Goal: Task Accomplishment & Management: Manage account settings

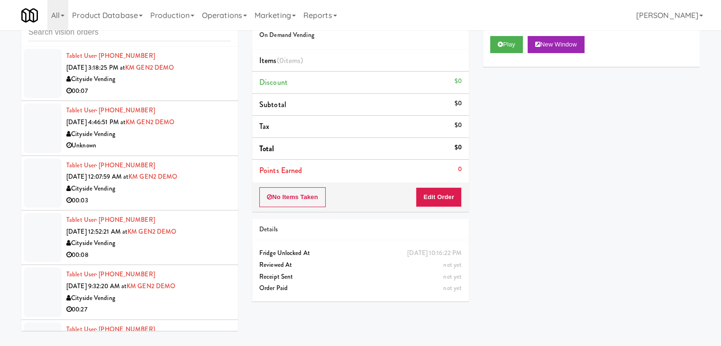
scroll to position [6287, 0]
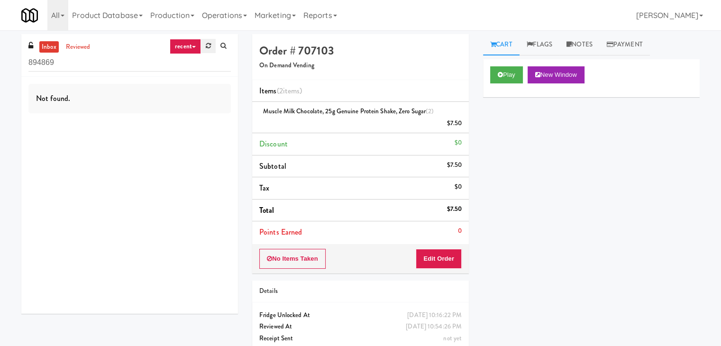
click at [204, 45] on link at bounding box center [208, 46] width 15 height 14
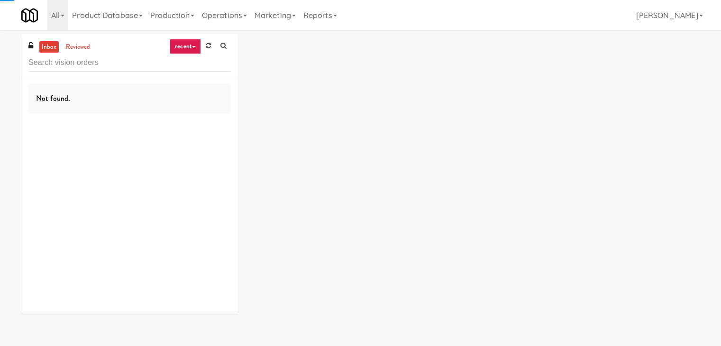
click at [190, 47] on link "recent" at bounding box center [185, 46] width 31 height 15
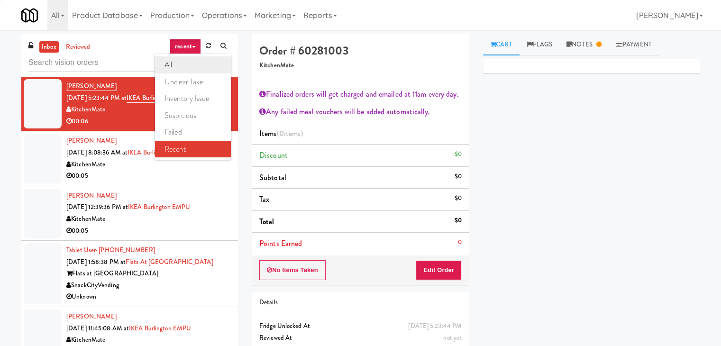
click at [190, 63] on link "all" at bounding box center [193, 64] width 76 height 17
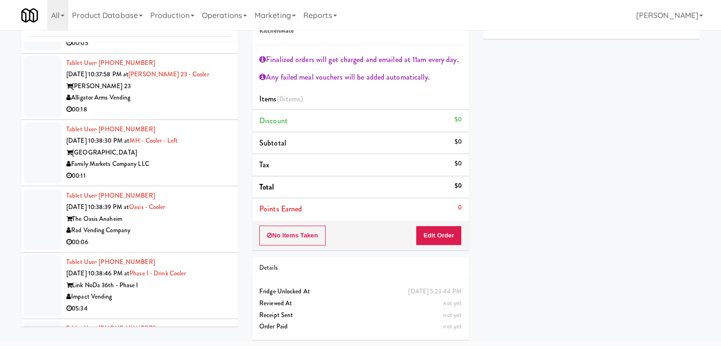
scroll to position [4124, 0]
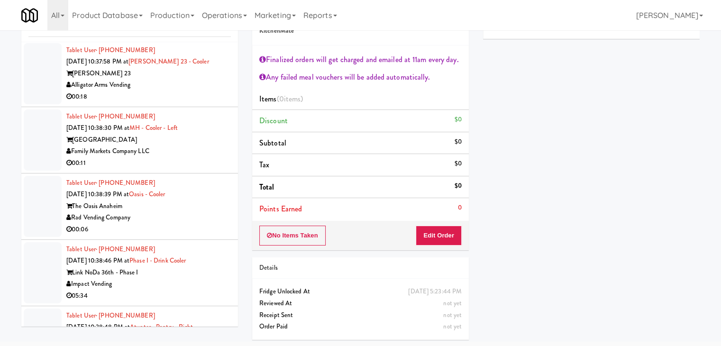
click at [209, 157] on div "Family Markets Company LLC" at bounding box center [148, 151] width 164 height 12
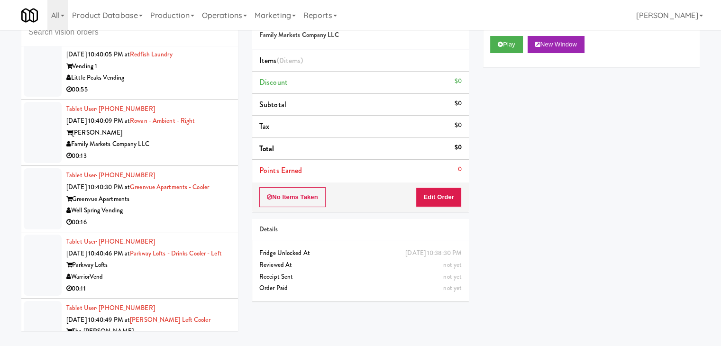
scroll to position [4740, 0]
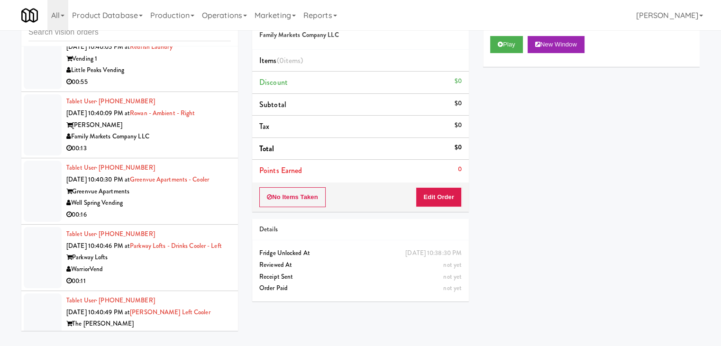
click at [181, 209] on div "Well Spring Vending" at bounding box center [148, 203] width 164 height 12
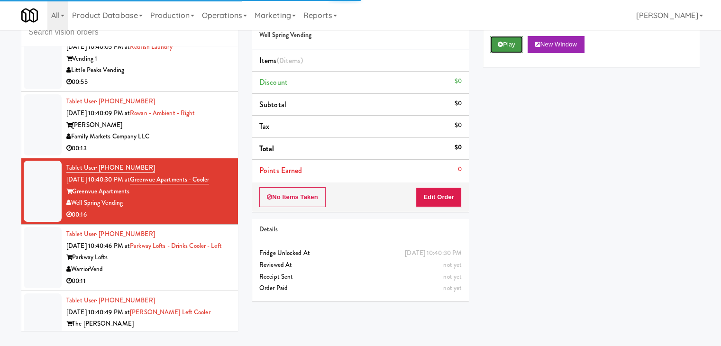
click at [506, 46] on button "Play" at bounding box center [506, 44] width 33 height 17
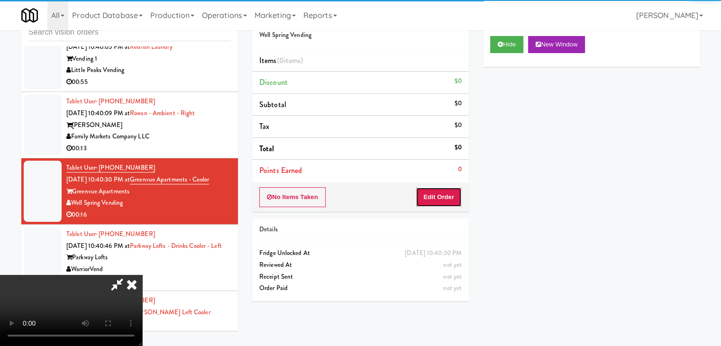
click at [436, 190] on button "Edit Order" at bounding box center [439, 197] width 46 height 20
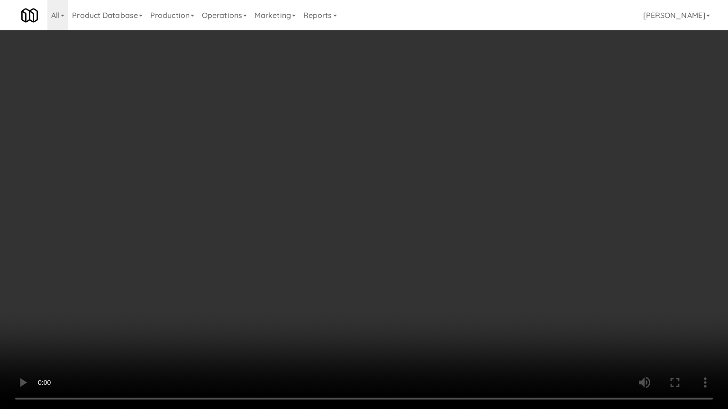
click at [374, 328] on video at bounding box center [364, 204] width 728 height 409
click at [424, 267] on video at bounding box center [364, 204] width 728 height 409
drag, startPoint x: 462, startPoint y: 220, endPoint x: 435, endPoint y: 249, distance: 39.6
click at [461, 221] on video at bounding box center [364, 204] width 728 height 409
drag, startPoint x: 497, startPoint y: 311, endPoint x: 495, endPoint y: 306, distance: 6.0
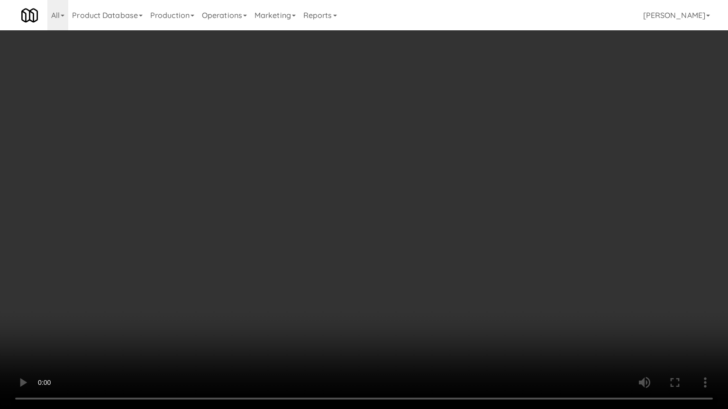
click at [497, 311] on video at bounding box center [364, 204] width 728 height 409
click at [493, 305] on video at bounding box center [364, 204] width 728 height 409
click at [508, 314] on video at bounding box center [364, 204] width 728 height 409
click at [500, 301] on video at bounding box center [364, 204] width 728 height 409
click at [499, 301] on video at bounding box center [364, 204] width 728 height 409
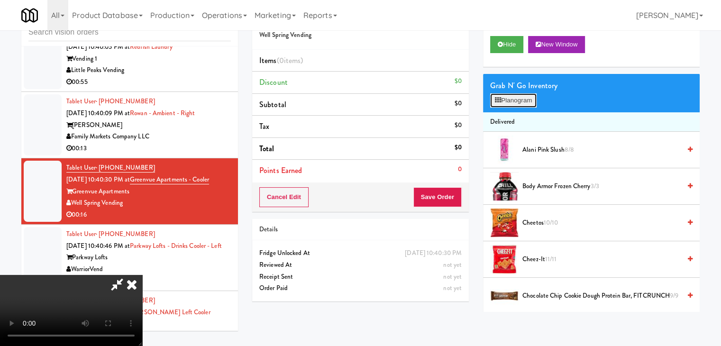
click at [533, 99] on button "Planogram" at bounding box center [513, 100] width 46 height 14
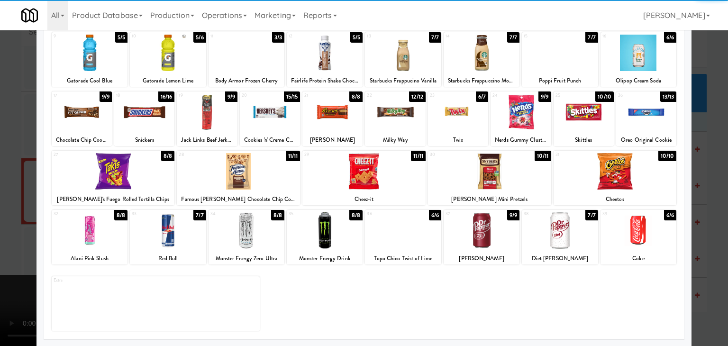
click at [482, 226] on div at bounding box center [482, 230] width 76 height 36
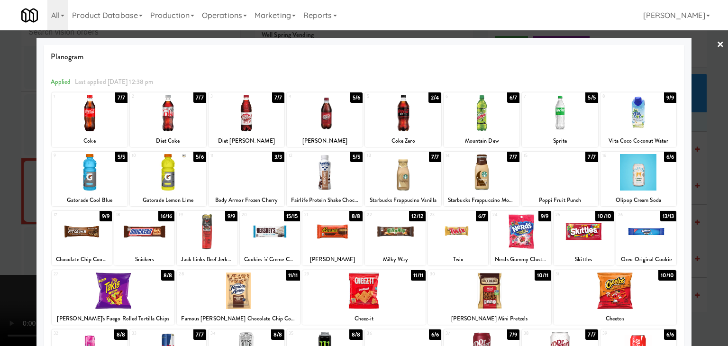
click at [213, 238] on div at bounding box center [207, 231] width 60 height 36
click at [4, 218] on div at bounding box center [364, 173] width 728 height 346
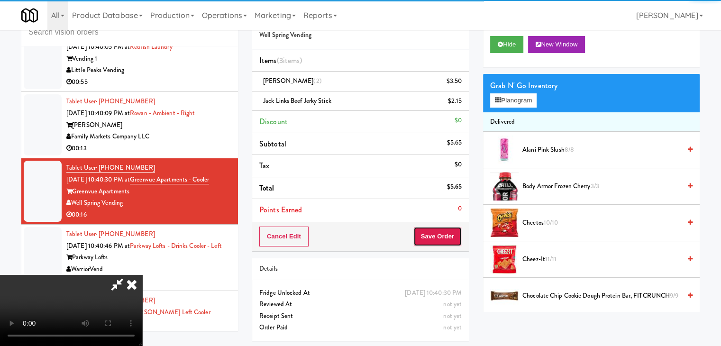
click at [449, 239] on button "Save Order" at bounding box center [437, 237] width 48 height 20
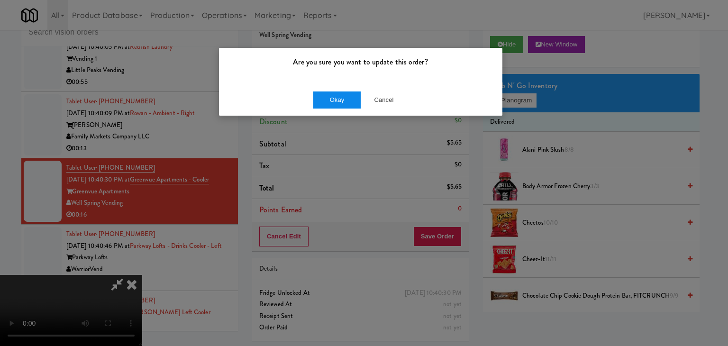
click at [335, 107] on div "Okay Cancel" at bounding box center [360, 100] width 283 height 32
click at [337, 105] on button "Okay" at bounding box center [336, 99] width 47 height 17
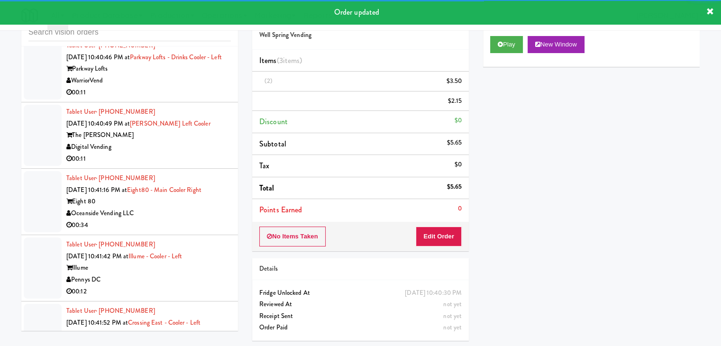
scroll to position [4929, 0]
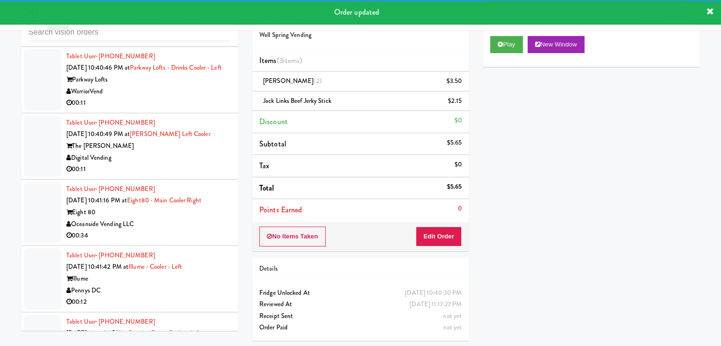
click at [184, 109] on div "00:11" at bounding box center [148, 103] width 164 height 12
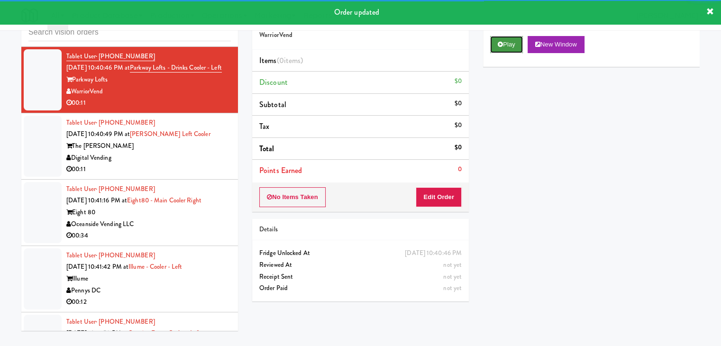
click at [502, 42] on button "Play" at bounding box center [506, 44] width 33 height 17
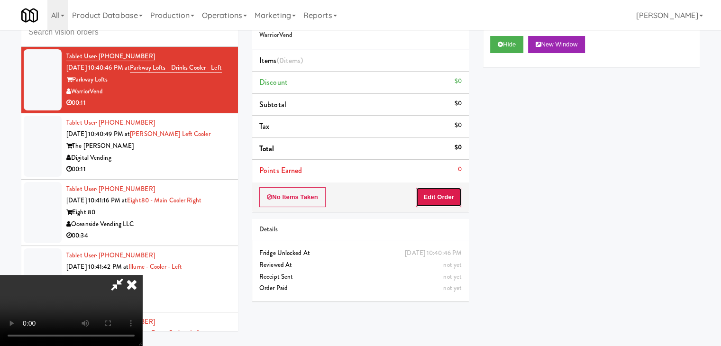
click at [430, 196] on button "Edit Order" at bounding box center [439, 197] width 46 height 20
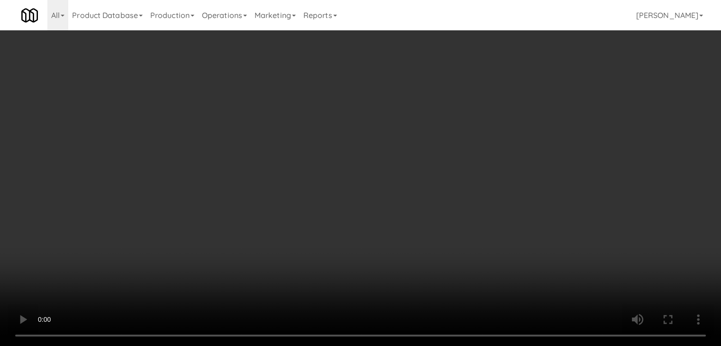
scroll to position [4917, 0]
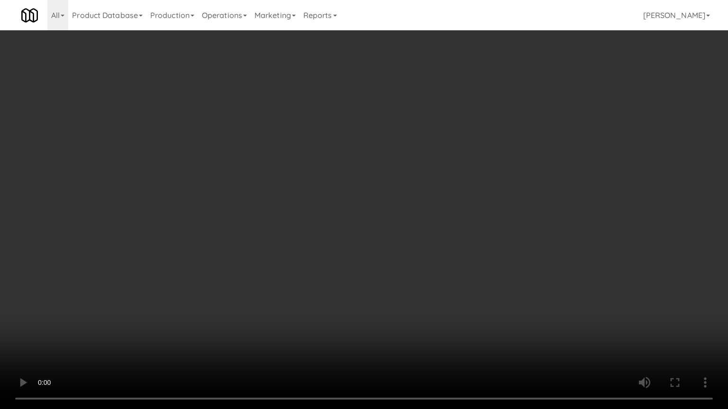
click at [424, 250] on video at bounding box center [364, 204] width 728 height 409
drag, startPoint x: 424, startPoint y: 250, endPoint x: 426, endPoint y: 245, distance: 5.7
click at [426, 245] on video at bounding box center [364, 204] width 728 height 409
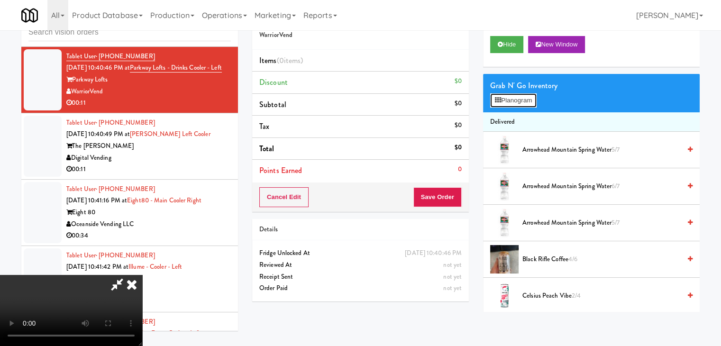
click at [508, 94] on button "Planogram" at bounding box center [513, 100] width 46 height 14
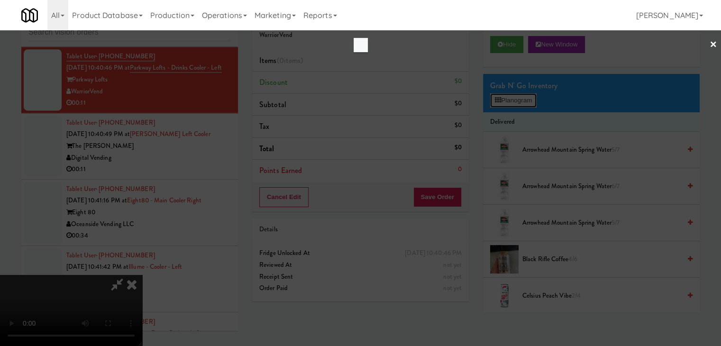
scroll to position [4917, 0]
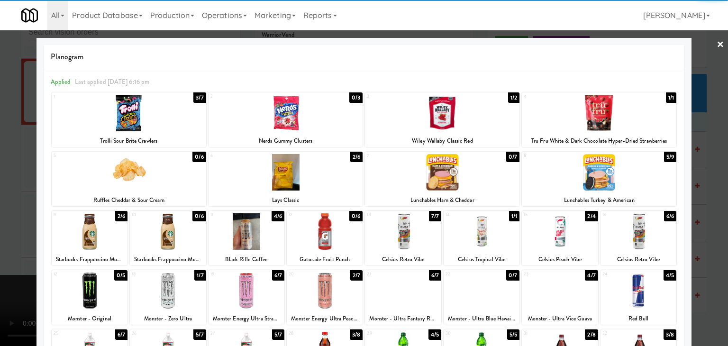
click at [269, 179] on div at bounding box center [286, 172] width 154 height 36
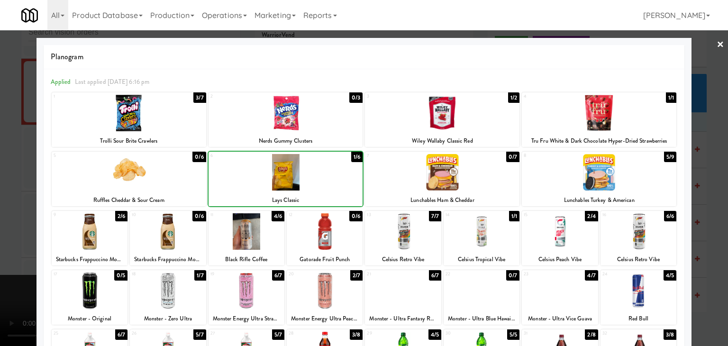
click at [6, 218] on div at bounding box center [364, 173] width 728 height 346
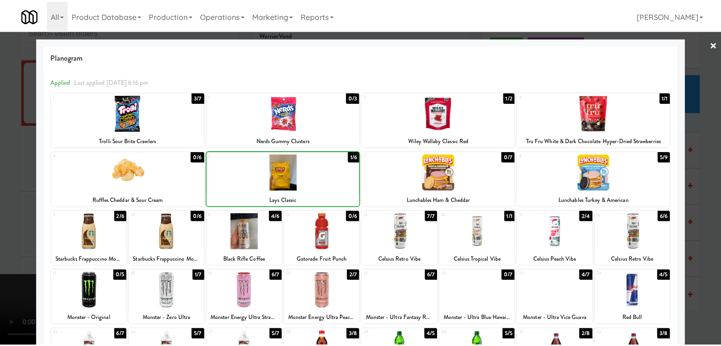
scroll to position [4929, 0]
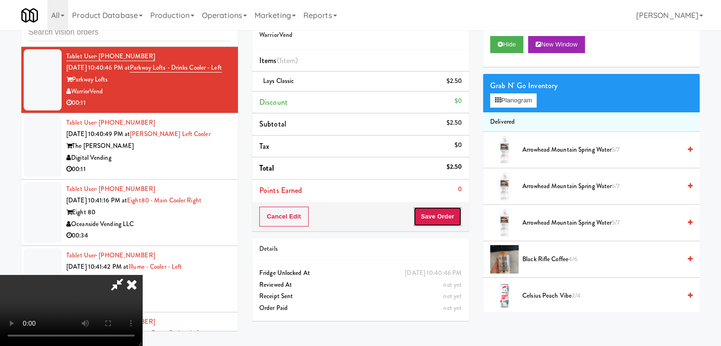
click at [441, 216] on button "Save Order" at bounding box center [437, 217] width 48 height 20
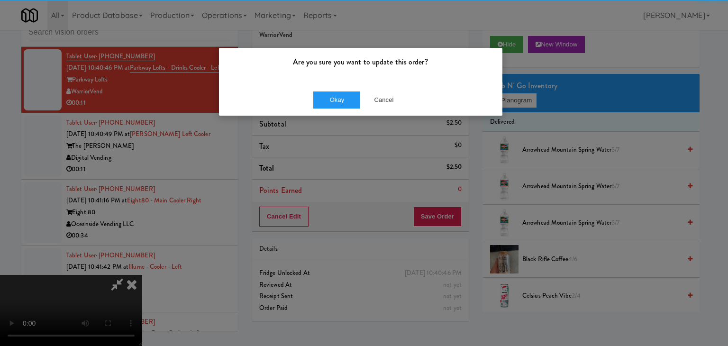
click at [326, 81] on div "Are you sure you want to update this order? Okay Cancel" at bounding box center [360, 81] width 284 height 69
click at [324, 101] on button "Okay" at bounding box center [336, 99] width 47 height 17
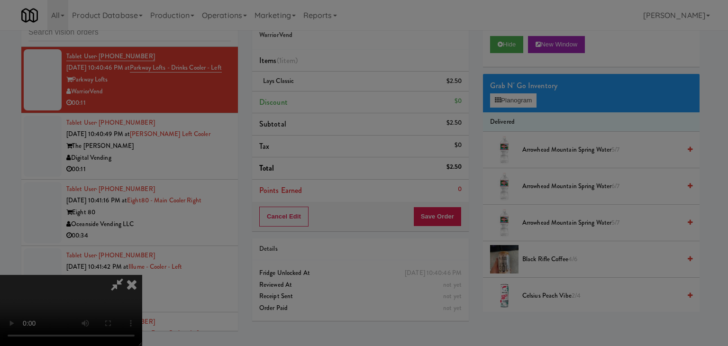
click at [324, 98] on div "Okay Cancel" at bounding box center [360, 82] width 283 height 32
click at [324, 101] on div at bounding box center [364, 173] width 728 height 346
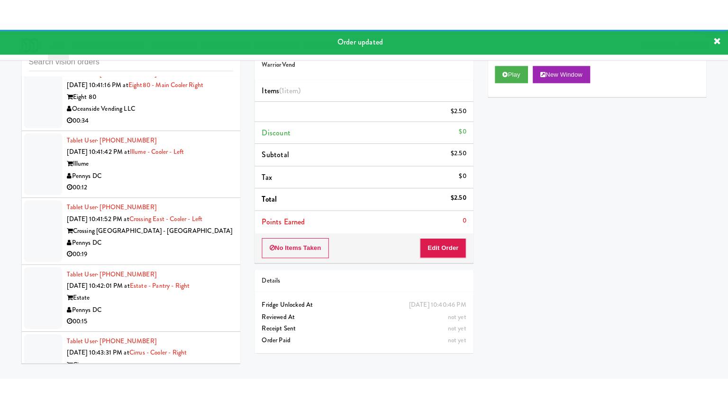
scroll to position [5083, 0]
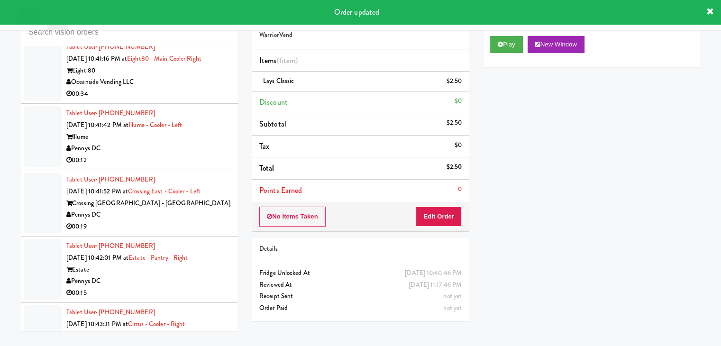
click at [195, 34] on div "00:11" at bounding box center [148, 28] width 164 height 12
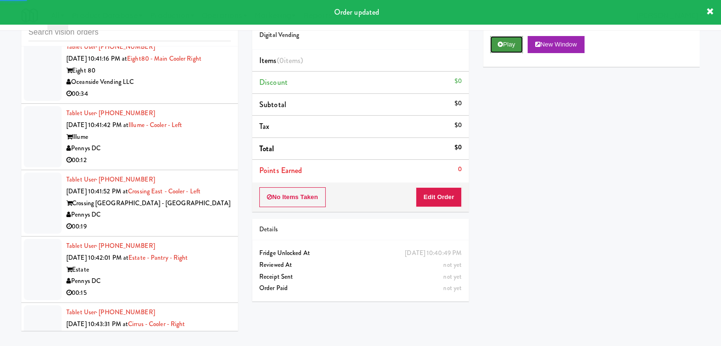
click at [513, 42] on button "Play" at bounding box center [506, 44] width 33 height 17
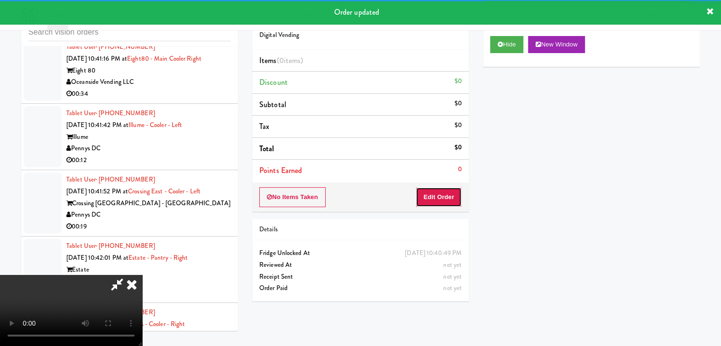
click at [434, 192] on button "Edit Order" at bounding box center [439, 197] width 46 height 20
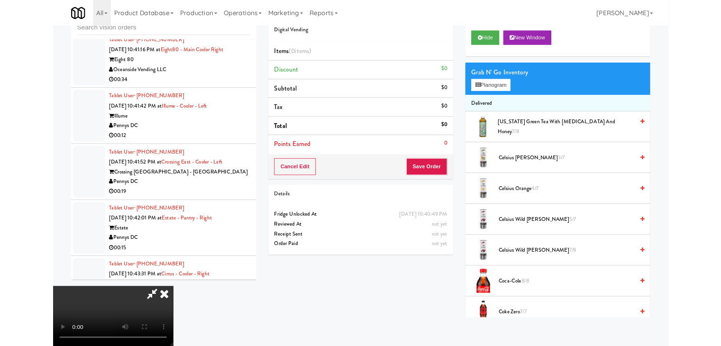
scroll to position [5071, 0]
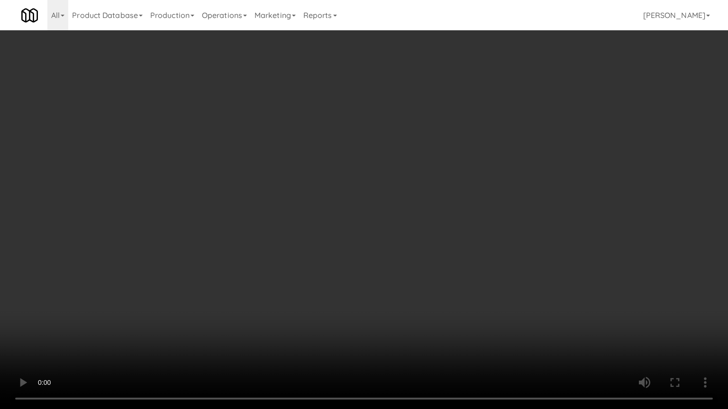
click at [412, 274] on video at bounding box center [364, 204] width 728 height 409
click at [413, 274] on video at bounding box center [364, 204] width 728 height 409
click at [417, 267] on video at bounding box center [364, 204] width 728 height 409
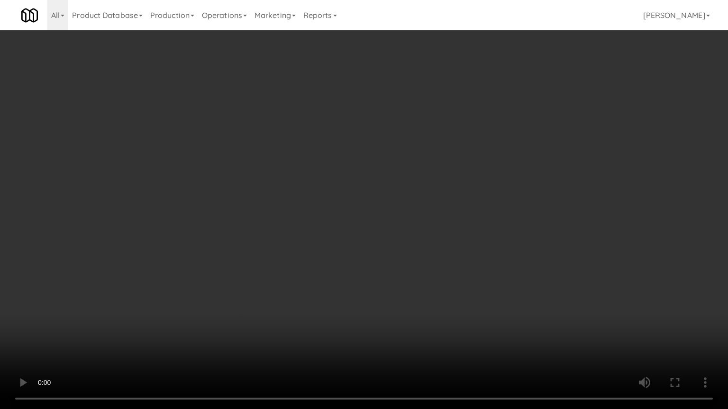
click at [421, 261] on video at bounding box center [364, 204] width 728 height 409
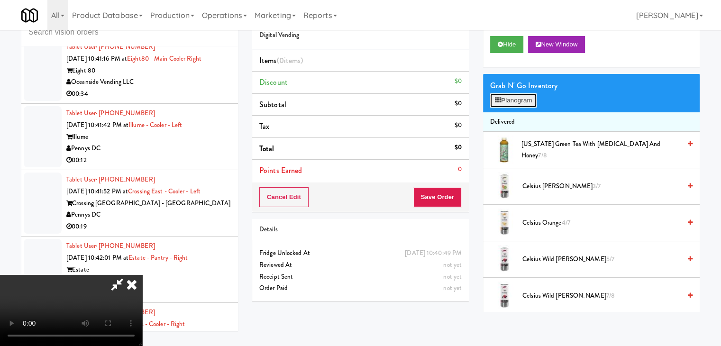
click at [521, 101] on button "Planogram" at bounding box center [513, 100] width 46 height 14
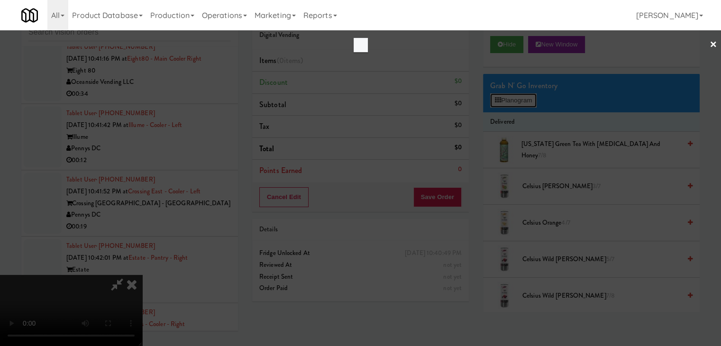
scroll to position [5071, 0]
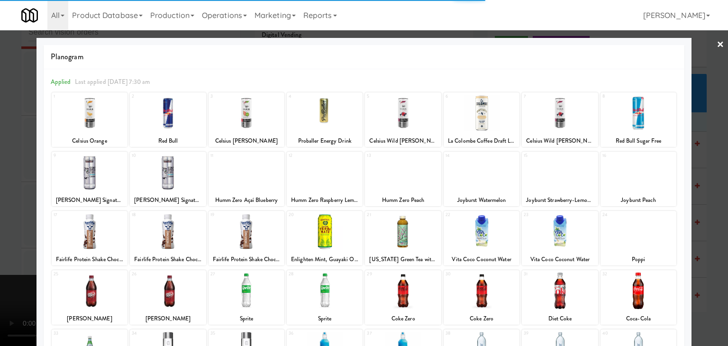
click at [624, 305] on div at bounding box center [638, 290] width 76 height 36
click at [711, 278] on div at bounding box center [364, 173] width 728 height 346
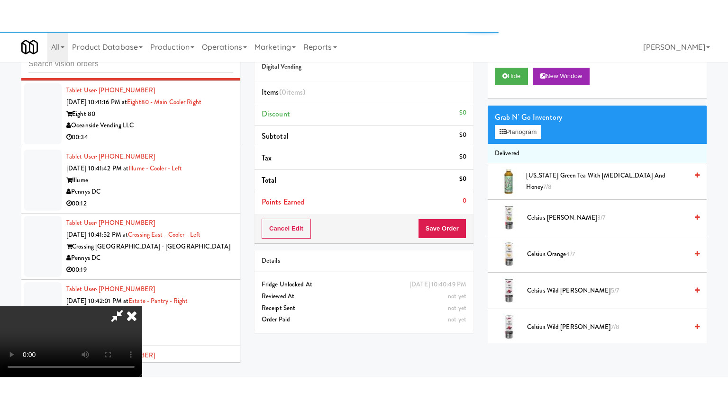
scroll to position [5083, 0]
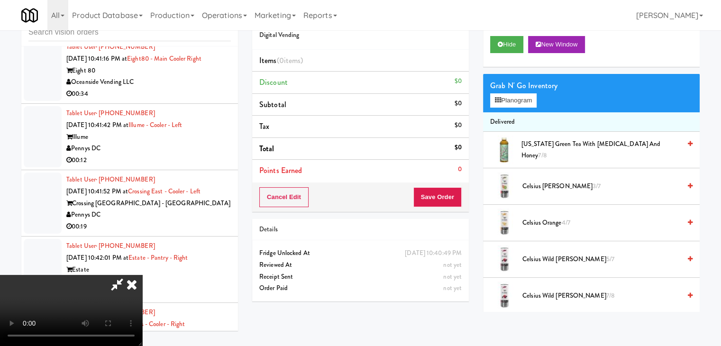
click at [142, 275] on video at bounding box center [71, 310] width 142 height 71
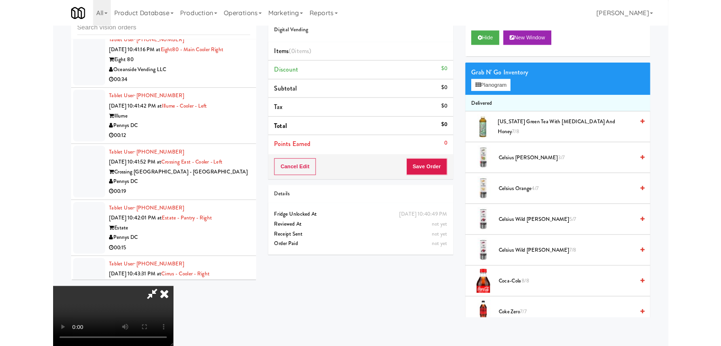
scroll to position [5071, 0]
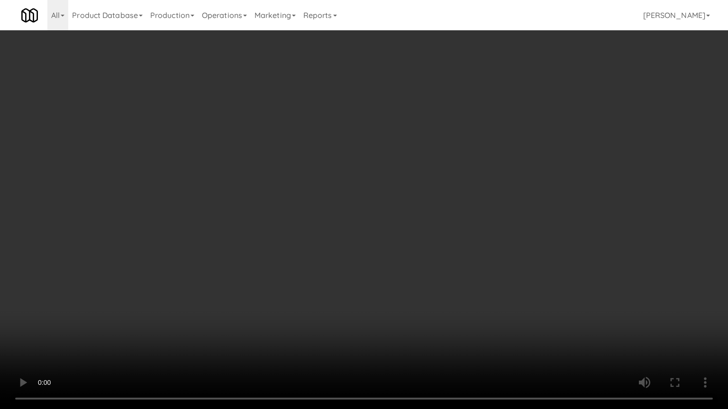
click at [427, 252] on video at bounding box center [364, 204] width 728 height 409
click at [434, 237] on video at bounding box center [364, 204] width 728 height 409
click at [435, 237] on video at bounding box center [364, 204] width 728 height 409
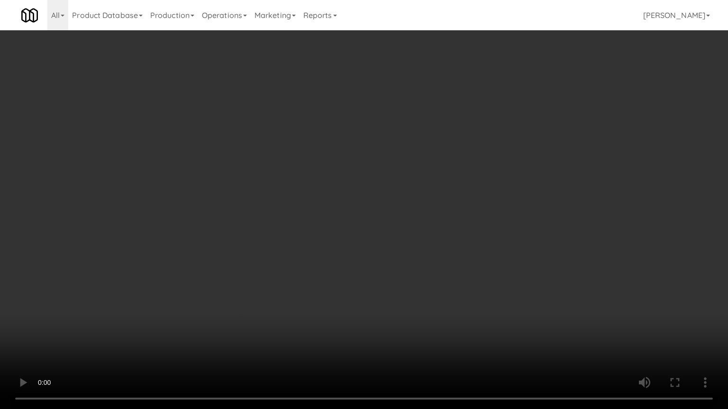
click at [451, 256] on video at bounding box center [364, 204] width 728 height 409
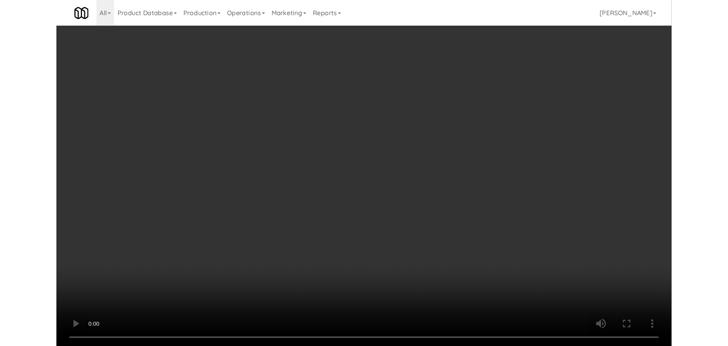
scroll to position [5083, 0]
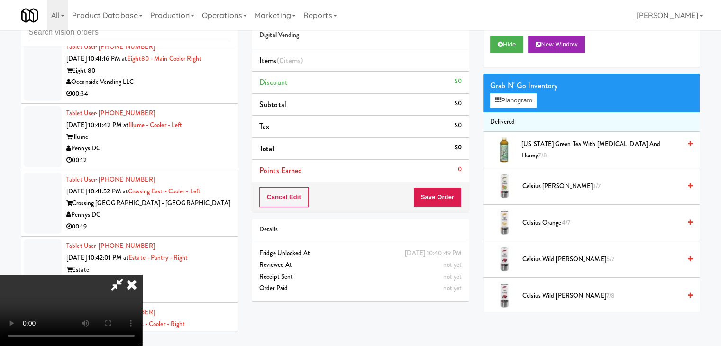
click at [529, 88] on div "Grab N' Go Inventory" at bounding box center [591, 86] width 202 height 14
click at [529, 100] on button "Planogram" at bounding box center [513, 100] width 46 height 14
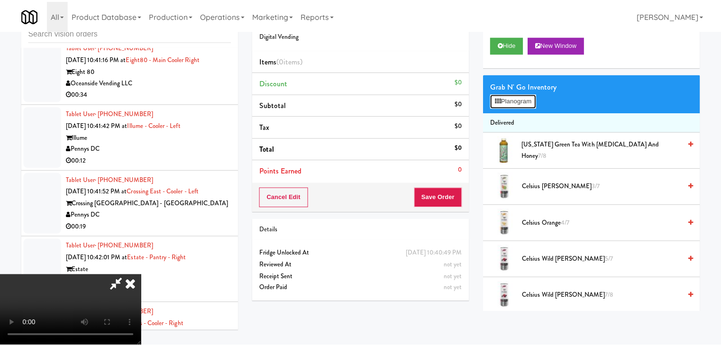
scroll to position [5071, 0]
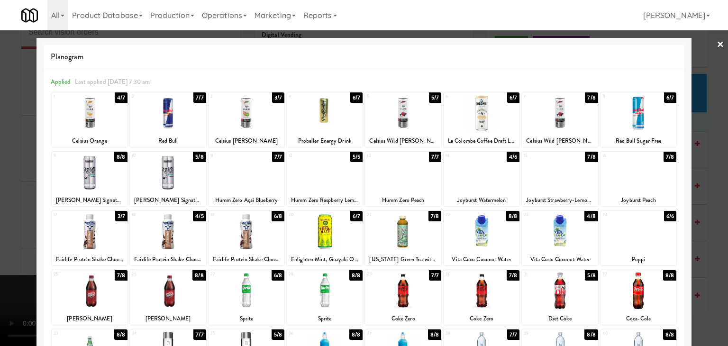
click at [625, 293] on div at bounding box center [638, 290] width 76 height 36
click at [482, 243] on div at bounding box center [482, 231] width 76 height 36
click at [10, 247] on div at bounding box center [364, 173] width 728 height 346
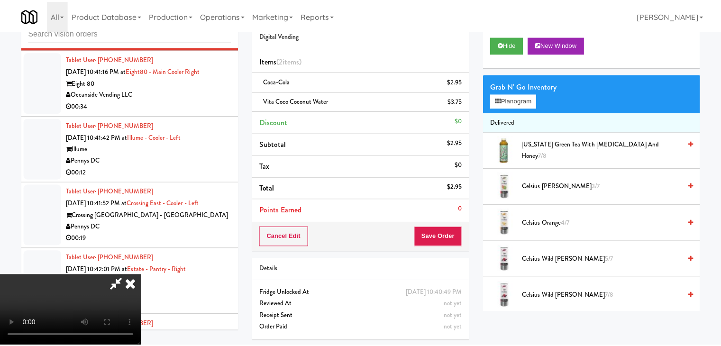
scroll to position [5083, 0]
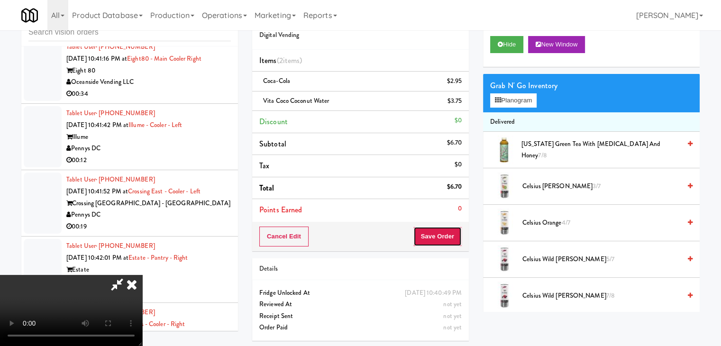
click at [455, 239] on button "Save Order" at bounding box center [437, 237] width 48 height 20
click at [454, 238] on button "Save Order" at bounding box center [437, 237] width 48 height 20
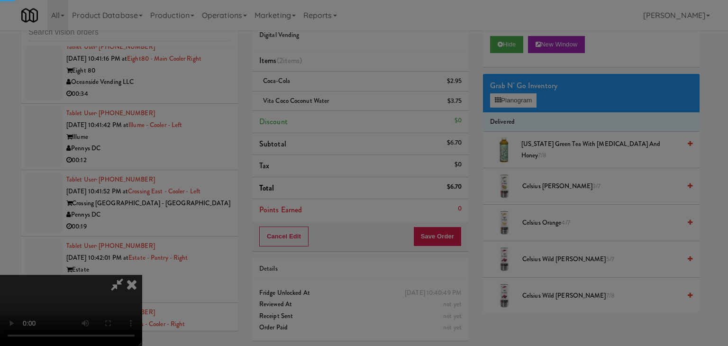
drag, startPoint x: 362, startPoint y: 112, endPoint x: 360, endPoint y: 107, distance: 6.2
click at [0, 0] on div "Are you sure you want to update this order? Okay Cancel" at bounding box center [0, 0] width 0 height 0
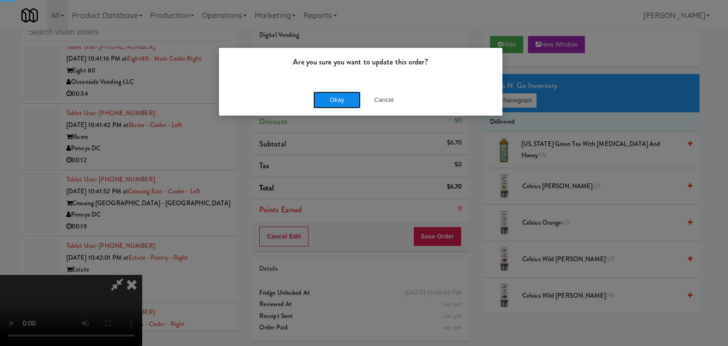
click at [354, 91] on button "Okay" at bounding box center [336, 99] width 47 height 17
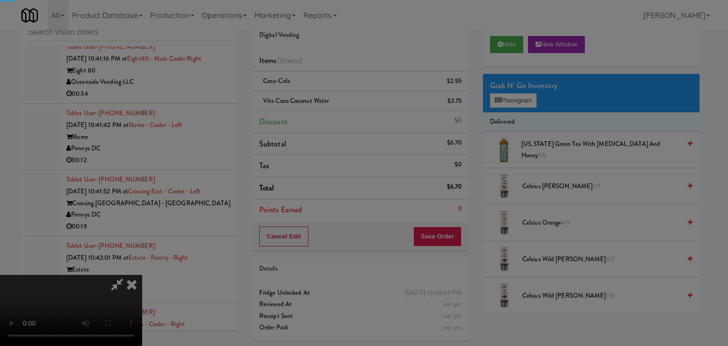
click at [353, 91] on button "Okay" at bounding box center [336, 82] width 47 height 17
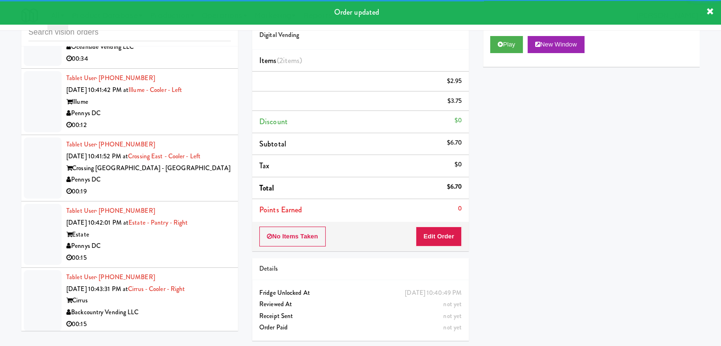
scroll to position [5035, 0]
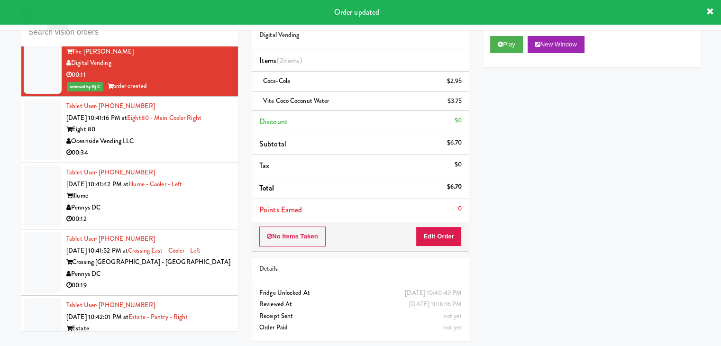
click at [199, 196] on li "Tablet User · (910) 740-0772 [DATE] 10:41:42 PM at Illume - Cooler - Left Illum…" at bounding box center [129, 196] width 217 height 66
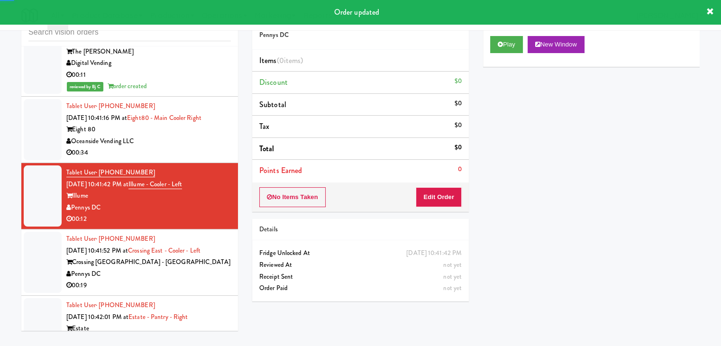
drag, startPoint x: 191, startPoint y: 175, endPoint x: 372, endPoint y: 116, distance: 189.6
click at [193, 147] on div "Oceanside Vending LLC" at bounding box center [148, 142] width 164 height 12
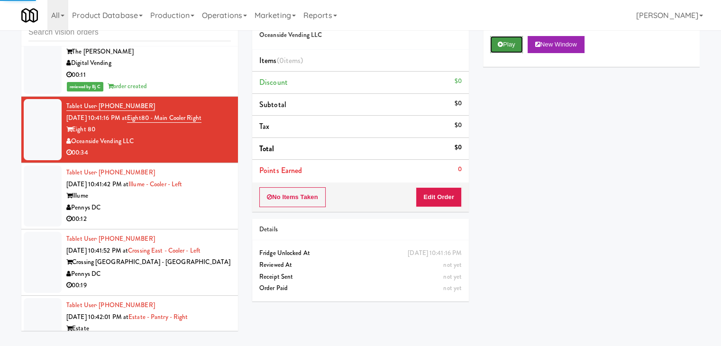
click at [516, 49] on button "Play" at bounding box center [506, 44] width 33 height 17
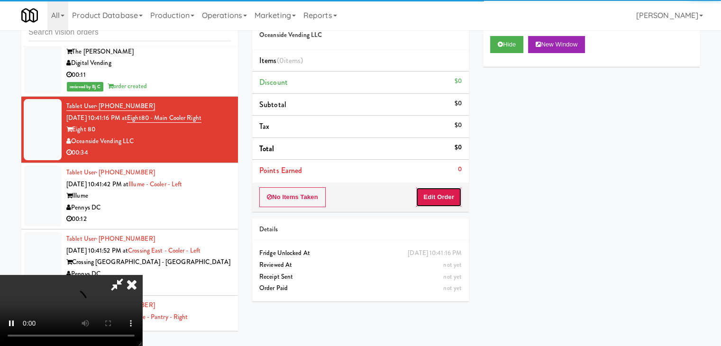
click at [434, 193] on button "Edit Order" at bounding box center [439, 197] width 46 height 20
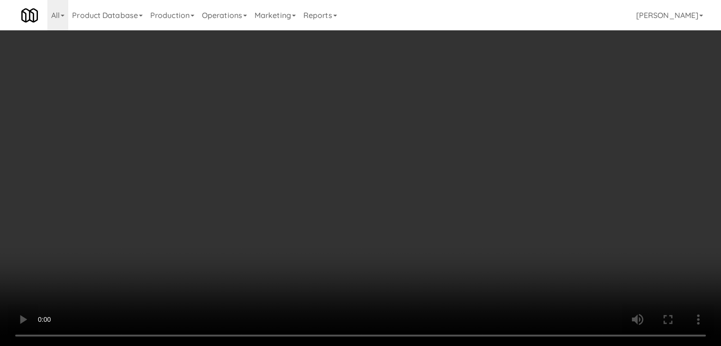
scroll to position [5023, 0]
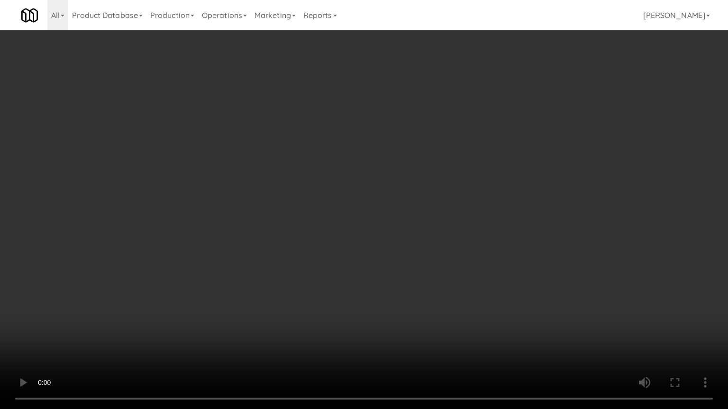
click at [468, 299] on video at bounding box center [364, 204] width 728 height 409
click at [469, 299] on video at bounding box center [364, 204] width 728 height 409
click at [460, 281] on video at bounding box center [364, 204] width 728 height 409
click at [461, 281] on video at bounding box center [364, 204] width 728 height 409
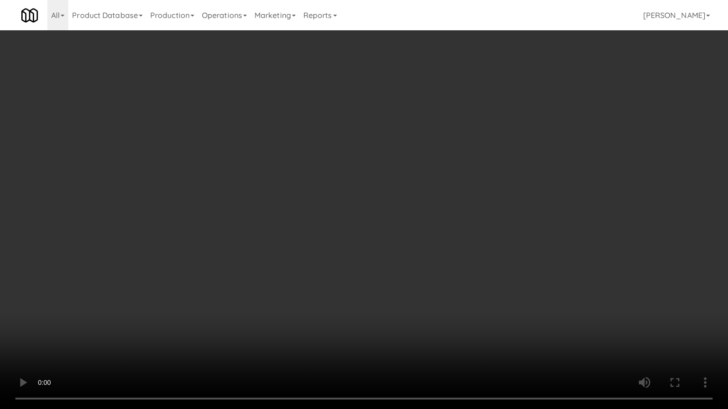
click at [462, 279] on video at bounding box center [364, 204] width 728 height 409
click at [385, 243] on video at bounding box center [364, 204] width 728 height 409
click at [396, 234] on video at bounding box center [364, 204] width 728 height 409
click at [393, 233] on video at bounding box center [364, 204] width 728 height 409
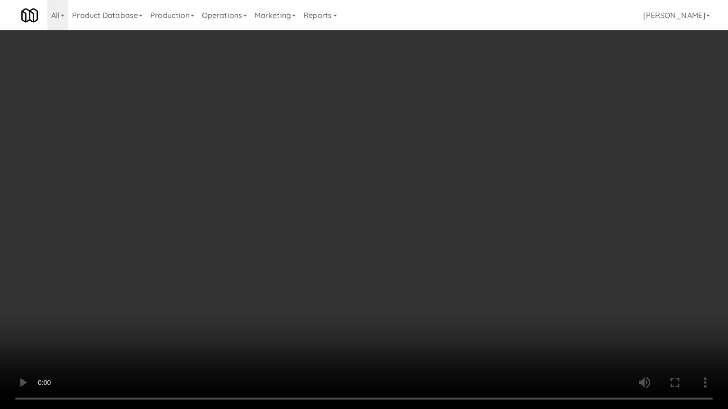
click at [397, 228] on video at bounding box center [364, 204] width 728 height 409
click at [396, 226] on video at bounding box center [364, 204] width 728 height 409
click at [397, 225] on video at bounding box center [364, 204] width 728 height 409
click at [404, 212] on video at bounding box center [364, 204] width 728 height 409
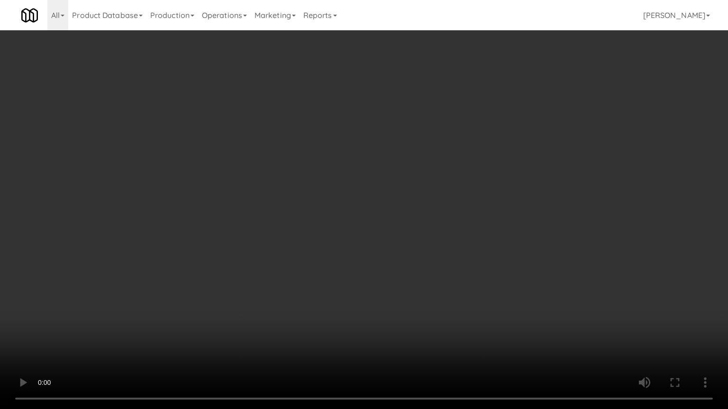
click at [386, 262] on video at bounding box center [364, 204] width 728 height 409
click at [400, 240] on video at bounding box center [364, 204] width 728 height 409
click at [398, 241] on video at bounding box center [364, 204] width 728 height 409
drag, startPoint x: 398, startPoint y: 241, endPoint x: 574, endPoint y: 38, distance: 268.4
click at [401, 236] on video at bounding box center [364, 204] width 728 height 409
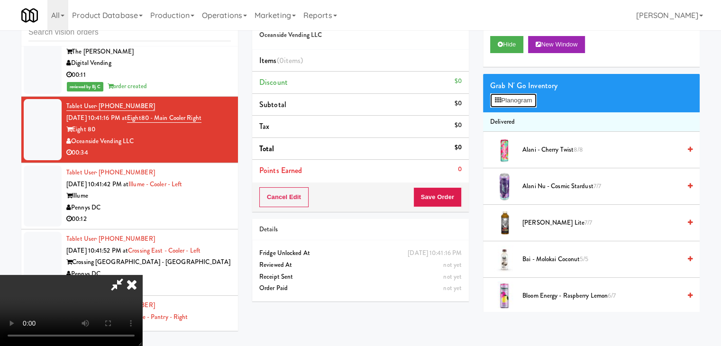
click at [506, 96] on button "Planogram" at bounding box center [513, 100] width 46 height 14
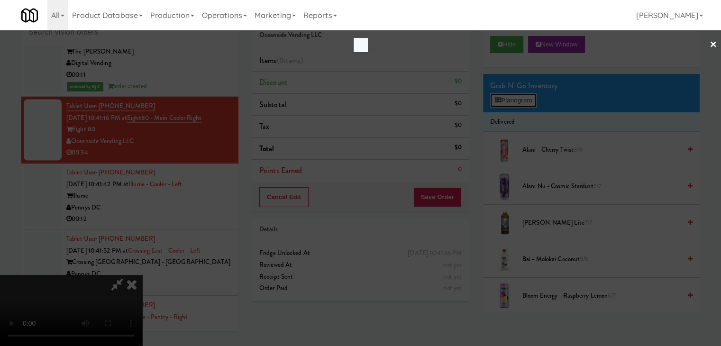
scroll to position [5023, 0]
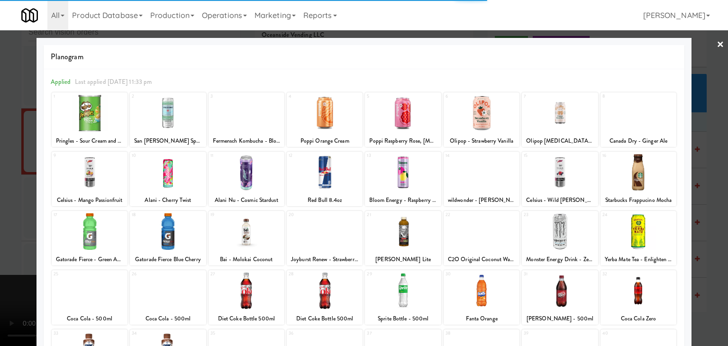
click at [313, 177] on div at bounding box center [325, 172] width 76 height 36
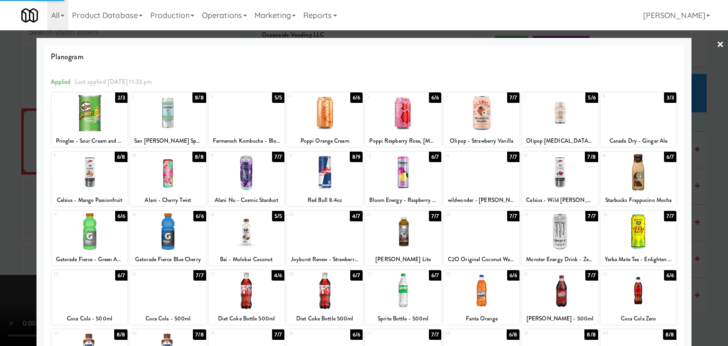
click at [85, 272] on div "25" at bounding box center [72, 274] width 36 height 8
drag, startPoint x: 6, startPoint y: 273, endPoint x: 187, endPoint y: 252, distance: 182.3
click at [17, 269] on div at bounding box center [364, 173] width 728 height 346
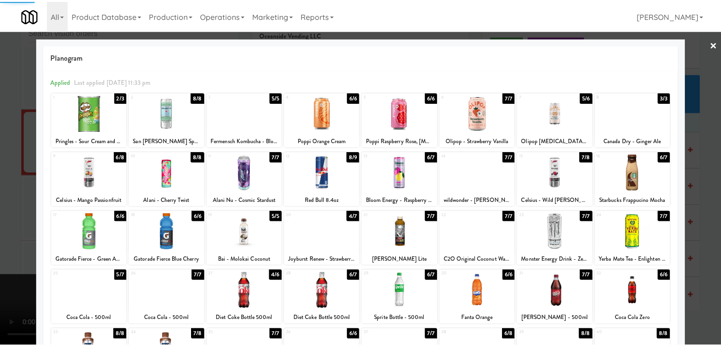
scroll to position [5035, 0]
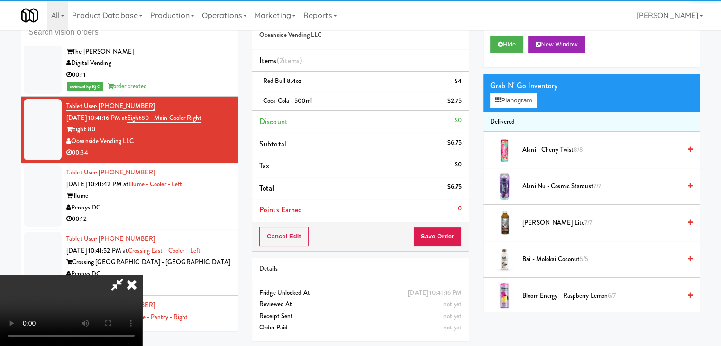
click at [142, 275] on video at bounding box center [71, 310] width 142 height 71
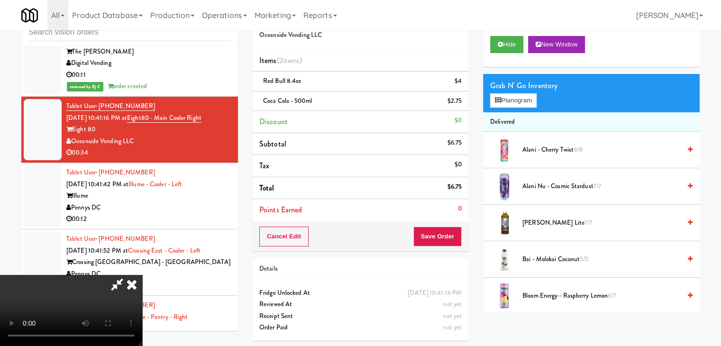
click at [142, 275] on video at bounding box center [71, 310] width 142 height 71
click at [510, 97] on button "Planogram" at bounding box center [513, 100] width 46 height 14
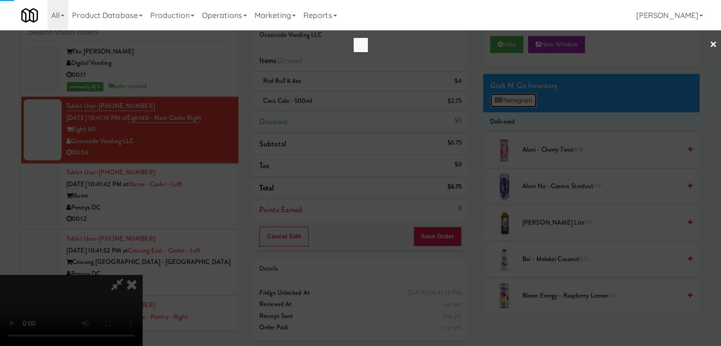
scroll to position [5023, 0]
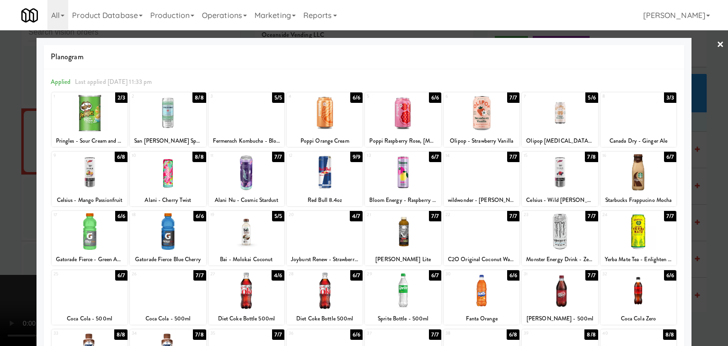
click at [102, 124] on div at bounding box center [90, 113] width 76 height 36
click at [0, 181] on div at bounding box center [364, 173] width 728 height 346
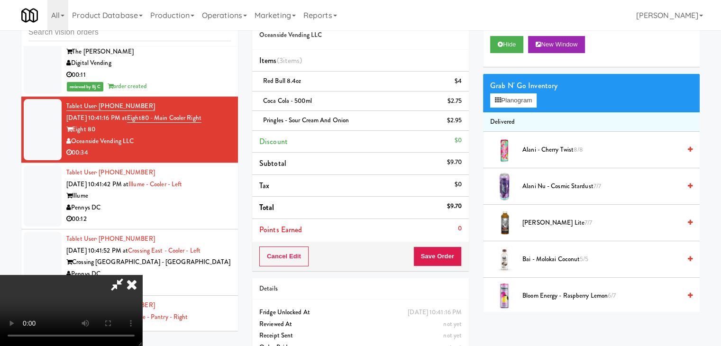
scroll to position [133, 0]
click at [142, 275] on video at bounding box center [71, 310] width 142 height 71
click at [447, 258] on button "Save Order" at bounding box center [437, 256] width 48 height 20
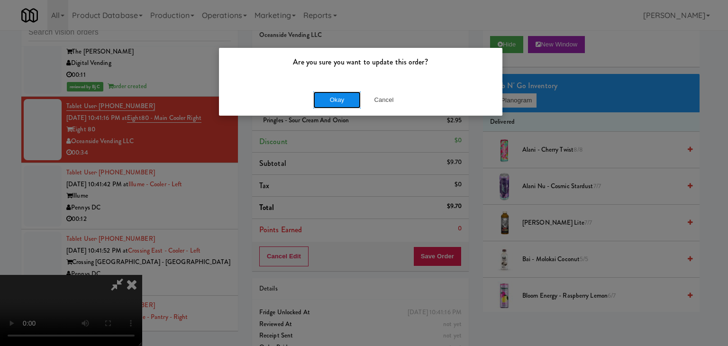
click at [323, 105] on button "Okay" at bounding box center [336, 99] width 47 height 17
click at [324, 104] on div "Are you sure you want to update this order? Okay Cancel" at bounding box center [364, 173] width 728 height 346
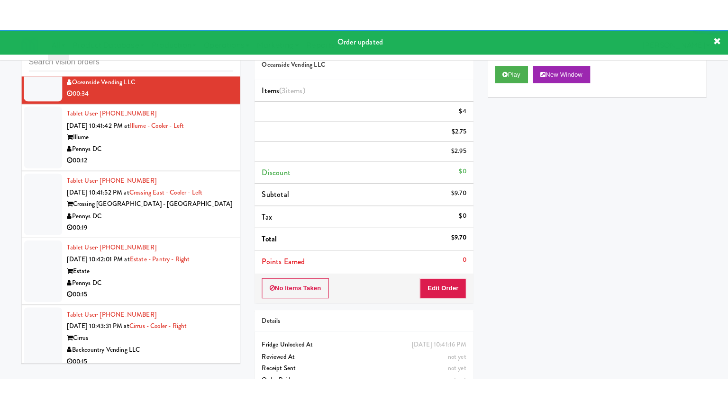
scroll to position [5130, 0]
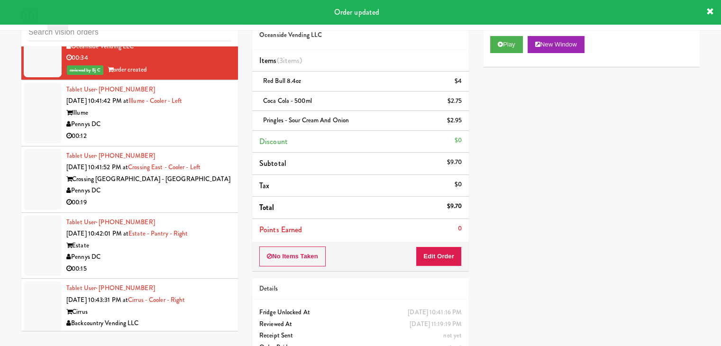
click at [153, 142] on div "00:12" at bounding box center [148, 136] width 164 height 12
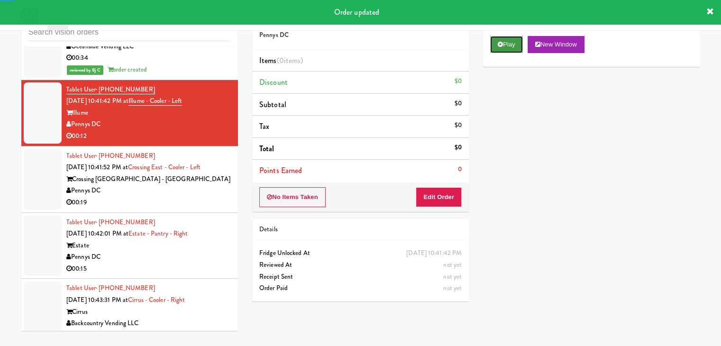
click at [517, 44] on button "Play" at bounding box center [506, 44] width 33 height 17
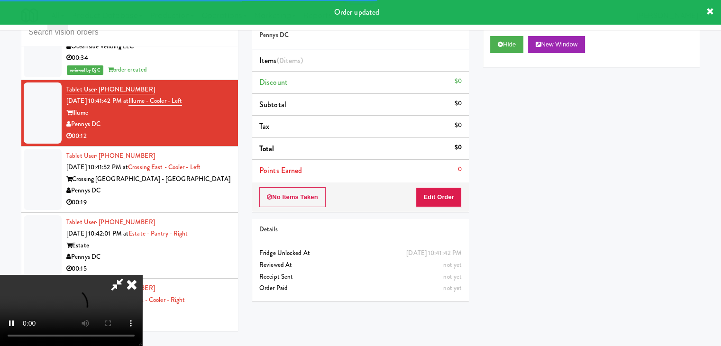
click at [436, 189] on div "No Items Taken Edit Order" at bounding box center [360, 196] width 217 height 29
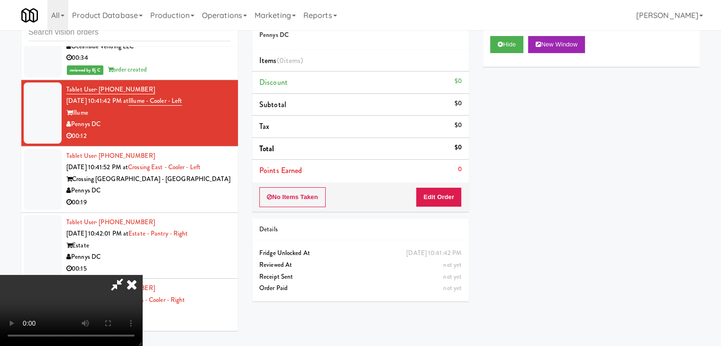
scroll to position [5118, 0]
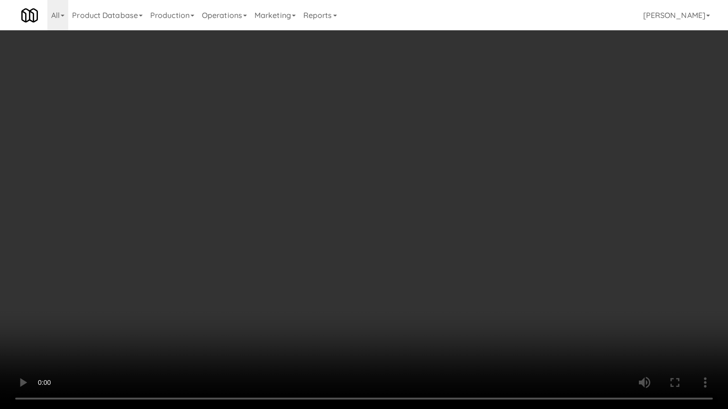
click at [421, 262] on video at bounding box center [364, 204] width 728 height 409
drag, startPoint x: 421, startPoint y: 262, endPoint x: 475, endPoint y: 121, distance: 150.1
click at [421, 259] on video at bounding box center [364, 204] width 728 height 409
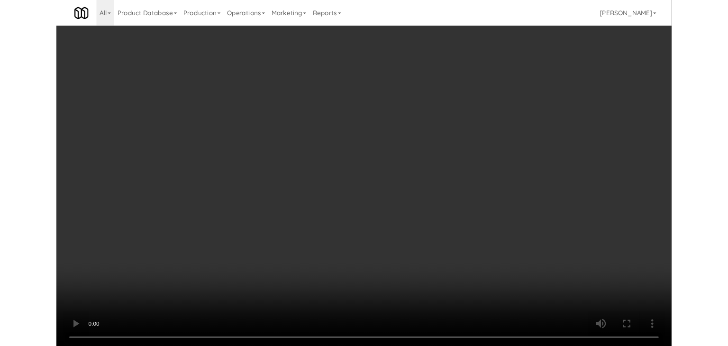
scroll to position [5130, 0]
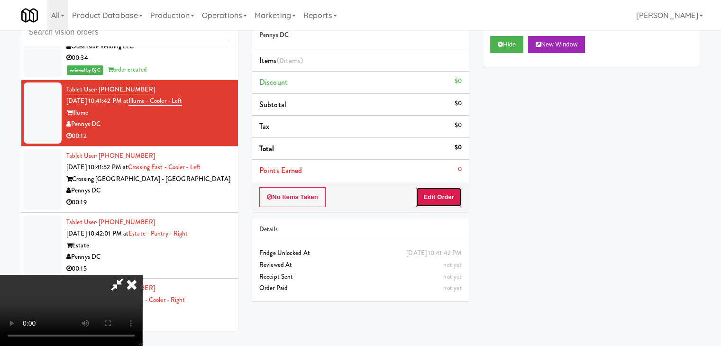
click at [446, 199] on button "Edit Order" at bounding box center [439, 197] width 46 height 20
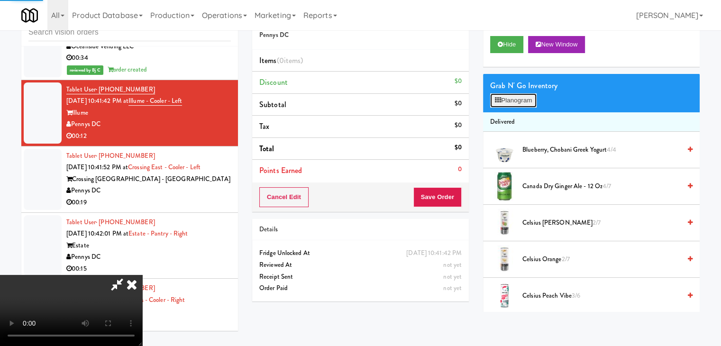
click at [528, 98] on button "Planogram" at bounding box center [513, 100] width 46 height 14
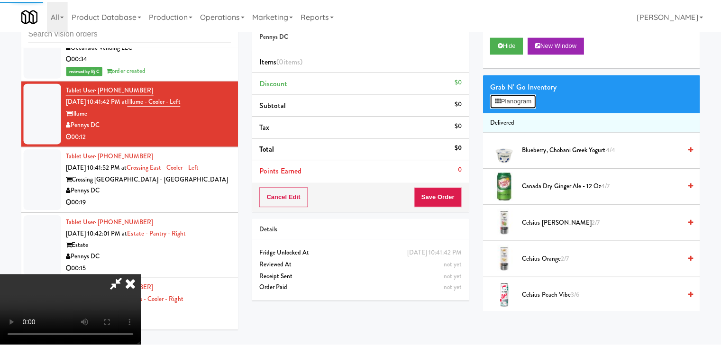
scroll to position [5118, 0]
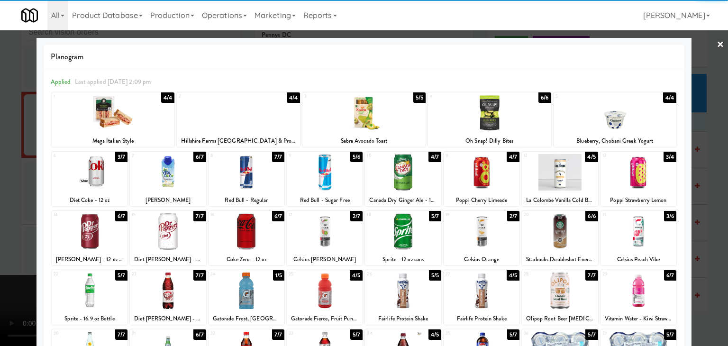
click at [238, 224] on div at bounding box center [247, 231] width 76 height 36
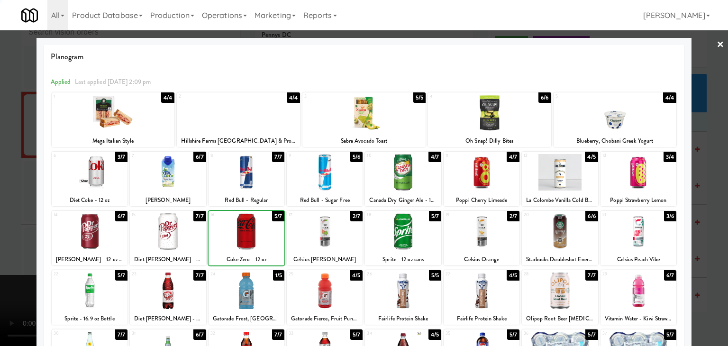
drag, startPoint x: 0, startPoint y: 249, endPoint x: 268, endPoint y: 219, distance: 269.8
click at [17, 244] on div at bounding box center [364, 173] width 728 height 346
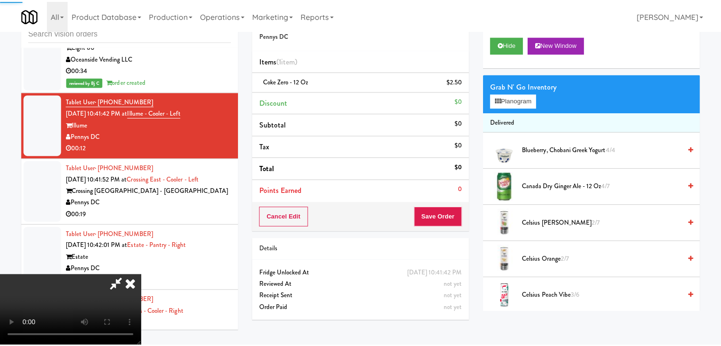
scroll to position [5130, 0]
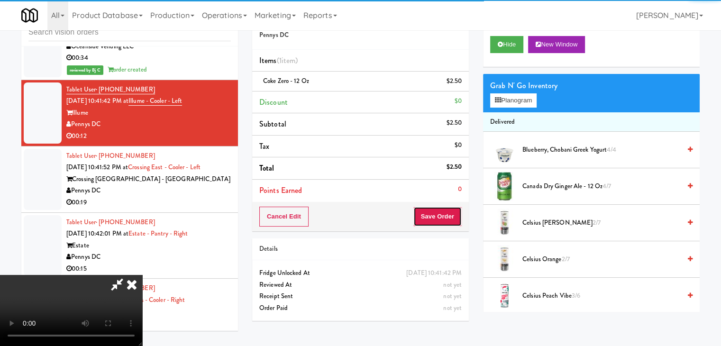
click at [435, 219] on button "Save Order" at bounding box center [437, 217] width 48 height 20
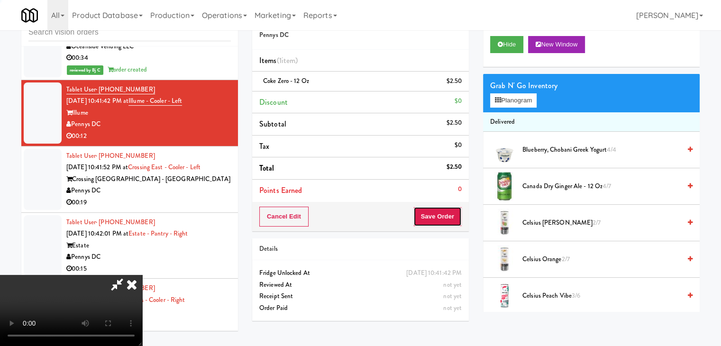
click at [435, 219] on button "Save Order" at bounding box center [437, 217] width 48 height 20
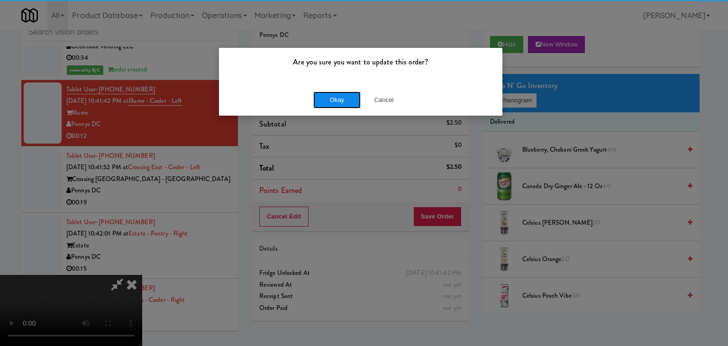
click at [337, 98] on button "Okay" at bounding box center [336, 99] width 47 height 17
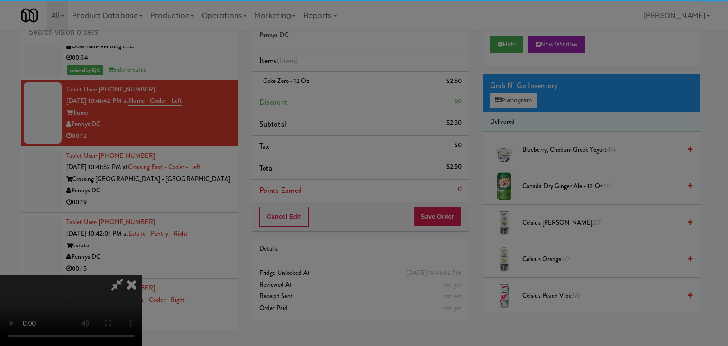
drag, startPoint x: 337, startPoint y: 98, endPoint x: 332, endPoint y: 102, distance: 7.1
click at [337, 91] on button "Okay" at bounding box center [336, 82] width 47 height 17
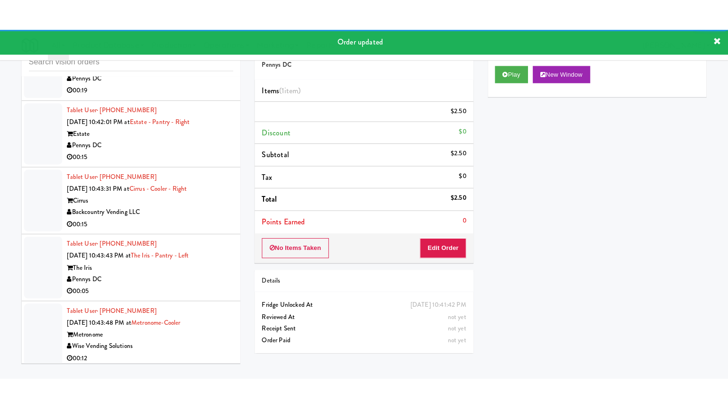
scroll to position [5284, 0]
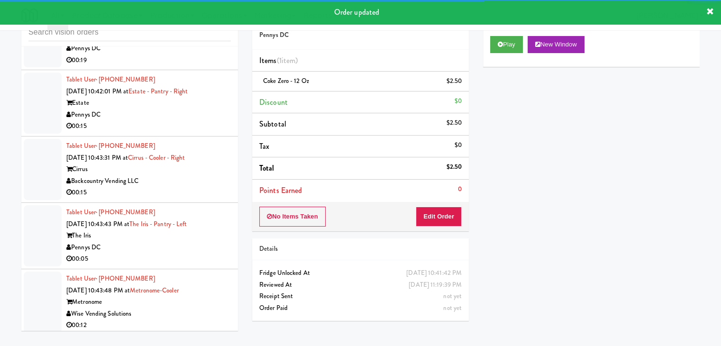
drag, startPoint x: 195, startPoint y: 88, endPoint x: 198, endPoint y: 100, distance: 12.1
click at [195, 66] on div "00:19" at bounding box center [148, 60] width 164 height 12
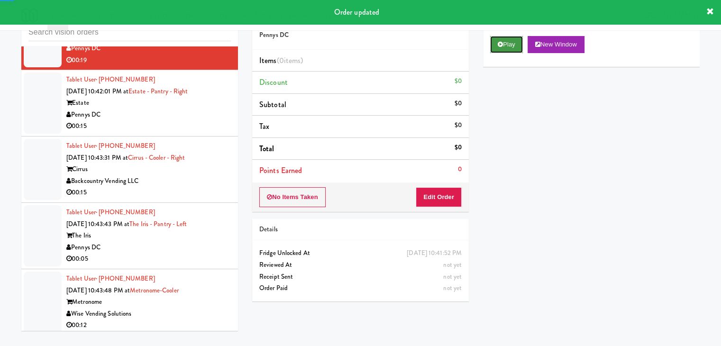
click at [499, 42] on button "Play" at bounding box center [506, 44] width 33 height 17
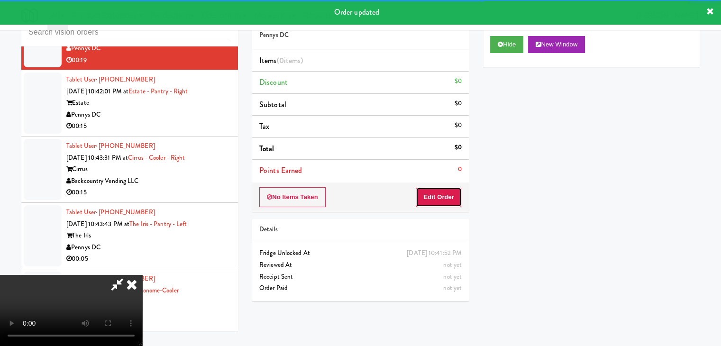
click at [433, 194] on button "Edit Order" at bounding box center [439, 197] width 46 height 20
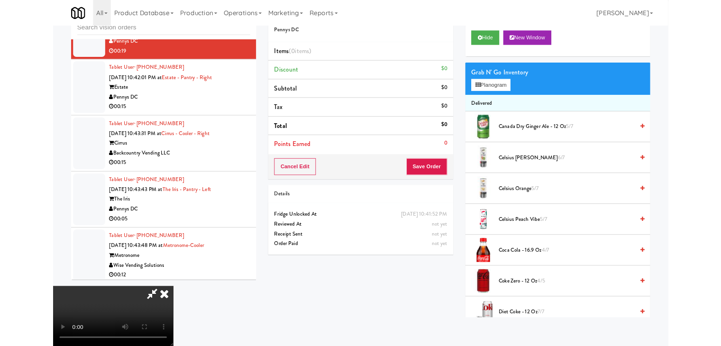
scroll to position [5272, 0]
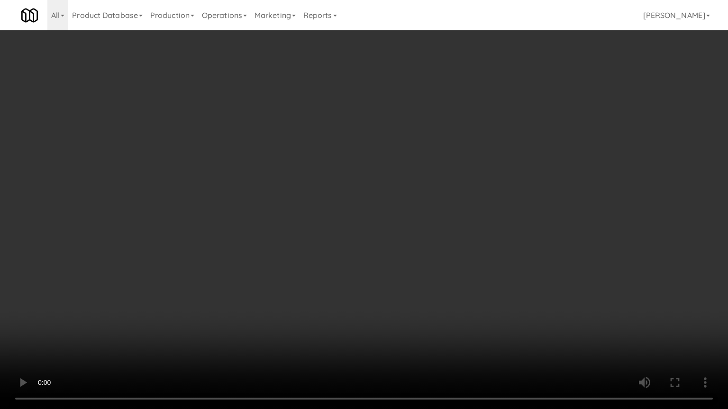
click at [455, 281] on video at bounding box center [364, 204] width 728 height 409
click at [453, 281] on video at bounding box center [364, 204] width 728 height 409
click at [449, 284] on video at bounding box center [364, 204] width 728 height 409
click at [445, 285] on video at bounding box center [364, 204] width 728 height 409
click at [429, 271] on video at bounding box center [364, 204] width 728 height 409
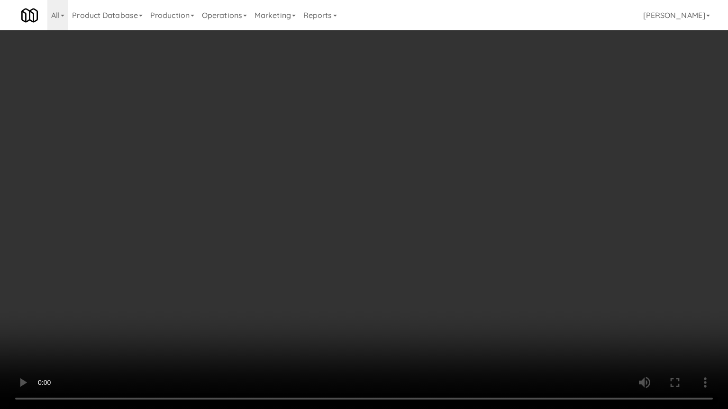
drag, startPoint x: 428, startPoint y: 271, endPoint x: 468, endPoint y: 189, distance: 91.1
click at [428, 269] on video at bounding box center [364, 204] width 728 height 409
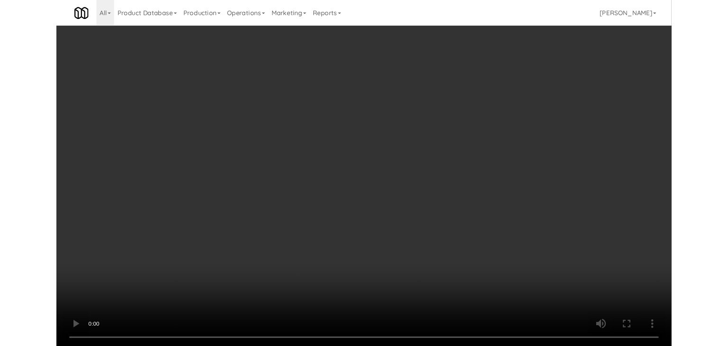
scroll to position [5284, 0]
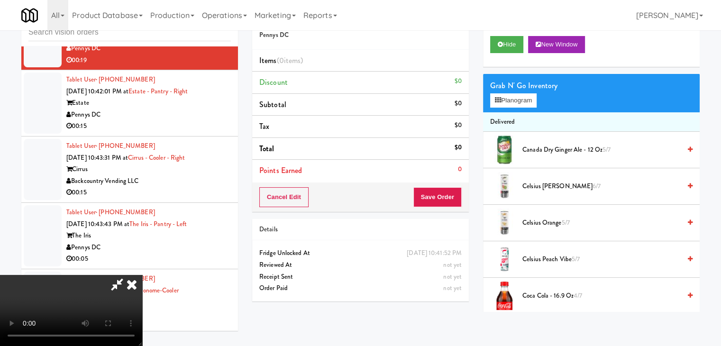
click at [531, 107] on div "Grab N' Go Inventory Planogram" at bounding box center [591, 93] width 217 height 38
click at [526, 102] on button "Planogram" at bounding box center [513, 100] width 46 height 14
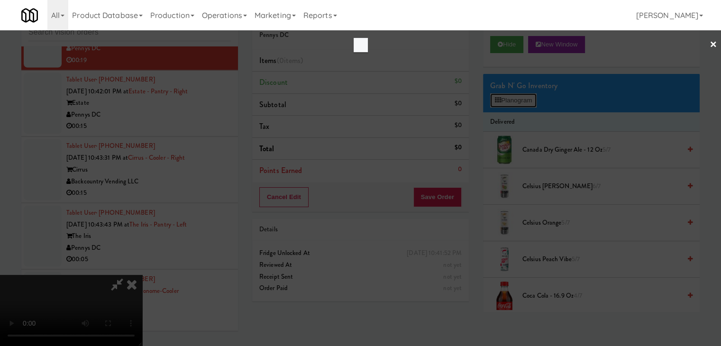
scroll to position [5272, 0]
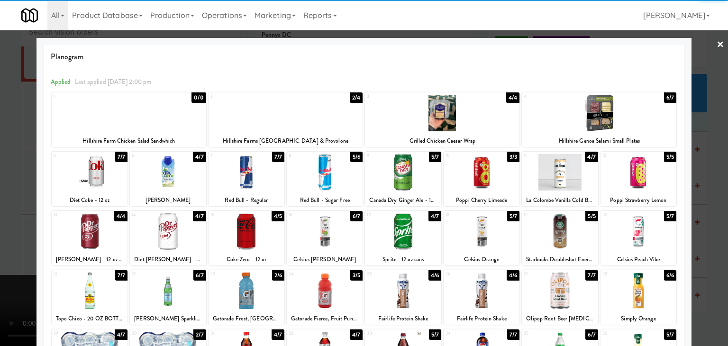
click at [164, 230] on div at bounding box center [168, 231] width 76 height 36
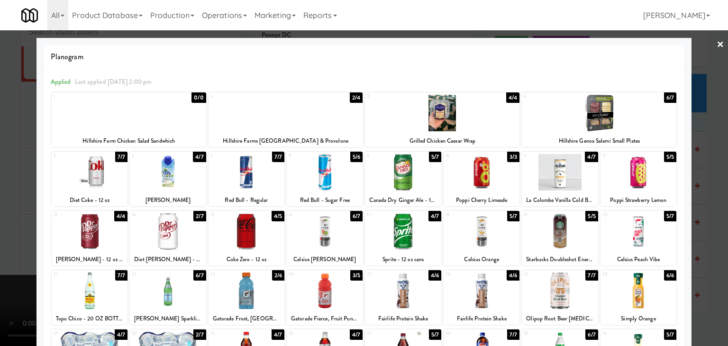
click at [171, 176] on div at bounding box center [168, 172] width 76 height 36
drag, startPoint x: 0, startPoint y: 211, endPoint x: 298, endPoint y: 199, distance: 298.3
click at [13, 210] on div at bounding box center [364, 173] width 728 height 346
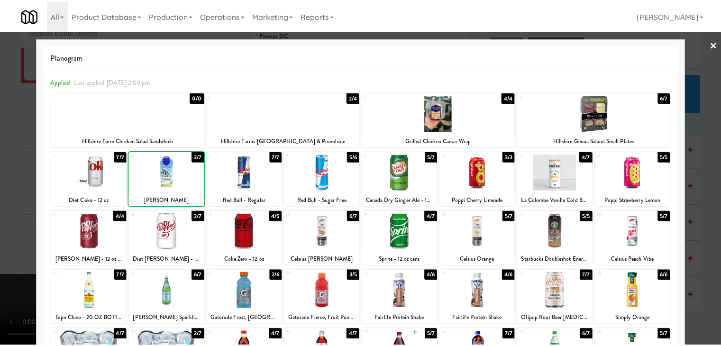
scroll to position [5284, 0]
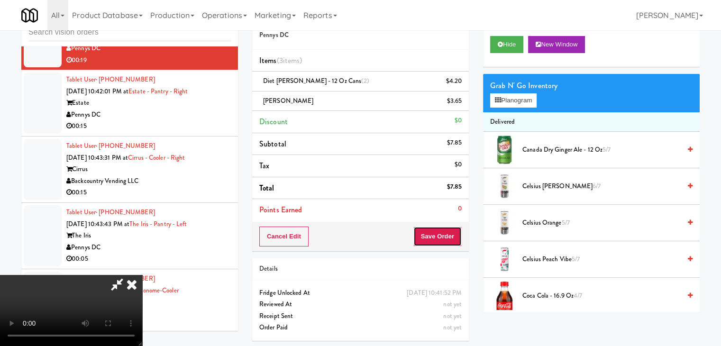
click at [444, 236] on button "Save Order" at bounding box center [437, 237] width 48 height 20
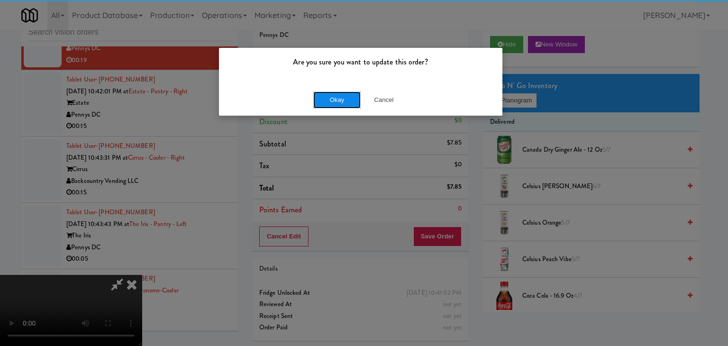
click at [341, 97] on button "Okay" at bounding box center [336, 99] width 47 height 17
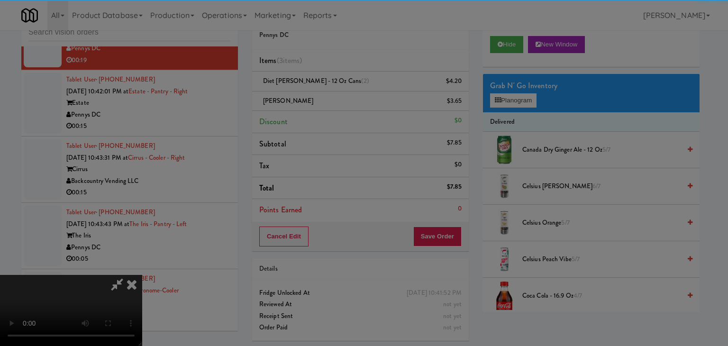
click at [341, 91] on button "Okay" at bounding box center [336, 82] width 47 height 17
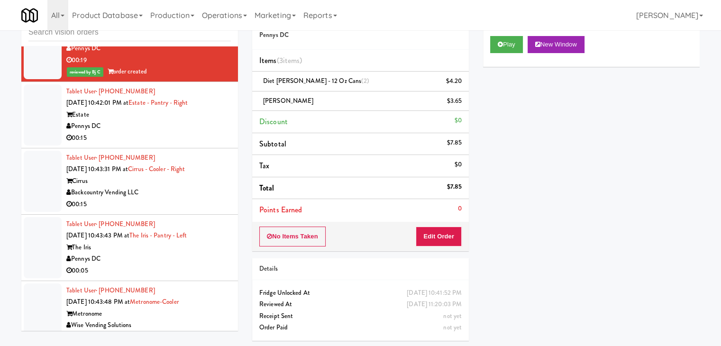
click at [158, 144] on div "00:15" at bounding box center [148, 138] width 164 height 12
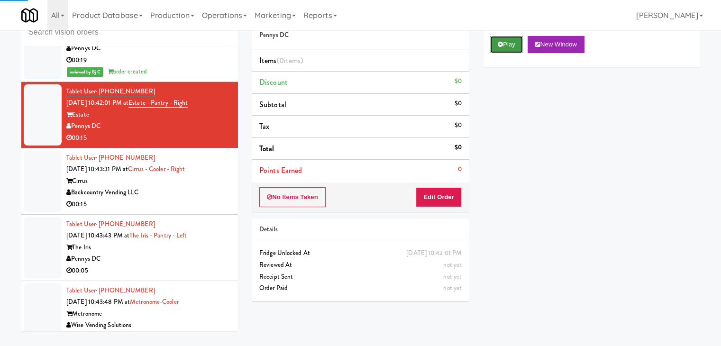
click at [504, 46] on button "Play" at bounding box center [506, 44] width 33 height 17
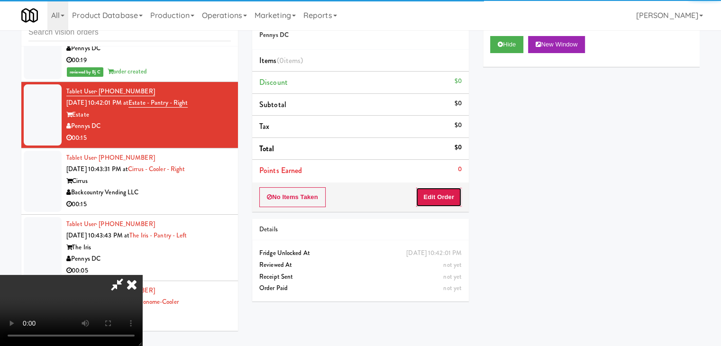
click at [435, 198] on button "Edit Order" at bounding box center [439, 197] width 46 height 20
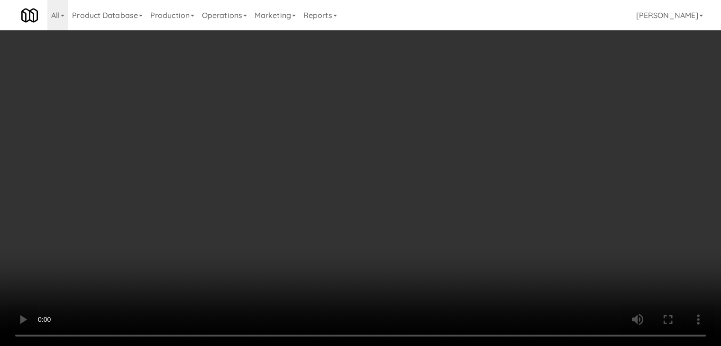
scroll to position [5272, 0]
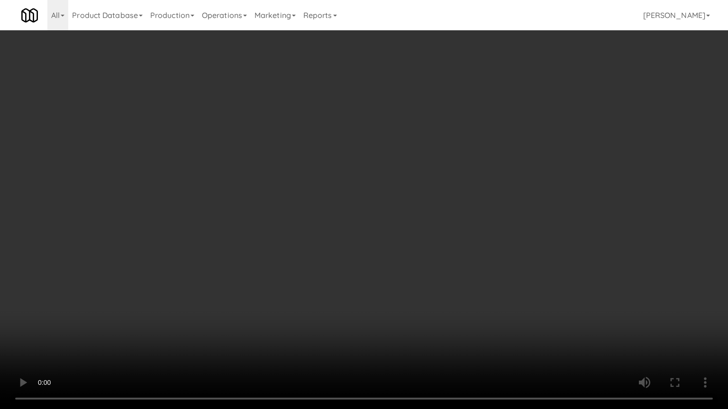
click at [439, 245] on video at bounding box center [364, 204] width 728 height 409
click at [438, 245] on video at bounding box center [364, 204] width 728 height 409
click at [437, 245] on video at bounding box center [364, 204] width 728 height 409
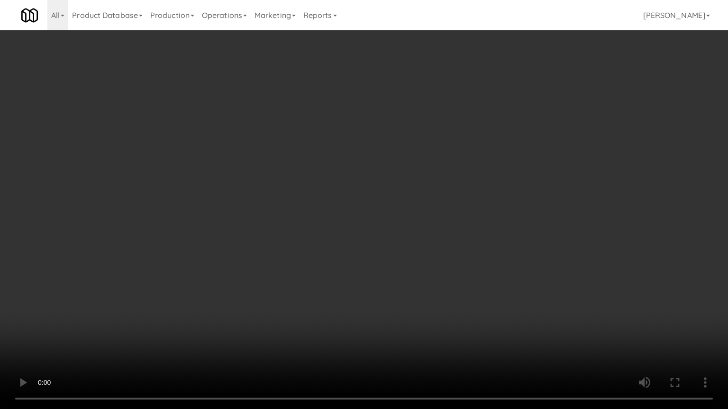
click at [437, 245] on video at bounding box center [364, 204] width 728 height 409
click at [436, 245] on video at bounding box center [364, 204] width 728 height 409
click at [442, 244] on video at bounding box center [364, 204] width 728 height 409
click at [442, 236] on video at bounding box center [364, 204] width 728 height 409
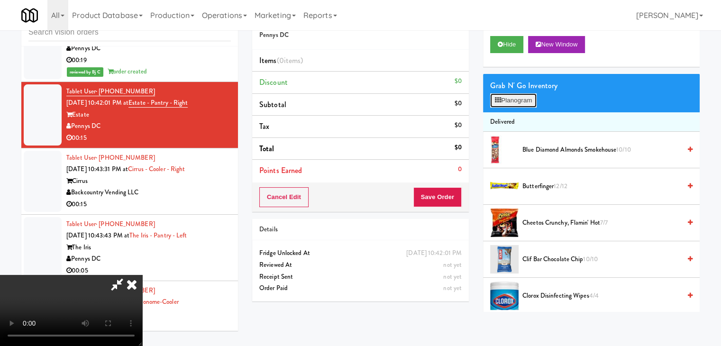
click at [519, 100] on button "Planogram" at bounding box center [513, 100] width 46 height 14
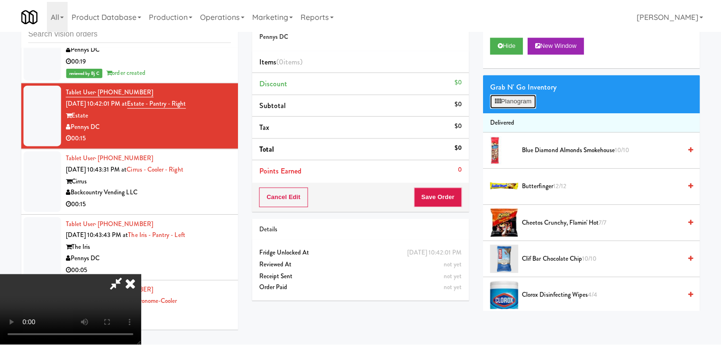
scroll to position [5272, 0]
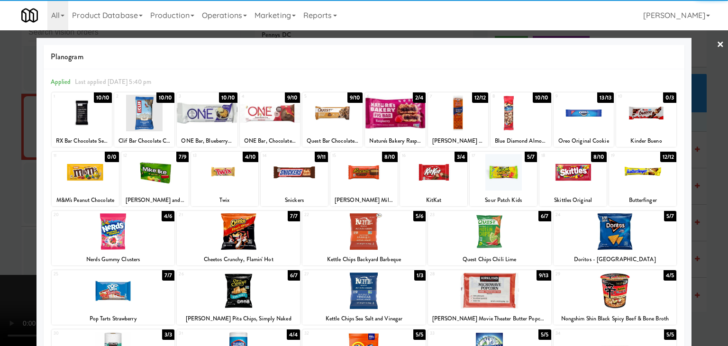
click at [627, 173] on div at bounding box center [642, 172] width 67 height 36
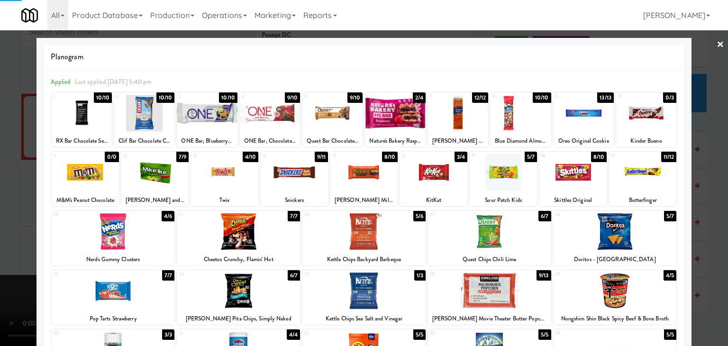
click at [569, 119] on div at bounding box center [583, 113] width 60 height 36
click at [433, 178] on div at bounding box center [433, 172] width 67 height 36
drag, startPoint x: 10, startPoint y: 198, endPoint x: 201, endPoint y: 179, distance: 191.5
click at [18, 198] on div at bounding box center [364, 173] width 728 height 346
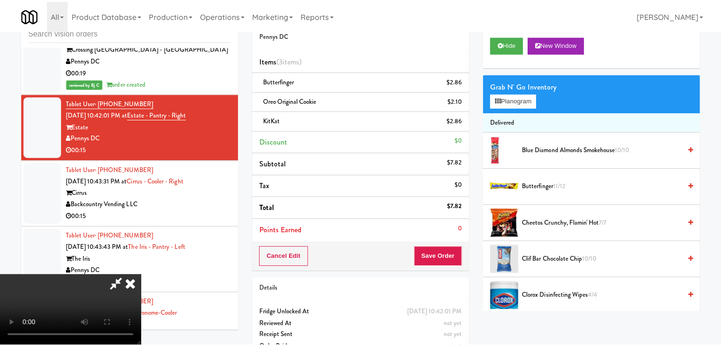
scroll to position [5284, 0]
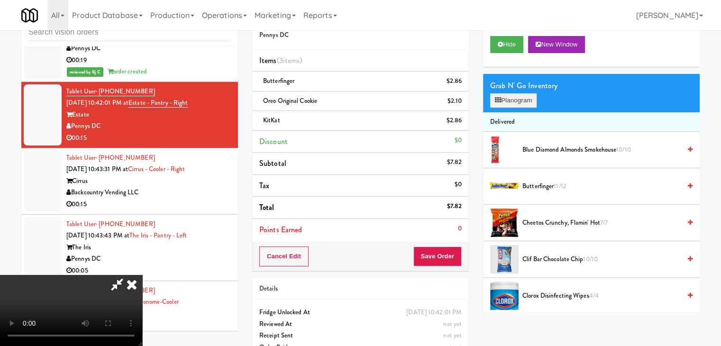
drag, startPoint x: 463, startPoint y: 124, endPoint x: 510, endPoint y: 105, distance: 50.4
click at [462, 124] on icon at bounding box center [462, 124] width 5 height 6
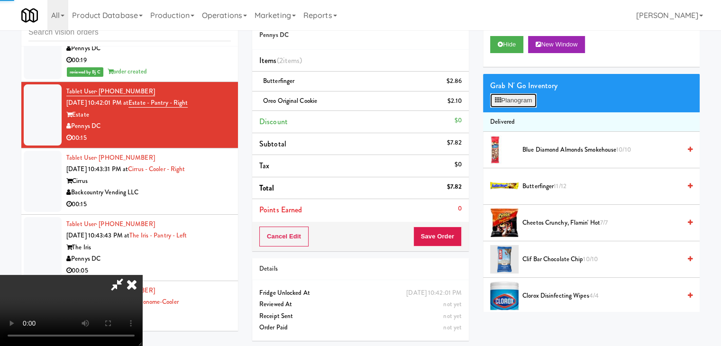
click at [520, 101] on button "Planogram" at bounding box center [513, 100] width 46 height 14
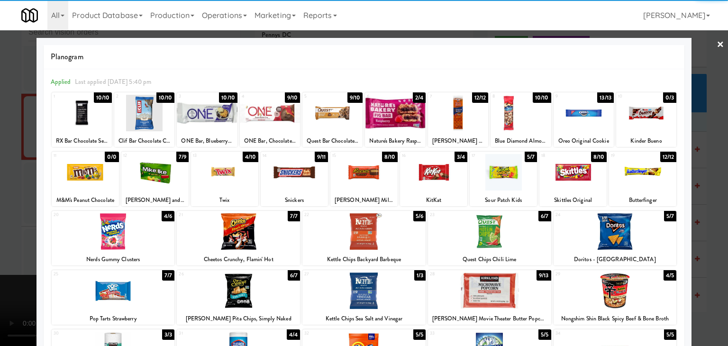
drag, startPoint x: 370, startPoint y: 175, endPoint x: 349, endPoint y: 176, distance: 20.4
click at [370, 174] on div at bounding box center [363, 172] width 67 height 36
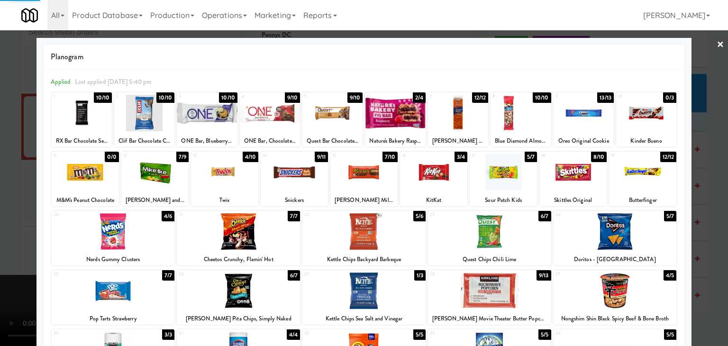
drag, startPoint x: 0, startPoint y: 214, endPoint x: 198, endPoint y: 213, distance: 198.1
click at [9, 214] on div at bounding box center [364, 173] width 728 height 346
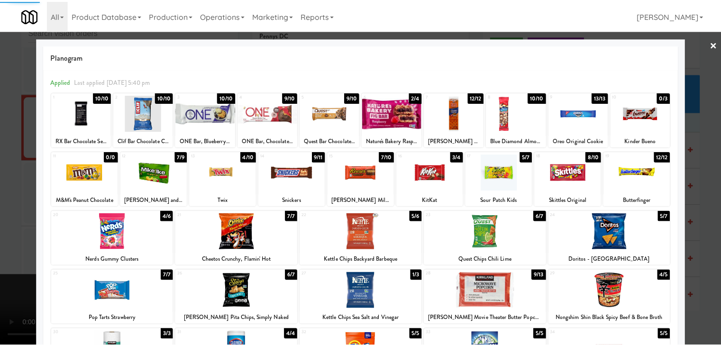
scroll to position [5284, 0]
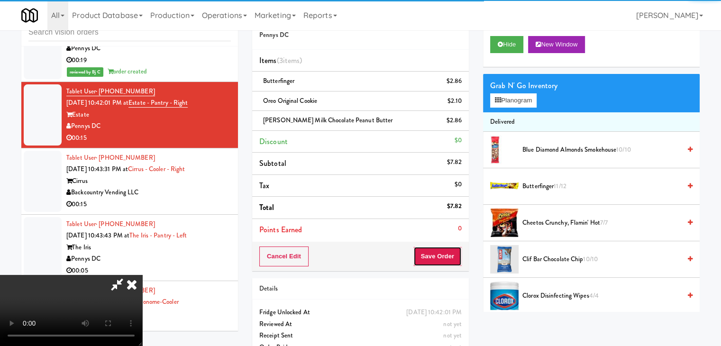
click at [443, 260] on button "Save Order" at bounding box center [437, 256] width 48 height 20
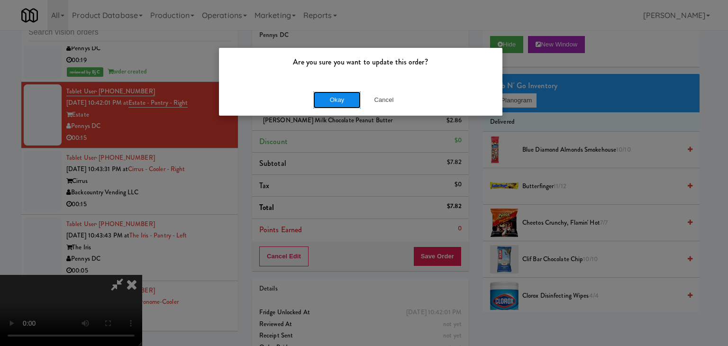
click at [343, 97] on button "Okay" at bounding box center [336, 99] width 47 height 17
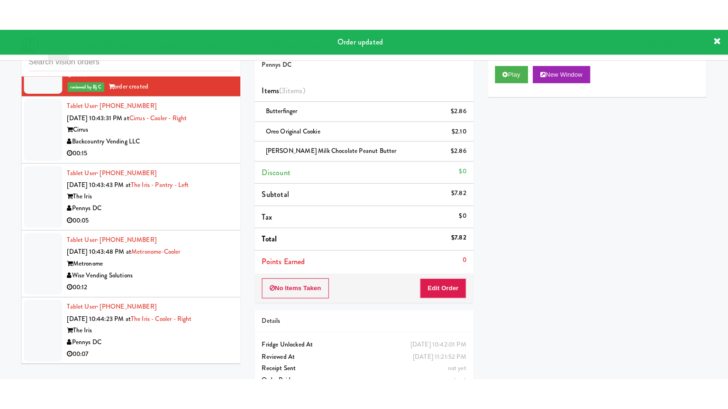
scroll to position [5379, 0]
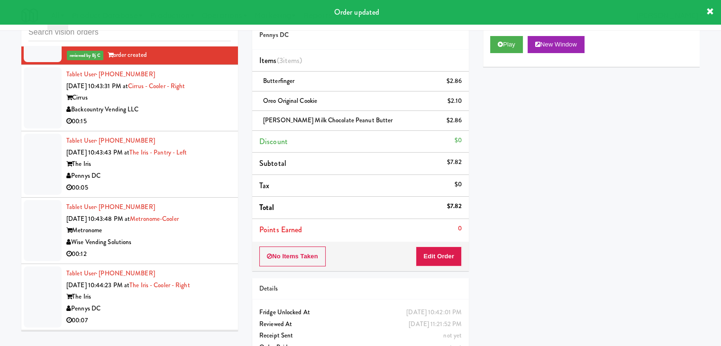
click at [206, 116] on div "Backcountry Vending LLC" at bounding box center [148, 110] width 164 height 12
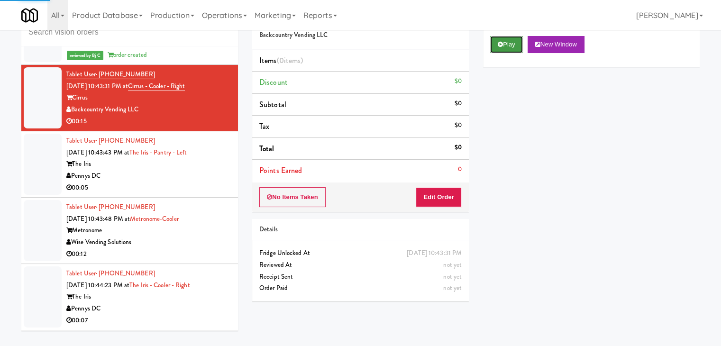
click at [504, 52] on button "Play" at bounding box center [506, 44] width 33 height 17
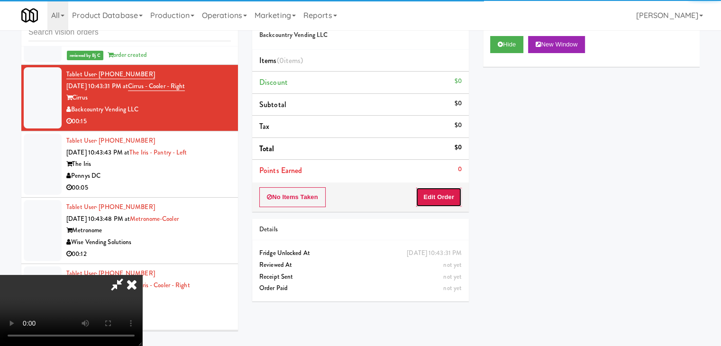
click at [430, 198] on button "Edit Order" at bounding box center [439, 197] width 46 height 20
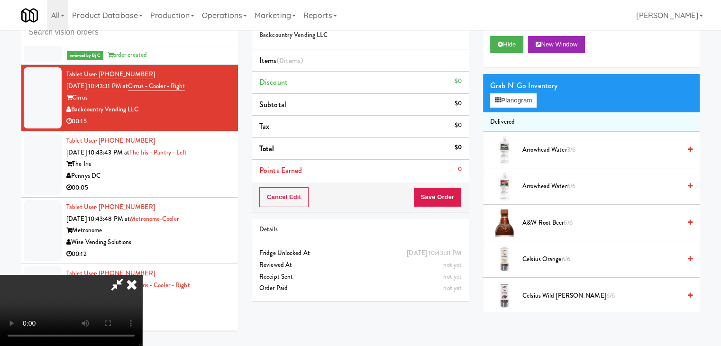
scroll to position [5367, 0]
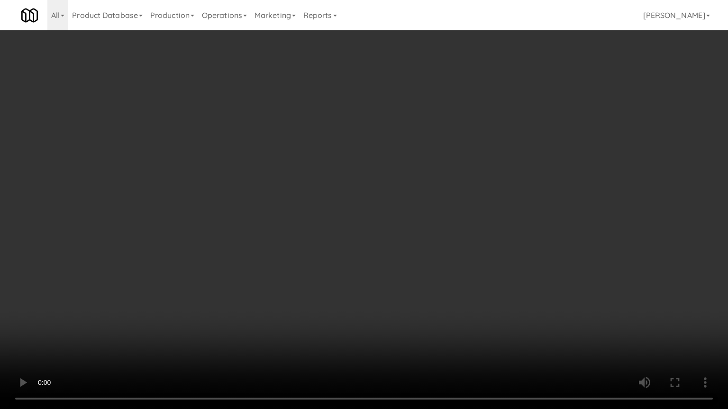
click at [435, 291] on video at bounding box center [364, 204] width 728 height 409
drag, startPoint x: 433, startPoint y: 292, endPoint x: 451, endPoint y: 228, distance: 66.5
click at [433, 292] on video at bounding box center [364, 204] width 728 height 409
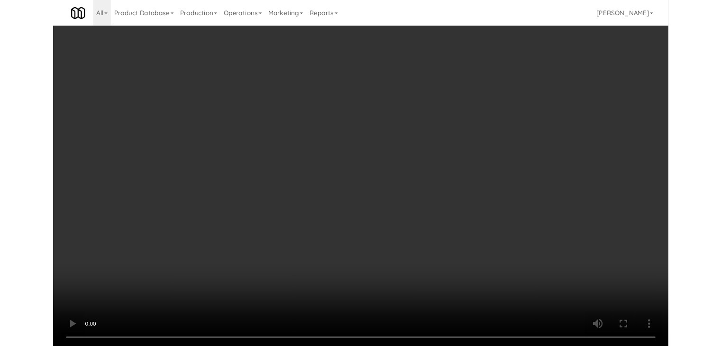
scroll to position [5379, 0]
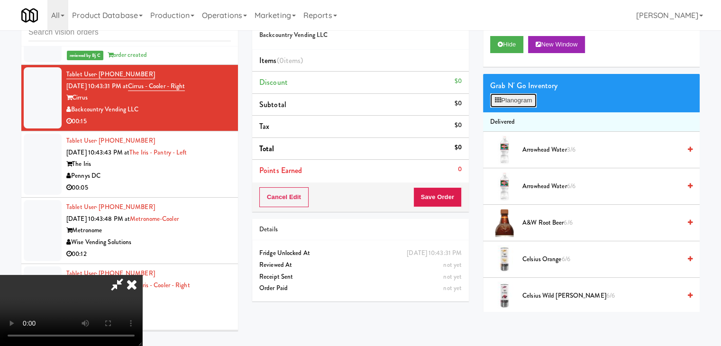
click at [527, 96] on button "Planogram" at bounding box center [513, 100] width 46 height 14
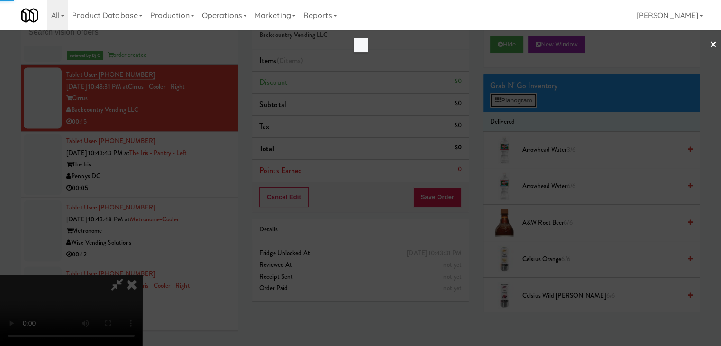
scroll to position [5367, 0]
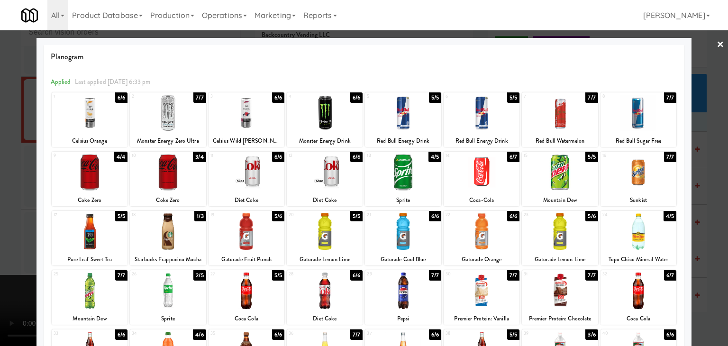
drag, startPoint x: 0, startPoint y: 251, endPoint x: 109, endPoint y: 251, distance: 108.5
click at [0, 251] on div at bounding box center [364, 173] width 728 height 346
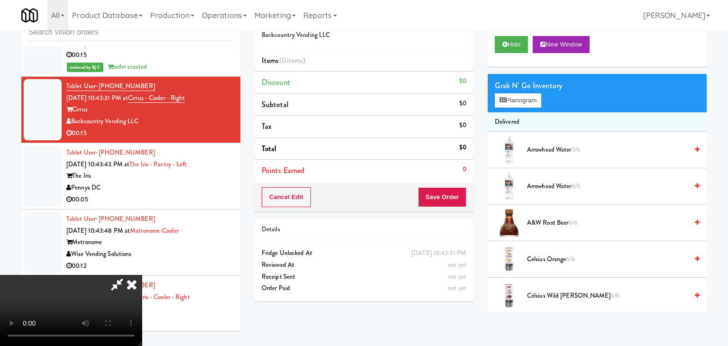
scroll to position [5379, 0]
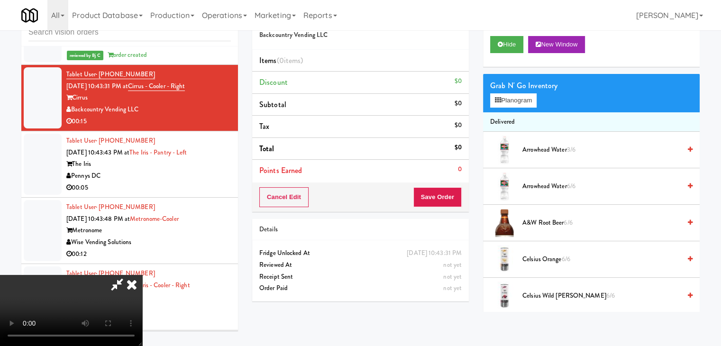
click at [508, 91] on div "Grab N' Go Inventory" at bounding box center [591, 86] width 202 height 14
click at [510, 93] on button "Planogram" at bounding box center [513, 100] width 46 height 14
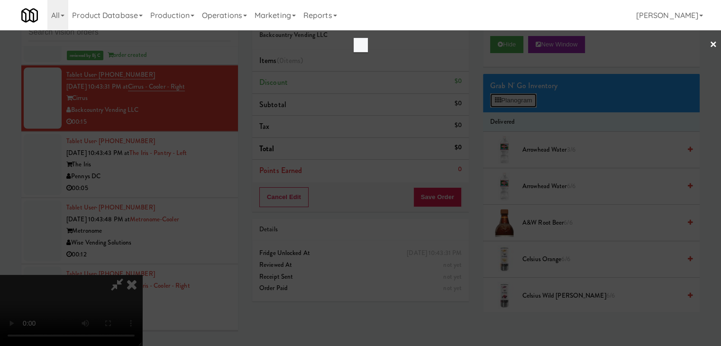
scroll to position [5367, 0]
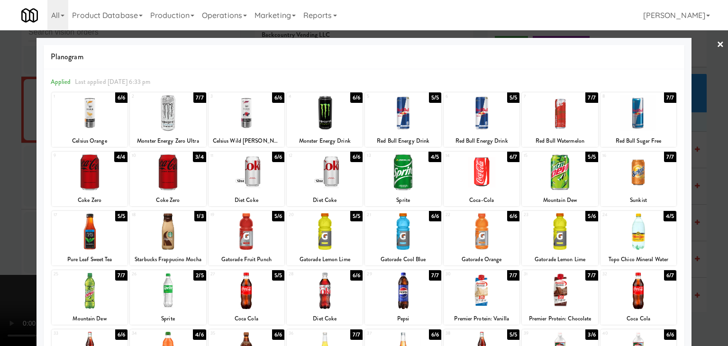
click at [474, 180] on div at bounding box center [482, 172] width 76 height 36
click at [545, 177] on div at bounding box center [560, 172] width 76 height 36
drag, startPoint x: 0, startPoint y: 222, endPoint x: 136, endPoint y: 224, distance: 136.5
click at [2, 222] on div at bounding box center [364, 173] width 728 height 346
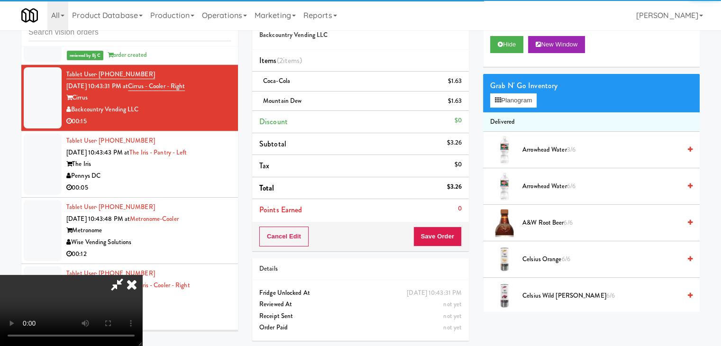
click at [142, 275] on video at bounding box center [71, 310] width 142 height 71
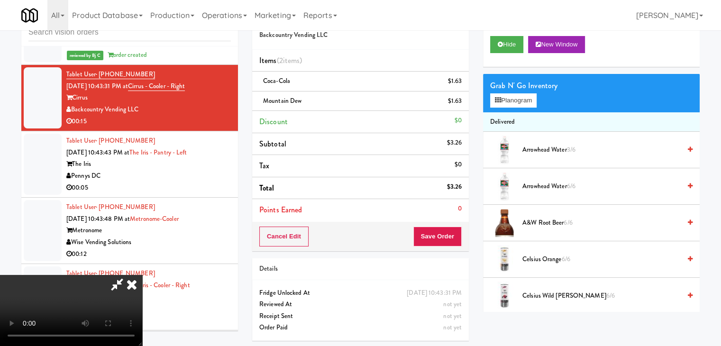
click at [142, 275] on video at bounding box center [71, 310] width 142 height 71
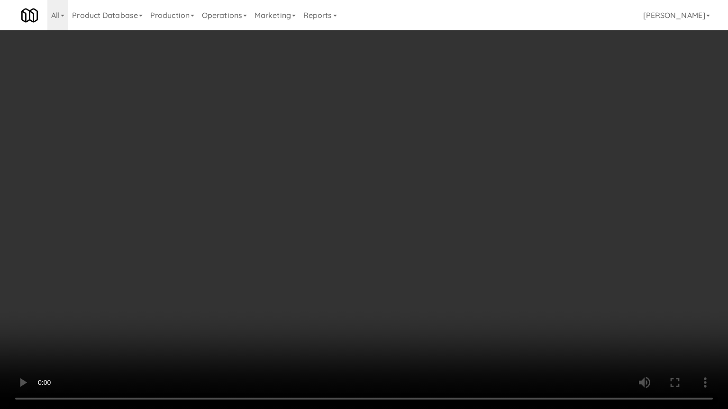
click at [398, 301] on video at bounding box center [364, 204] width 728 height 409
click at [437, 293] on video at bounding box center [364, 204] width 728 height 409
click at [436, 292] on video at bounding box center [364, 204] width 728 height 409
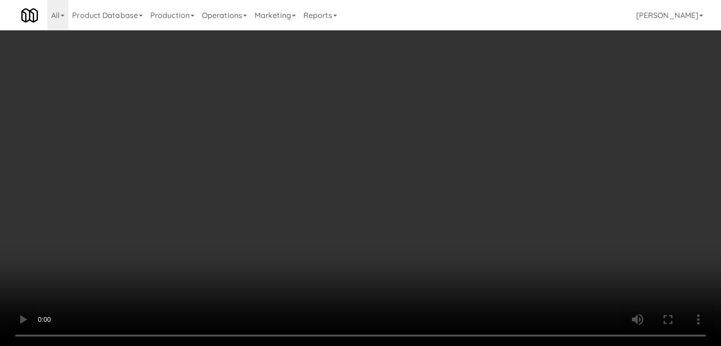
scroll to position [5379, 0]
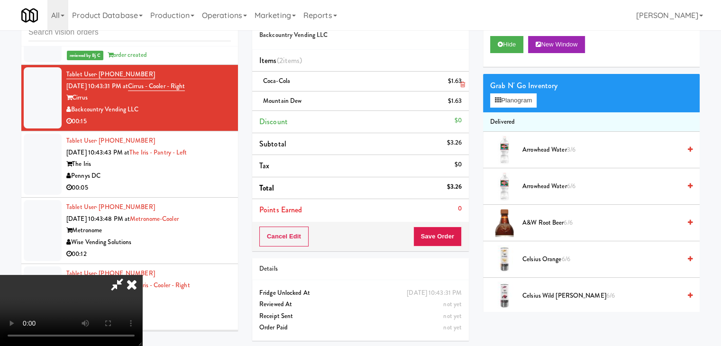
click at [461, 76] on div "$1.63" at bounding box center [455, 81] width 14 height 12
drag, startPoint x: 461, startPoint y: 76, endPoint x: 461, endPoint y: 82, distance: 5.2
click at [461, 78] on div "$1.63" at bounding box center [455, 81] width 14 height 12
click at [461, 82] on icon at bounding box center [462, 85] width 5 height 6
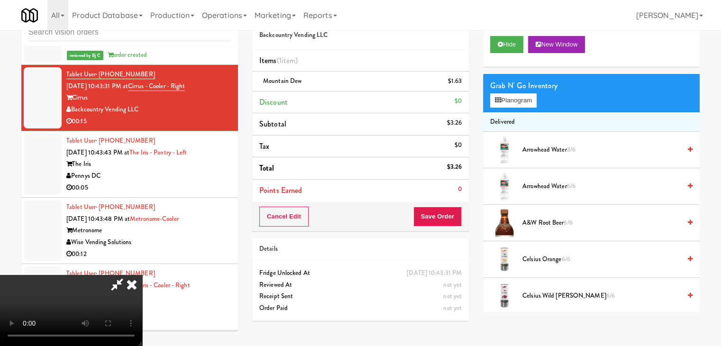
click at [461, 82] on icon at bounding box center [462, 85] width 5 height 6
click at [461, 95] on div "$0" at bounding box center [457, 101] width 7 height 12
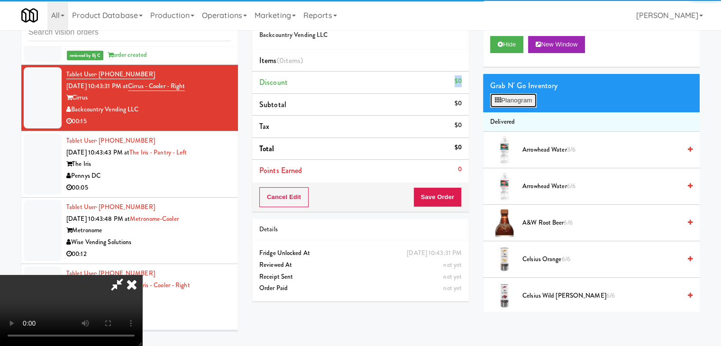
click at [522, 103] on button "Planogram" at bounding box center [513, 100] width 46 height 14
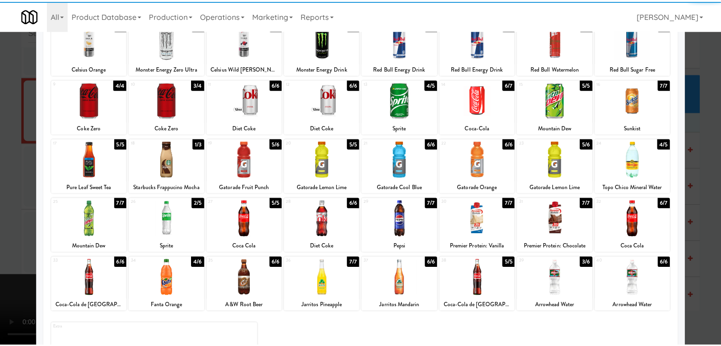
scroll to position [95, 0]
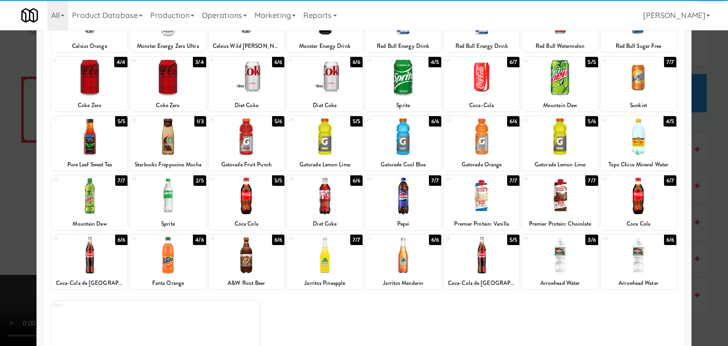
click at [253, 224] on div "Coca Cola" at bounding box center [246, 224] width 73 height 12
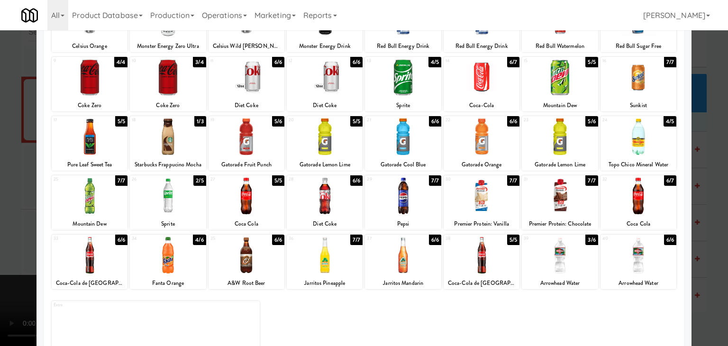
drag, startPoint x: 251, startPoint y: 207, endPoint x: 326, endPoint y: 205, distance: 75.8
click at [260, 206] on div at bounding box center [247, 196] width 76 height 36
click at [329, 205] on div at bounding box center [325, 196] width 76 height 36
drag, startPoint x: 0, startPoint y: 225, endPoint x: 207, endPoint y: 220, distance: 206.7
click at [13, 224] on div at bounding box center [364, 173] width 728 height 346
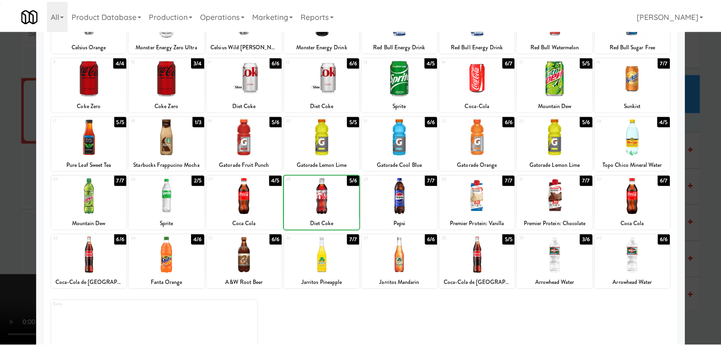
scroll to position [5379, 0]
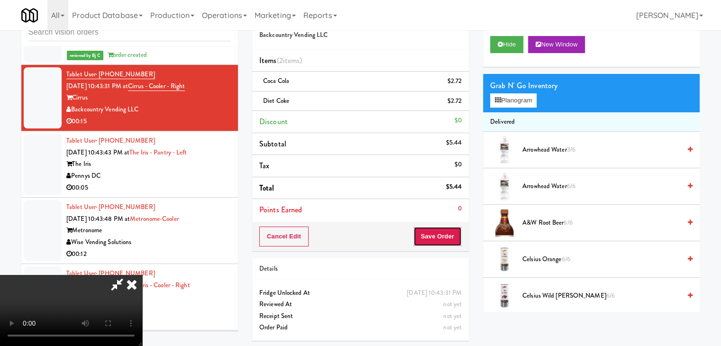
click at [441, 242] on button "Save Order" at bounding box center [437, 237] width 48 height 20
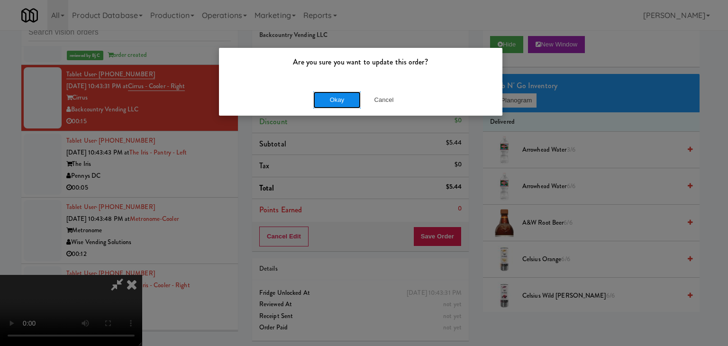
click at [352, 103] on button "Okay" at bounding box center [336, 99] width 47 height 17
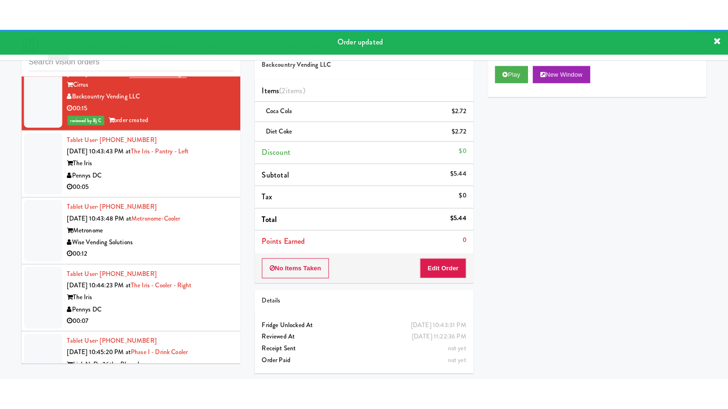
scroll to position [5474, 0]
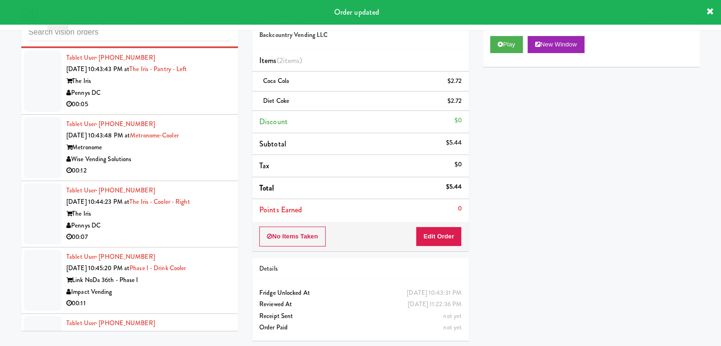
click at [166, 99] on div "Pennys DC" at bounding box center [148, 93] width 164 height 12
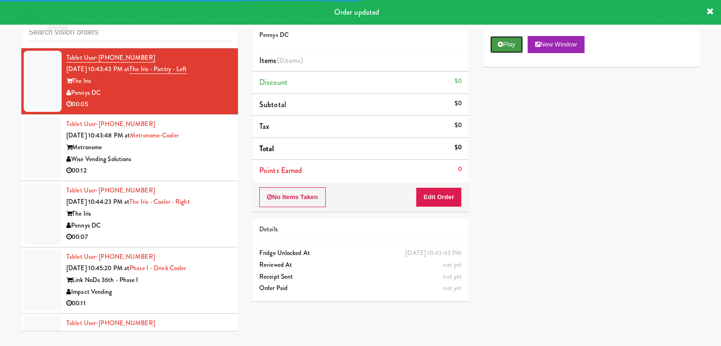
click at [523, 44] on button "Play" at bounding box center [506, 44] width 33 height 17
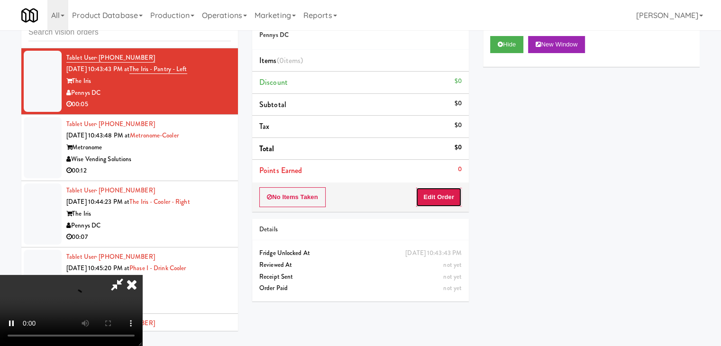
click at [448, 187] on button "Edit Order" at bounding box center [439, 197] width 46 height 20
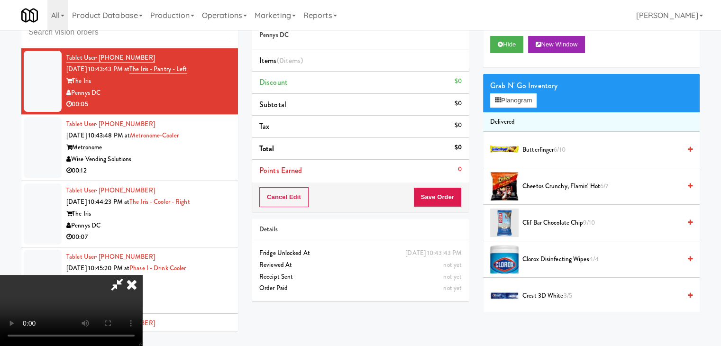
scroll to position [5462, 0]
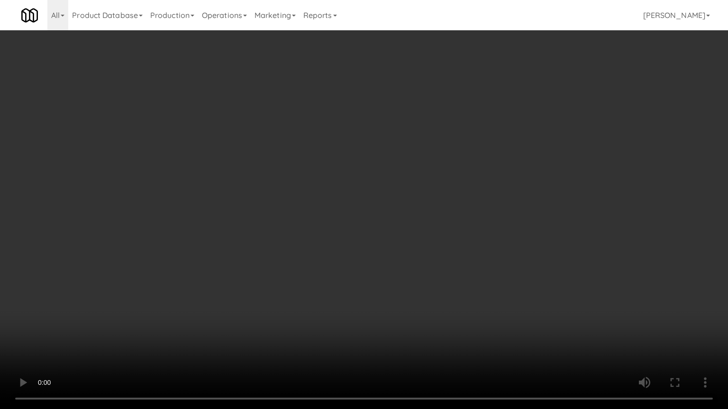
click at [409, 287] on video at bounding box center [364, 204] width 728 height 409
click at [386, 320] on video at bounding box center [364, 204] width 728 height 409
click at [394, 316] on video at bounding box center [364, 204] width 728 height 409
click at [411, 307] on video at bounding box center [364, 204] width 728 height 409
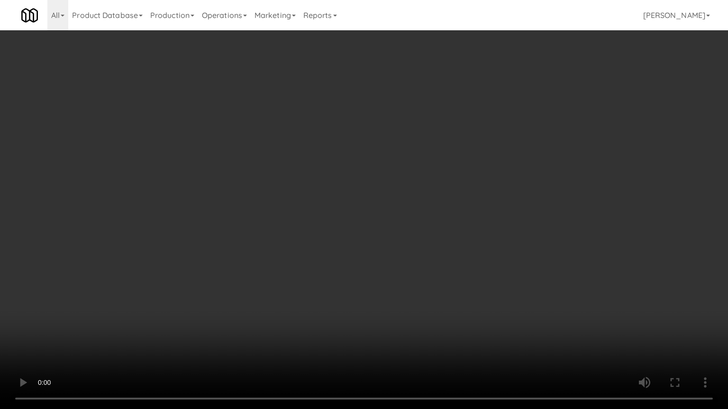
drag, startPoint x: 411, startPoint y: 307, endPoint x: 411, endPoint y: 266, distance: 41.2
click at [411, 307] on video at bounding box center [364, 204] width 728 height 409
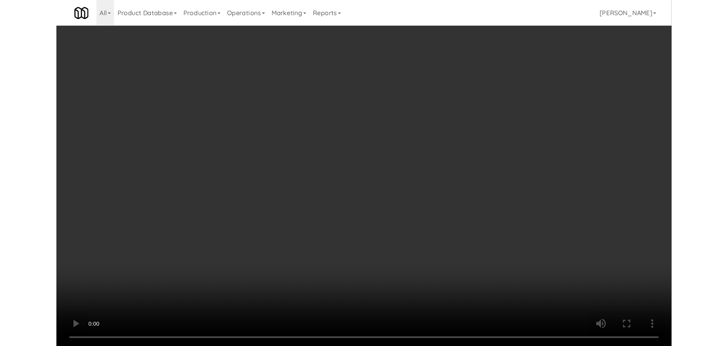
scroll to position [5474, 0]
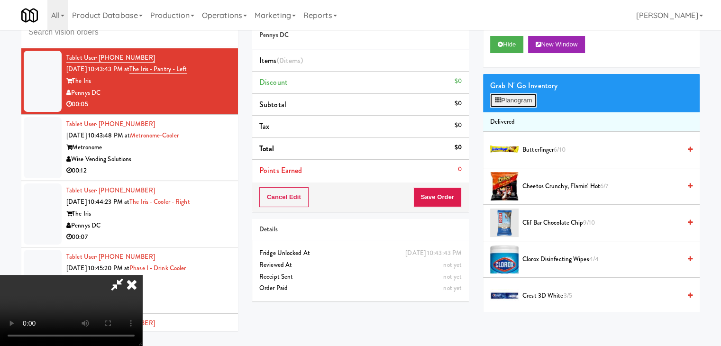
click at [530, 102] on button "Planogram" at bounding box center [513, 100] width 46 height 14
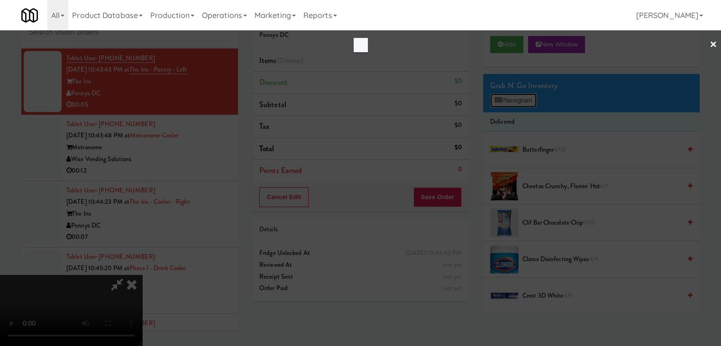
scroll to position [5462, 0]
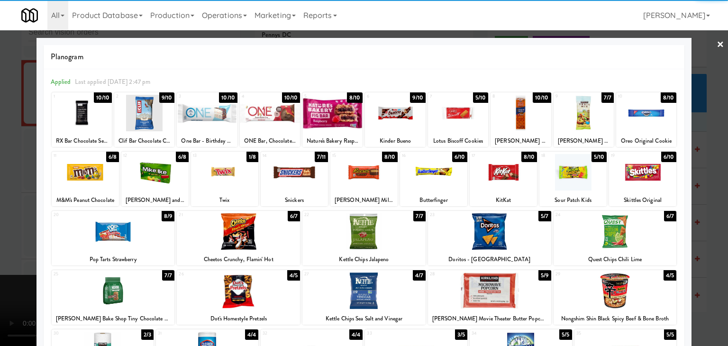
drag, startPoint x: 69, startPoint y: 293, endPoint x: 48, endPoint y: 286, distance: 21.9
click at [72, 293] on div at bounding box center [113, 290] width 123 height 36
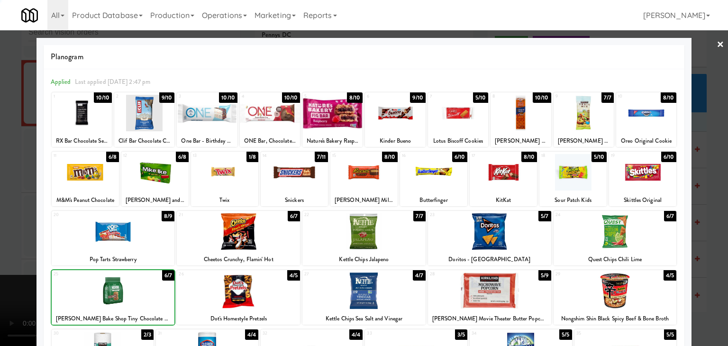
drag, startPoint x: 6, startPoint y: 274, endPoint x: 180, endPoint y: 260, distance: 174.5
click at [15, 273] on div at bounding box center [364, 173] width 728 height 346
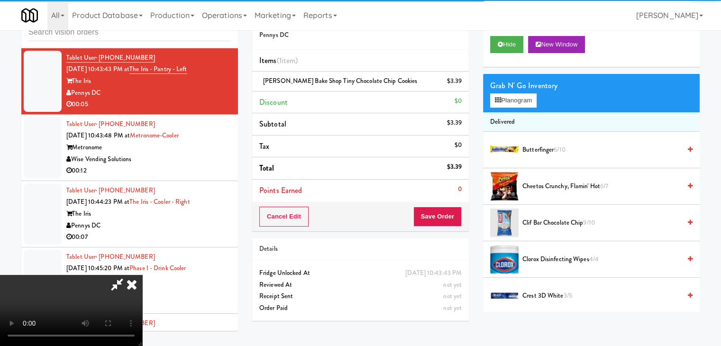
click at [142, 275] on video at bounding box center [71, 310] width 142 height 71
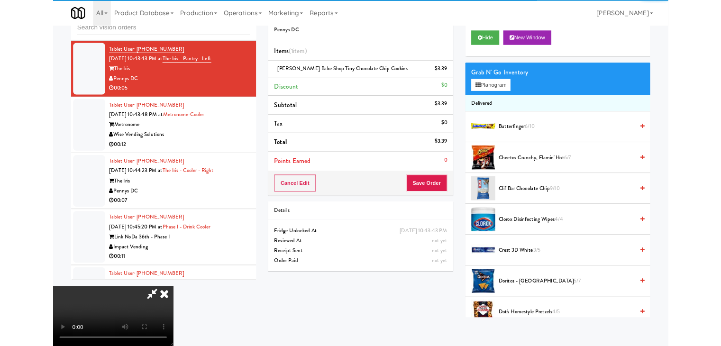
scroll to position [5462, 0]
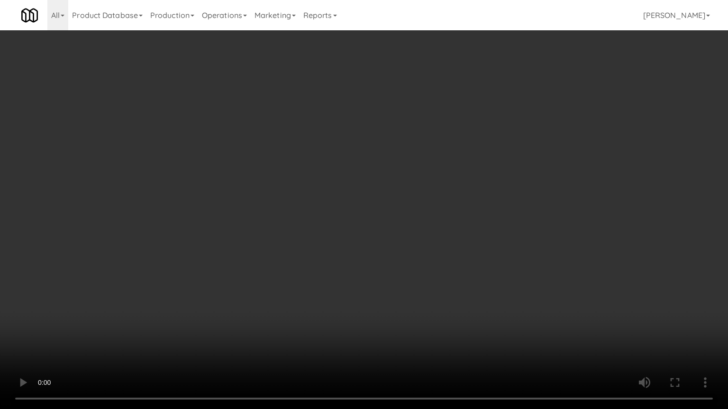
click at [337, 287] on video at bounding box center [364, 204] width 728 height 409
click at [334, 295] on video at bounding box center [364, 204] width 728 height 409
click at [402, 288] on video at bounding box center [364, 204] width 728 height 409
click at [436, 255] on video at bounding box center [364, 204] width 728 height 409
click at [437, 255] on video at bounding box center [364, 204] width 728 height 409
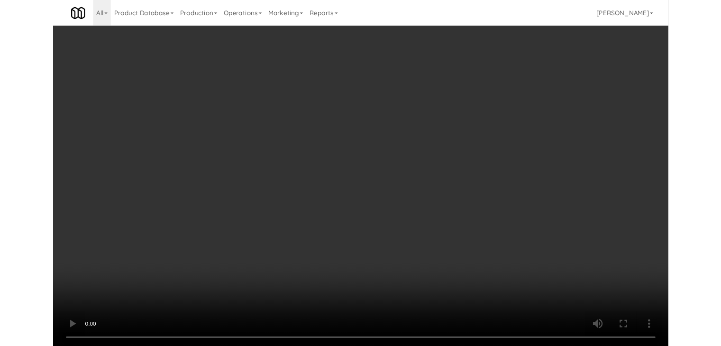
scroll to position [5474, 0]
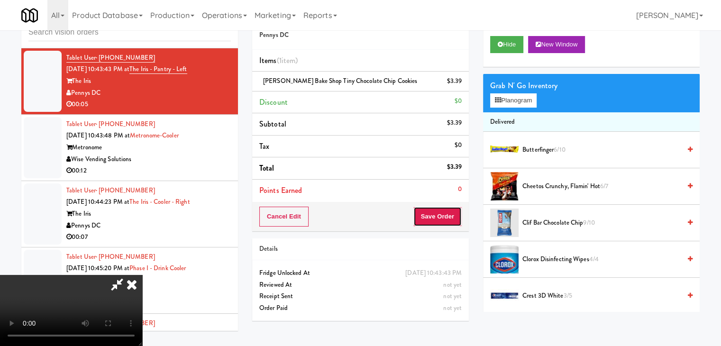
click at [452, 214] on button "Save Order" at bounding box center [437, 217] width 48 height 20
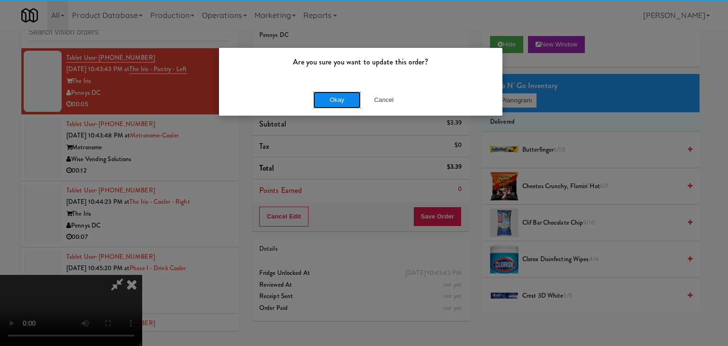
click at [329, 94] on button "Okay" at bounding box center [336, 99] width 47 height 17
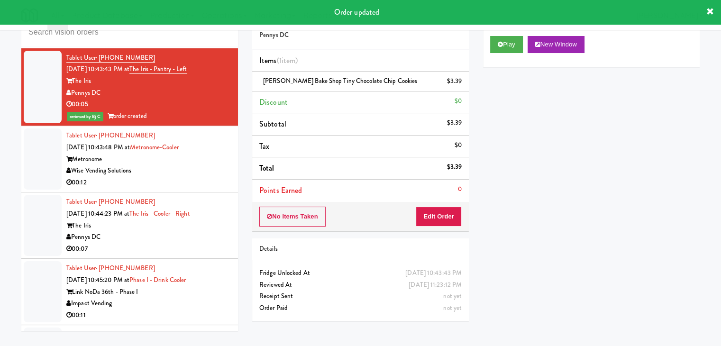
click at [184, 189] on div "00:12" at bounding box center [148, 183] width 164 height 12
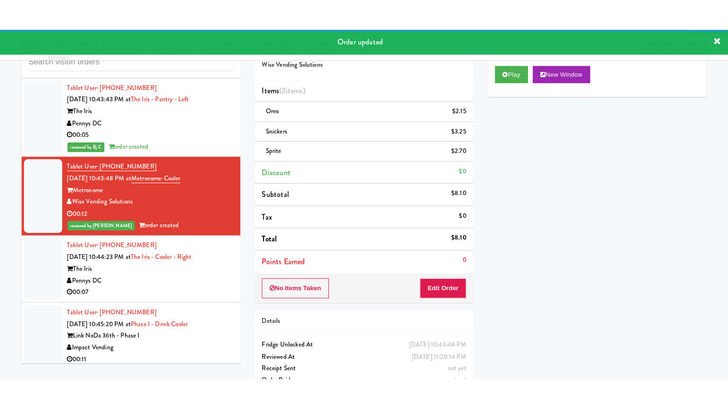
scroll to position [5616, 0]
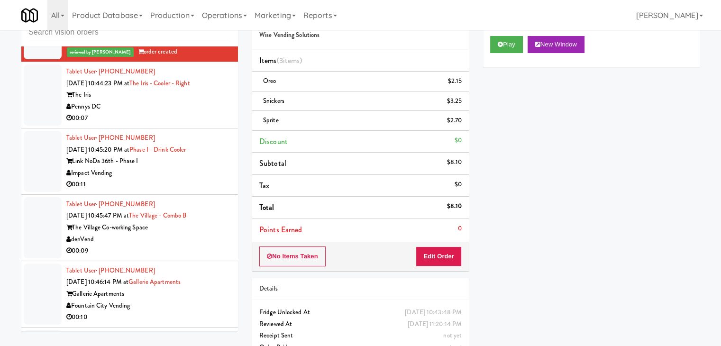
click at [190, 124] on div "00:07" at bounding box center [148, 118] width 164 height 12
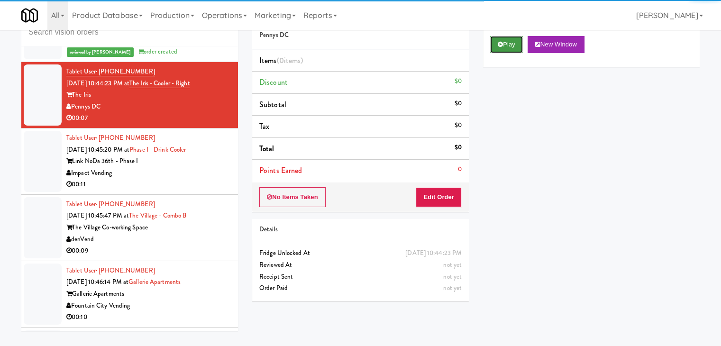
click at [499, 42] on icon at bounding box center [500, 44] width 5 height 6
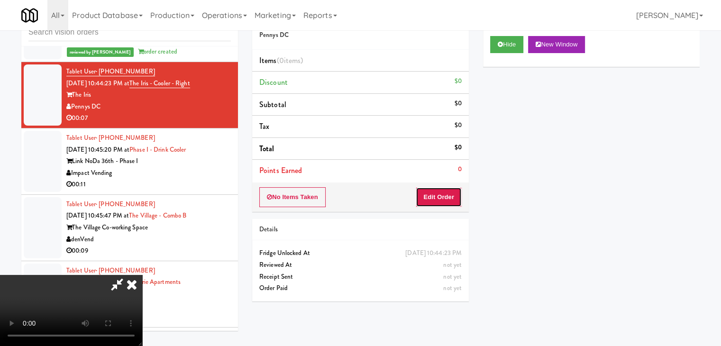
click at [444, 204] on button "Edit Order" at bounding box center [439, 197] width 46 height 20
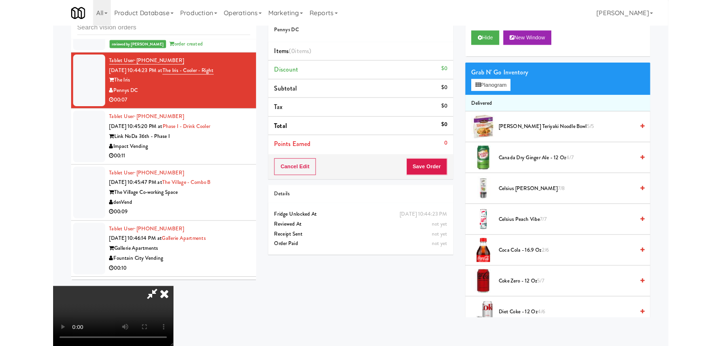
scroll to position [5604, 0]
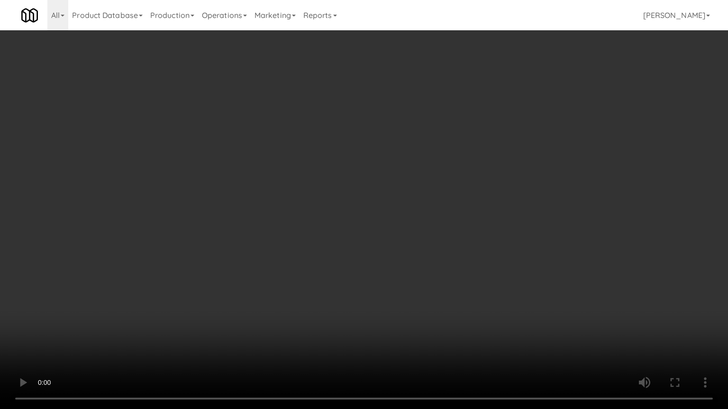
click at [426, 256] on video at bounding box center [364, 204] width 728 height 409
click at [424, 256] on video at bounding box center [364, 204] width 728 height 409
click at [422, 256] on video at bounding box center [364, 204] width 728 height 409
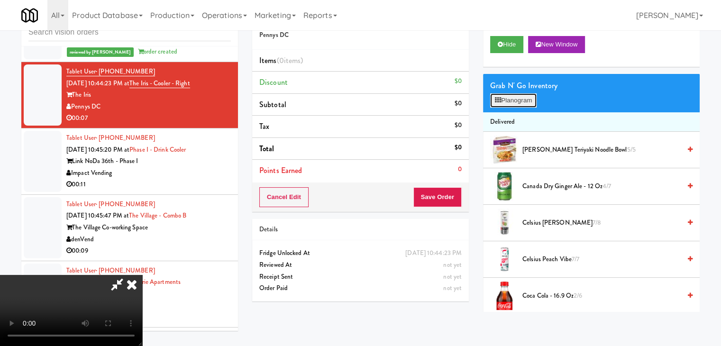
click at [521, 98] on button "Planogram" at bounding box center [513, 100] width 46 height 14
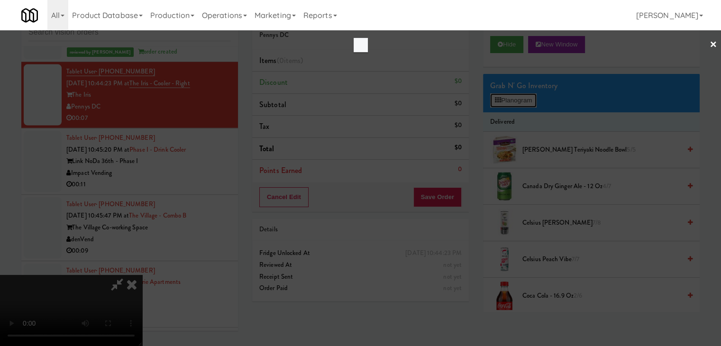
scroll to position [5604, 0]
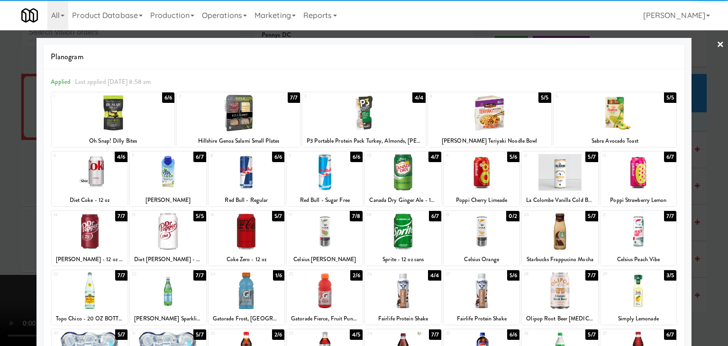
click at [95, 240] on div at bounding box center [90, 231] width 76 height 36
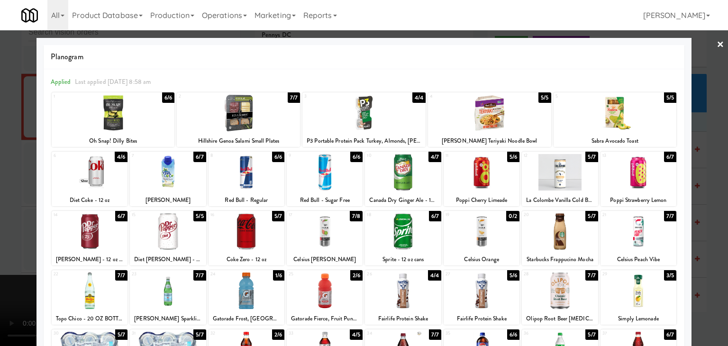
drag, startPoint x: 8, startPoint y: 247, endPoint x: 279, endPoint y: 232, distance: 271.5
click at [27, 244] on div at bounding box center [364, 173] width 728 height 346
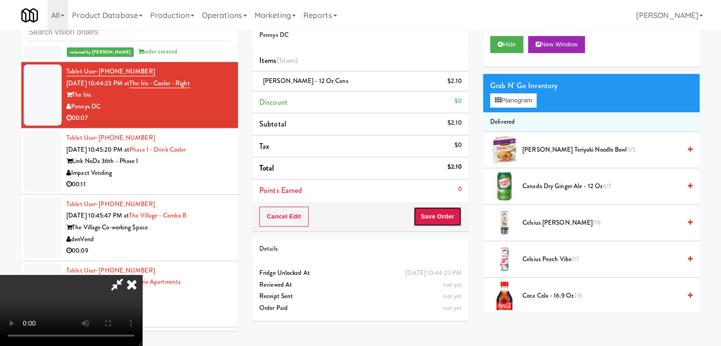
click at [443, 219] on button "Save Order" at bounding box center [437, 217] width 48 height 20
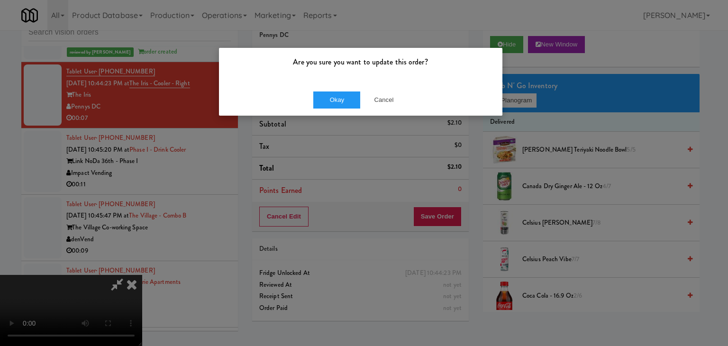
click at [332, 88] on div "Okay Cancel" at bounding box center [360, 100] width 283 height 32
click at [333, 90] on div "Okay Cancel" at bounding box center [360, 100] width 283 height 32
click at [333, 91] on button "Okay" at bounding box center [336, 99] width 47 height 17
click at [333, 93] on button "Okay" at bounding box center [336, 99] width 47 height 17
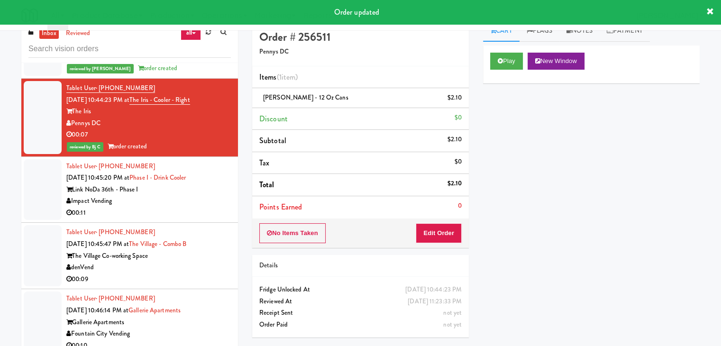
scroll to position [0, 0]
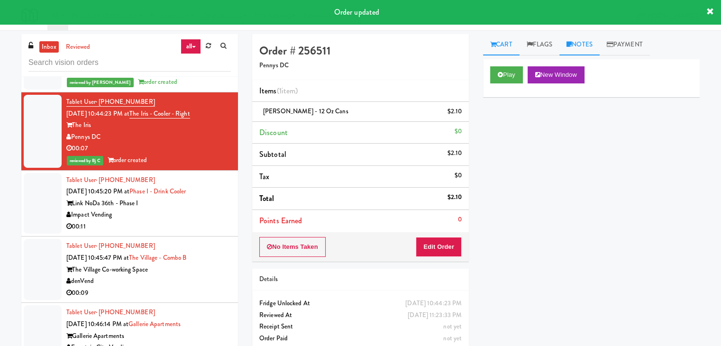
click at [587, 45] on link "Notes" at bounding box center [579, 44] width 40 height 21
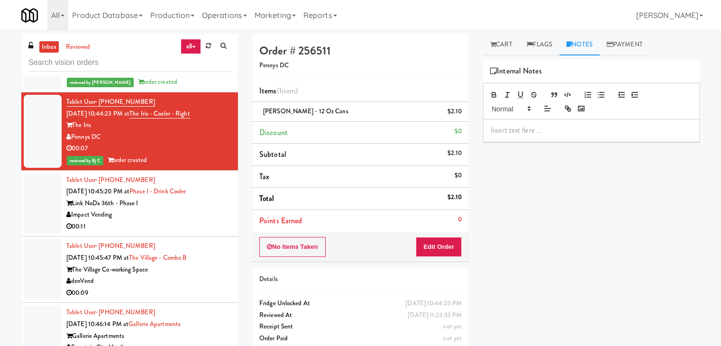
click at [552, 128] on p at bounding box center [590, 130] width 201 height 10
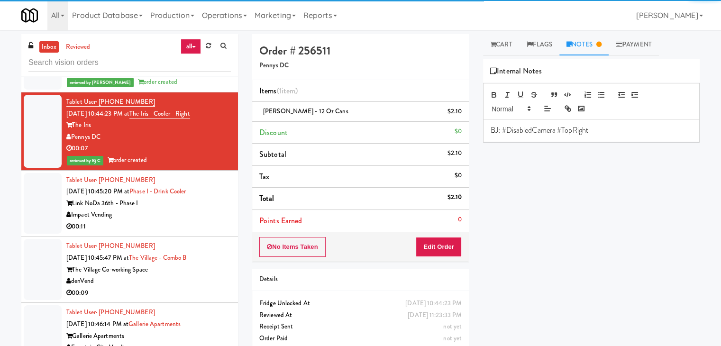
click at [156, 221] on div "Impact Vending" at bounding box center [148, 215] width 164 height 12
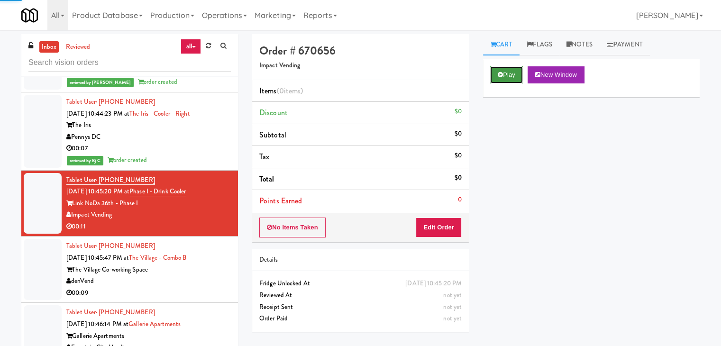
click at [504, 71] on button "Play" at bounding box center [506, 74] width 33 height 17
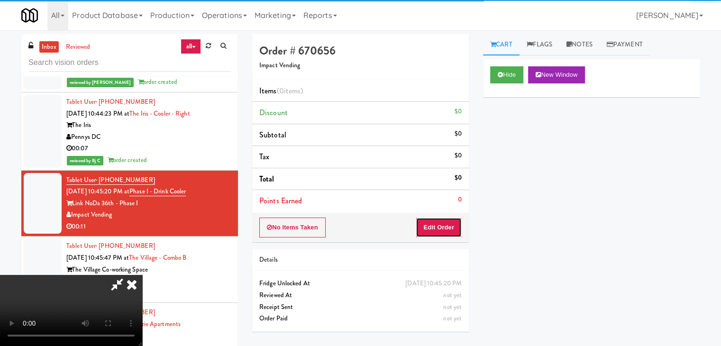
click at [448, 225] on button "Edit Order" at bounding box center [439, 228] width 46 height 20
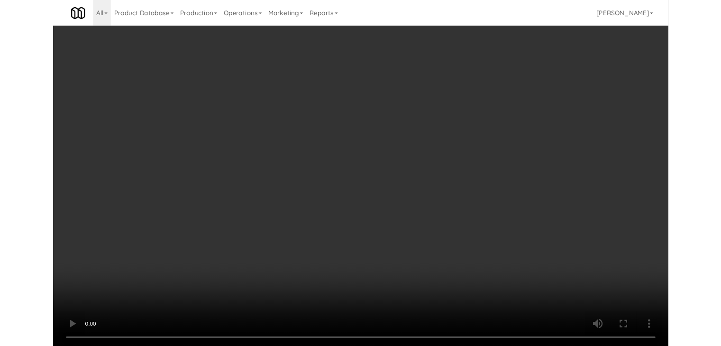
scroll to position [5604, 0]
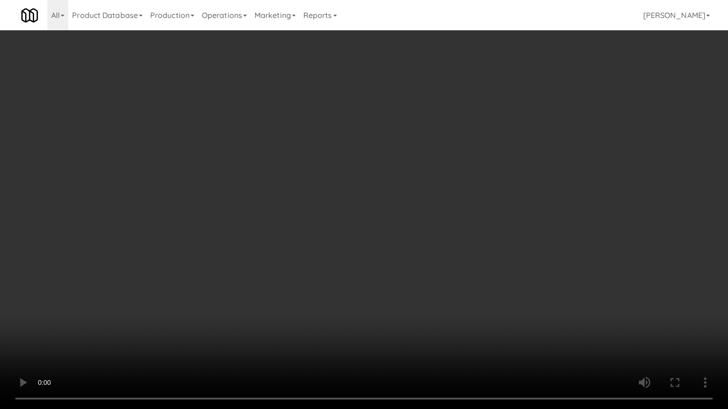
click at [461, 255] on video at bounding box center [364, 204] width 728 height 409
drag, startPoint x: 461, startPoint y: 255, endPoint x: 517, endPoint y: 146, distance: 122.5
click at [461, 254] on video at bounding box center [364, 204] width 728 height 409
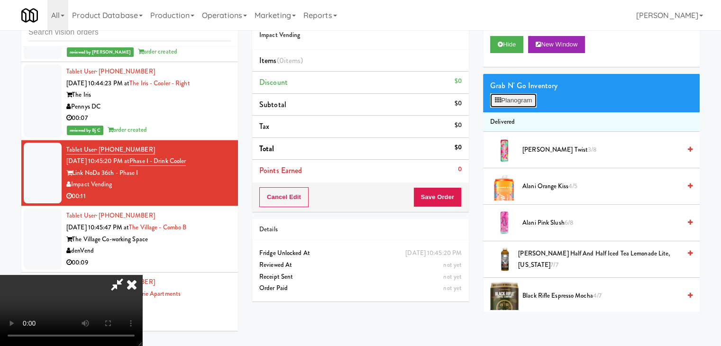
click at [529, 101] on button "Planogram" at bounding box center [513, 100] width 46 height 14
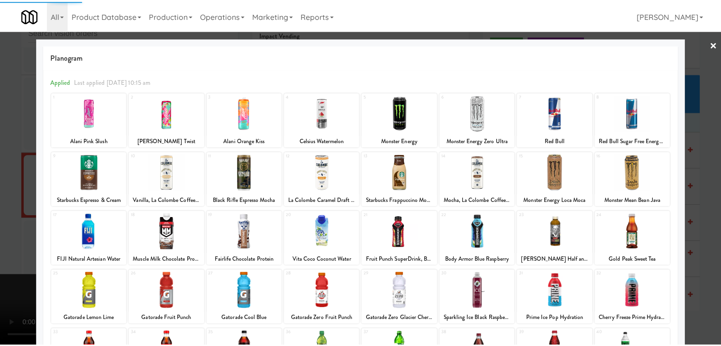
scroll to position [47, 0]
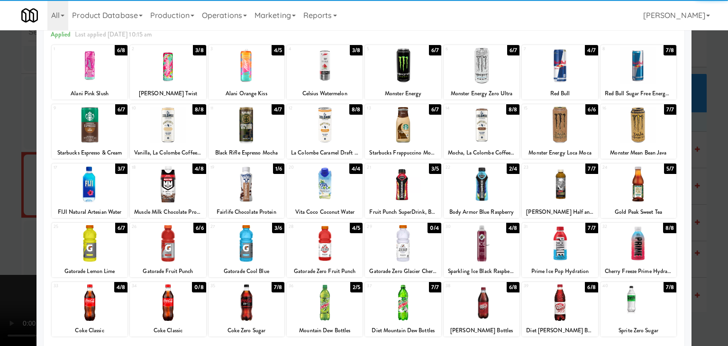
click at [322, 179] on div at bounding box center [325, 184] width 76 height 36
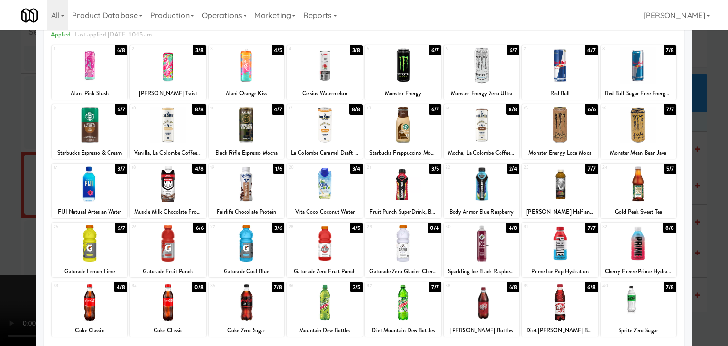
drag, startPoint x: 0, startPoint y: 186, endPoint x: 281, endPoint y: 188, distance: 280.5
click at [18, 187] on div at bounding box center [364, 173] width 728 height 346
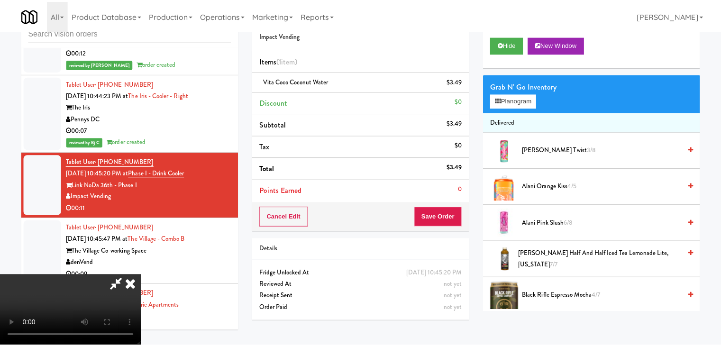
scroll to position [5616, 0]
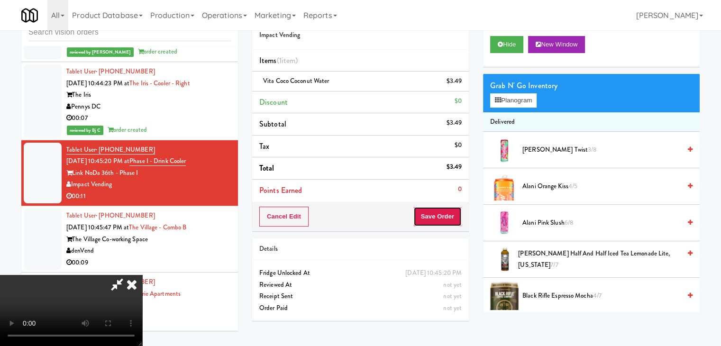
click at [447, 216] on button "Save Order" at bounding box center [437, 217] width 48 height 20
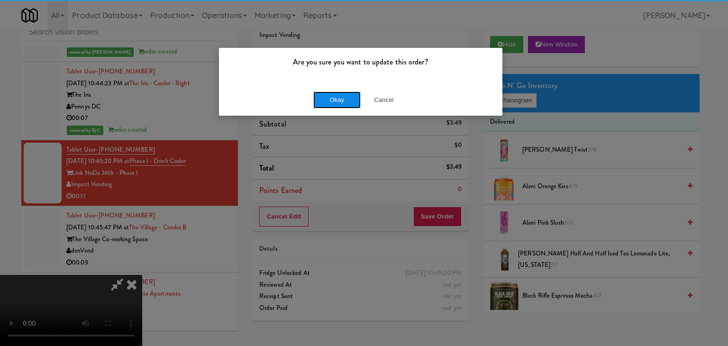
click at [334, 100] on button "Okay" at bounding box center [336, 99] width 47 height 17
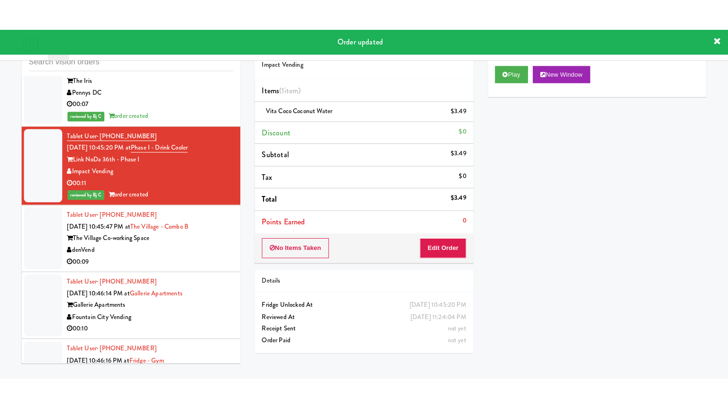
scroll to position [5805, 0]
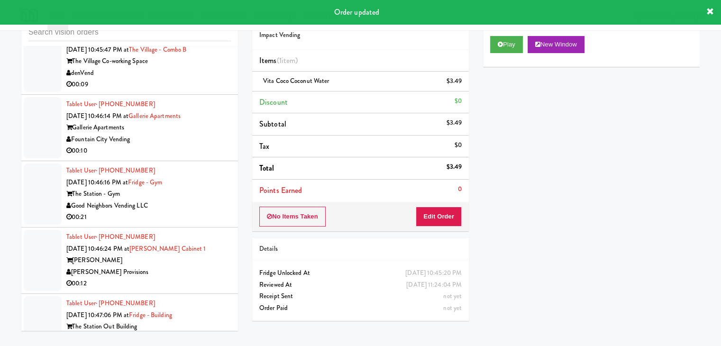
click at [203, 91] on div "00:09" at bounding box center [148, 85] width 164 height 12
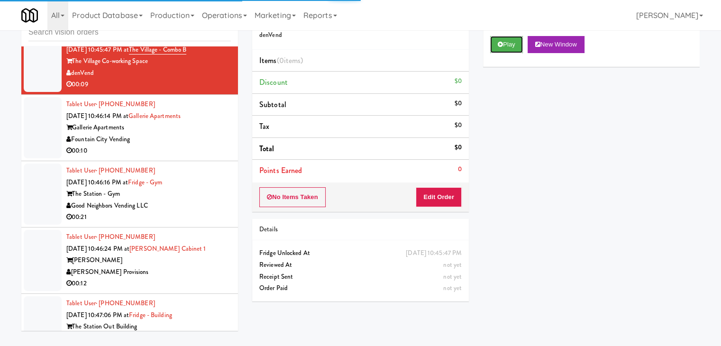
drag, startPoint x: 513, startPoint y: 45, endPoint x: 494, endPoint y: 116, distance: 72.8
click at [513, 45] on button "Play" at bounding box center [506, 44] width 33 height 17
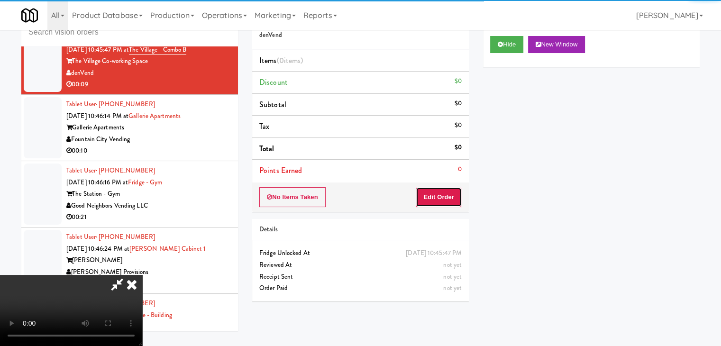
click at [444, 195] on button "Edit Order" at bounding box center [439, 197] width 46 height 20
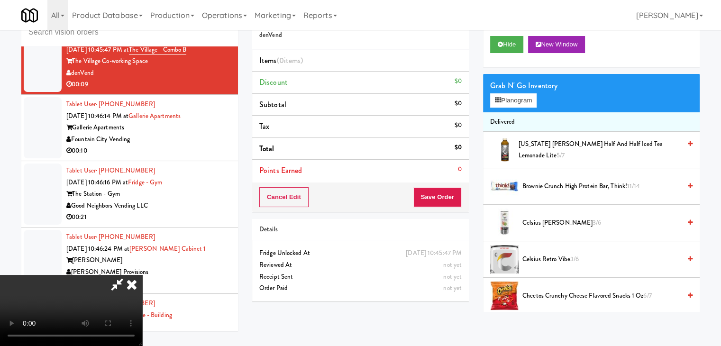
scroll to position [5793, 0]
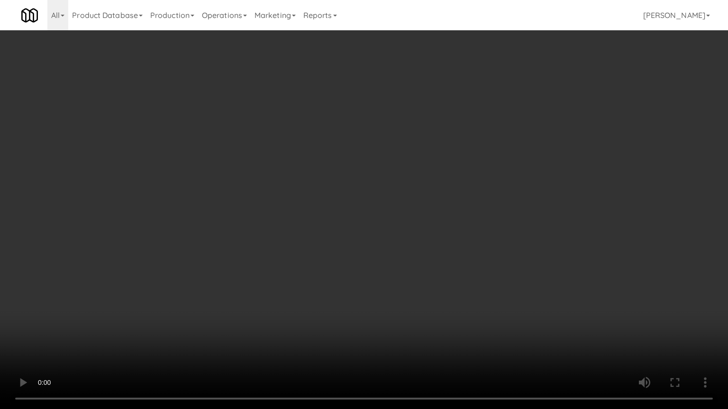
click at [454, 278] on video at bounding box center [364, 204] width 728 height 409
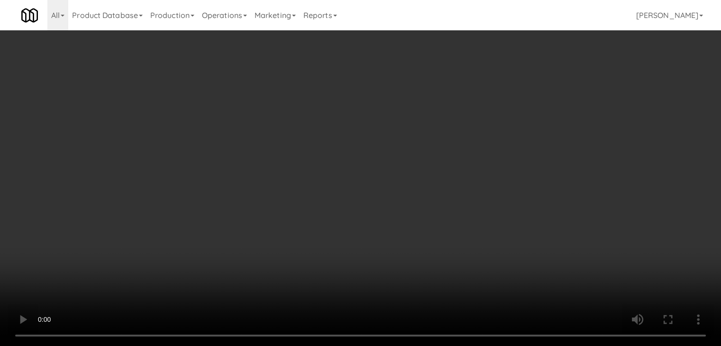
click at [366, 236] on video at bounding box center [360, 173] width 721 height 346
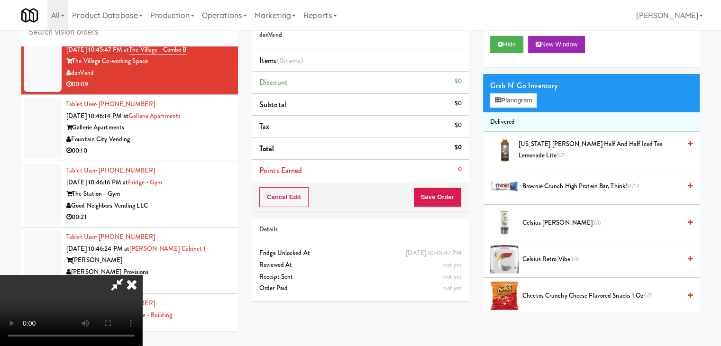
click at [142, 275] on video at bounding box center [71, 310] width 142 height 71
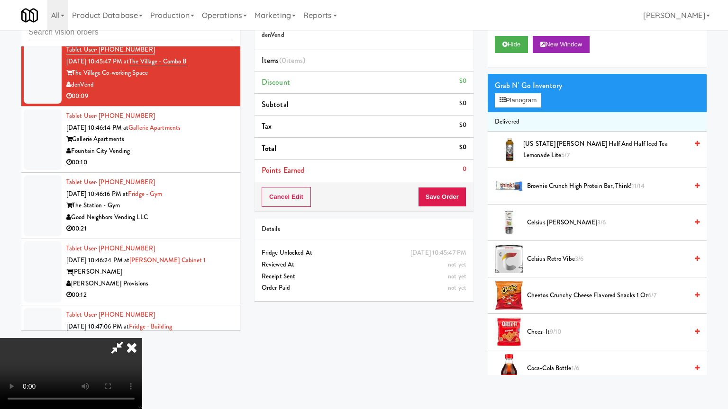
click at [142, 338] on video at bounding box center [71, 373] width 142 height 71
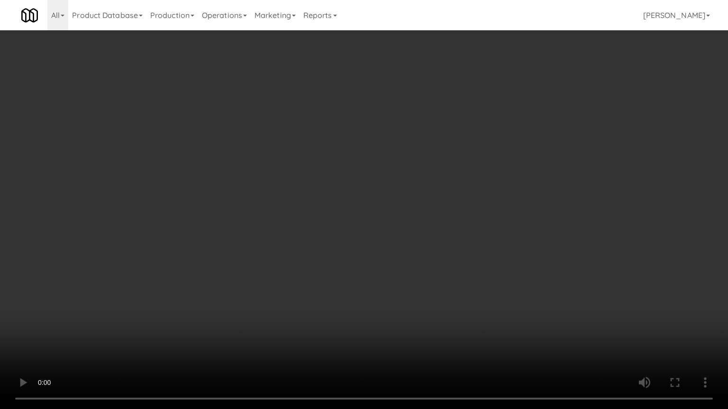
drag, startPoint x: 370, startPoint y: 274, endPoint x: 405, endPoint y: 211, distance: 72.4
click at [370, 273] on video at bounding box center [364, 204] width 728 height 409
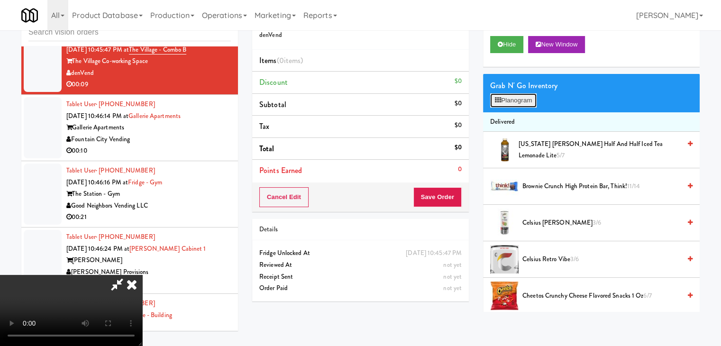
click at [521, 96] on button "Planogram" at bounding box center [513, 100] width 46 height 14
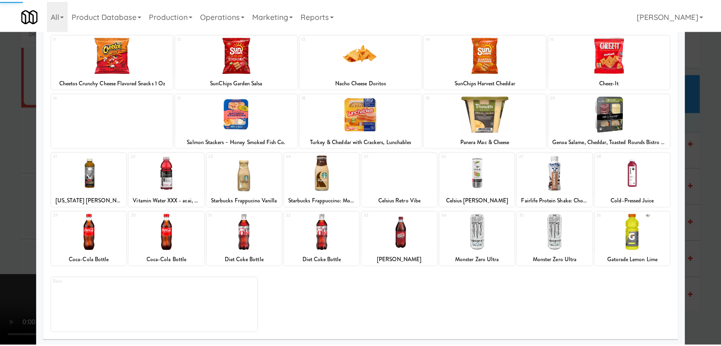
scroll to position [119, 0]
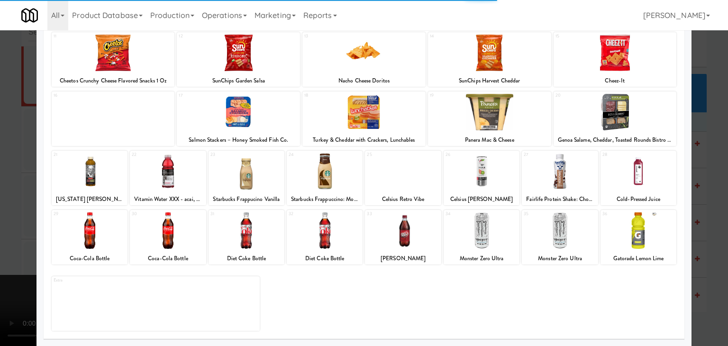
click at [647, 224] on div at bounding box center [638, 230] width 76 height 36
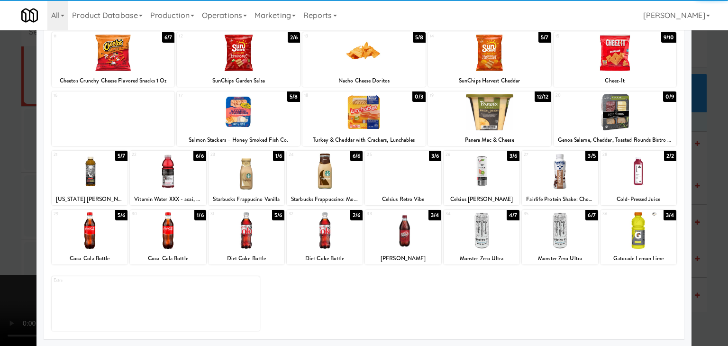
click at [707, 220] on div at bounding box center [364, 173] width 728 height 346
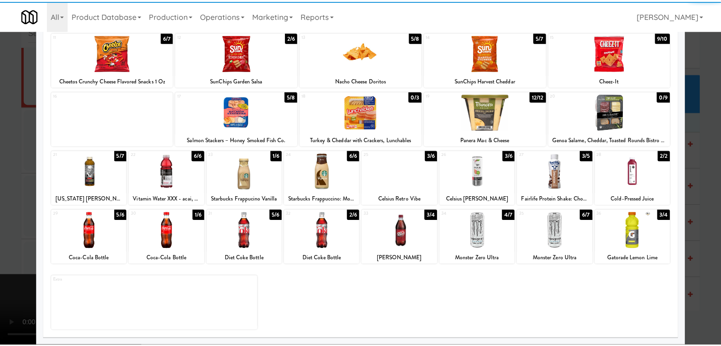
scroll to position [5805, 0]
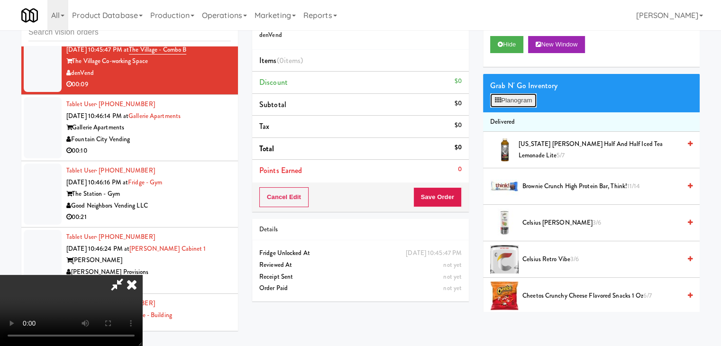
click at [517, 96] on button "Planogram" at bounding box center [513, 100] width 46 height 14
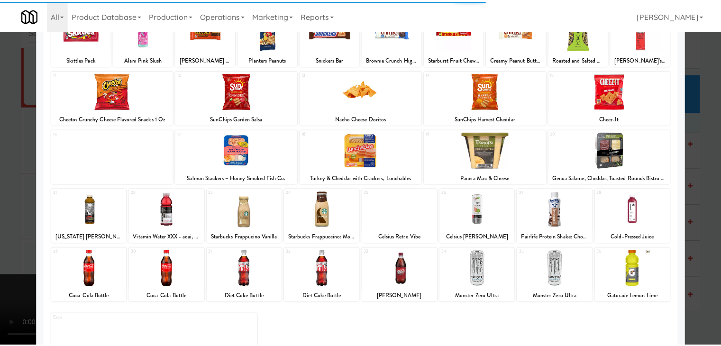
scroll to position [119, 0]
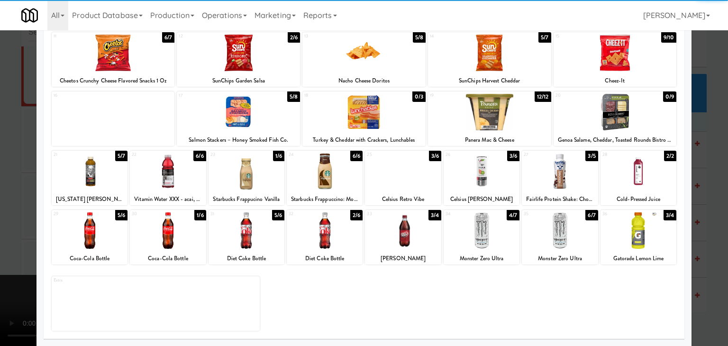
click at [647, 226] on div at bounding box center [638, 230] width 76 height 36
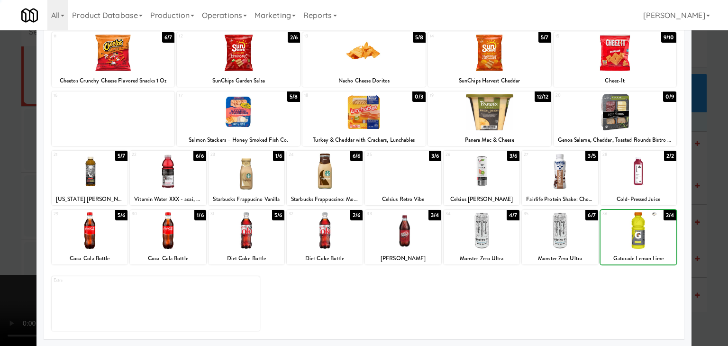
click at [647, 226] on div at bounding box center [638, 230] width 76 height 36
click at [706, 227] on div at bounding box center [364, 173] width 728 height 346
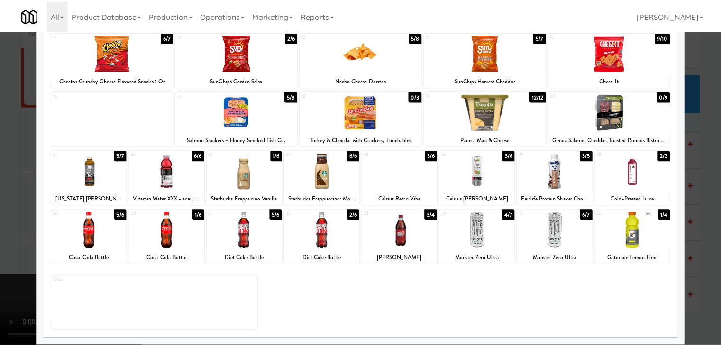
scroll to position [5805, 0]
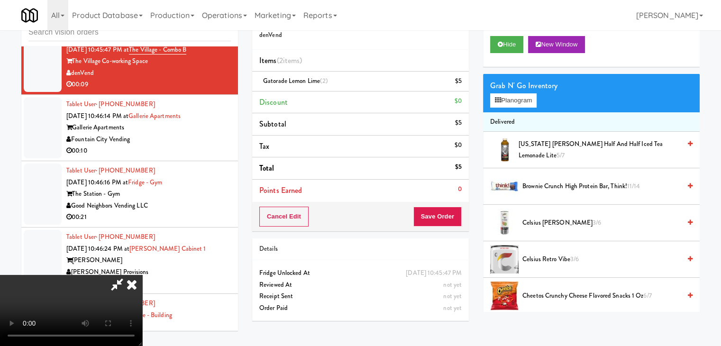
drag, startPoint x: 463, startPoint y: 219, endPoint x: 458, endPoint y: 218, distance: 4.8
click at [461, 218] on div "Cancel Edit Save Order" at bounding box center [360, 216] width 217 height 29
click at [458, 218] on button "Save Order" at bounding box center [437, 217] width 48 height 20
click at [455, 218] on button "Save Order" at bounding box center [437, 217] width 48 height 20
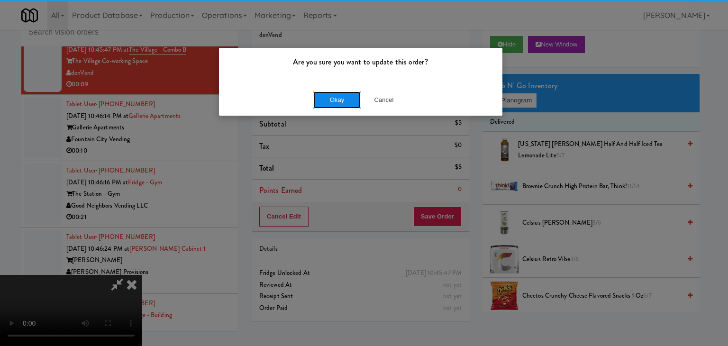
click at [339, 95] on button "Okay" at bounding box center [336, 99] width 47 height 17
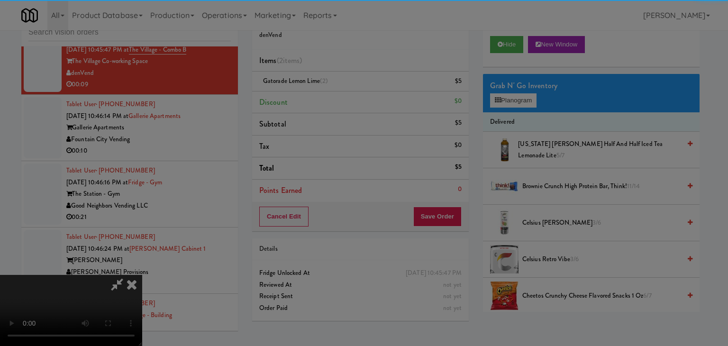
click at [339, 91] on button "Okay" at bounding box center [336, 82] width 47 height 17
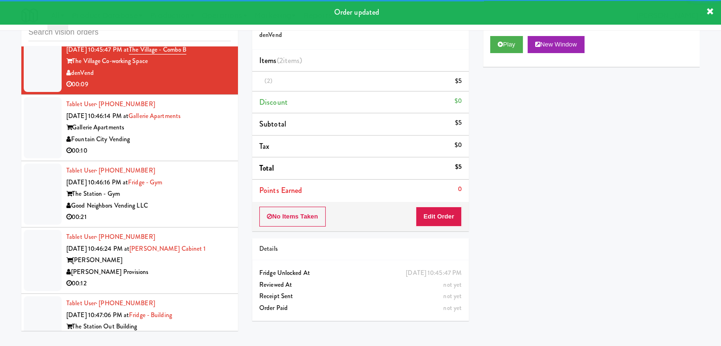
click at [182, 145] on div "Fountain City Vending" at bounding box center [148, 140] width 164 height 12
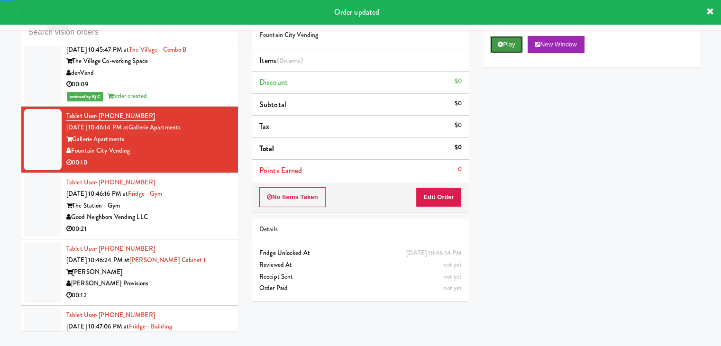
click at [519, 44] on button "Play" at bounding box center [506, 44] width 33 height 17
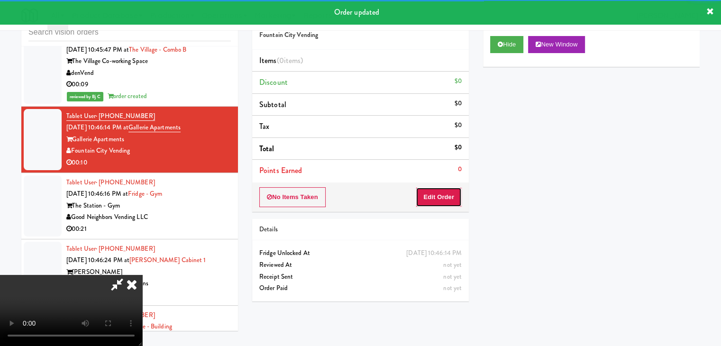
click at [443, 198] on button "Edit Order" at bounding box center [439, 197] width 46 height 20
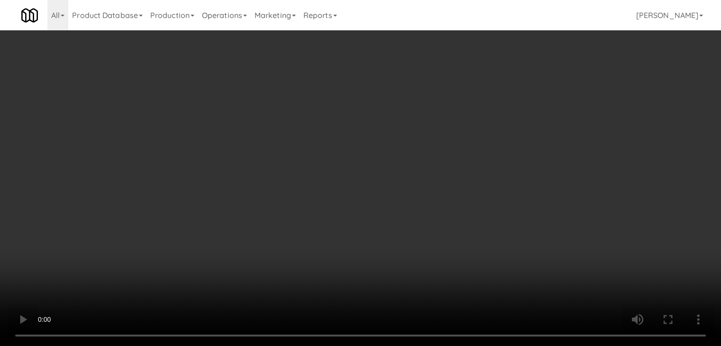
scroll to position [5793, 0]
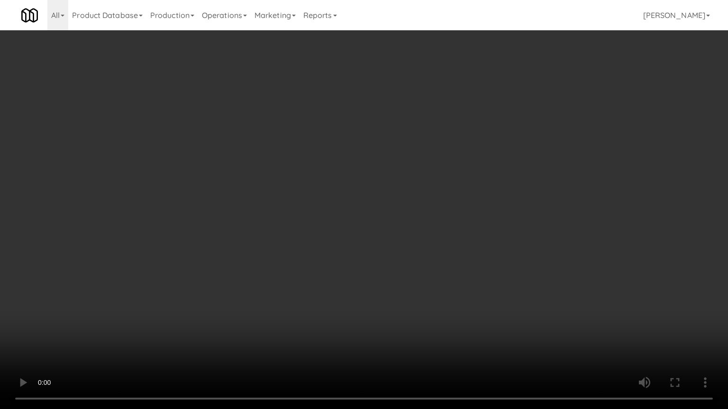
click at [430, 298] on video at bounding box center [364, 204] width 728 height 409
click at [423, 267] on video at bounding box center [364, 204] width 728 height 409
click at [424, 267] on video at bounding box center [364, 204] width 728 height 409
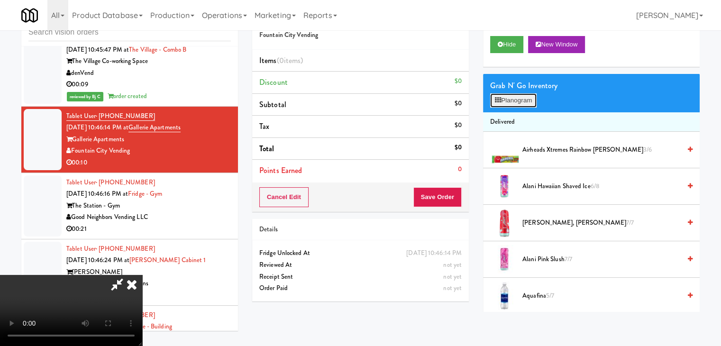
click at [508, 105] on button "Planogram" at bounding box center [513, 100] width 46 height 14
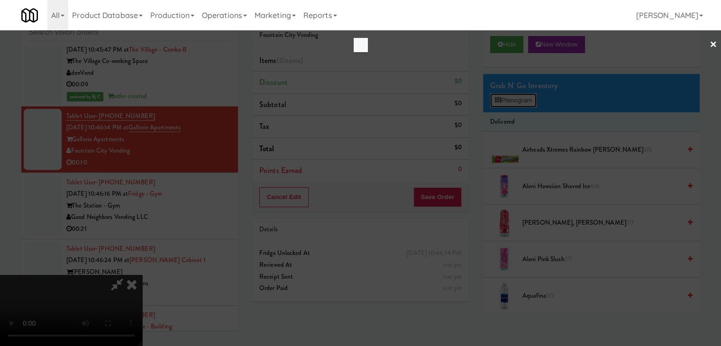
scroll to position [5793, 0]
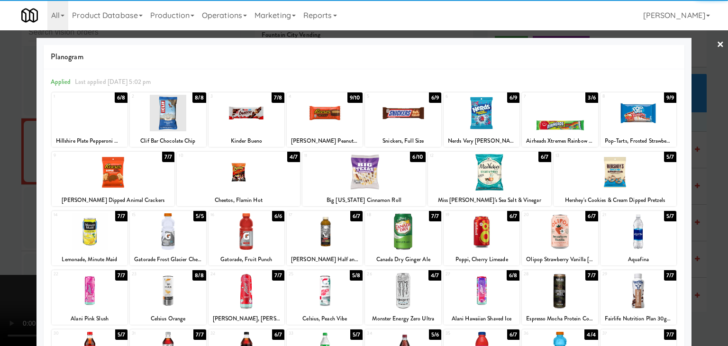
click at [620, 169] on div at bounding box center [614, 172] width 123 height 36
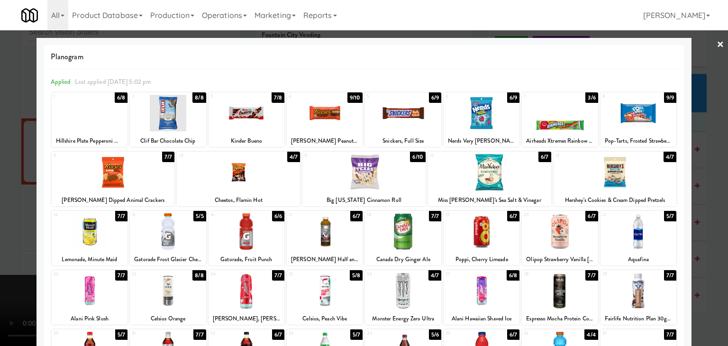
drag, startPoint x: 266, startPoint y: 184, endPoint x: 252, endPoint y: 184, distance: 14.7
click at [266, 184] on div at bounding box center [238, 172] width 123 height 36
drag, startPoint x: 0, startPoint y: 199, endPoint x: 283, endPoint y: 197, distance: 282.9
click at [36, 197] on div "× Planogram Applied Last applied [DATE] 5:02 pm 1 6/8 Hillshire Plate Pepperoni…" at bounding box center [364, 173] width 728 height 346
click at [0, 222] on div at bounding box center [364, 173] width 728 height 346
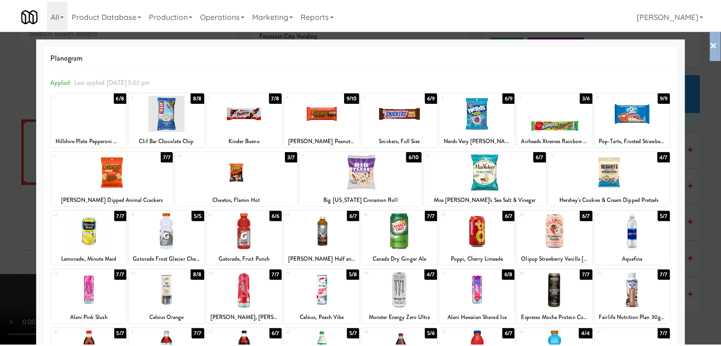
scroll to position [5805, 0]
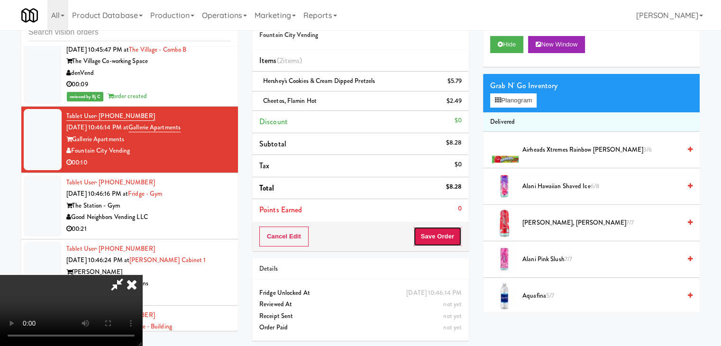
click at [444, 236] on button "Save Order" at bounding box center [437, 237] width 48 height 20
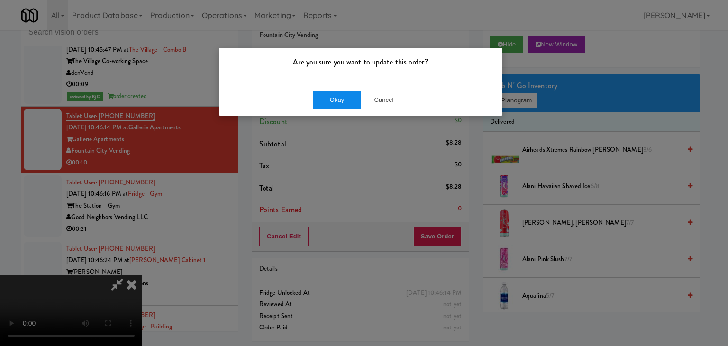
drag, startPoint x: 335, startPoint y: 87, endPoint x: 332, endPoint y: 94, distance: 7.8
click at [334, 91] on div "Okay Cancel" at bounding box center [360, 100] width 283 height 32
click at [332, 95] on button "Okay" at bounding box center [336, 99] width 47 height 17
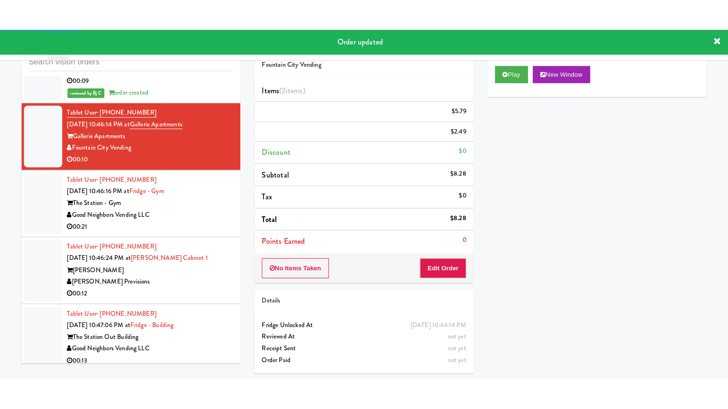
scroll to position [5948, 0]
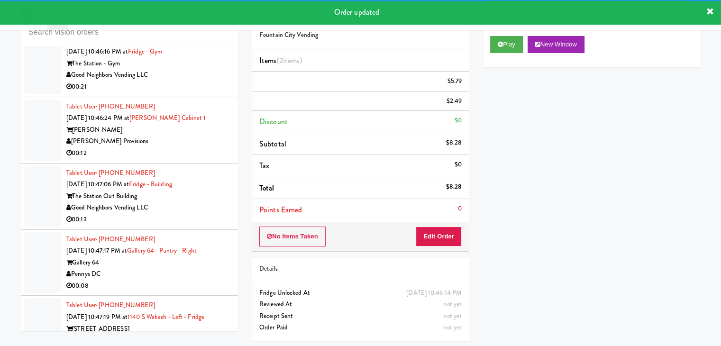
drag, startPoint x: 198, startPoint y: 111, endPoint x: 189, endPoint y: 120, distance: 13.1
click at [199, 93] on div "00:21" at bounding box center [148, 87] width 164 height 12
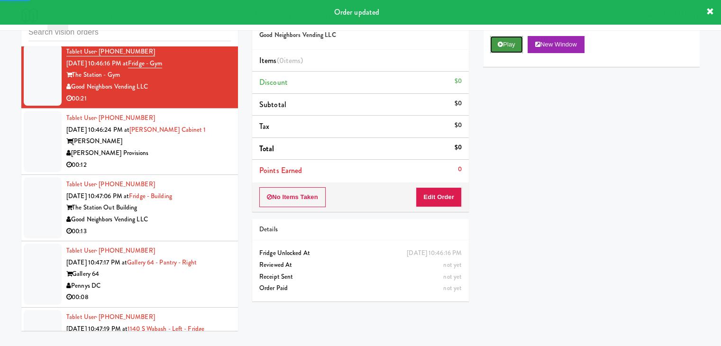
click at [522, 39] on button "Play" at bounding box center [506, 44] width 33 height 17
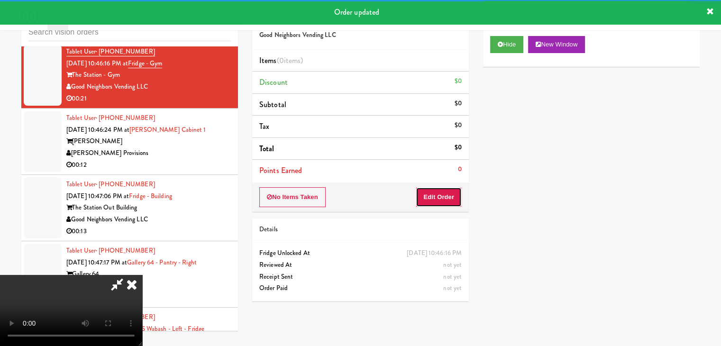
click at [434, 201] on button "Edit Order" at bounding box center [439, 197] width 46 height 20
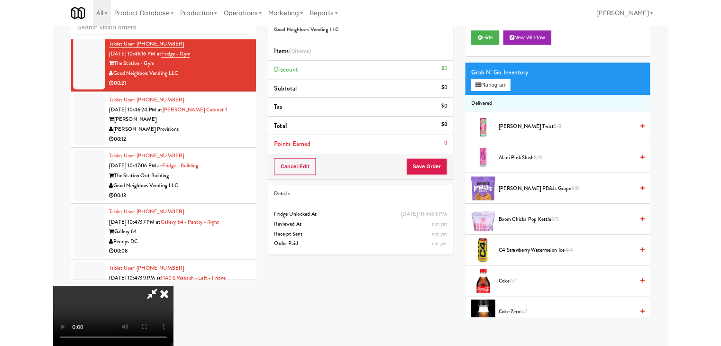
scroll to position [5936, 0]
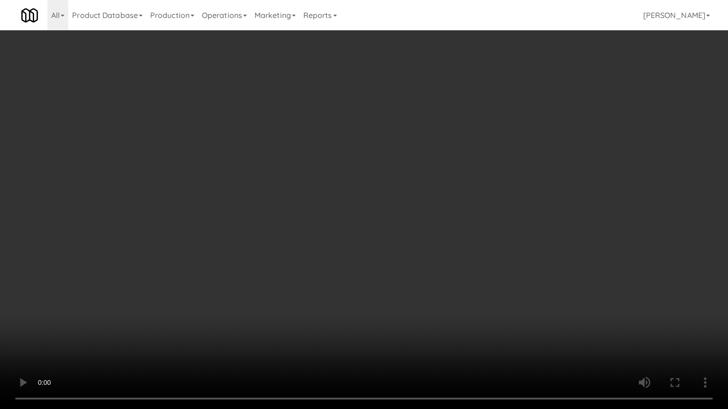
click at [441, 243] on video at bounding box center [364, 204] width 728 height 409
click at [471, 209] on video at bounding box center [364, 204] width 728 height 409
click at [424, 227] on video at bounding box center [364, 204] width 728 height 409
drag, startPoint x: 426, startPoint y: 226, endPoint x: 437, endPoint y: 160, distance: 67.3
click at [426, 225] on video at bounding box center [364, 204] width 728 height 409
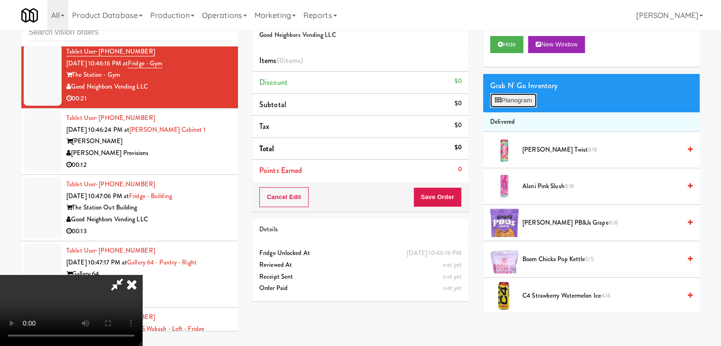
click at [512, 100] on button "Planogram" at bounding box center [513, 100] width 46 height 14
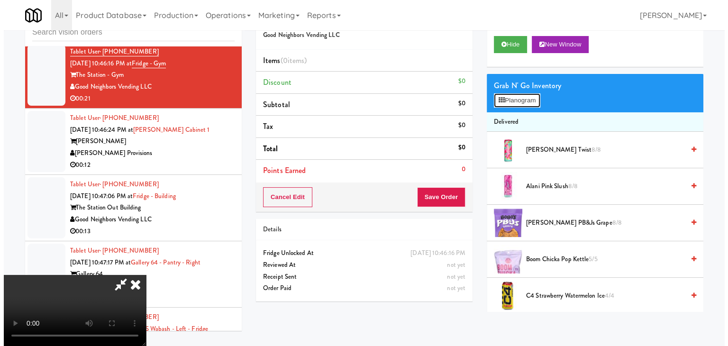
scroll to position [5936, 0]
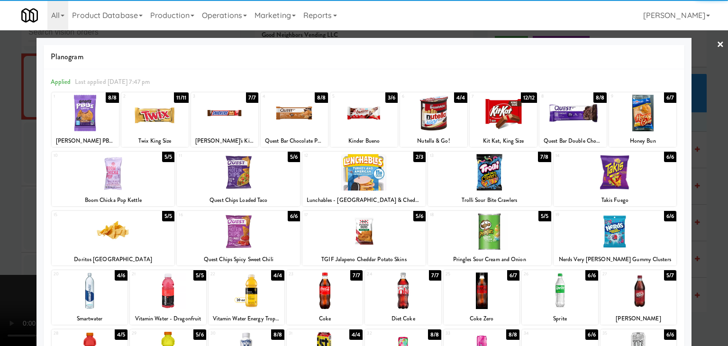
click at [355, 115] on div at bounding box center [363, 113] width 67 height 36
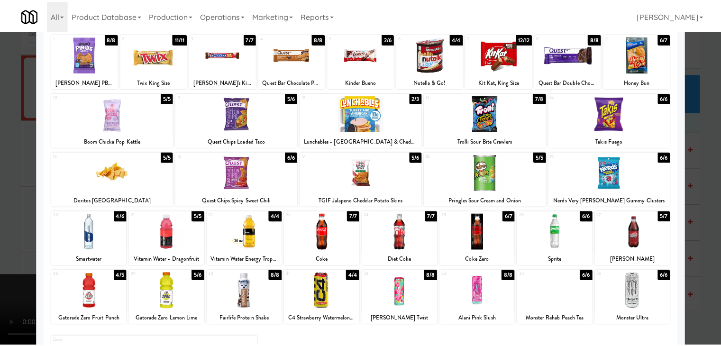
scroll to position [119, 0]
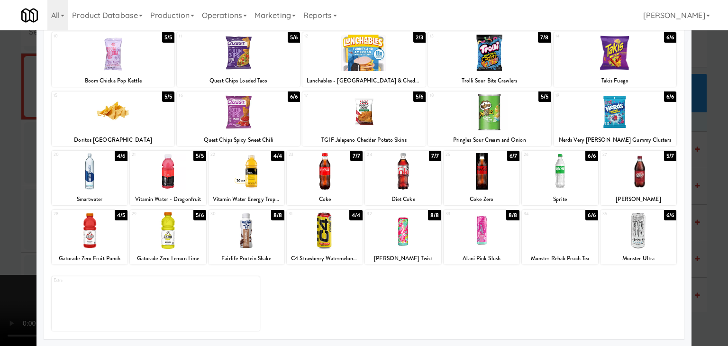
click at [266, 226] on div at bounding box center [247, 230] width 76 height 36
drag, startPoint x: 0, startPoint y: 248, endPoint x: 286, endPoint y: 228, distance: 286.4
click at [18, 244] on div at bounding box center [364, 173] width 728 height 346
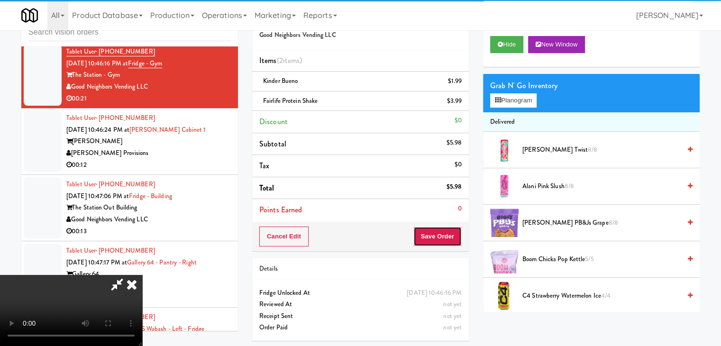
click at [456, 242] on button "Save Order" at bounding box center [437, 237] width 48 height 20
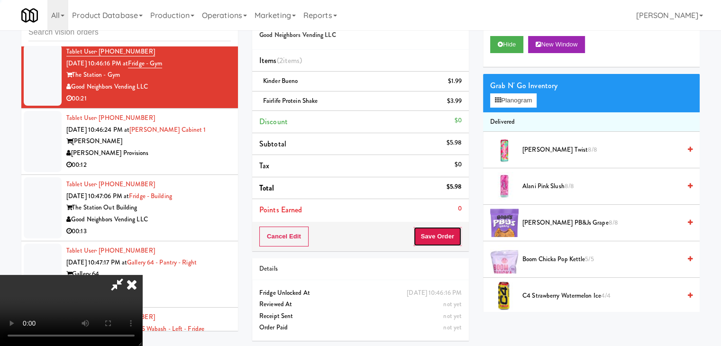
click at [438, 227] on button "Save Order" at bounding box center [437, 237] width 48 height 20
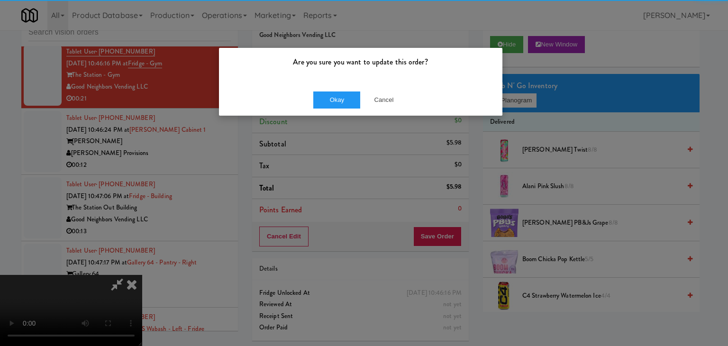
drag, startPoint x: 330, startPoint y: 84, endPoint x: 339, endPoint y: 105, distance: 22.9
click at [337, 89] on div "Okay Cancel" at bounding box center [360, 100] width 283 height 32
click at [339, 105] on button "Okay" at bounding box center [336, 99] width 47 height 17
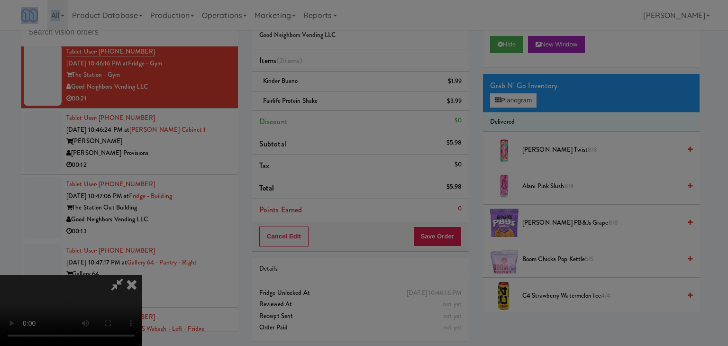
click at [339, 98] on div "Okay Cancel" at bounding box center [360, 82] width 283 height 32
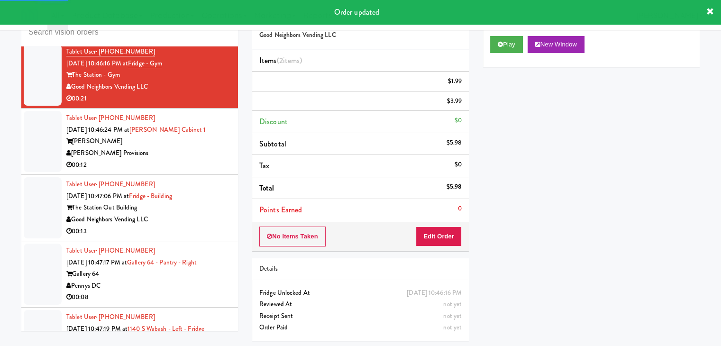
scroll to position [5995, 0]
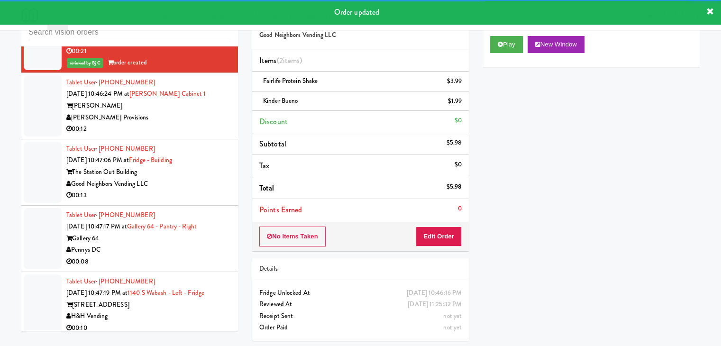
click at [175, 124] on div "[PERSON_NAME] Provisions" at bounding box center [148, 118] width 164 height 12
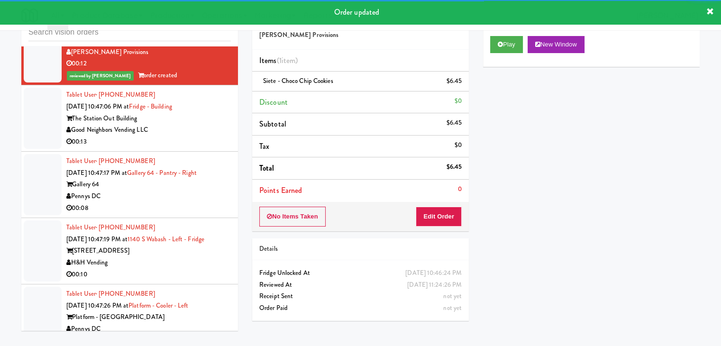
scroll to position [6090, 0]
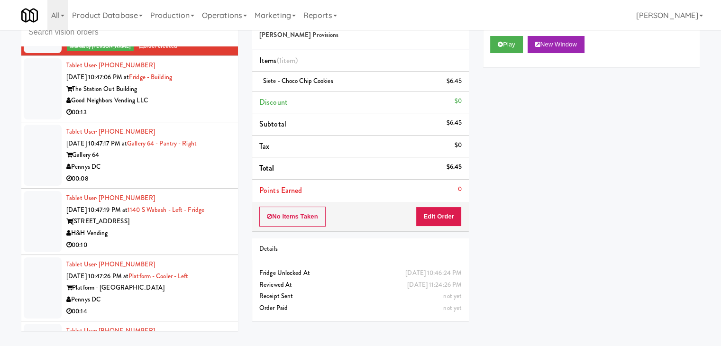
click at [209, 118] on div "00:13" at bounding box center [148, 113] width 164 height 12
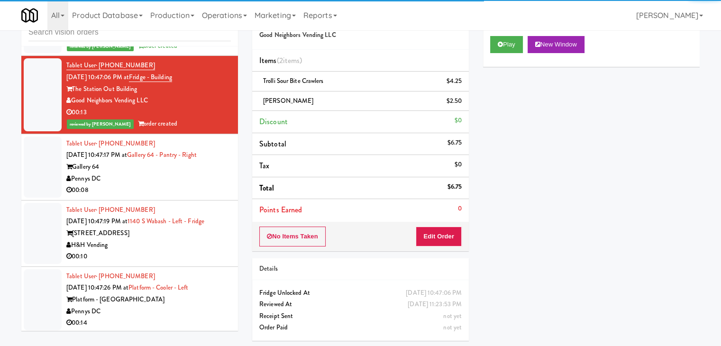
click at [168, 196] on div "00:08" at bounding box center [148, 190] width 164 height 12
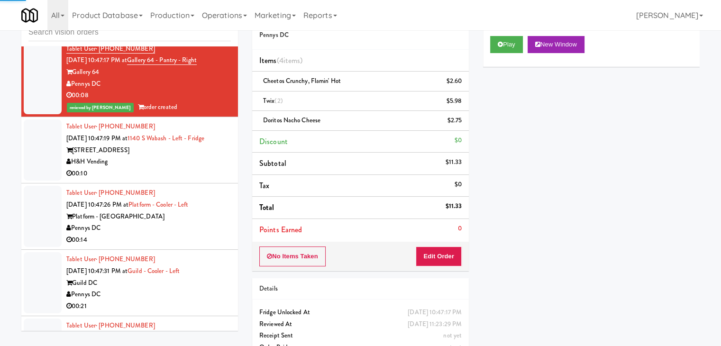
click at [182, 168] on div "H&H Vending" at bounding box center [148, 162] width 164 height 12
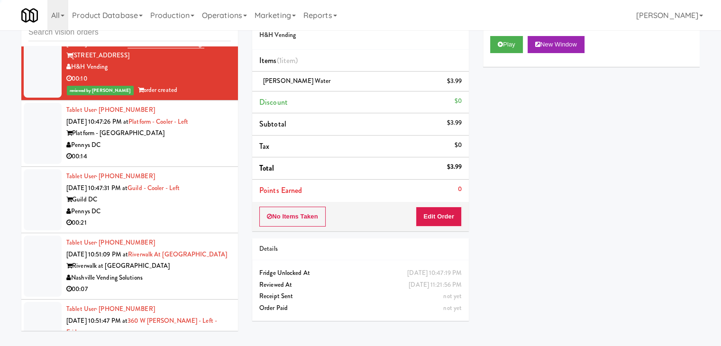
click at [194, 163] on div "00:14" at bounding box center [148, 157] width 164 height 12
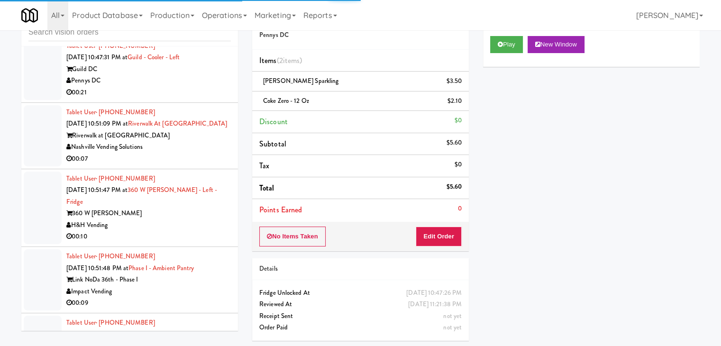
click at [205, 99] on div "00:21" at bounding box center [148, 93] width 164 height 12
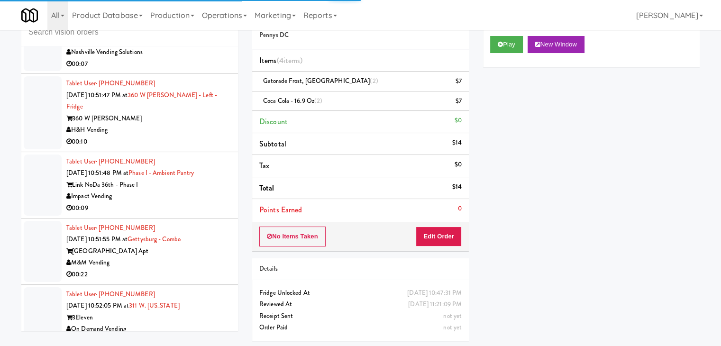
click at [199, 58] on div "Nashville Vending Solutions" at bounding box center [148, 52] width 164 height 12
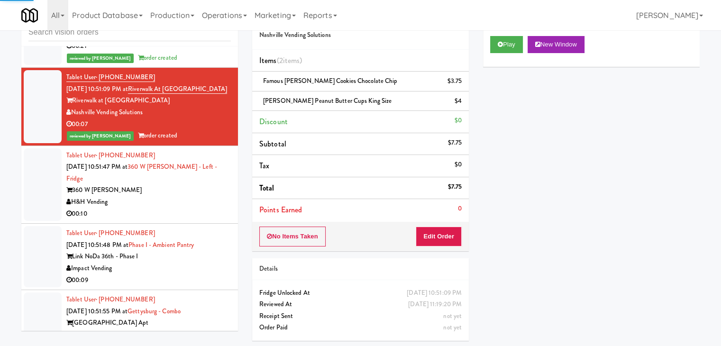
scroll to position [6623, 0]
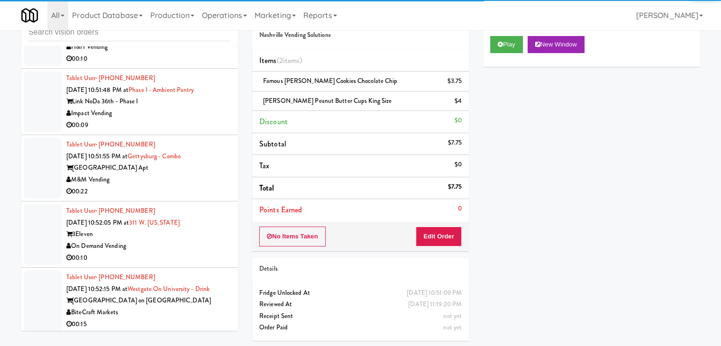
click at [203, 131] on div "00:09" at bounding box center [148, 125] width 164 height 12
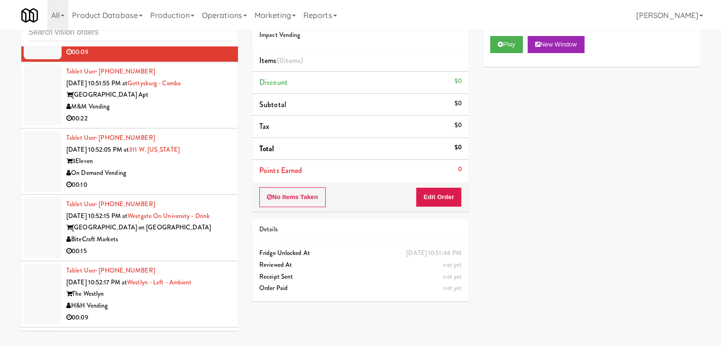
scroll to position [6812, 0]
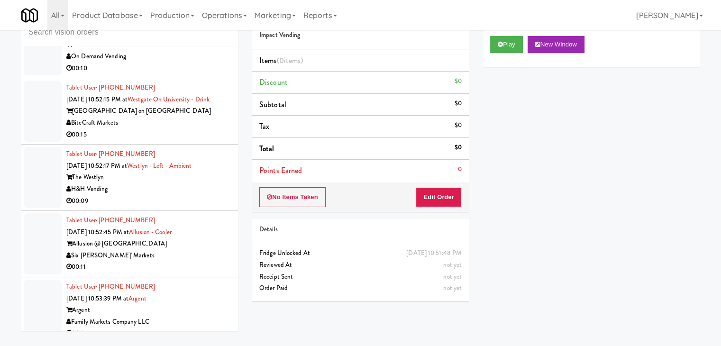
click at [200, 141] on div "00:15" at bounding box center [148, 135] width 164 height 12
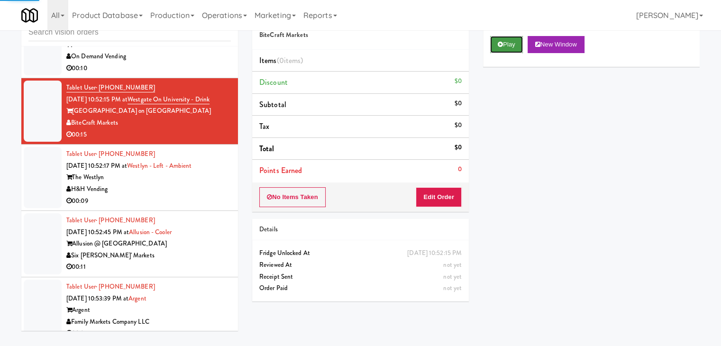
click at [499, 44] on icon at bounding box center [500, 44] width 5 height 6
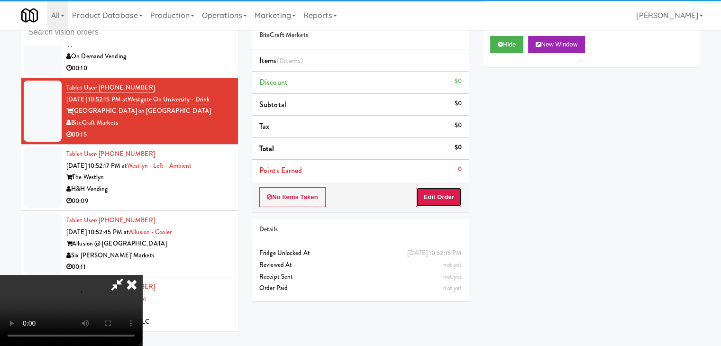
click at [444, 199] on button "Edit Order" at bounding box center [439, 197] width 46 height 20
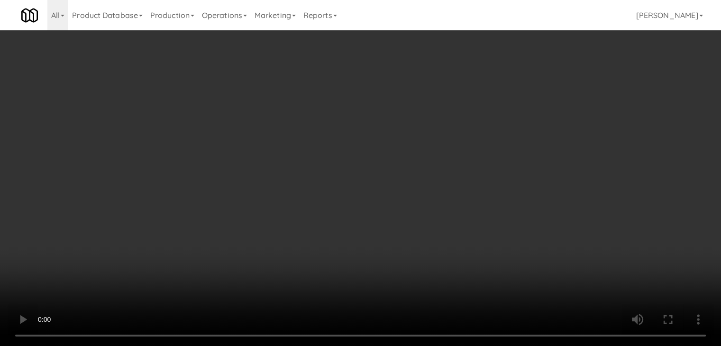
scroll to position [6800, 0]
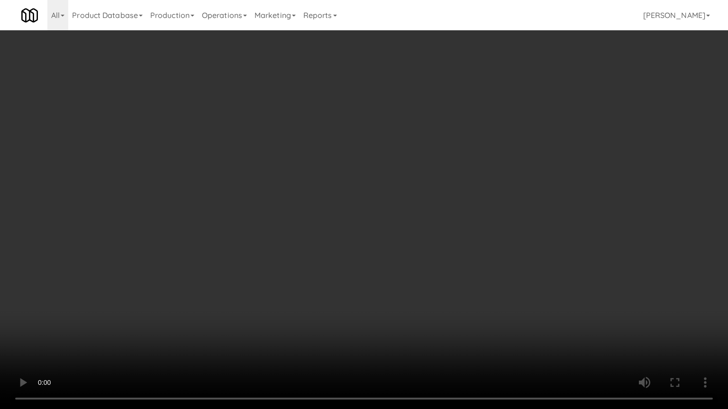
click at [465, 294] on video at bounding box center [364, 204] width 728 height 409
click at [459, 250] on video at bounding box center [364, 204] width 728 height 409
click at [459, 209] on div "Cancel Edit Save Order" at bounding box center [363, 196] width 219 height 29
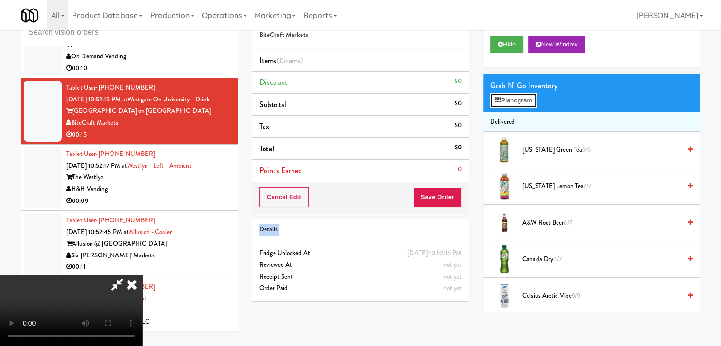
click at [522, 97] on button "Planogram" at bounding box center [513, 100] width 46 height 14
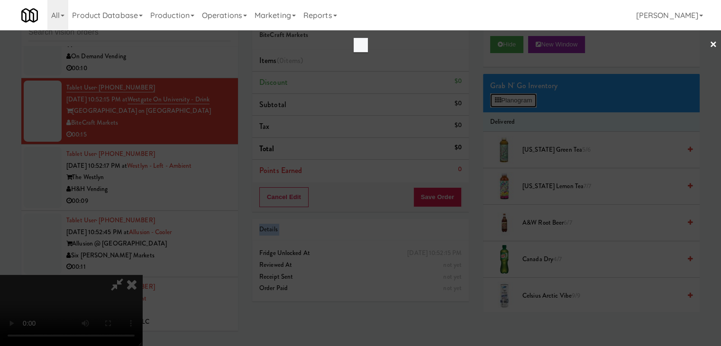
scroll to position [6800, 0]
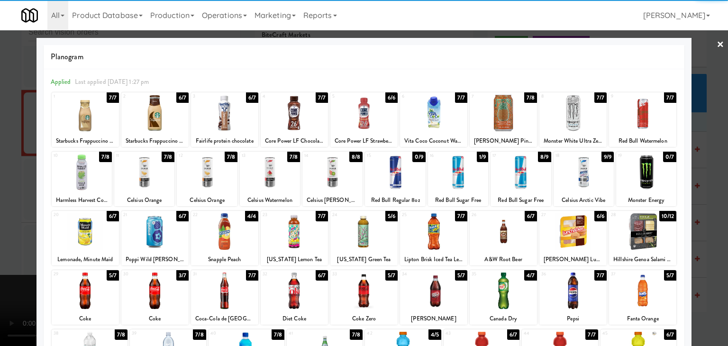
click at [358, 118] on div at bounding box center [363, 113] width 67 height 36
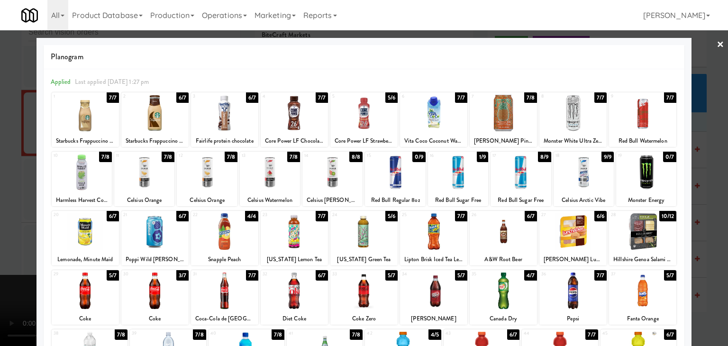
drag, startPoint x: 0, startPoint y: 230, endPoint x: 284, endPoint y: 228, distance: 284.3
click at [26, 228] on div at bounding box center [364, 173] width 728 height 346
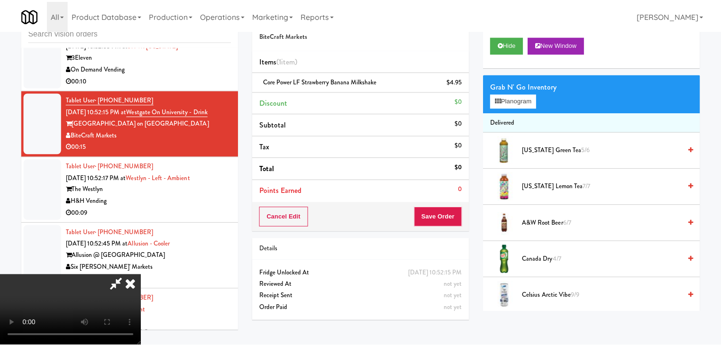
scroll to position [6812, 0]
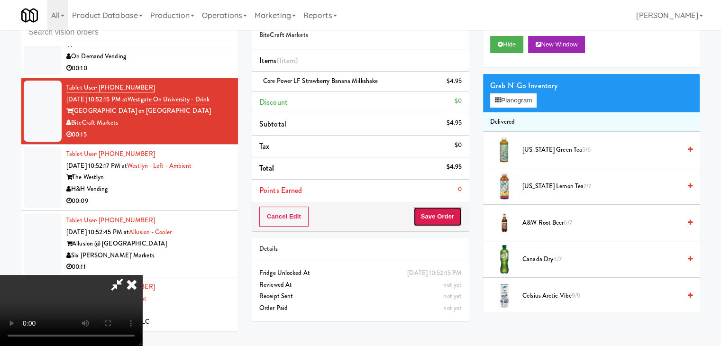
click at [444, 222] on button "Save Order" at bounding box center [437, 217] width 48 height 20
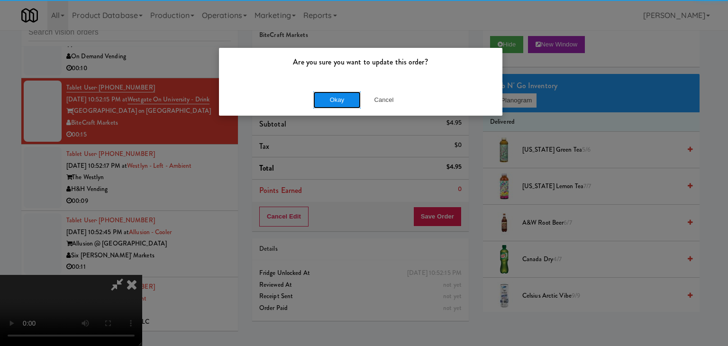
click at [342, 95] on button "Okay" at bounding box center [336, 99] width 47 height 17
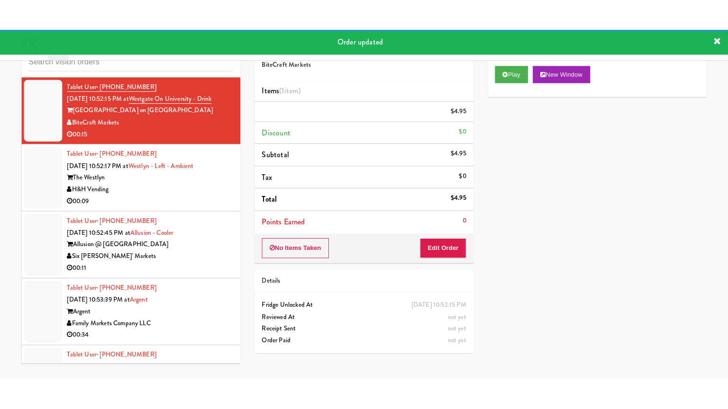
scroll to position [6860, 0]
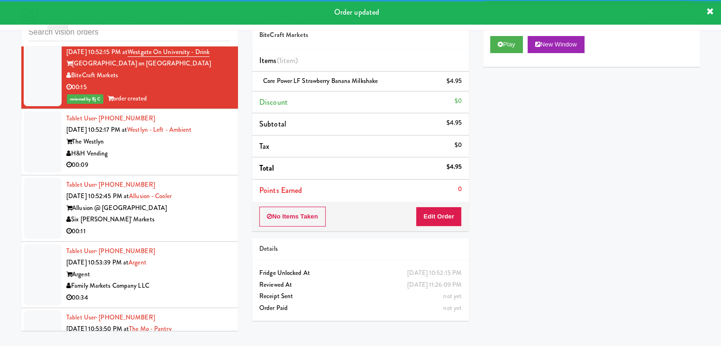
click at [181, 148] on div "The Westlyn" at bounding box center [148, 142] width 164 height 12
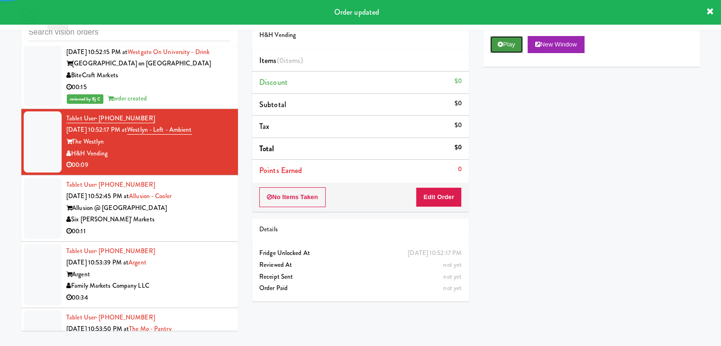
click at [501, 44] on icon at bounding box center [500, 44] width 5 height 6
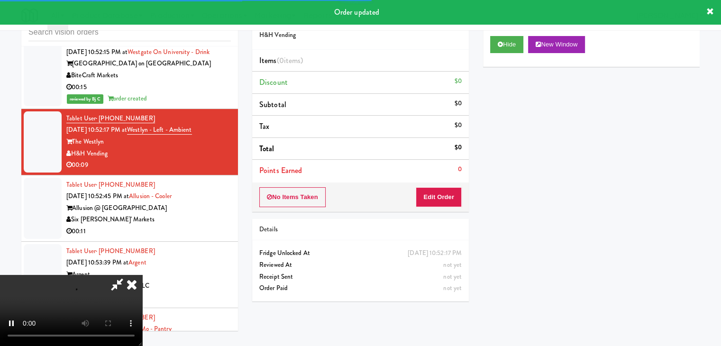
click at [436, 184] on div "No Items Taken Edit Order" at bounding box center [360, 196] width 217 height 29
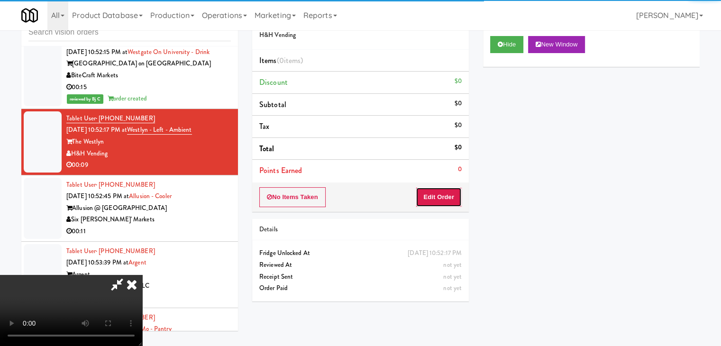
click at [436, 188] on button "Edit Order" at bounding box center [439, 197] width 46 height 20
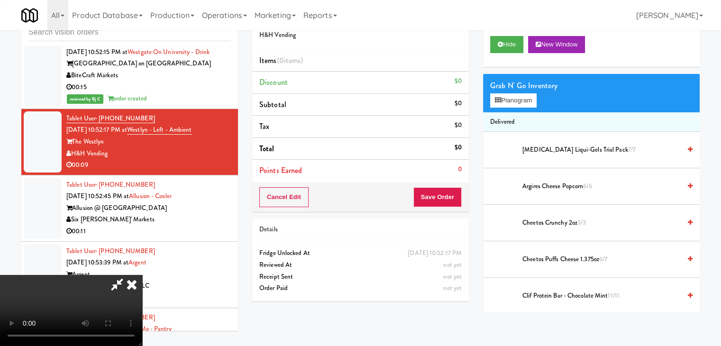
click at [436, 188] on button "Save Order" at bounding box center [437, 197] width 48 height 20
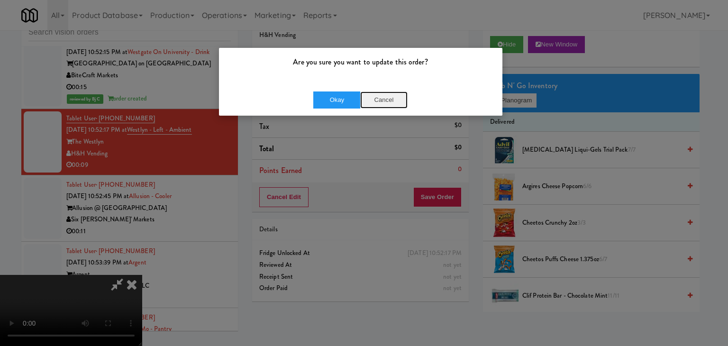
click at [386, 103] on button "Cancel" at bounding box center [383, 99] width 47 height 17
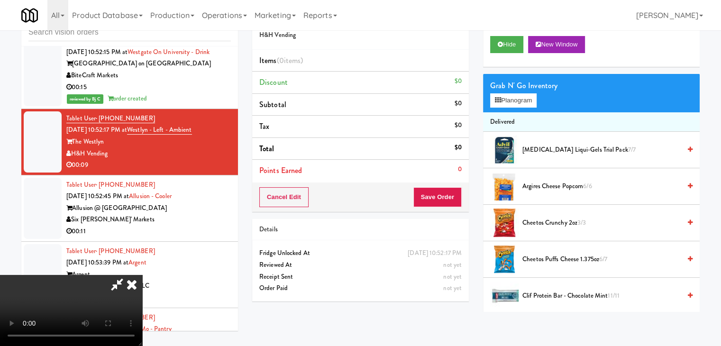
scroll to position [6848, 0]
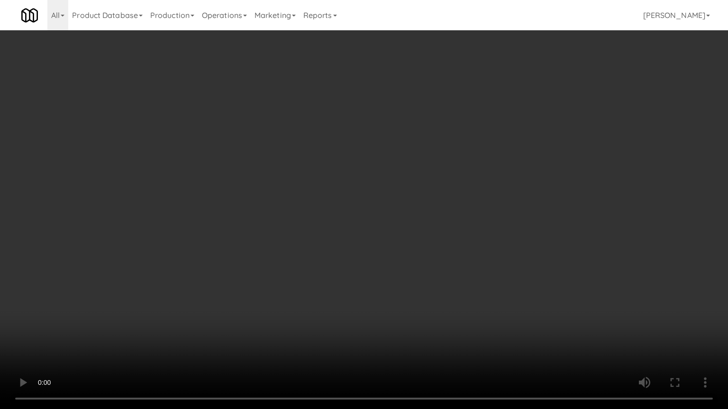
click at [433, 271] on video at bounding box center [364, 204] width 728 height 409
click at [435, 268] on video at bounding box center [364, 204] width 728 height 409
click at [434, 267] on video at bounding box center [364, 204] width 728 height 409
click at [435, 265] on video at bounding box center [364, 204] width 728 height 409
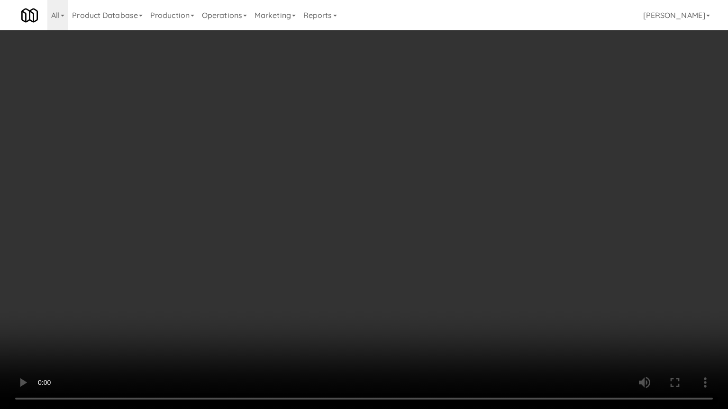
click at [462, 345] on video at bounding box center [364, 204] width 728 height 409
click at [459, 345] on video at bounding box center [364, 204] width 728 height 409
click at [462, 343] on video at bounding box center [364, 204] width 728 height 409
click at [449, 304] on video at bounding box center [364, 204] width 728 height 409
drag, startPoint x: 449, startPoint y: 304, endPoint x: 556, endPoint y: 98, distance: 232.1
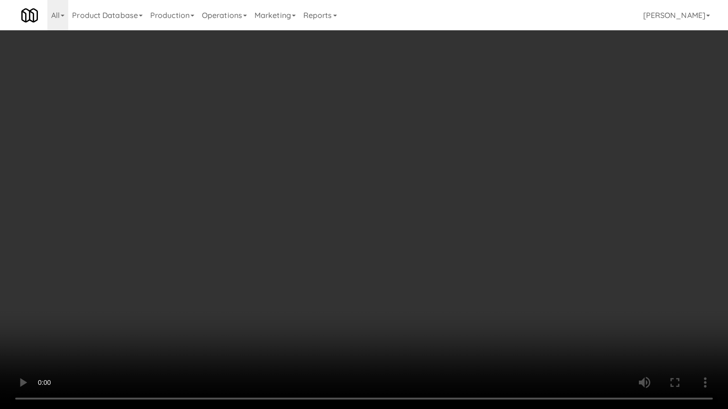
click at [455, 291] on video at bounding box center [364, 204] width 728 height 409
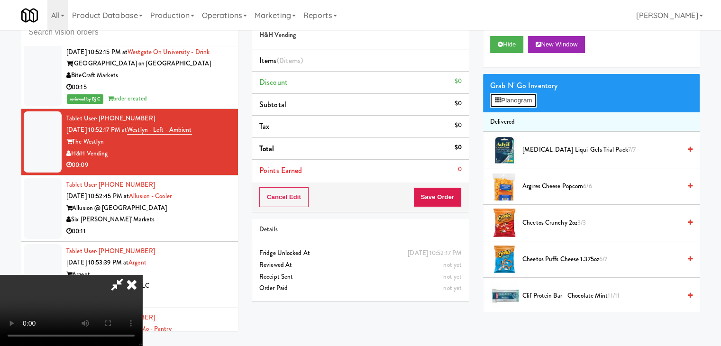
click at [525, 102] on button "Planogram" at bounding box center [513, 100] width 46 height 14
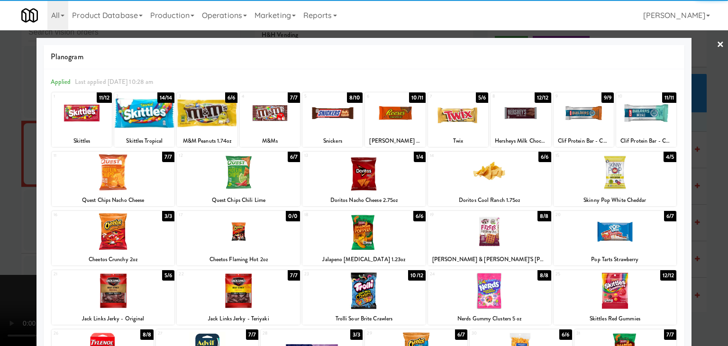
click at [366, 284] on div at bounding box center [363, 290] width 123 height 36
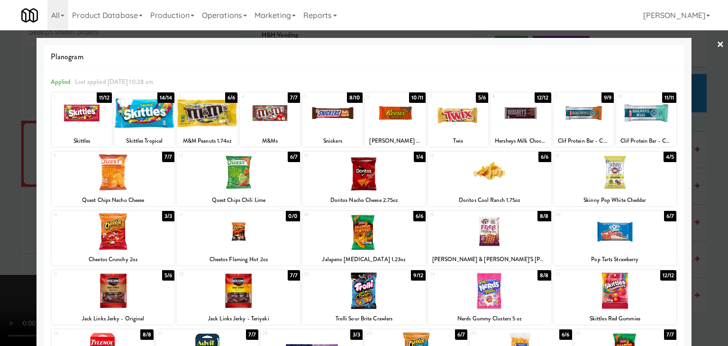
click at [329, 126] on div at bounding box center [332, 113] width 60 height 36
drag, startPoint x: 0, startPoint y: 227, endPoint x: 231, endPoint y: 206, distance: 231.7
click at [4, 227] on div at bounding box center [364, 173] width 728 height 346
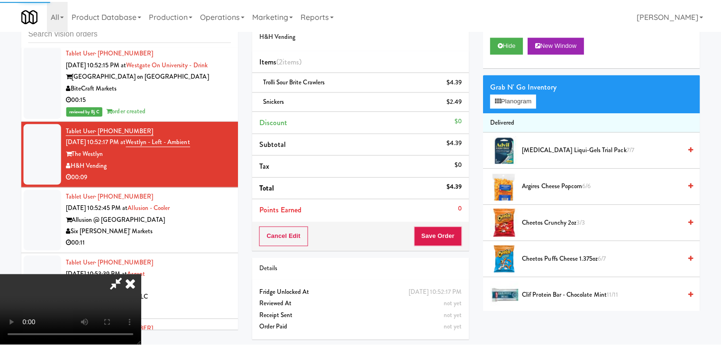
scroll to position [6860, 0]
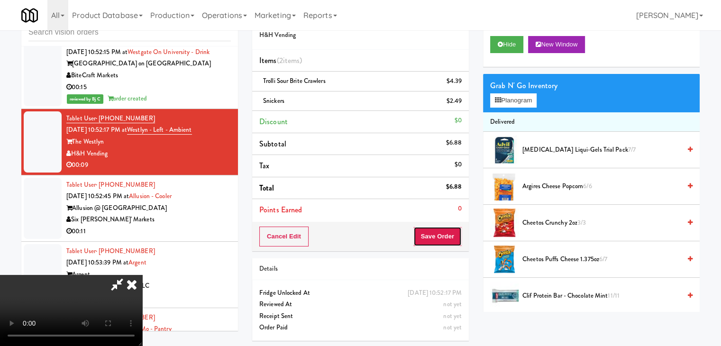
click at [453, 229] on button "Save Order" at bounding box center [437, 237] width 48 height 20
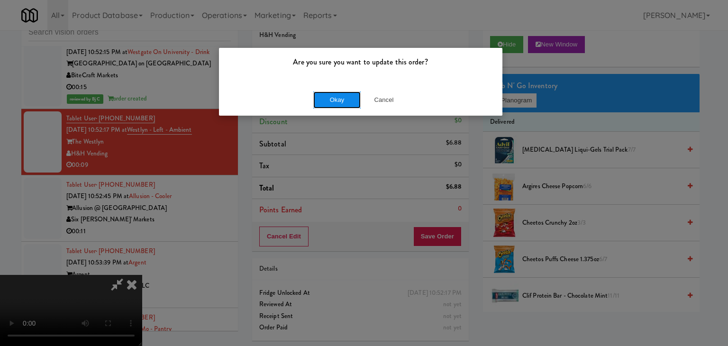
click at [325, 96] on button "Okay" at bounding box center [336, 99] width 47 height 17
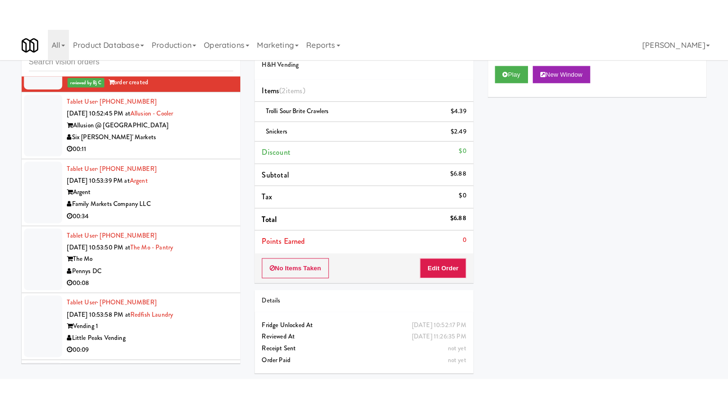
scroll to position [7002, 0]
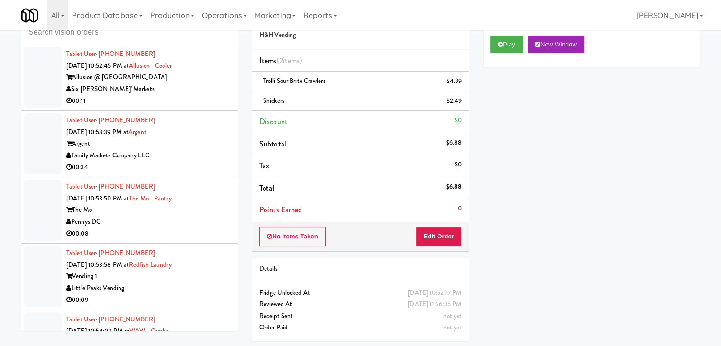
drag, startPoint x: 185, startPoint y: 127, endPoint x: 197, endPoint y: 127, distance: 12.3
click at [186, 107] on div "00:11" at bounding box center [148, 101] width 164 height 12
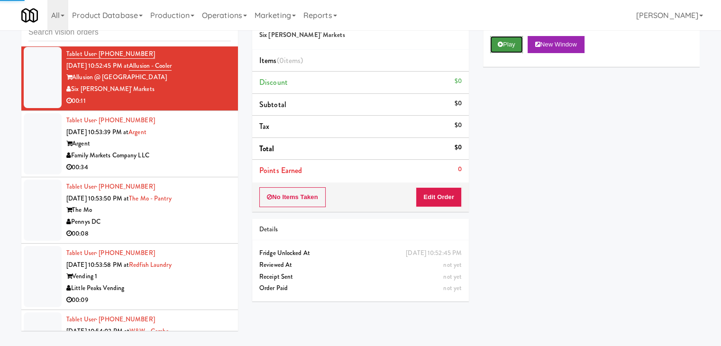
click at [517, 39] on button "Play" at bounding box center [506, 44] width 33 height 17
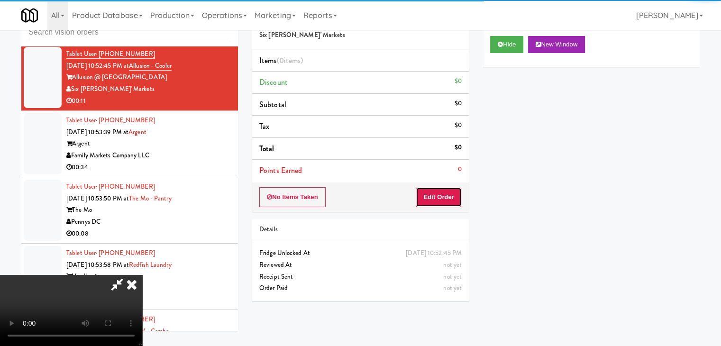
click at [449, 199] on button "Edit Order" at bounding box center [439, 197] width 46 height 20
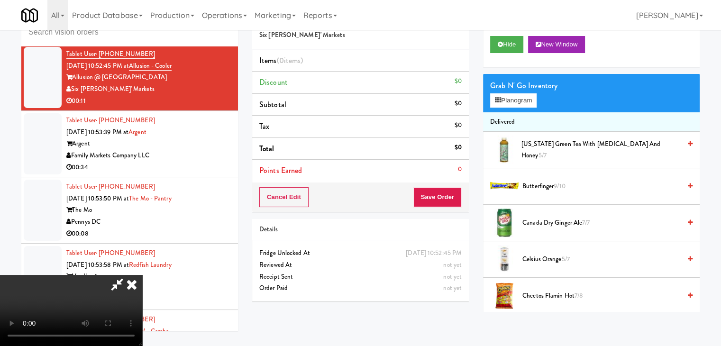
click at [142, 310] on video at bounding box center [71, 310] width 142 height 71
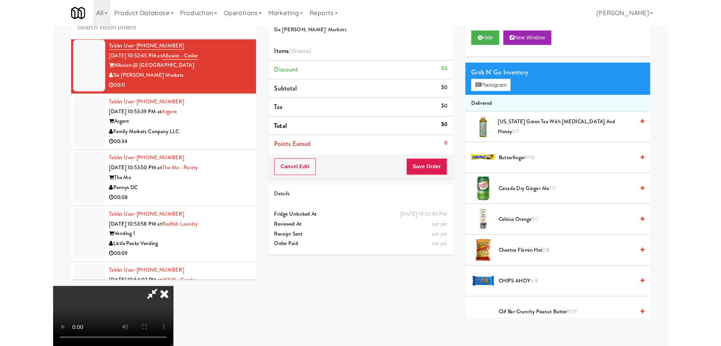
scroll to position [6990, 0]
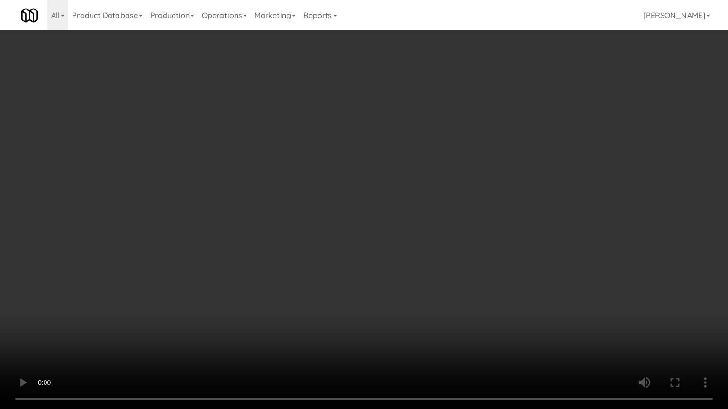
click at [408, 305] on video at bounding box center [364, 204] width 728 height 409
click at [408, 236] on video at bounding box center [364, 204] width 728 height 409
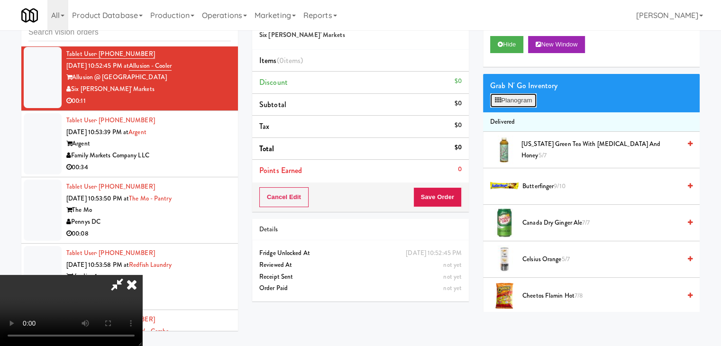
click at [513, 103] on button "Planogram" at bounding box center [513, 100] width 46 height 14
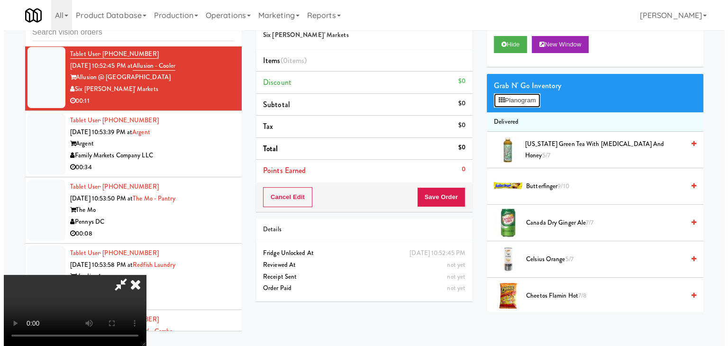
scroll to position [6990, 0]
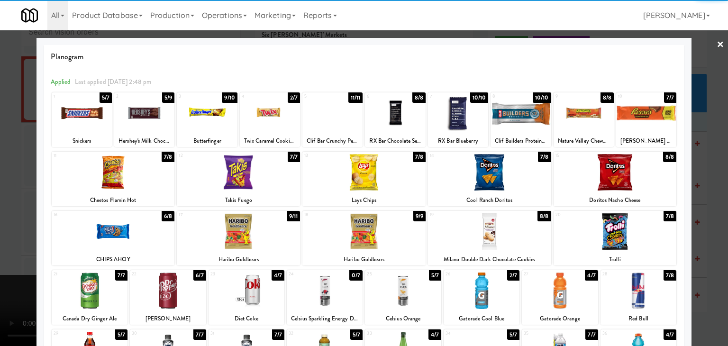
drag, startPoint x: 398, startPoint y: 287, endPoint x: 430, endPoint y: 275, distance: 34.3
click at [400, 286] on div at bounding box center [403, 290] width 76 height 36
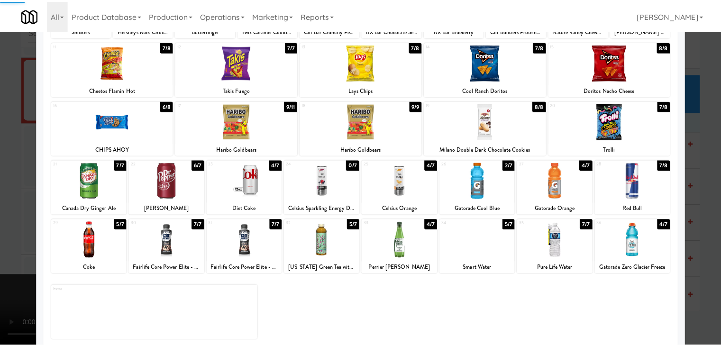
scroll to position [119, 0]
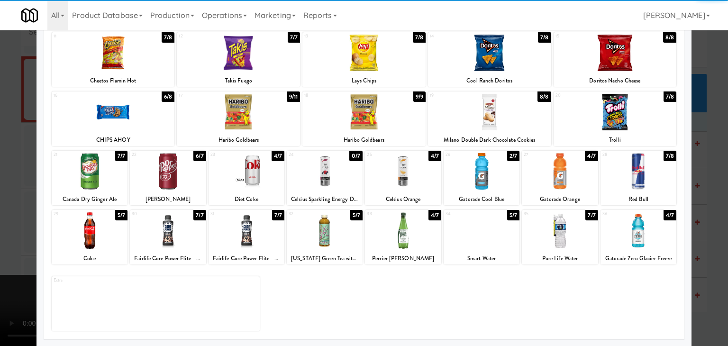
click at [488, 236] on div at bounding box center [482, 230] width 76 height 36
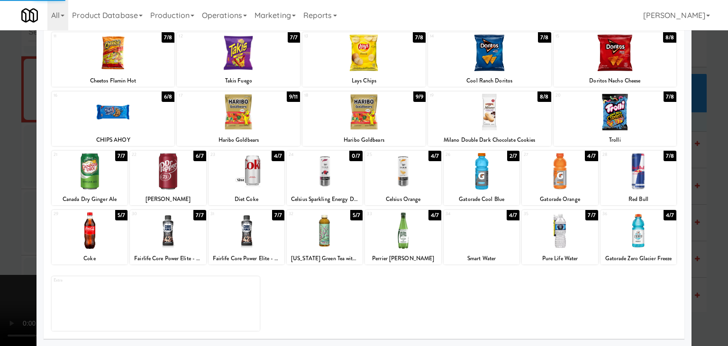
drag, startPoint x: 0, startPoint y: 254, endPoint x: 324, endPoint y: 223, distance: 325.1
click at [18, 254] on div at bounding box center [364, 173] width 728 height 346
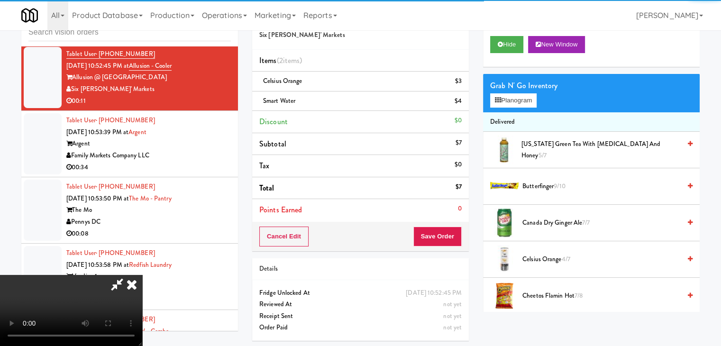
click at [142, 275] on video at bounding box center [71, 310] width 142 height 71
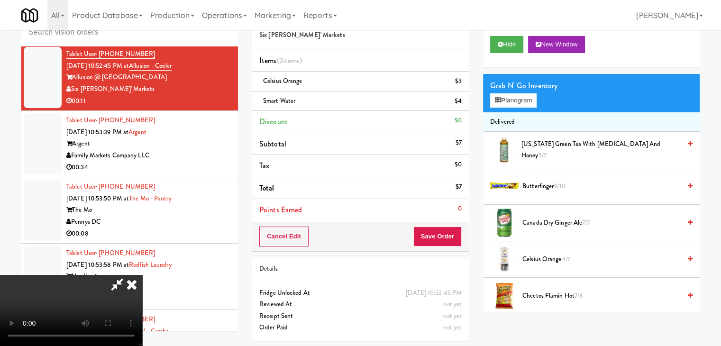
click at [142, 275] on video at bounding box center [71, 310] width 142 height 71
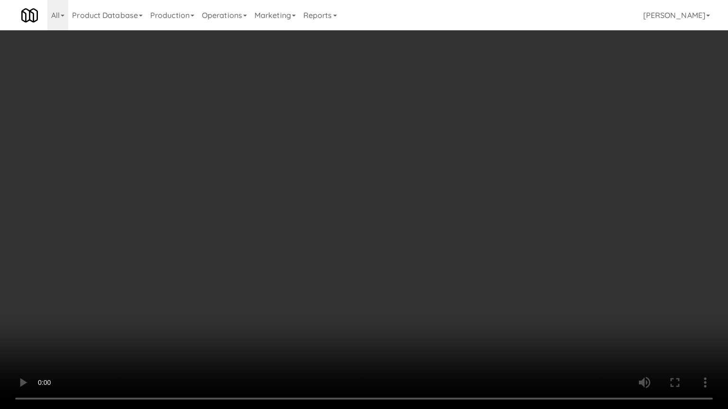
click at [372, 254] on video at bounding box center [364, 204] width 728 height 409
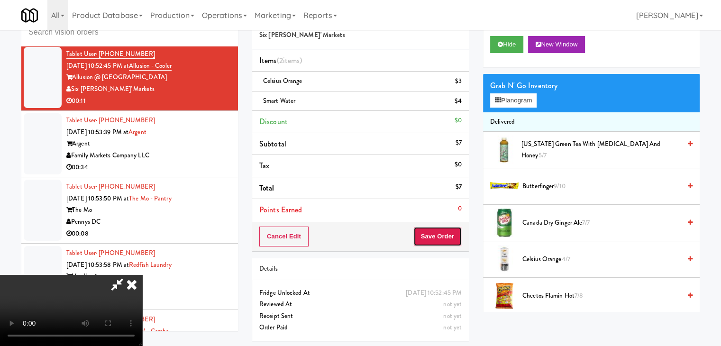
click at [449, 227] on button "Save Order" at bounding box center [437, 237] width 48 height 20
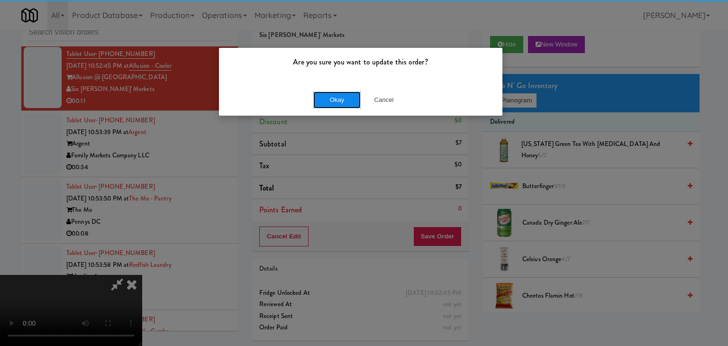
click at [353, 92] on button "Okay" at bounding box center [336, 99] width 47 height 17
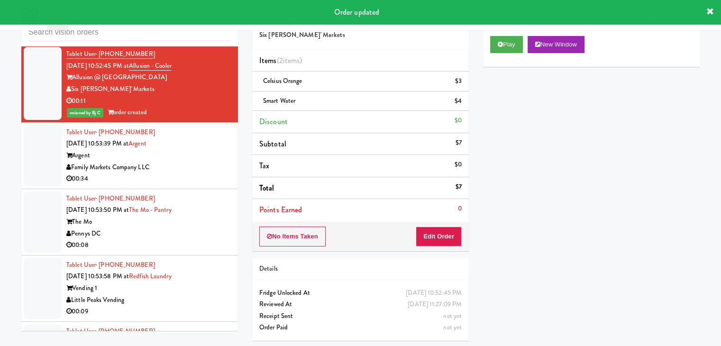
click at [202, 181] on div "Tablet User · (571) 733-7300 [DATE] 10:53:39 PM at Argent Argent Family Markets…" at bounding box center [148, 156] width 164 height 58
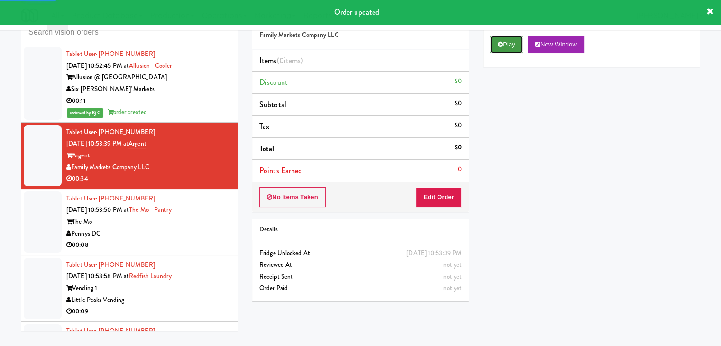
click at [513, 44] on button "Play" at bounding box center [506, 44] width 33 height 17
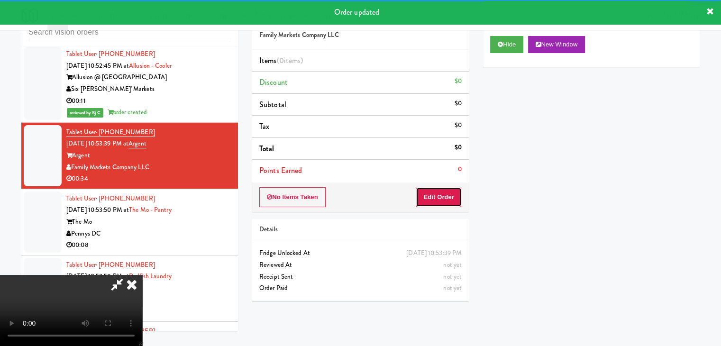
click at [440, 198] on button "Edit Order" at bounding box center [439, 197] width 46 height 20
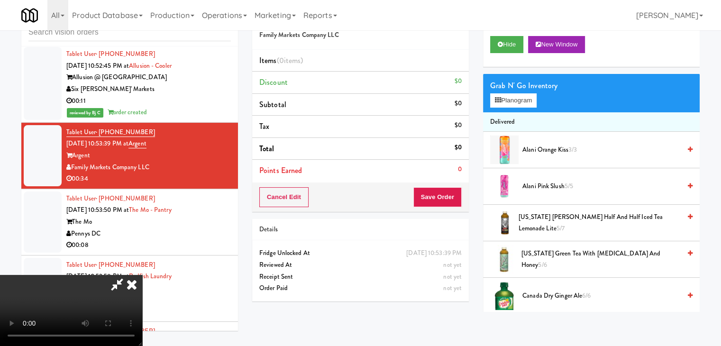
scroll to position [6990, 0]
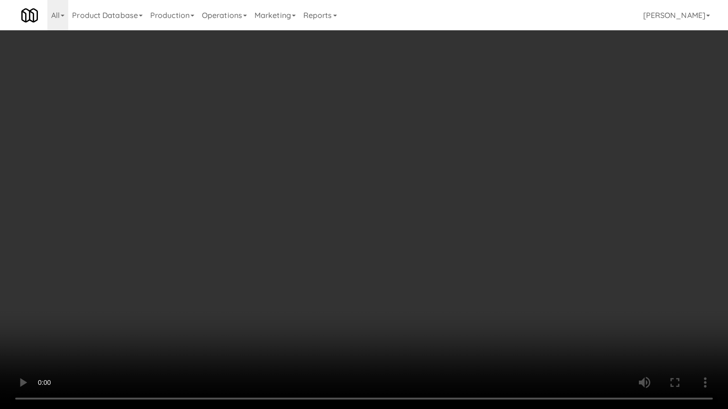
click at [494, 197] on video at bounding box center [364, 204] width 728 height 409
drag, startPoint x: 494, startPoint y: 197, endPoint x: 503, endPoint y: 146, distance: 52.0
click at [492, 199] on video at bounding box center [364, 204] width 728 height 409
click at [495, 157] on div at bounding box center [509, 150] width 28 height 28
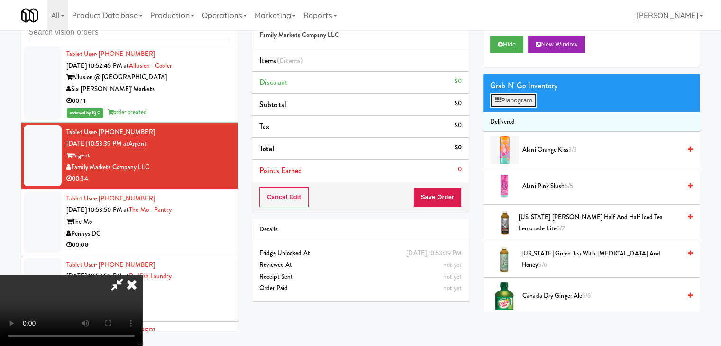
click at [512, 104] on button "Planogram" at bounding box center [513, 100] width 46 height 14
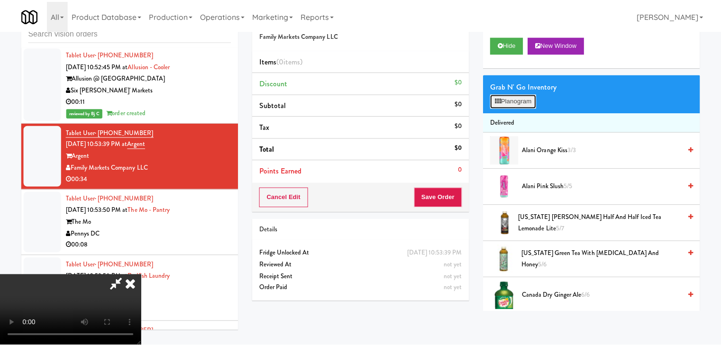
scroll to position [6990, 0]
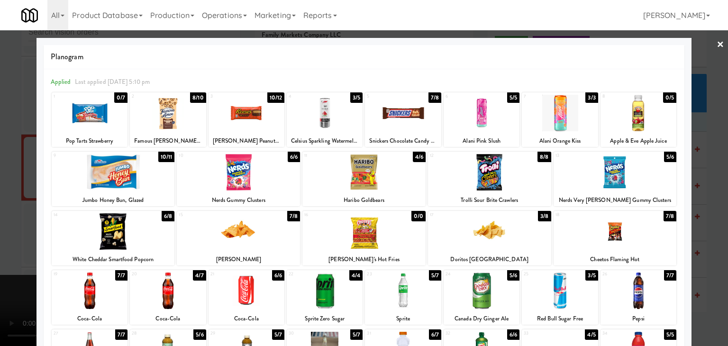
click at [464, 227] on div at bounding box center [489, 231] width 123 height 36
click at [133, 228] on div at bounding box center [113, 231] width 123 height 36
click at [38, 233] on div "Planogram Applied Last applied [DATE] 5:10 pm 1 0/7 Pop Tarts Strawberry 2 8/10…" at bounding box center [363, 251] width 655 height 427
drag, startPoint x: 4, startPoint y: 236, endPoint x: 67, endPoint y: 231, distance: 62.8
click at [5, 236] on div at bounding box center [364, 173] width 728 height 346
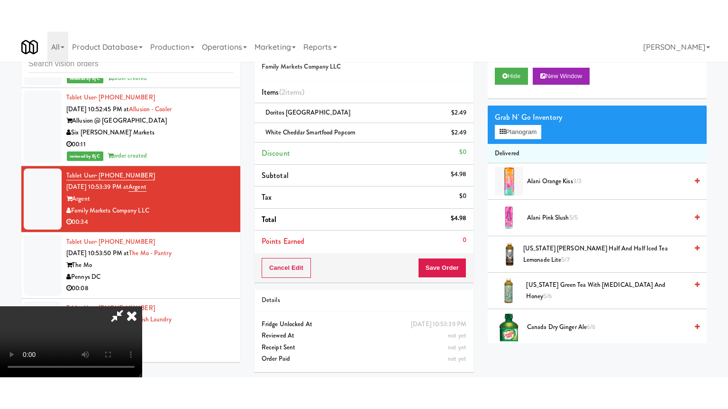
scroll to position [7002, 0]
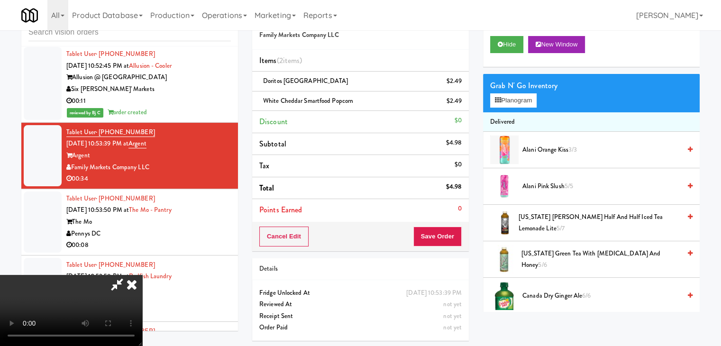
click at [142, 275] on video at bounding box center [71, 310] width 142 height 71
drag, startPoint x: 353, startPoint y: 230, endPoint x: 358, endPoint y: 271, distance: 41.5
click at [142, 275] on video at bounding box center [71, 310] width 142 height 71
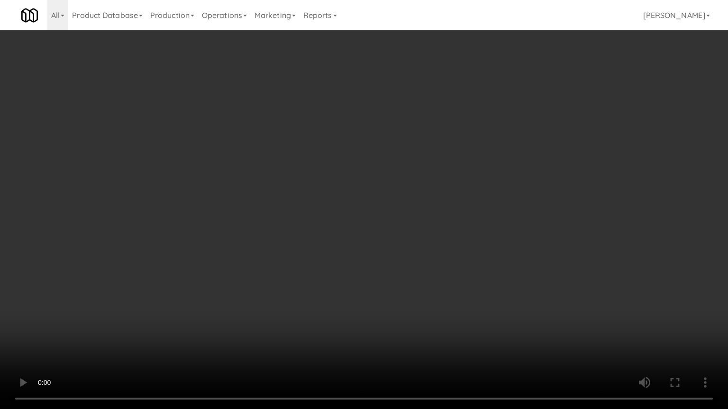
click at [450, 322] on video at bounding box center [364, 204] width 728 height 409
click at [426, 288] on video at bounding box center [364, 204] width 728 height 409
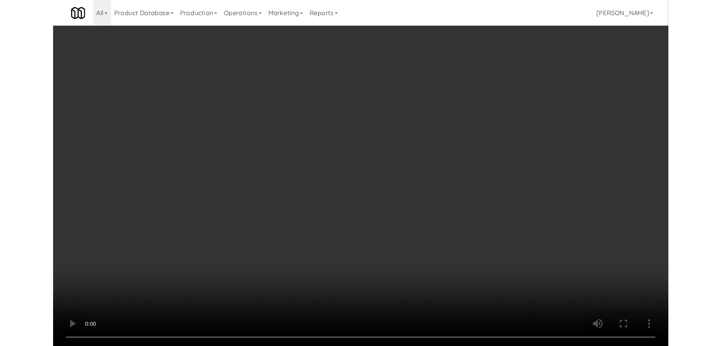
scroll to position [7002, 0]
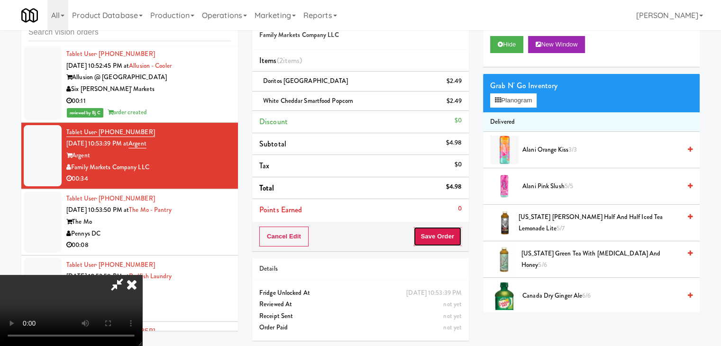
click at [444, 233] on button "Save Order" at bounding box center [437, 237] width 48 height 20
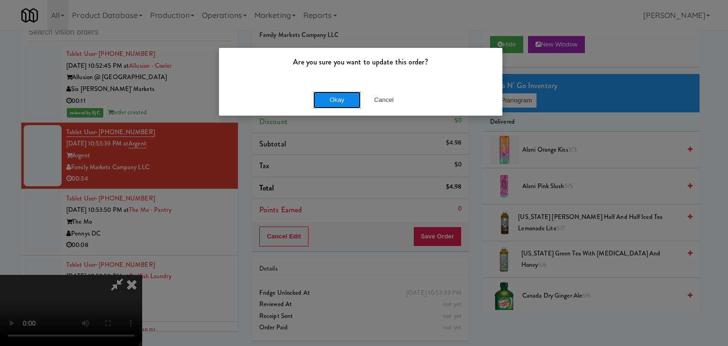
click at [347, 101] on button "Okay" at bounding box center [336, 99] width 47 height 17
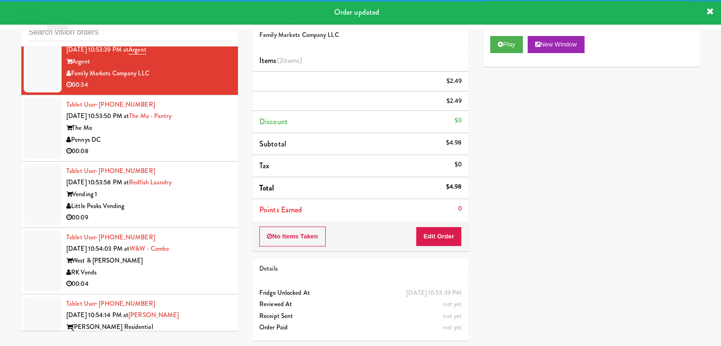
scroll to position [7097, 0]
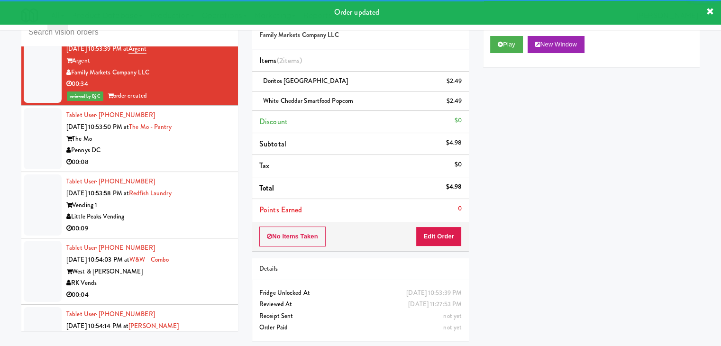
click at [189, 168] on div "Tablet User · (586) 604-5530 [DATE] 10:53:50 PM at [GEOGRAPHIC_DATA] The Mo Pen…" at bounding box center [148, 138] width 164 height 58
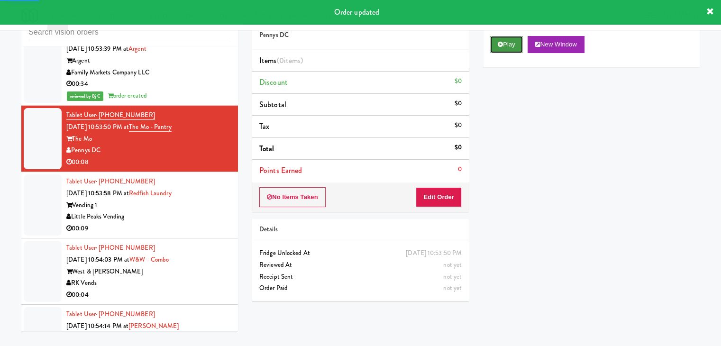
click at [496, 51] on button "Play" at bounding box center [506, 44] width 33 height 17
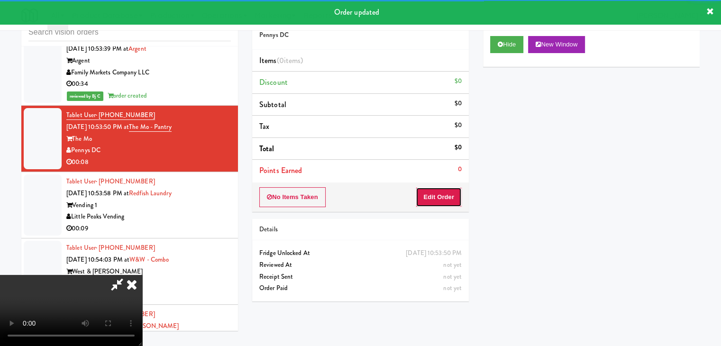
click at [436, 193] on button "Edit Order" at bounding box center [439, 197] width 46 height 20
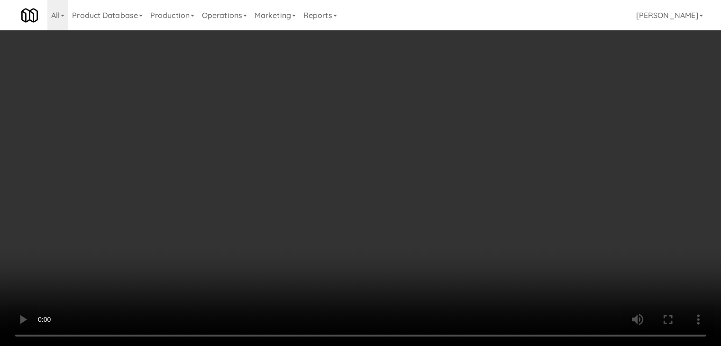
scroll to position [7085, 0]
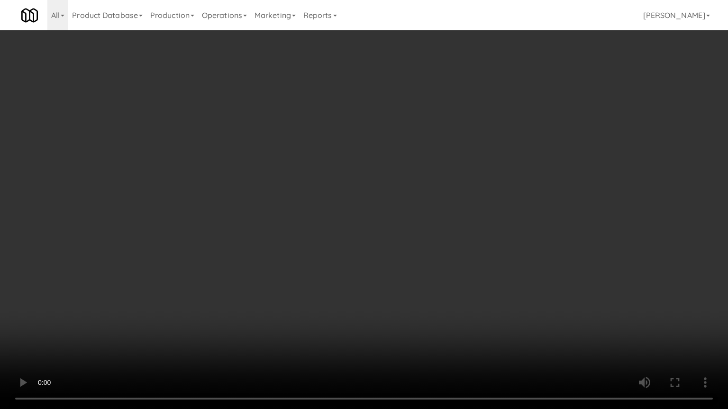
click at [414, 287] on video at bounding box center [364, 204] width 728 height 409
drag, startPoint x: 414, startPoint y: 287, endPoint x: 421, endPoint y: 289, distance: 6.9
click at [416, 287] on video at bounding box center [364, 204] width 728 height 409
click at [421, 288] on video at bounding box center [364, 204] width 728 height 409
click at [419, 286] on video at bounding box center [364, 204] width 728 height 409
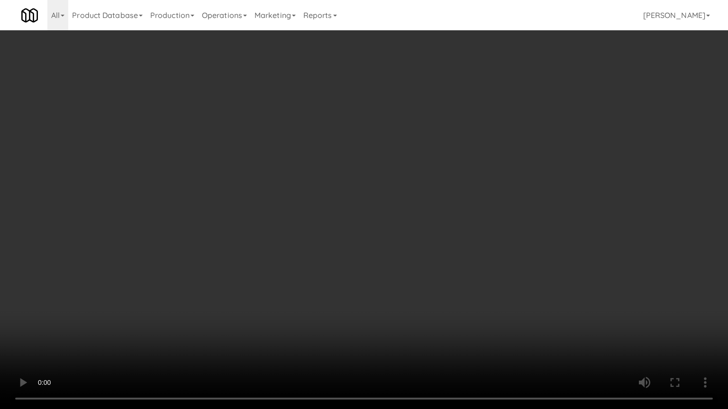
click at [420, 286] on video at bounding box center [364, 204] width 728 height 409
click at [421, 283] on video at bounding box center [364, 204] width 728 height 409
click at [418, 281] on video at bounding box center [364, 204] width 728 height 409
drag, startPoint x: 418, startPoint y: 281, endPoint x: 482, endPoint y: 137, distance: 158.1
click at [422, 276] on video at bounding box center [364, 204] width 728 height 409
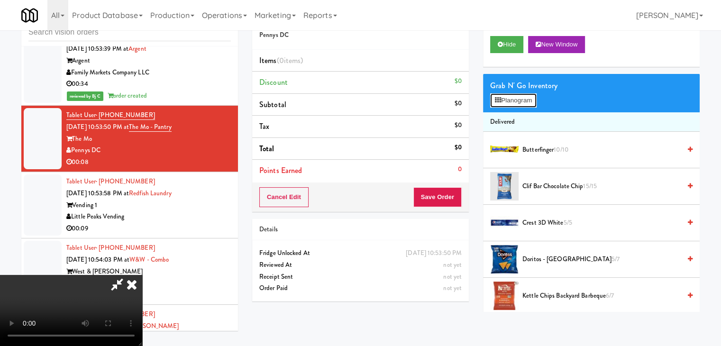
click at [515, 103] on button "Planogram" at bounding box center [513, 100] width 46 height 14
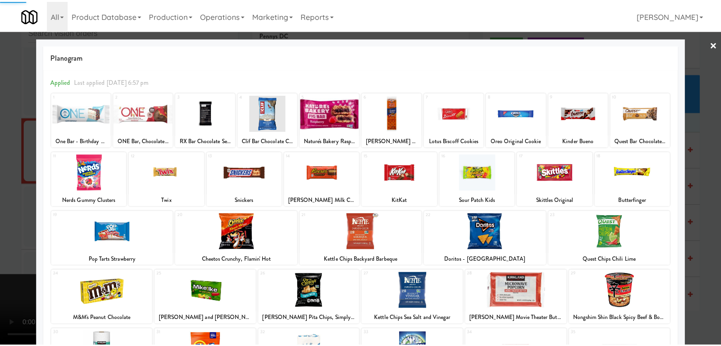
scroll to position [95, 0]
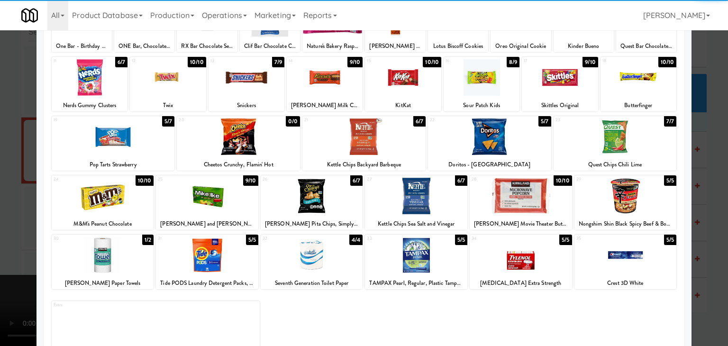
click at [91, 198] on div at bounding box center [103, 196] width 102 height 36
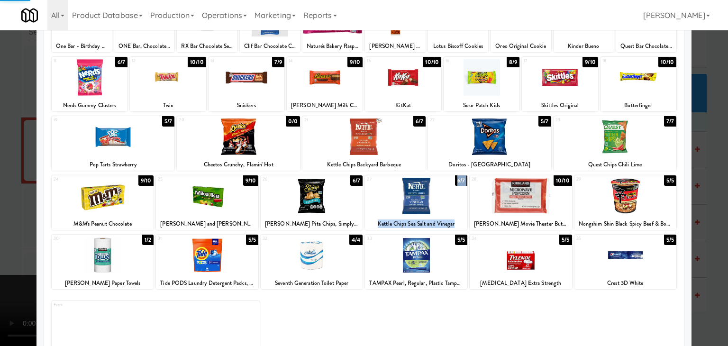
drag, startPoint x: 464, startPoint y: 188, endPoint x: 488, endPoint y: 190, distance: 23.3
click at [484, 190] on div "24 9/10 M&M's Peanut Chocolate 25 9/10 [PERSON_NAME] and [PERSON_NAME] Original…" at bounding box center [364, 202] width 625 height 54
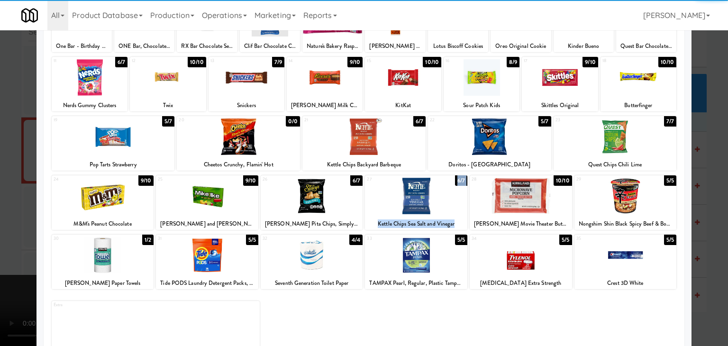
drag, startPoint x: 488, startPoint y: 190, endPoint x: 470, endPoint y: 195, distance: 18.3
click at [488, 190] on div at bounding box center [521, 196] width 102 height 36
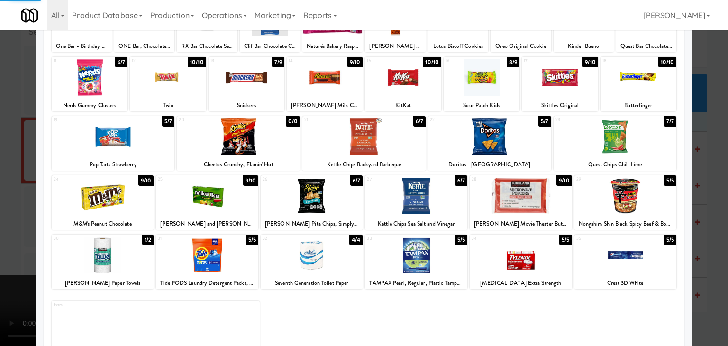
drag, startPoint x: 3, startPoint y: 224, endPoint x: 163, endPoint y: 209, distance: 160.4
click at [8, 223] on div at bounding box center [364, 173] width 728 height 346
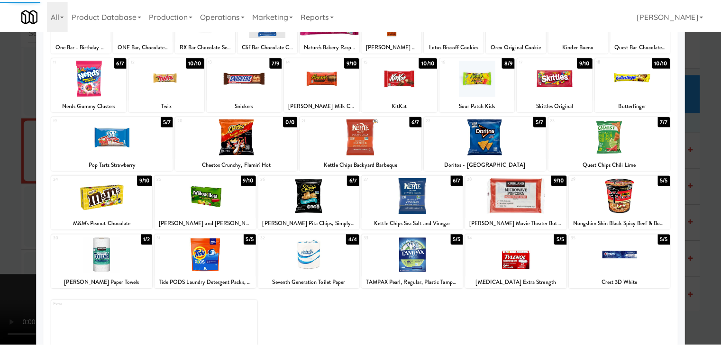
scroll to position [7097, 0]
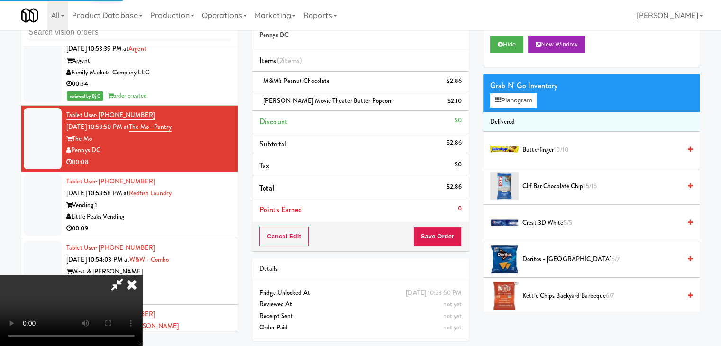
click at [459, 229] on div "Cancel Edit Save Order" at bounding box center [360, 236] width 217 height 29
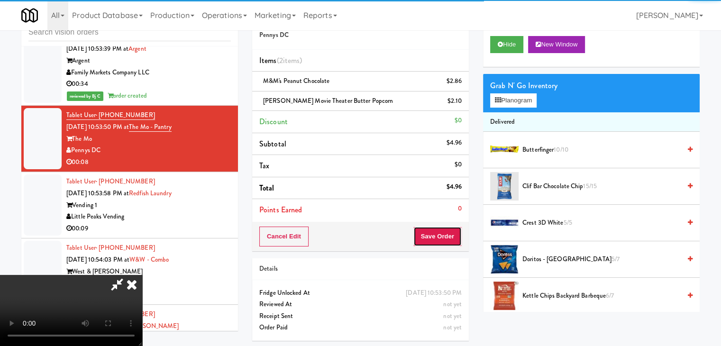
drag, startPoint x: 459, startPoint y: 229, endPoint x: 453, endPoint y: 230, distance: 5.2
click at [458, 229] on button "Save Order" at bounding box center [437, 237] width 48 height 20
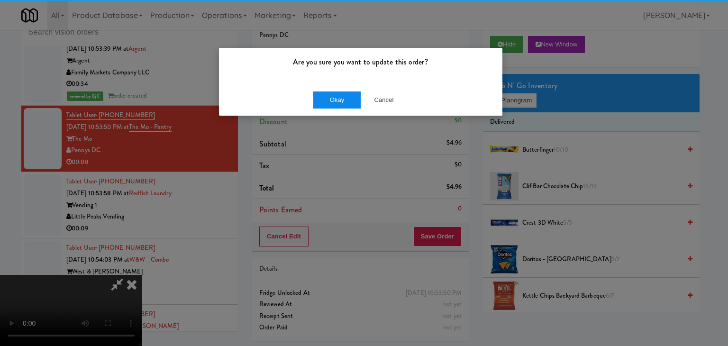
click at [347, 93] on div "Okay Cancel" at bounding box center [360, 100] width 283 height 32
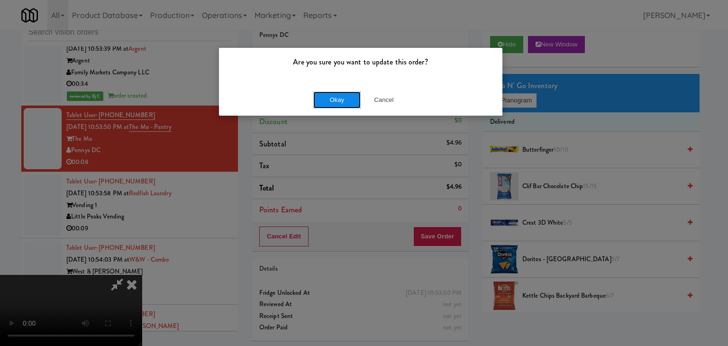
click at [347, 93] on button "Okay" at bounding box center [336, 99] width 47 height 17
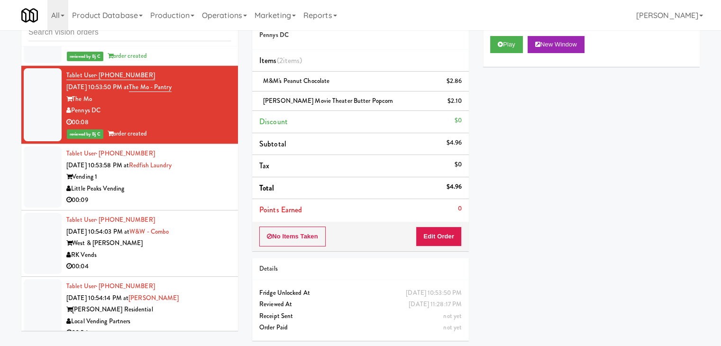
scroll to position [7191, 0]
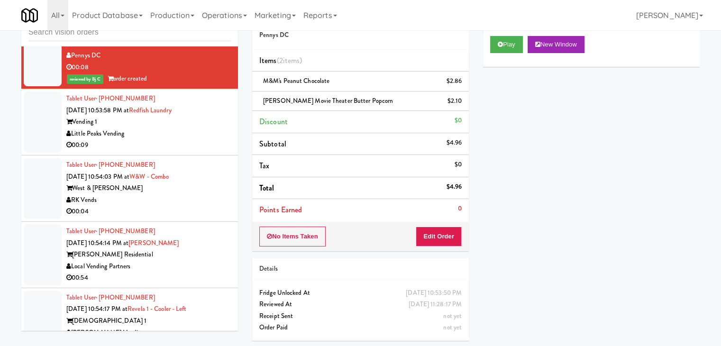
drag, startPoint x: 183, startPoint y: 170, endPoint x: 182, endPoint y: 179, distance: 8.5
click at [183, 151] on div "00:09" at bounding box center [148, 145] width 164 height 12
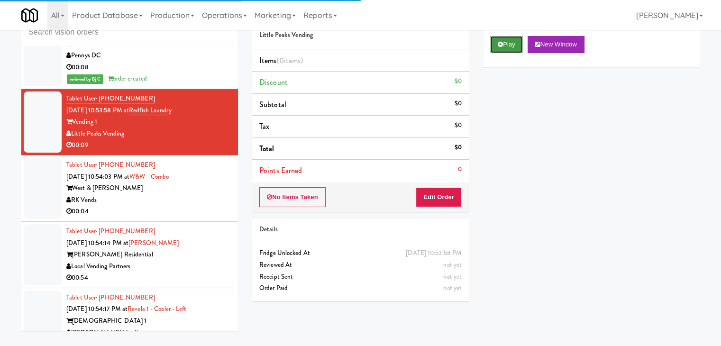
click at [504, 42] on button "Play" at bounding box center [506, 44] width 33 height 17
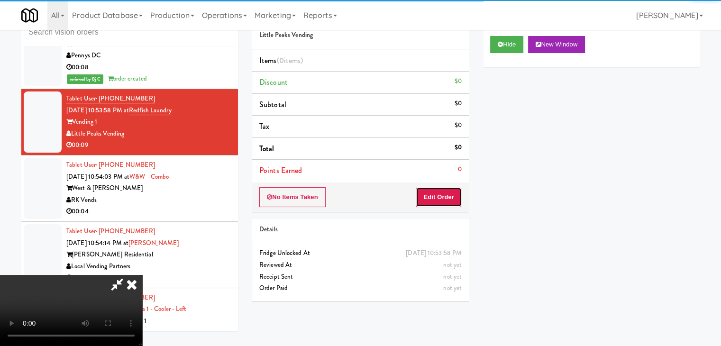
click at [447, 192] on button "Edit Order" at bounding box center [439, 197] width 46 height 20
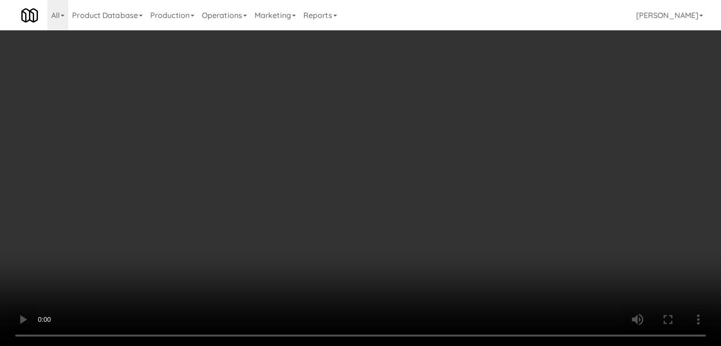
scroll to position [7180, 0]
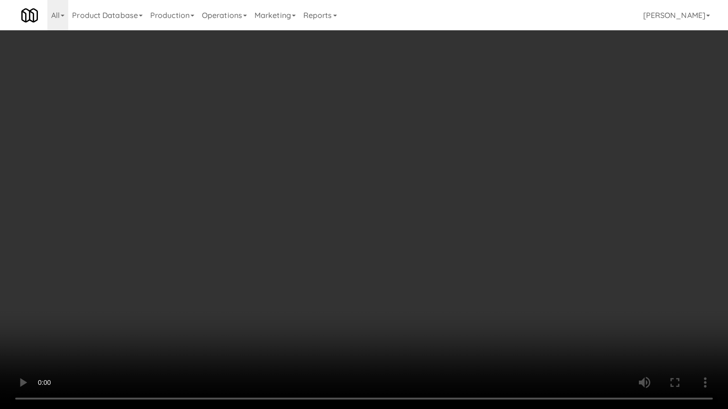
click at [369, 288] on video at bounding box center [364, 204] width 728 height 409
click at [393, 315] on video at bounding box center [364, 204] width 728 height 409
click at [406, 300] on video at bounding box center [364, 204] width 728 height 409
click at [402, 299] on video at bounding box center [364, 204] width 728 height 409
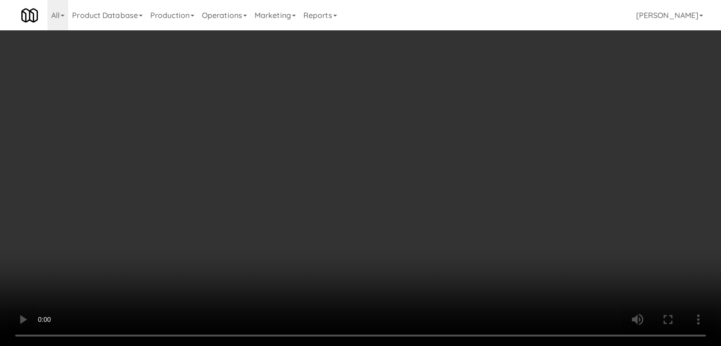
scroll to position [7191, 0]
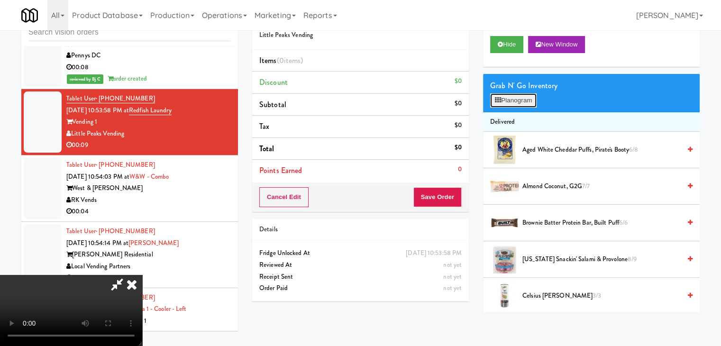
click at [505, 101] on button "Planogram" at bounding box center [513, 100] width 46 height 14
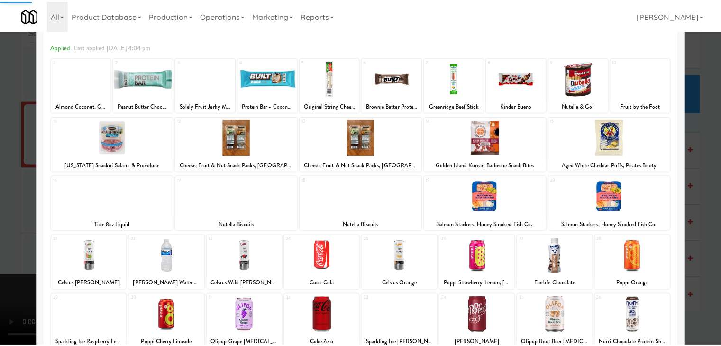
scroll to position [119, 0]
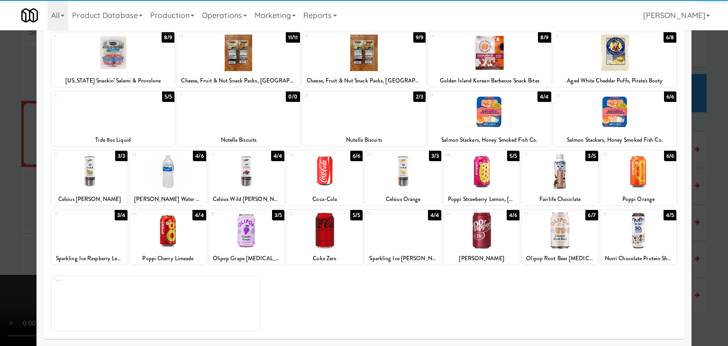
click at [557, 224] on div at bounding box center [560, 230] width 76 height 36
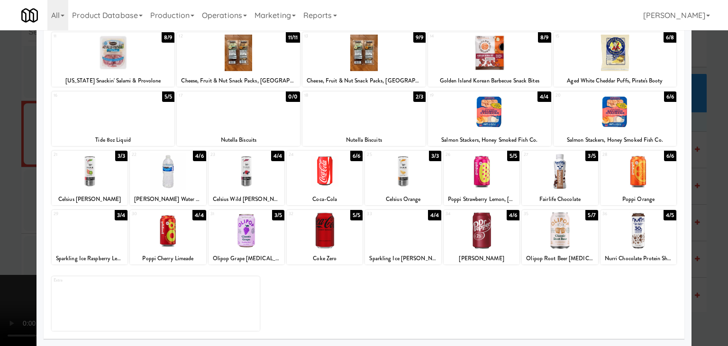
click at [701, 228] on div at bounding box center [364, 173] width 728 height 346
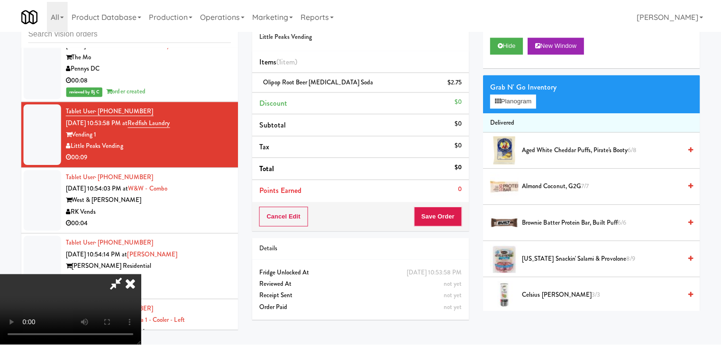
scroll to position [7191, 0]
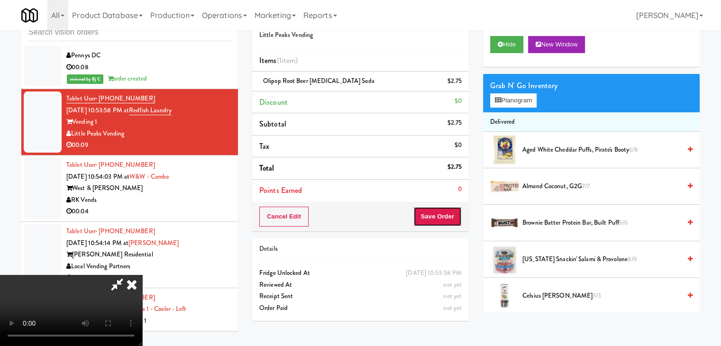
click at [445, 215] on button "Save Order" at bounding box center [437, 217] width 48 height 20
click at [447, 210] on button "Save Order" at bounding box center [437, 217] width 48 height 20
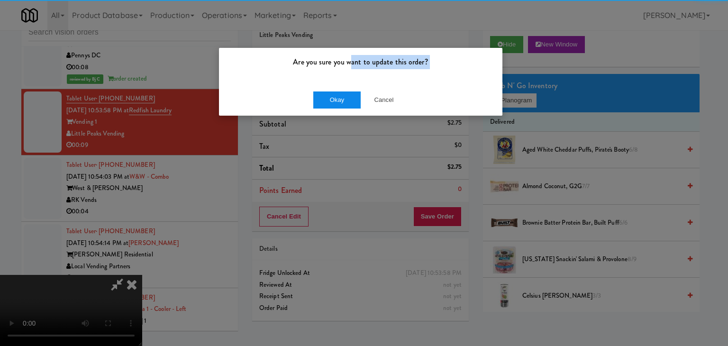
drag, startPoint x: 349, startPoint y: 82, endPoint x: 345, endPoint y: 91, distance: 9.8
click at [345, 91] on div "Are you sure you want to update this order? Okay Cancel" at bounding box center [360, 81] width 284 height 69
click at [345, 91] on button "Okay" at bounding box center [336, 99] width 47 height 17
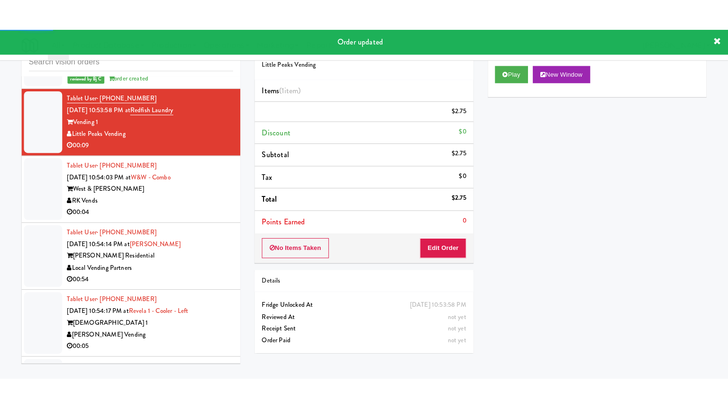
scroll to position [7286, 0]
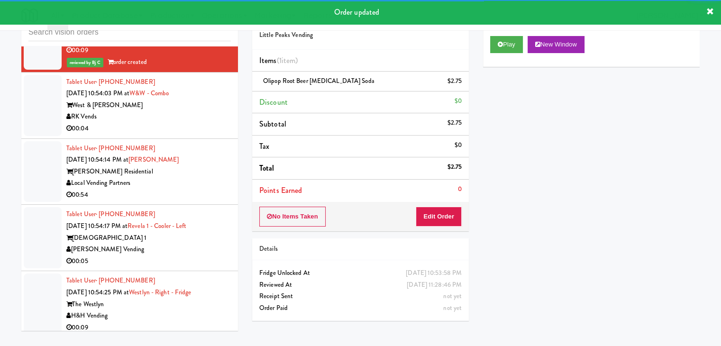
click at [202, 111] on div "West & [PERSON_NAME]" at bounding box center [148, 106] width 164 height 12
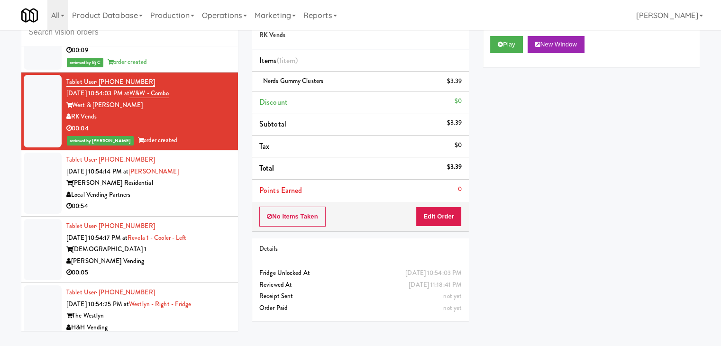
click at [177, 212] on div "00:54" at bounding box center [148, 206] width 164 height 12
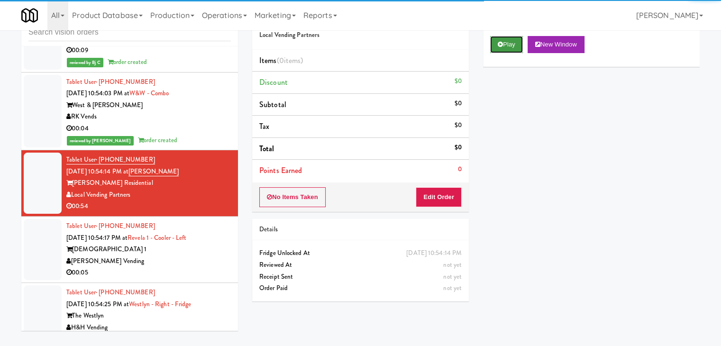
drag, startPoint x: 511, startPoint y: 45, endPoint x: 483, endPoint y: 117, distance: 76.2
click at [511, 46] on button "Play" at bounding box center [506, 44] width 33 height 17
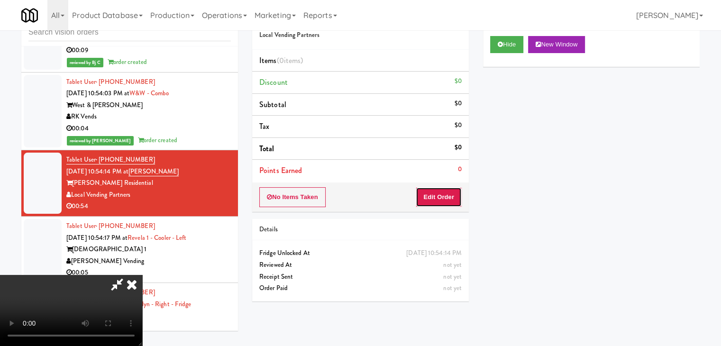
click at [442, 196] on button "Edit Order" at bounding box center [439, 197] width 46 height 20
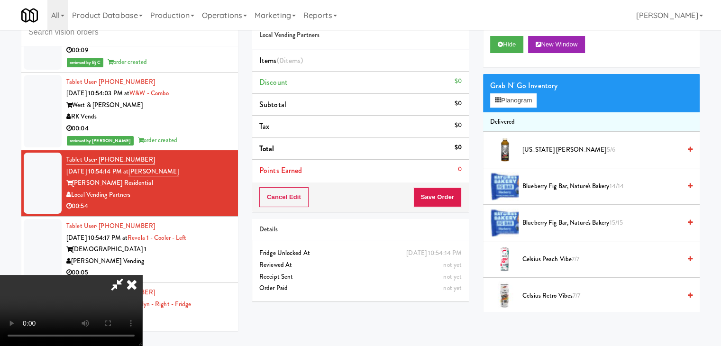
scroll to position [7274, 0]
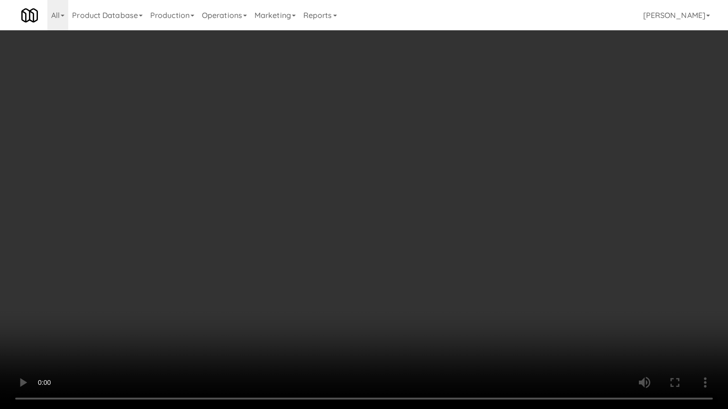
click at [436, 298] on video at bounding box center [364, 204] width 728 height 409
click at [438, 282] on video at bounding box center [364, 204] width 728 height 409
click at [385, 319] on video at bounding box center [364, 204] width 728 height 409
click at [429, 305] on video at bounding box center [364, 204] width 728 height 409
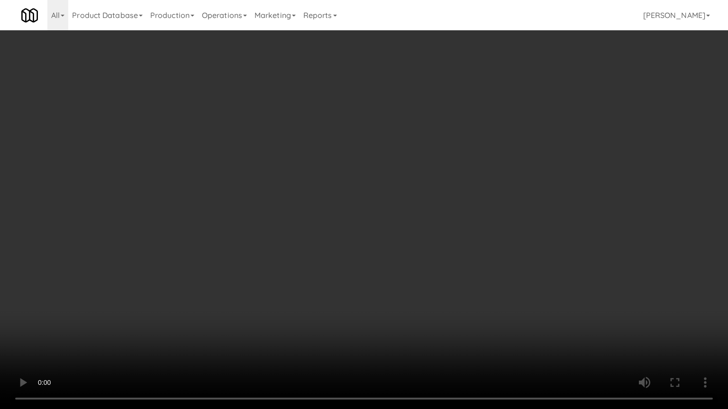
click at [430, 305] on video at bounding box center [364, 204] width 728 height 409
click at [430, 307] on video at bounding box center [364, 204] width 728 height 409
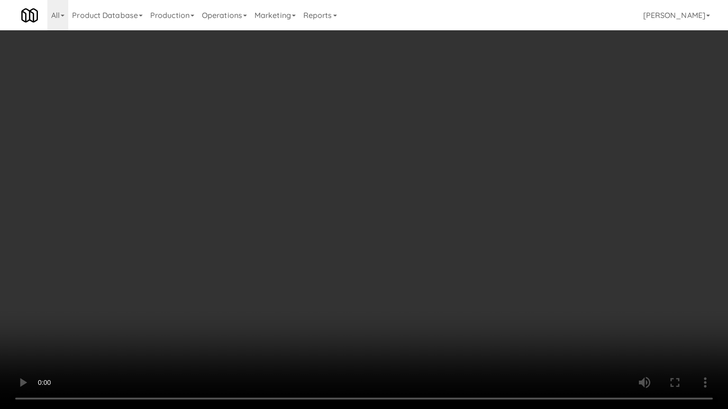
click at [430, 307] on video at bounding box center [364, 204] width 728 height 409
click at [430, 304] on video at bounding box center [364, 204] width 728 height 409
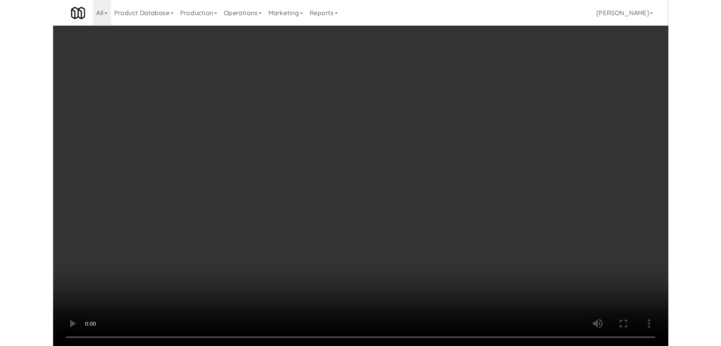
scroll to position [7286, 0]
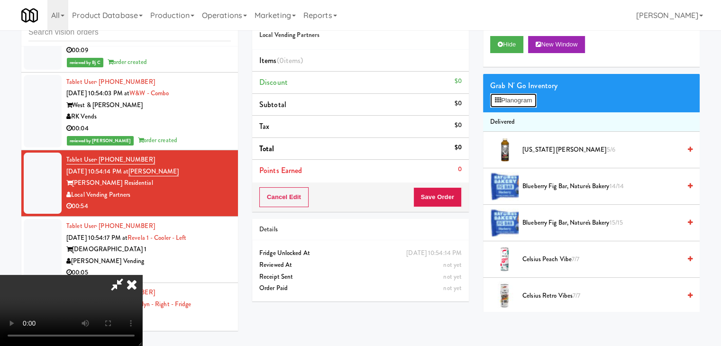
click at [521, 101] on button "Planogram" at bounding box center [513, 100] width 46 height 14
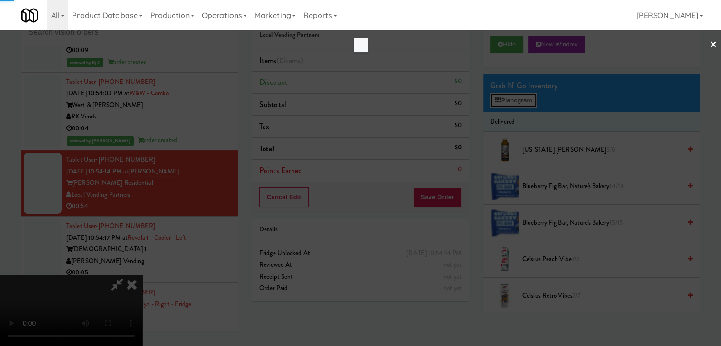
scroll to position [7274, 0]
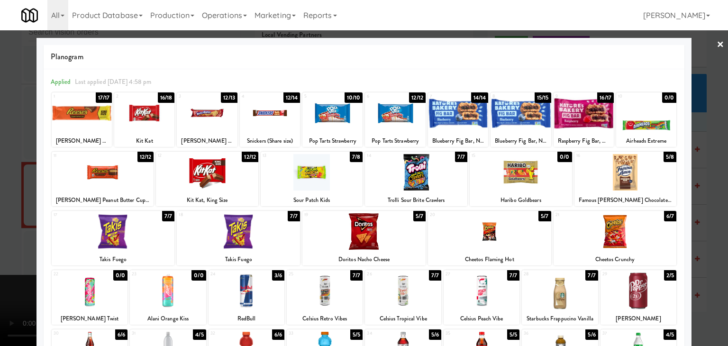
click at [47, 306] on div "Applied Last applied [DATE] 4:58 pm 1 17/17 [PERSON_NAME] [PERSON_NAME] Size 2 …" at bounding box center [364, 264] width 641 height 390
click at [0, 298] on div at bounding box center [364, 173] width 728 height 346
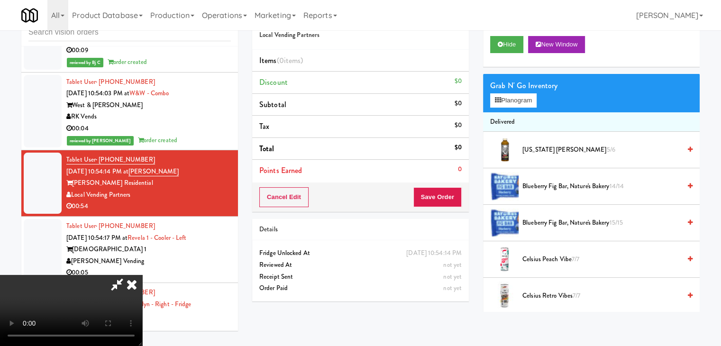
click at [142, 275] on video at bounding box center [71, 310] width 142 height 71
drag, startPoint x: 185, startPoint y: 261, endPoint x: 241, endPoint y: 325, distance: 85.0
click at [142, 275] on video at bounding box center [71, 310] width 142 height 71
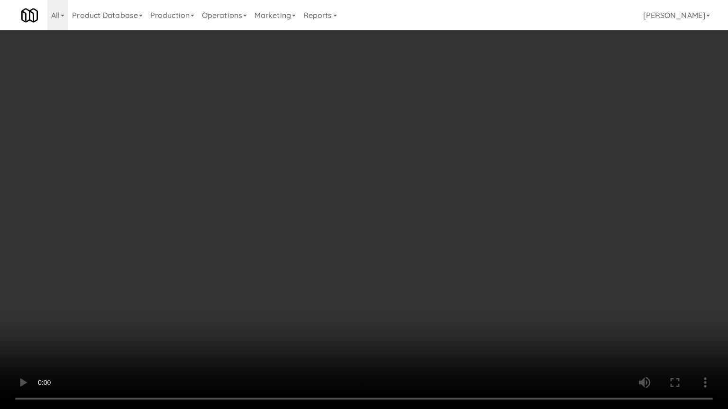
click at [344, 317] on video at bounding box center [364, 204] width 728 height 409
click at [257, 298] on video at bounding box center [364, 204] width 728 height 409
click at [381, 269] on video at bounding box center [364, 204] width 728 height 409
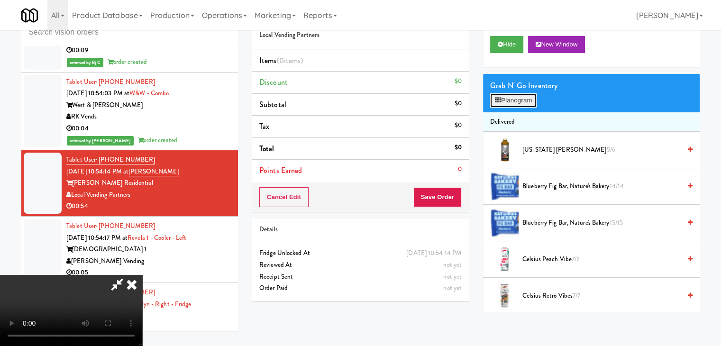
click at [512, 103] on button "Planogram" at bounding box center [513, 100] width 46 height 14
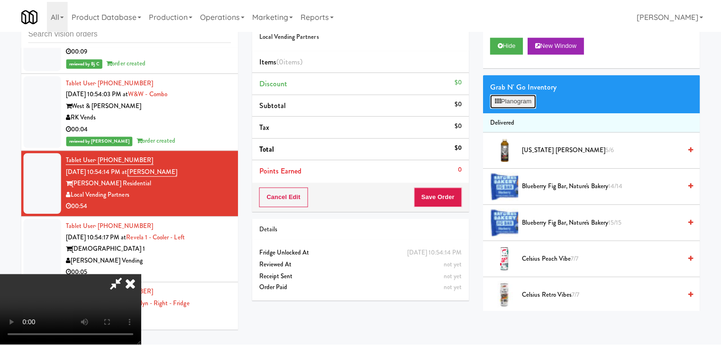
scroll to position [7274, 0]
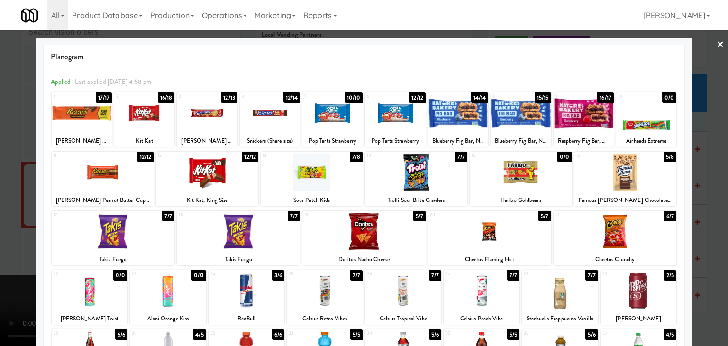
click at [327, 297] on div at bounding box center [325, 290] width 76 height 36
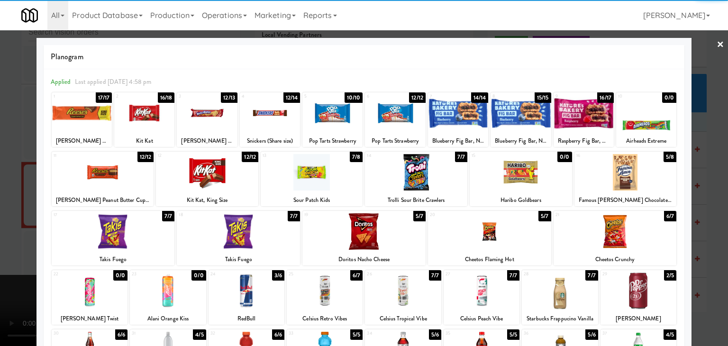
drag, startPoint x: 0, startPoint y: 278, endPoint x: 114, endPoint y: 277, distance: 113.7
click at [1, 277] on div at bounding box center [364, 173] width 728 height 346
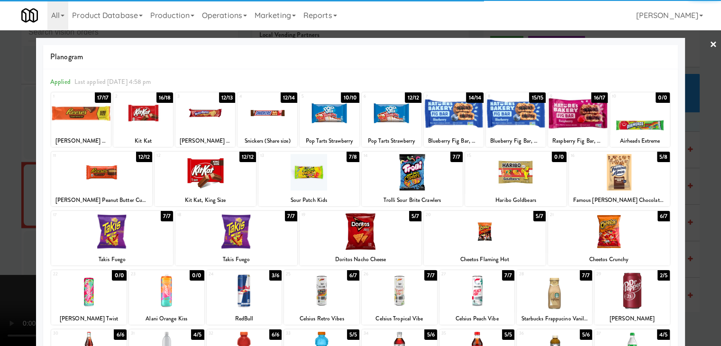
scroll to position [7286, 0]
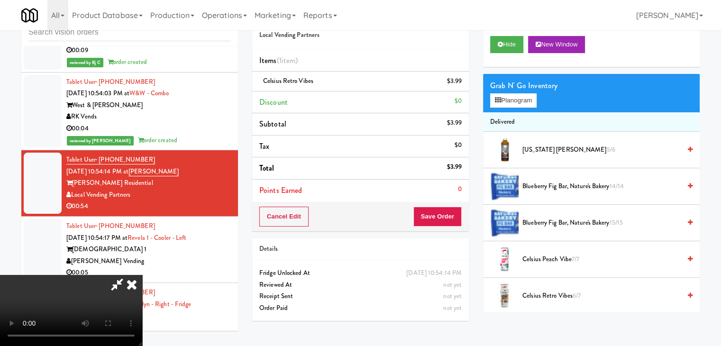
drag, startPoint x: 453, startPoint y: 228, endPoint x: 455, endPoint y: 220, distance: 8.4
click at [453, 227] on div "Cancel Edit Save Order" at bounding box center [360, 216] width 217 height 29
click at [455, 220] on button "Save Order" at bounding box center [437, 217] width 48 height 20
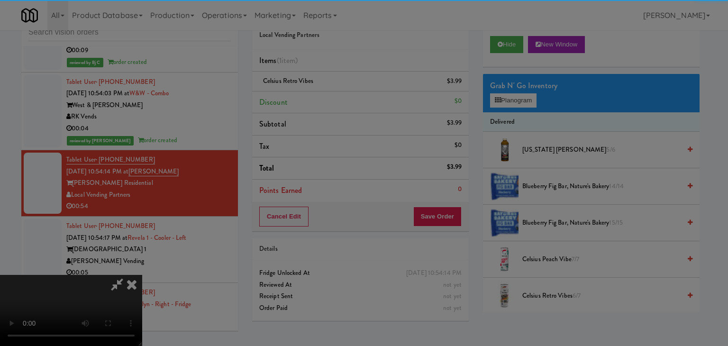
click at [0, 0] on button "Okay" at bounding box center [0, 0] width 0 height 0
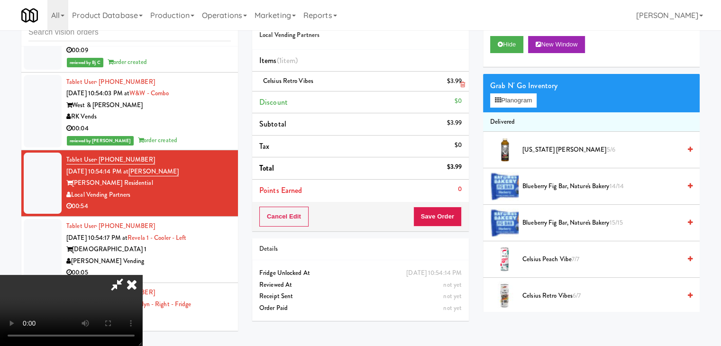
click at [352, 89] on li "Celsius Retro Vibes $3.99" at bounding box center [360, 82] width 217 height 20
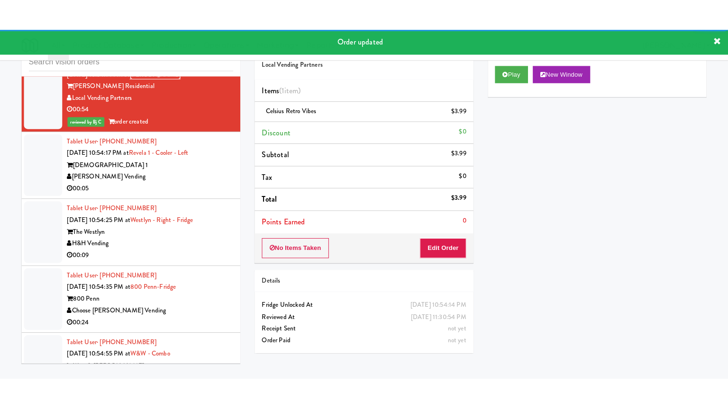
scroll to position [7428, 0]
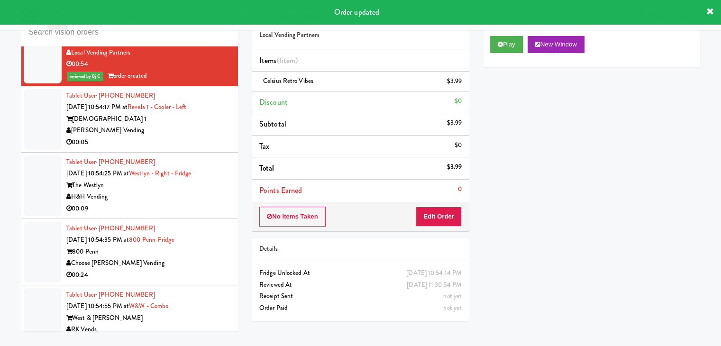
click at [189, 148] on div "00:05" at bounding box center [148, 142] width 164 height 12
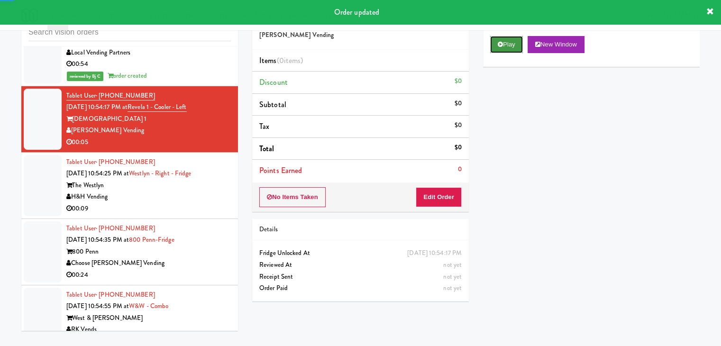
click at [500, 43] on icon at bounding box center [500, 44] width 5 height 6
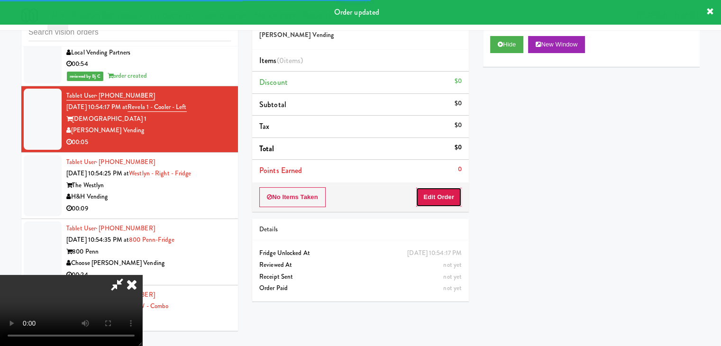
click at [442, 191] on button "Edit Order" at bounding box center [439, 197] width 46 height 20
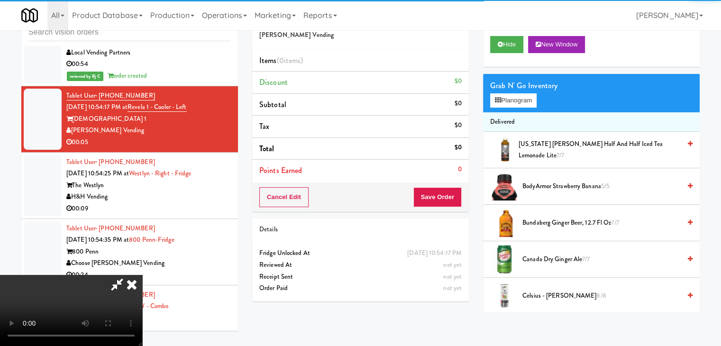
click at [209, 45] on div "inbox reviewed all all unclear take inventory issue suspicious failed recent" at bounding box center [129, 25] width 217 height 43
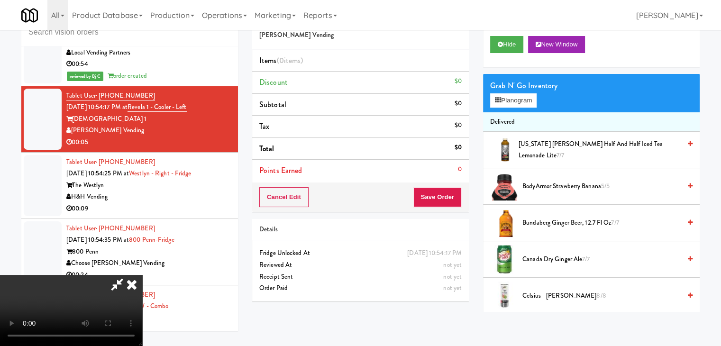
scroll to position [7416, 0]
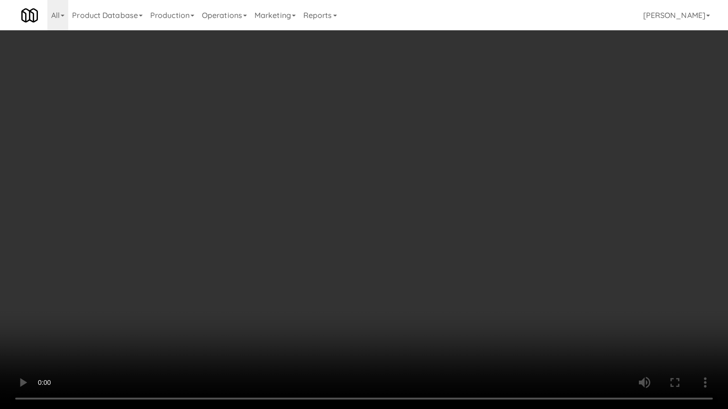
click at [410, 289] on video at bounding box center [364, 204] width 728 height 409
click at [469, 294] on video at bounding box center [364, 204] width 728 height 409
click at [469, 291] on video at bounding box center [364, 204] width 728 height 409
click at [479, 293] on video at bounding box center [364, 204] width 728 height 409
click at [477, 295] on video at bounding box center [364, 204] width 728 height 409
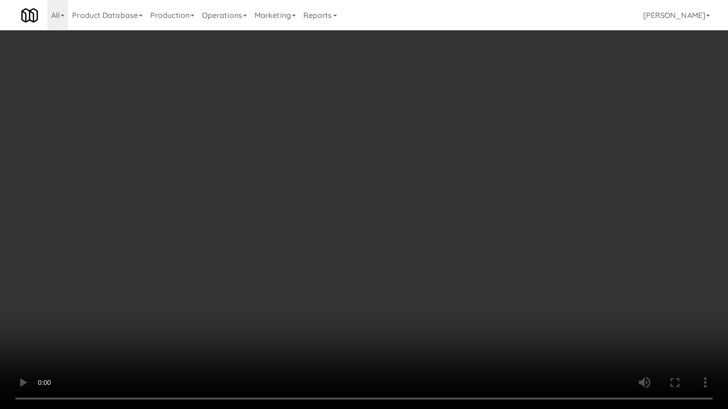
click at [477, 295] on video at bounding box center [364, 204] width 728 height 409
click at [478, 294] on video at bounding box center [364, 204] width 728 height 409
click at [461, 288] on video at bounding box center [364, 204] width 728 height 409
drag, startPoint x: 462, startPoint y: 288, endPoint x: 506, endPoint y: 150, distance: 145.2
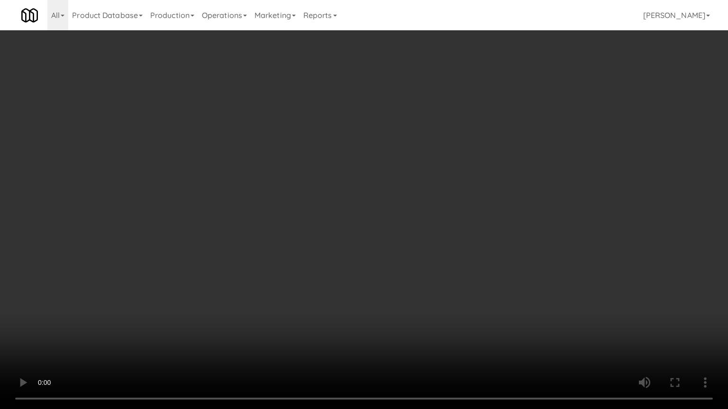
click at [464, 281] on video at bounding box center [364, 204] width 728 height 409
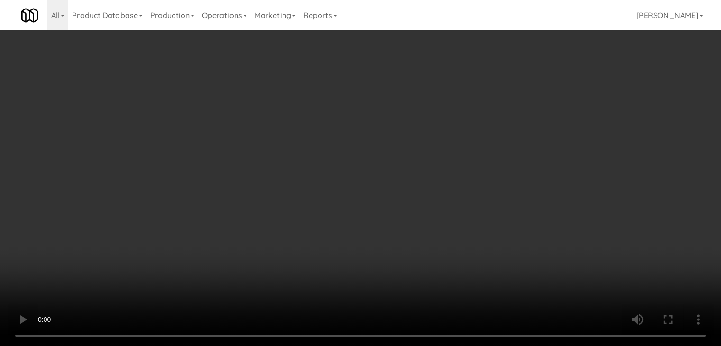
click at [520, 105] on div "Grab N' Go Inventory Planogram" at bounding box center [591, 93] width 217 height 38
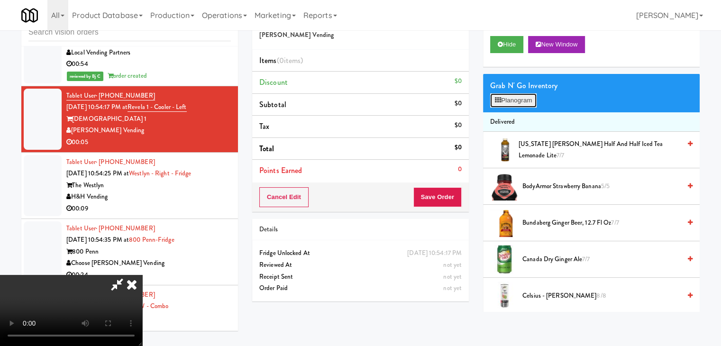
click at [521, 101] on button "Planogram" at bounding box center [513, 100] width 46 height 14
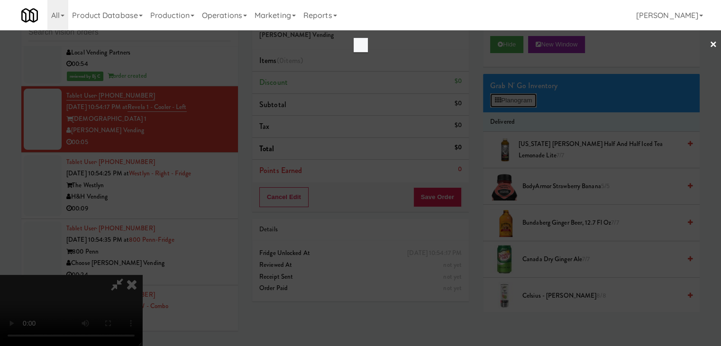
scroll to position [7416, 0]
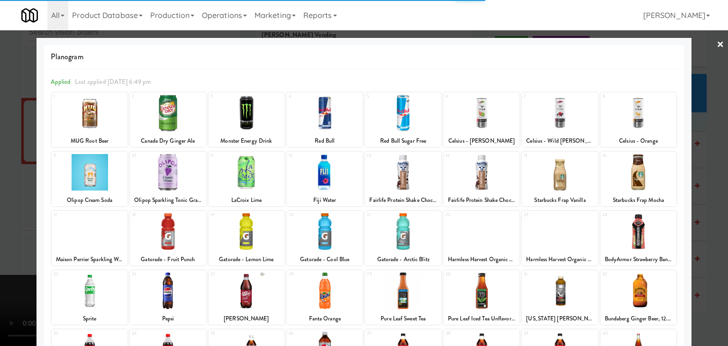
click at [566, 120] on div at bounding box center [560, 113] width 76 height 36
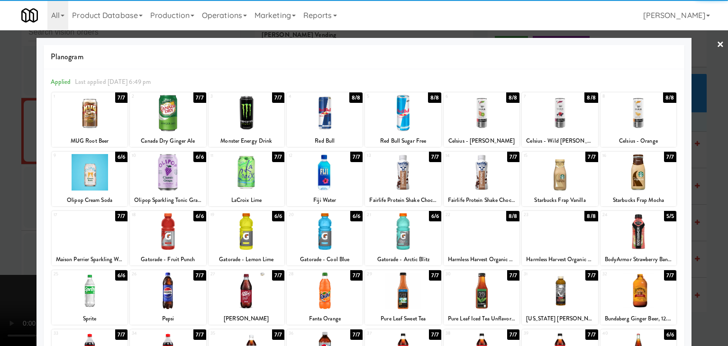
click at [698, 171] on div at bounding box center [364, 173] width 728 height 346
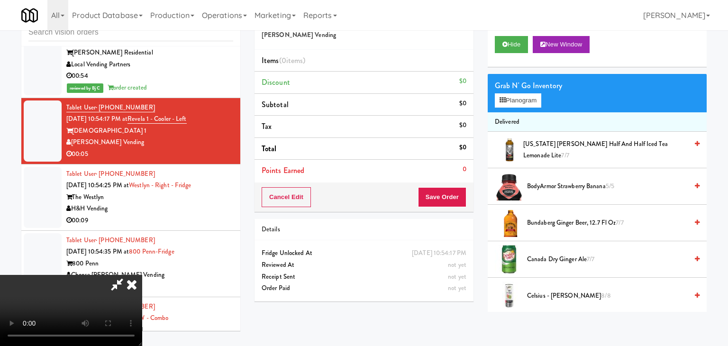
scroll to position [7428, 0]
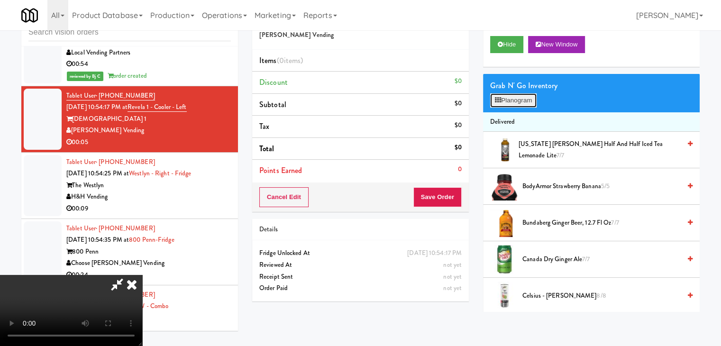
click at [503, 99] on button "Planogram" at bounding box center [513, 100] width 46 height 14
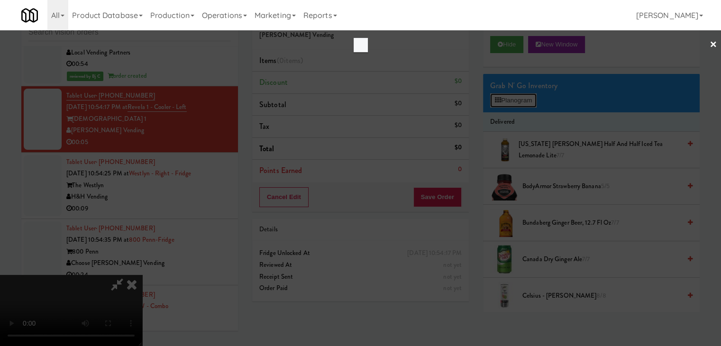
scroll to position [7416, 0]
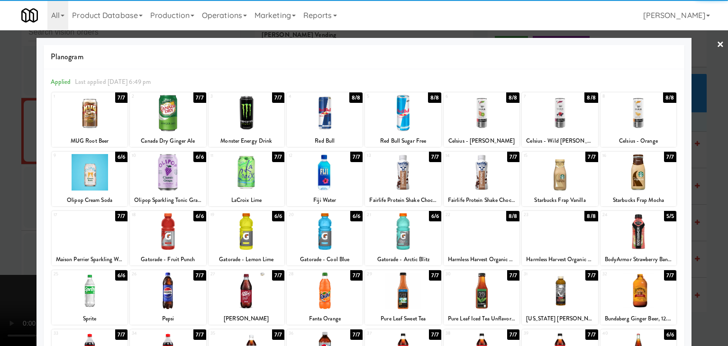
click at [568, 121] on div at bounding box center [560, 113] width 76 height 36
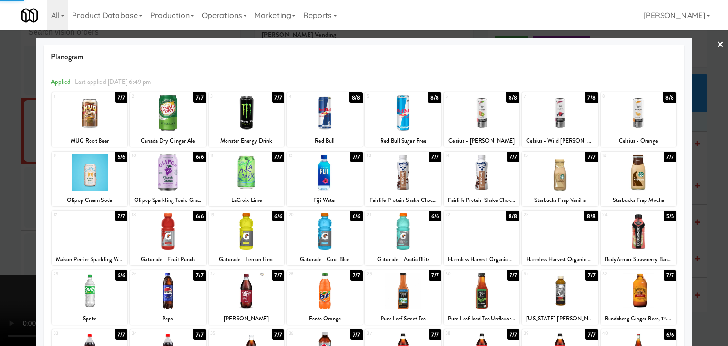
drag, startPoint x: 707, startPoint y: 160, endPoint x: 669, endPoint y: 174, distance: 40.5
click at [707, 160] on div at bounding box center [364, 173] width 728 height 346
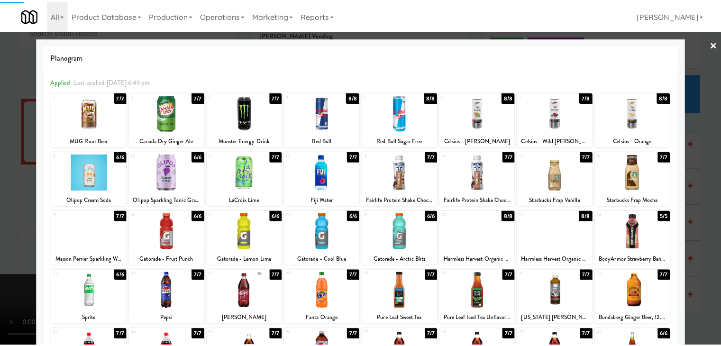
scroll to position [7428, 0]
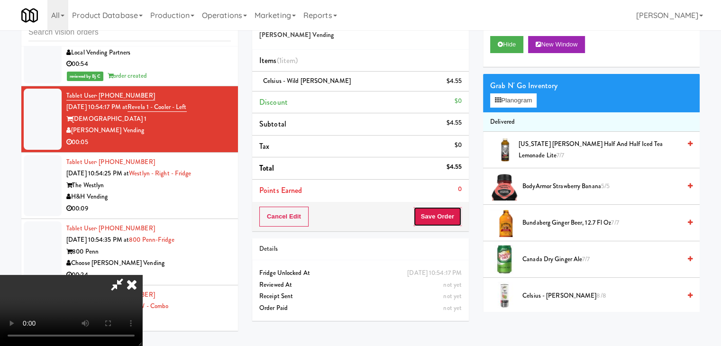
click at [447, 213] on button "Save Order" at bounding box center [437, 217] width 48 height 20
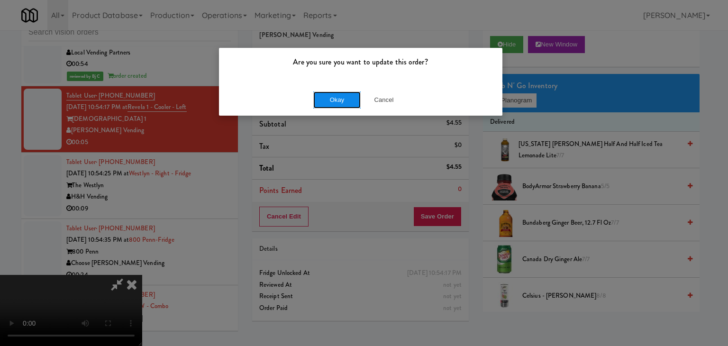
click at [332, 98] on button "Okay" at bounding box center [336, 99] width 47 height 17
click at [332, 99] on div "Okay Cancel" at bounding box center [360, 100] width 283 height 32
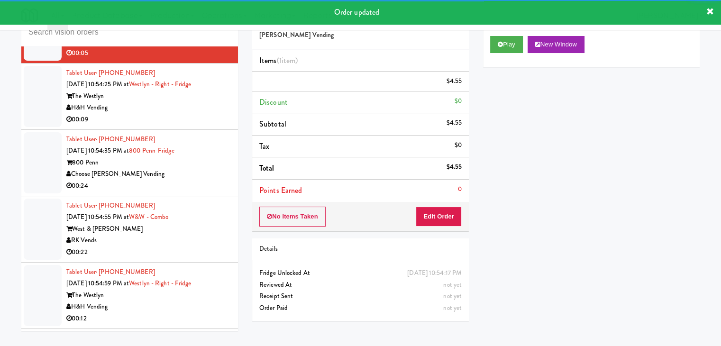
scroll to position [7523, 0]
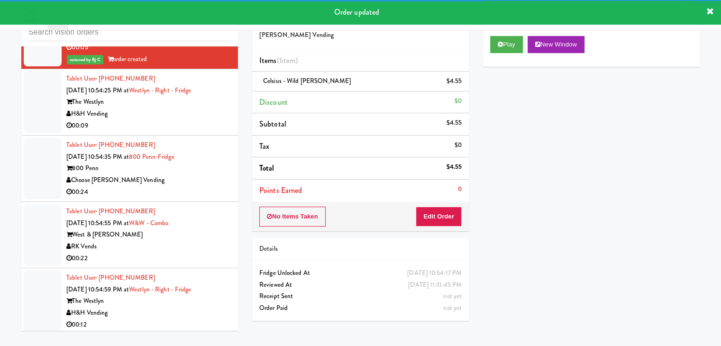
drag, startPoint x: 190, startPoint y: 143, endPoint x: 190, endPoint y: 148, distance: 5.7
click at [190, 120] on div "H&H Vending" at bounding box center [148, 114] width 164 height 12
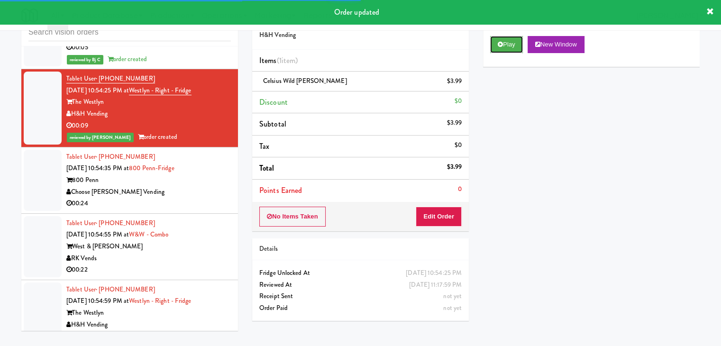
drag, startPoint x: 512, startPoint y: 48, endPoint x: 358, endPoint y: 178, distance: 201.7
click at [487, 143] on div "Play New Window Primary Flag Clear Flag if unable to determine what was taken o…" at bounding box center [591, 206] width 217 height 355
click at [177, 198] on div "Choose [PERSON_NAME] Vending" at bounding box center [148, 192] width 164 height 12
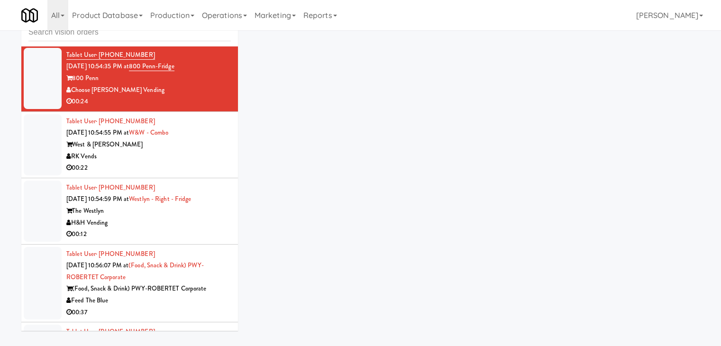
scroll to position [7665, 0]
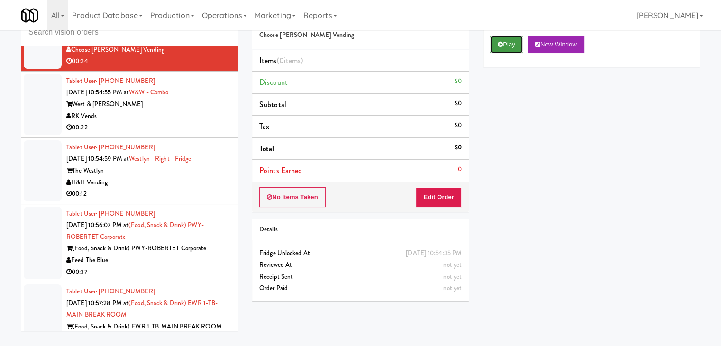
click at [504, 48] on button "Play" at bounding box center [506, 44] width 33 height 17
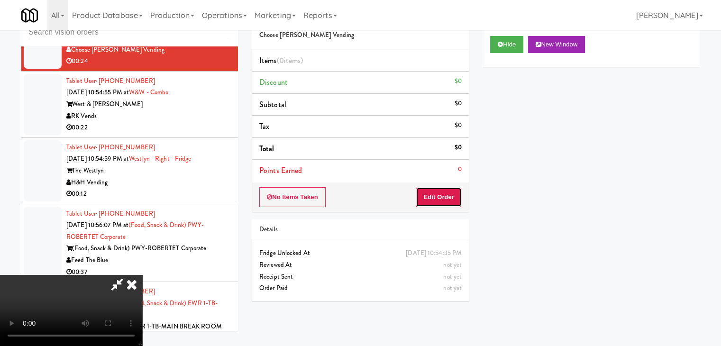
click at [436, 197] on button "Edit Order" at bounding box center [439, 197] width 46 height 20
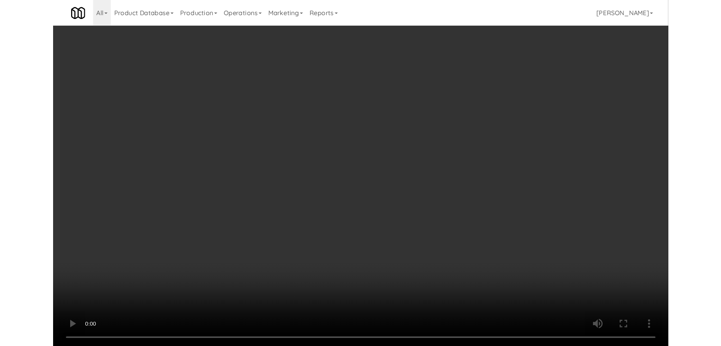
scroll to position [7653, 0]
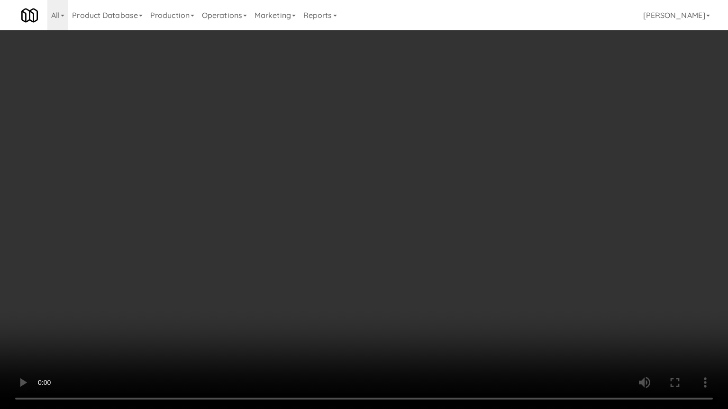
click at [382, 218] on video at bounding box center [364, 204] width 728 height 409
click at [365, 194] on video at bounding box center [364, 204] width 728 height 409
click at [365, 195] on video at bounding box center [364, 204] width 728 height 409
click at [363, 195] on video at bounding box center [364, 204] width 728 height 409
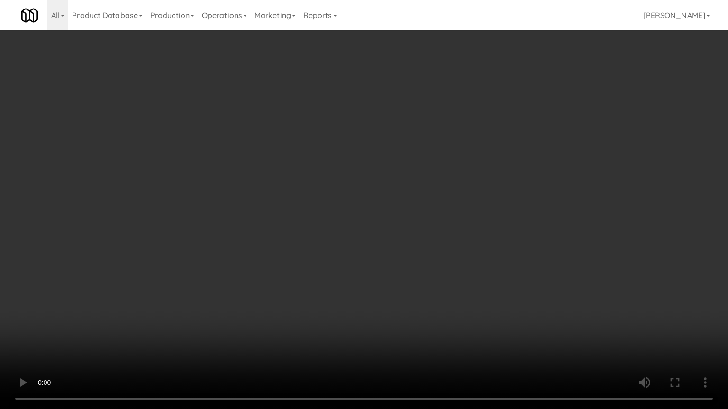
click at [363, 195] on video at bounding box center [364, 204] width 728 height 409
click at [363, 193] on video at bounding box center [364, 204] width 728 height 409
click at [388, 129] on video at bounding box center [364, 204] width 728 height 409
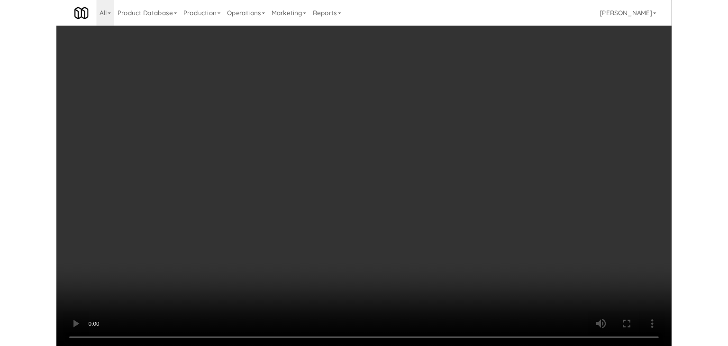
scroll to position [7665, 0]
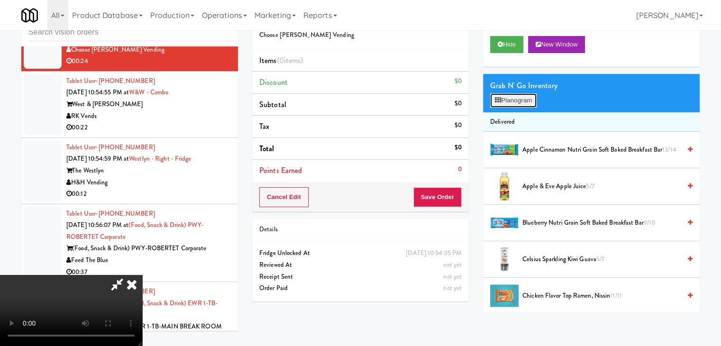
click at [516, 98] on button "Planogram" at bounding box center [513, 100] width 46 height 14
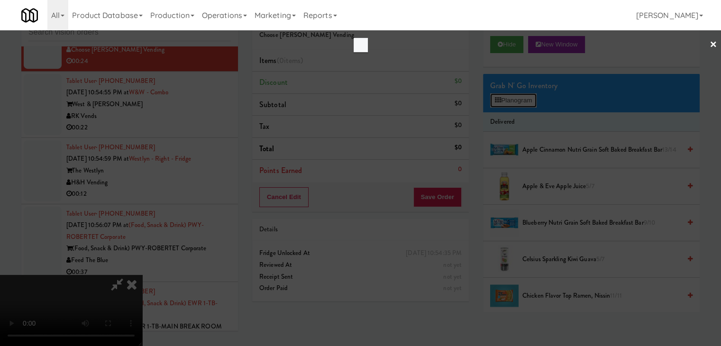
scroll to position [7653, 0]
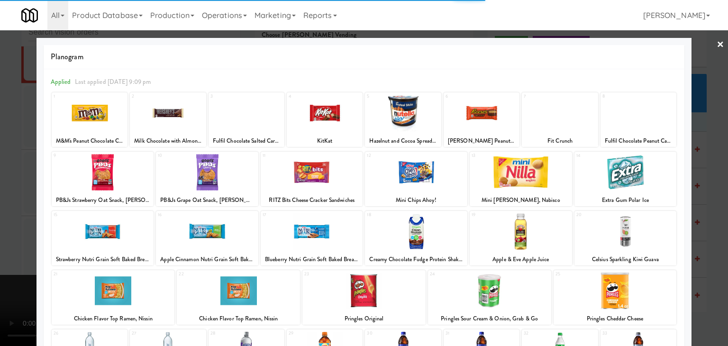
click at [195, 162] on div at bounding box center [207, 172] width 102 height 36
click at [195, 163] on div at bounding box center [207, 172] width 102 height 36
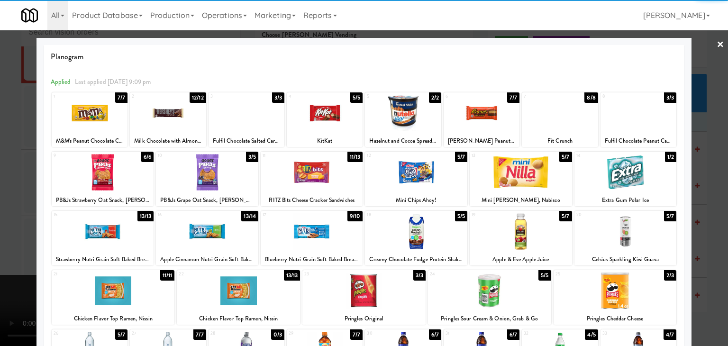
click at [463, 127] on div at bounding box center [482, 113] width 76 height 36
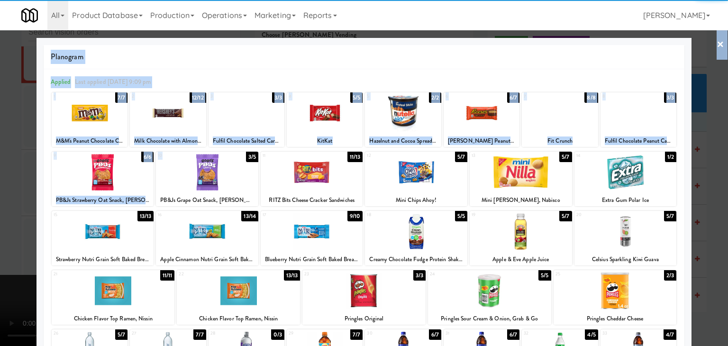
drag, startPoint x: 0, startPoint y: 211, endPoint x: 212, endPoint y: 163, distance: 217.1
click at [226, 153] on div "× Planogram Applied Last applied [DATE] 9:09 pm 1 7/7 M&M's Peanut Chocolate Ca…" at bounding box center [364, 173] width 728 height 346
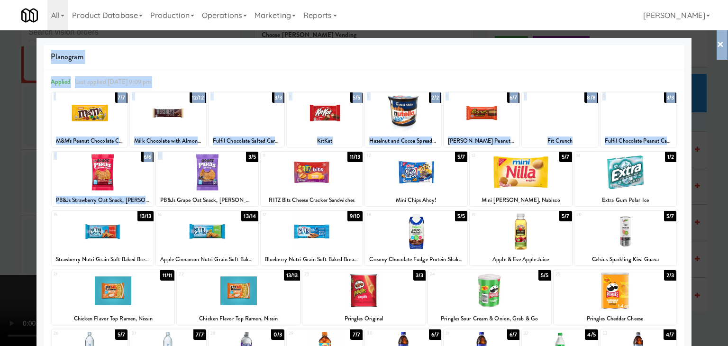
drag, startPoint x: 0, startPoint y: 165, endPoint x: 9, endPoint y: 165, distance: 8.5
click at [0, 165] on div at bounding box center [364, 173] width 728 height 346
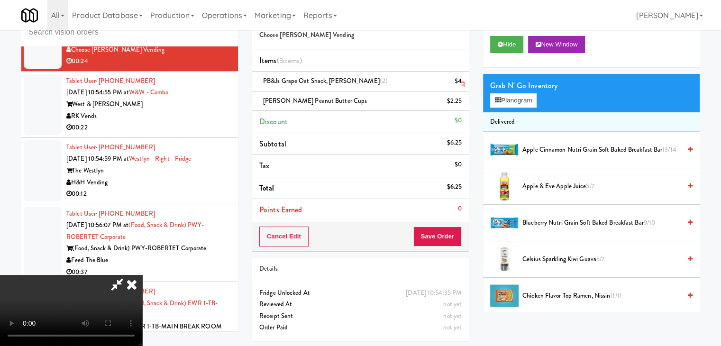
click at [459, 89] on link at bounding box center [460, 85] width 9 height 12
click at [462, 88] on link at bounding box center [460, 85] width 9 height 12
click at [463, 101] on icon at bounding box center [462, 104] width 5 height 6
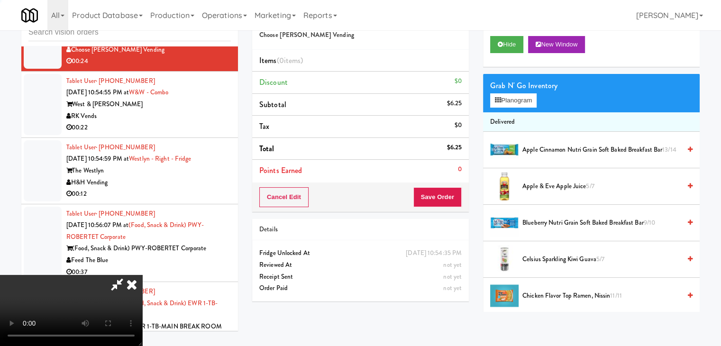
drag, startPoint x: 463, startPoint y: 87, endPoint x: 481, endPoint y: 90, distance: 18.2
click at [463, 86] on li "Discount $0" at bounding box center [360, 83] width 217 height 22
click at [506, 97] on button "Planogram" at bounding box center [513, 100] width 46 height 14
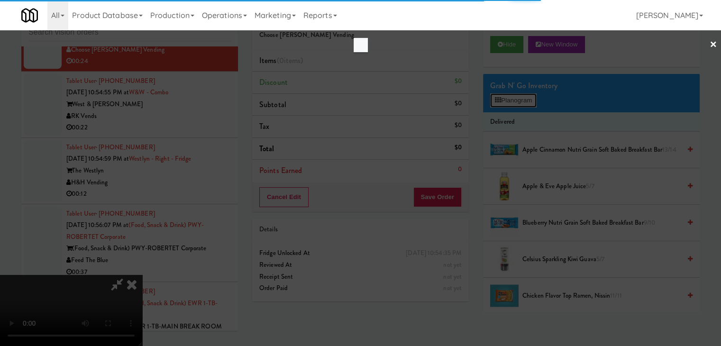
scroll to position [7653, 0]
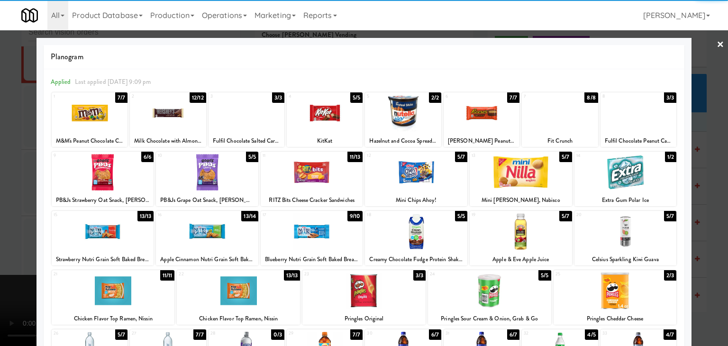
drag, startPoint x: 219, startPoint y: 171, endPoint x: 339, endPoint y: 169, distance: 120.4
click at [220, 171] on div at bounding box center [207, 172] width 102 height 36
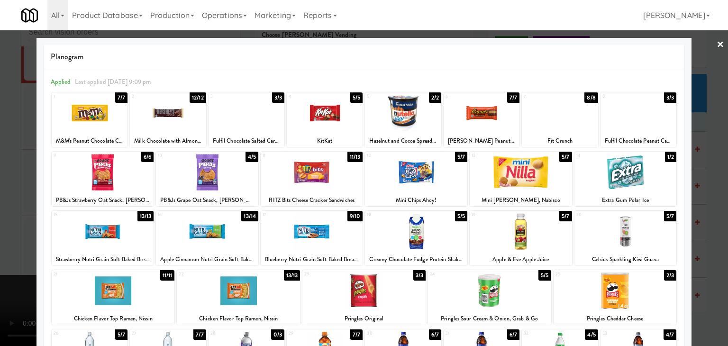
click at [483, 124] on div at bounding box center [482, 113] width 76 height 36
drag, startPoint x: 0, startPoint y: 218, endPoint x: 189, endPoint y: 221, distance: 189.1
click at [3, 219] on div at bounding box center [364, 173] width 728 height 346
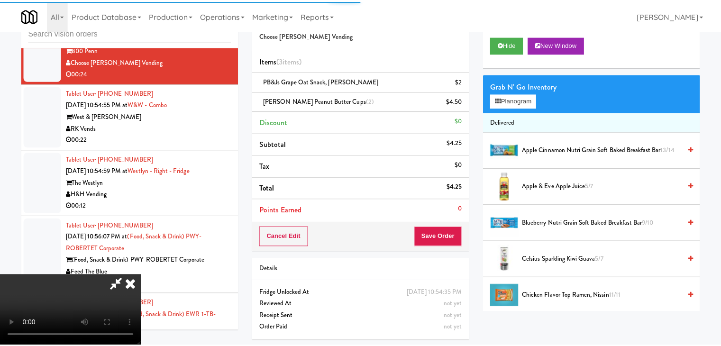
scroll to position [7665, 0]
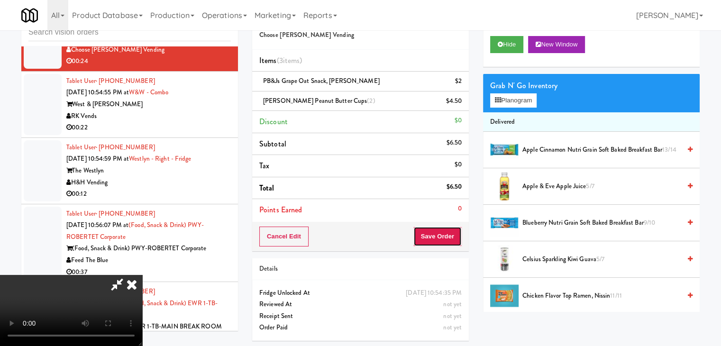
click at [444, 239] on button "Save Order" at bounding box center [437, 237] width 48 height 20
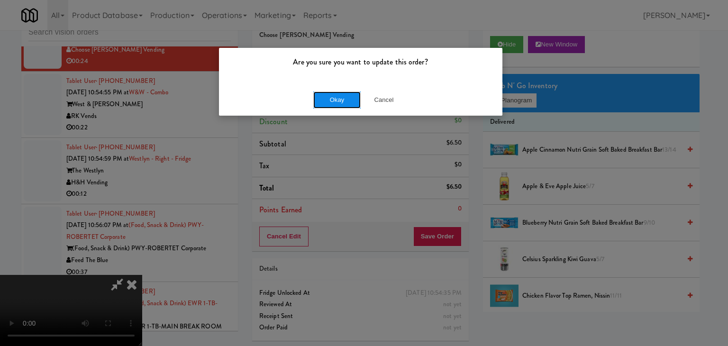
click at [349, 93] on button "Okay" at bounding box center [336, 99] width 47 height 17
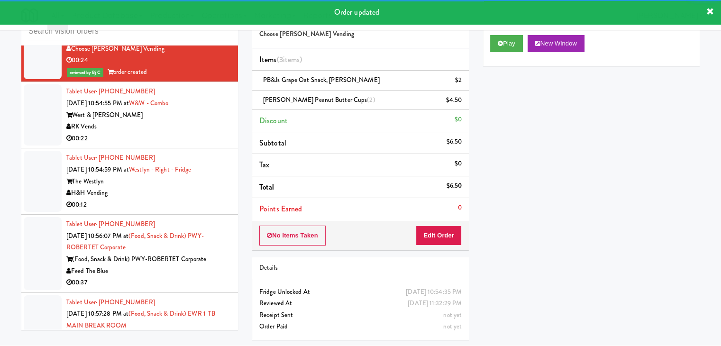
drag, startPoint x: 203, startPoint y: 146, endPoint x: 202, endPoint y: 159, distance: 12.8
click at [203, 121] on div "West & [PERSON_NAME]" at bounding box center [148, 115] width 164 height 12
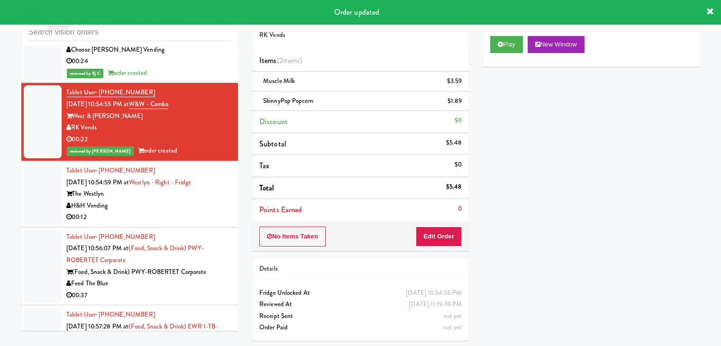
scroll to position [31, 0]
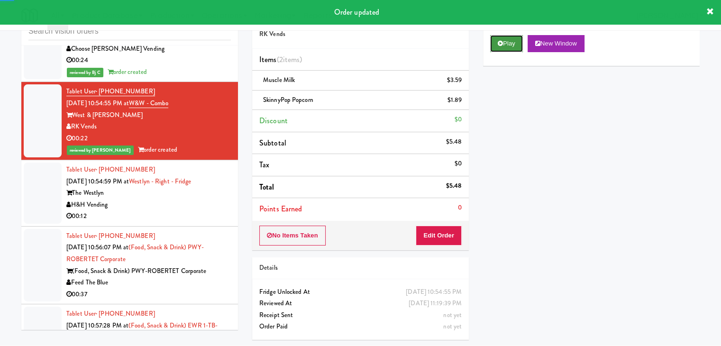
click at [492, 43] on button "Play" at bounding box center [506, 43] width 33 height 17
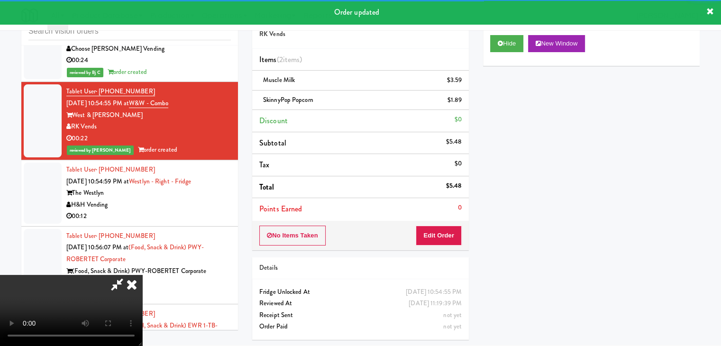
click at [176, 211] on div "H&H Vending" at bounding box center [148, 205] width 164 height 12
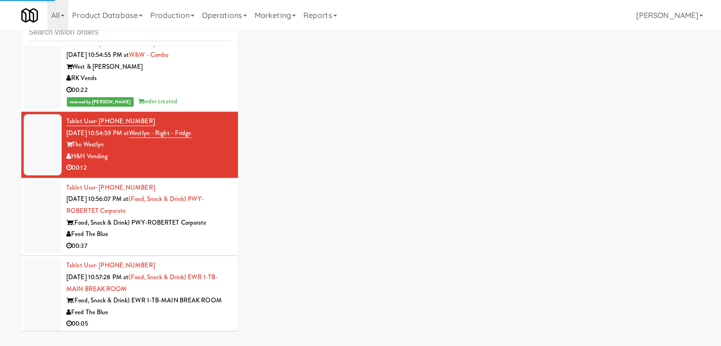
scroll to position [7807, 0]
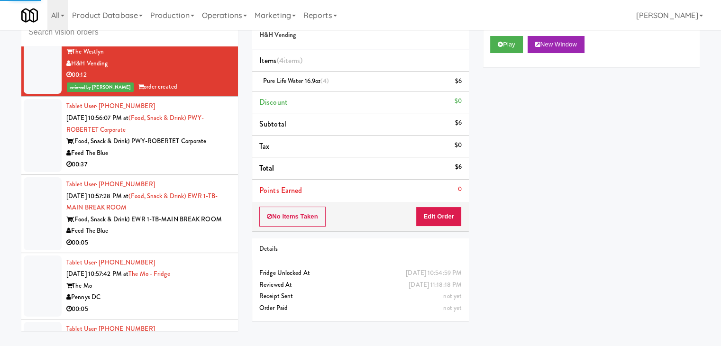
click at [197, 159] on div "Feed The Blue" at bounding box center [148, 153] width 164 height 12
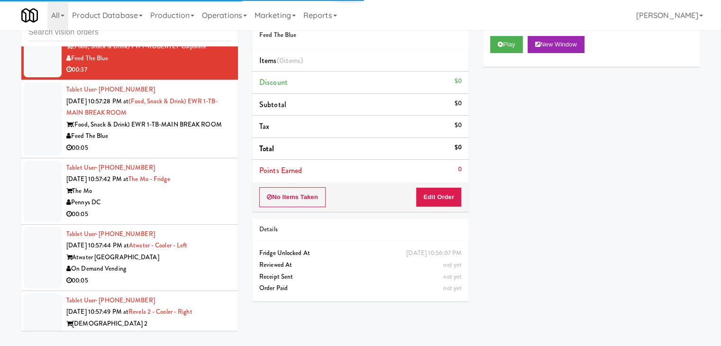
scroll to position [7997, 0]
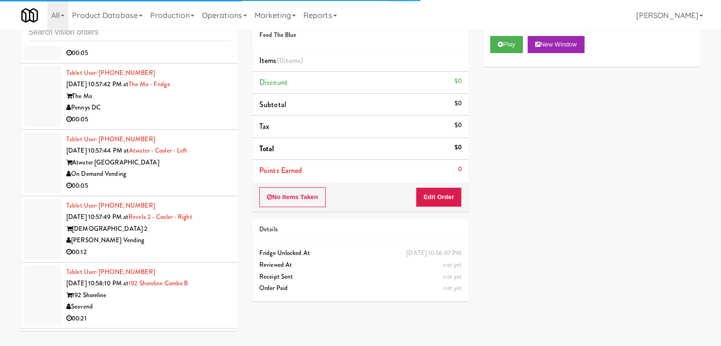
click at [186, 192] on div "Tablet User · (585) 355-9305 [DATE] 10:57:44 PM at [GEOGRAPHIC_DATA] - Left Atw…" at bounding box center [148, 163] width 164 height 58
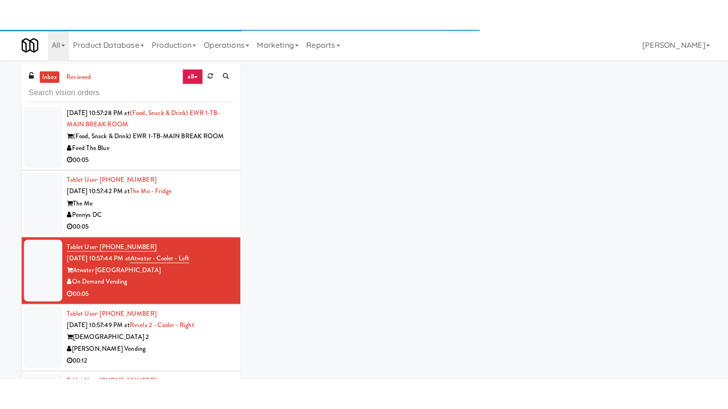
scroll to position [7997, 0]
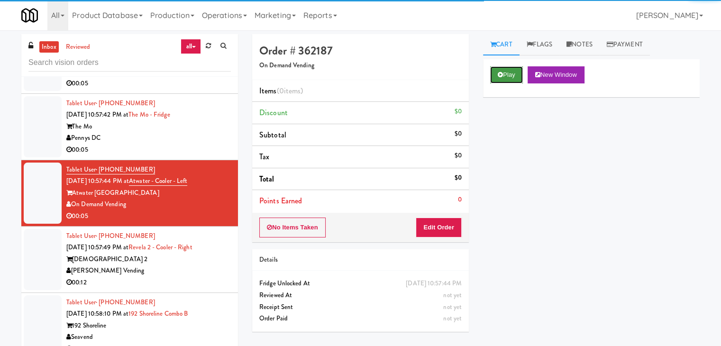
click at [514, 68] on button "Play" at bounding box center [506, 74] width 33 height 17
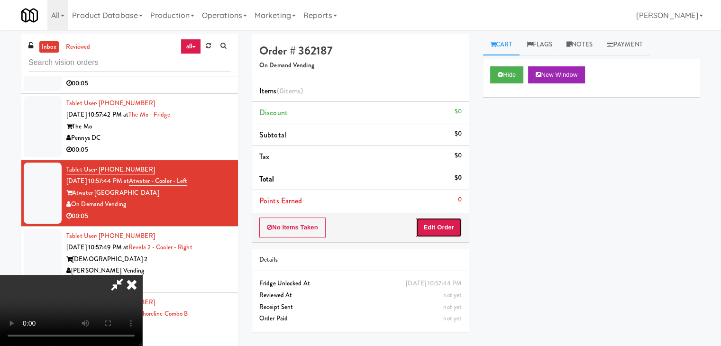
click at [448, 218] on button "Edit Order" at bounding box center [439, 228] width 46 height 20
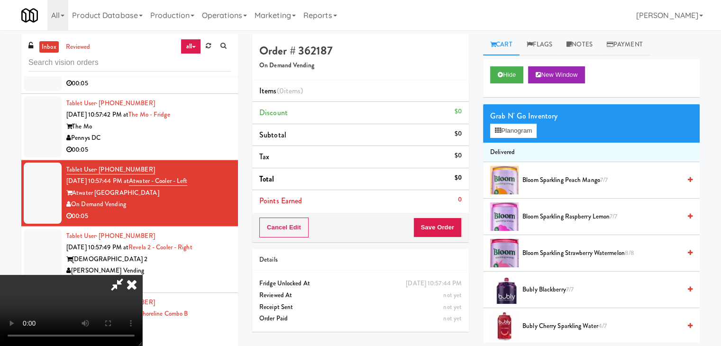
scroll to position [7985, 0]
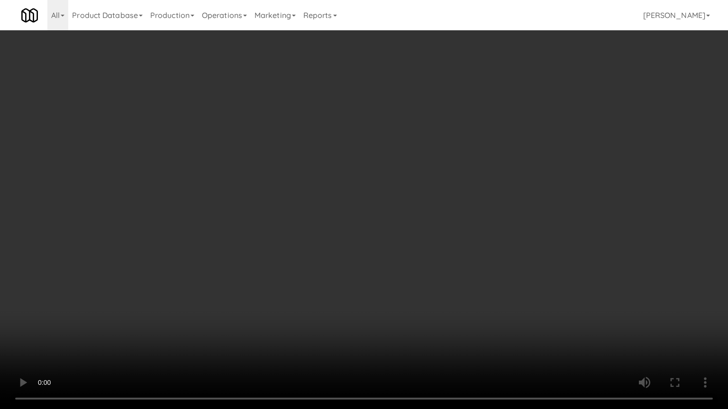
click at [429, 266] on video at bounding box center [364, 204] width 728 height 409
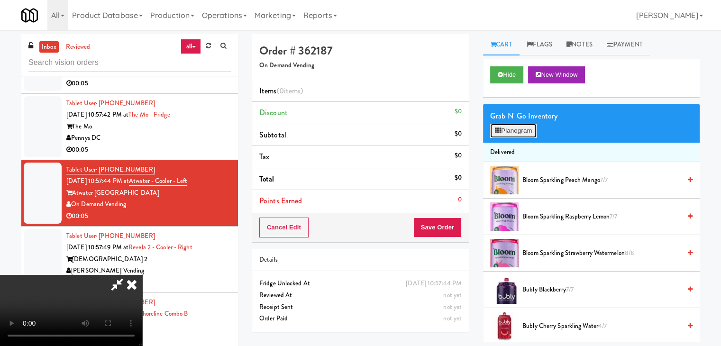
click at [527, 128] on button "Planogram" at bounding box center [513, 131] width 46 height 14
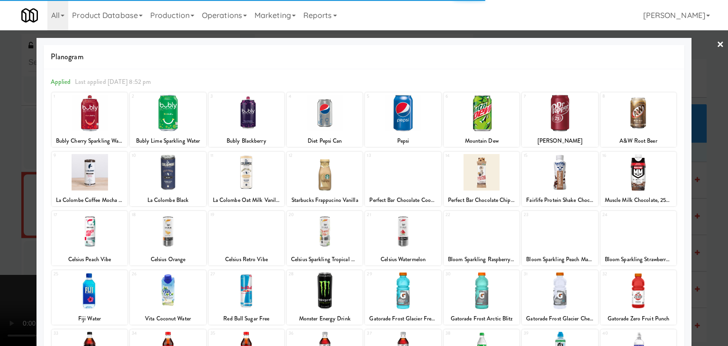
click at [470, 110] on div at bounding box center [482, 113] width 76 height 36
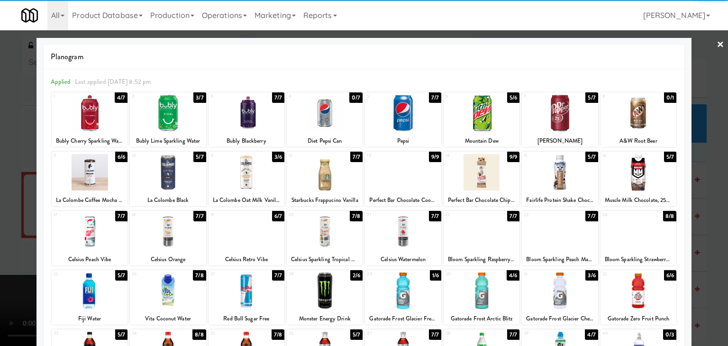
drag, startPoint x: 0, startPoint y: 247, endPoint x: 254, endPoint y: 229, distance: 254.2
click at [20, 242] on div at bounding box center [364, 173] width 728 height 346
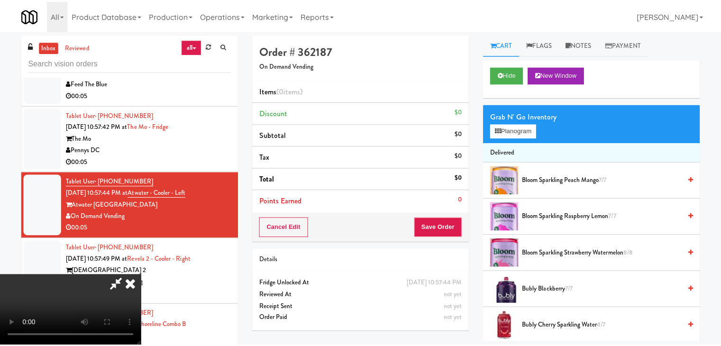
scroll to position [7997, 0]
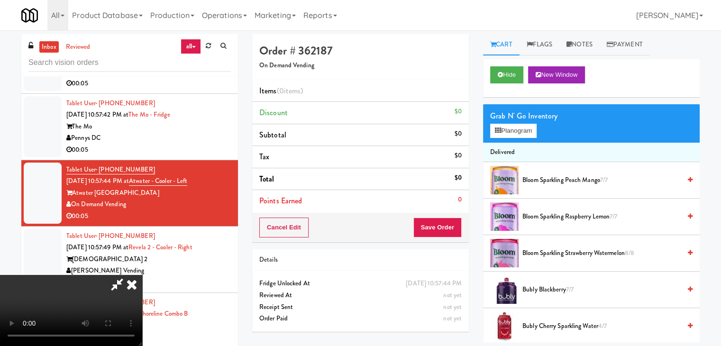
drag, startPoint x: 355, startPoint y: 257, endPoint x: 377, endPoint y: 256, distance: 21.8
click at [142, 275] on video at bounding box center [71, 310] width 142 height 71
click at [440, 229] on button "Save Order" at bounding box center [437, 228] width 48 height 20
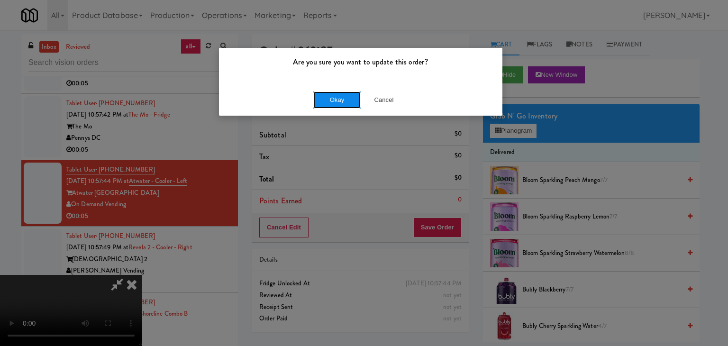
click at [338, 104] on button "Okay" at bounding box center [336, 99] width 47 height 17
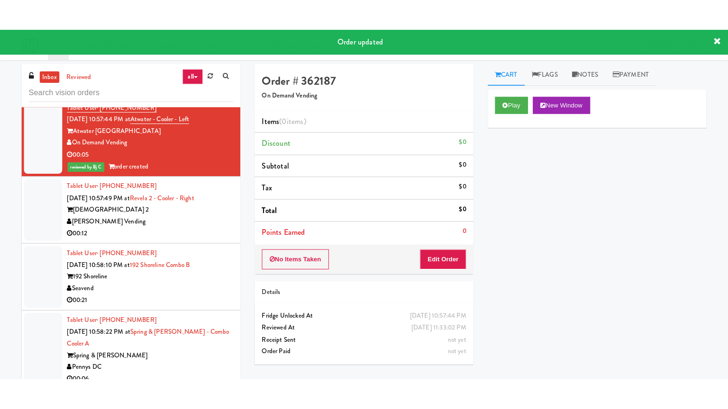
scroll to position [8092, 0]
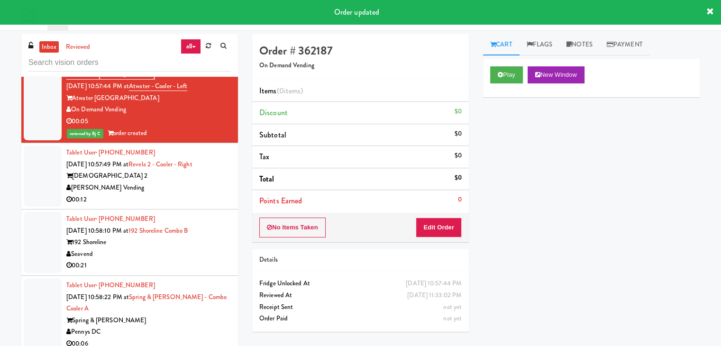
click at [186, 206] on div "00:12" at bounding box center [148, 200] width 164 height 12
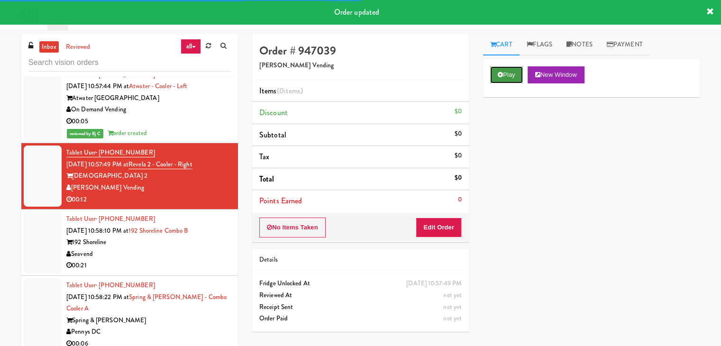
click at [504, 77] on button "Play" at bounding box center [506, 74] width 33 height 17
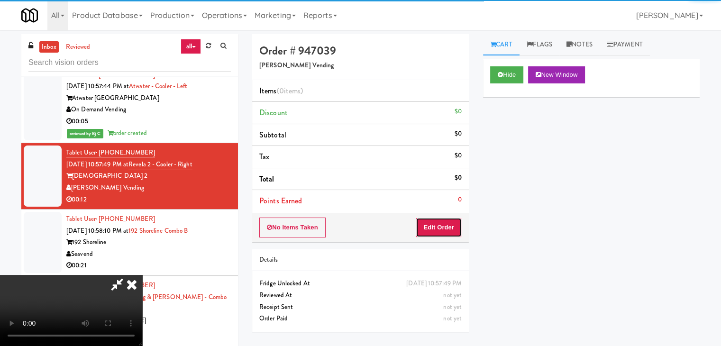
click at [440, 226] on button "Edit Order" at bounding box center [439, 228] width 46 height 20
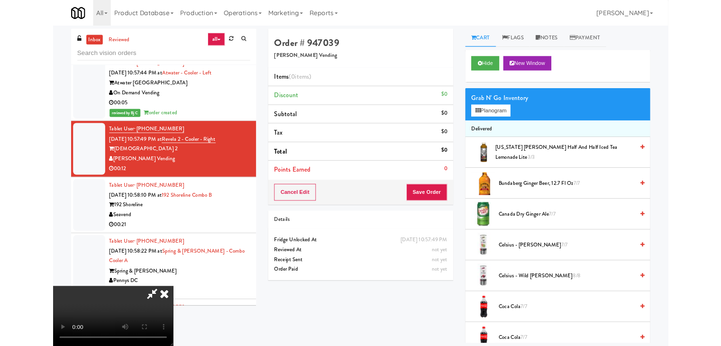
scroll to position [8080, 0]
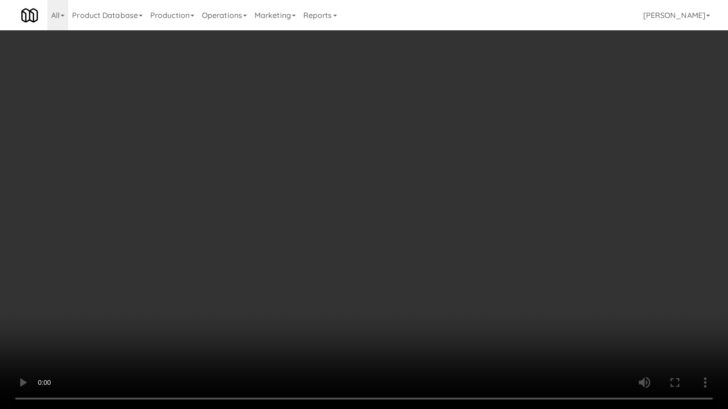
click at [456, 223] on video at bounding box center [364, 204] width 728 height 409
click at [456, 224] on video at bounding box center [364, 204] width 728 height 409
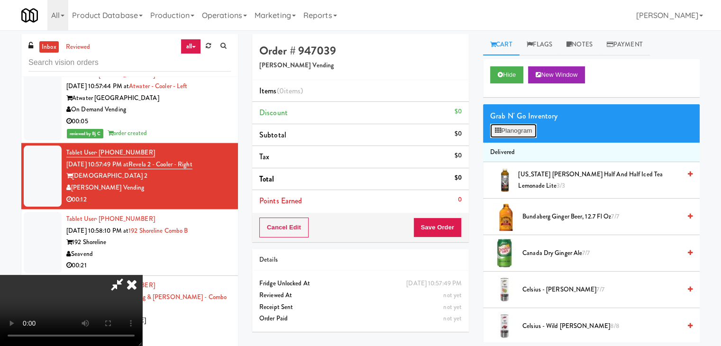
click at [520, 133] on button "Planogram" at bounding box center [513, 131] width 46 height 14
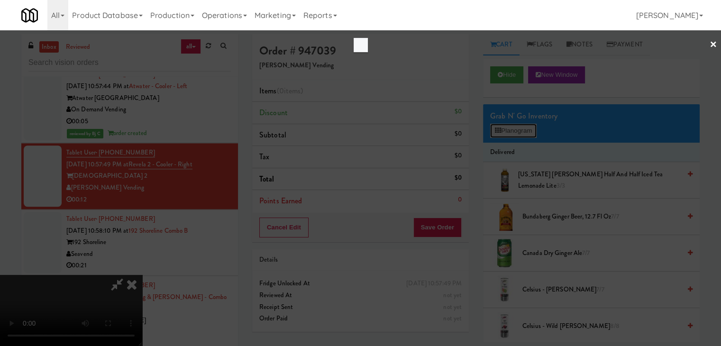
scroll to position [8080, 0]
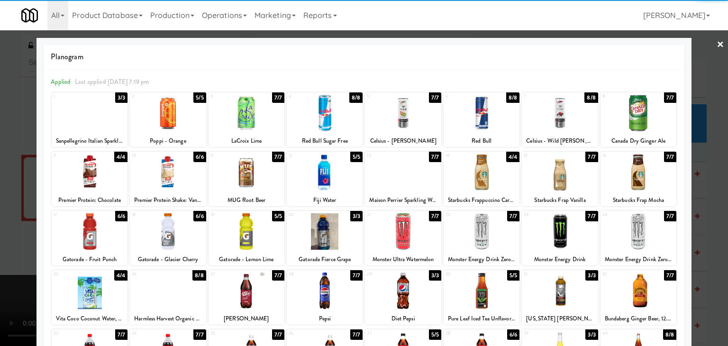
click at [98, 178] on div at bounding box center [90, 172] width 76 height 36
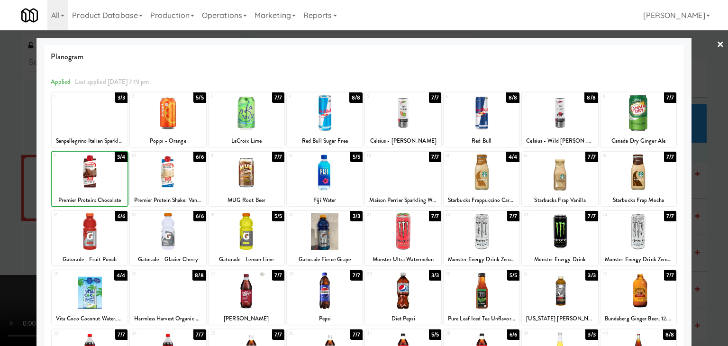
drag, startPoint x: 0, startPoint y: 206, endPoint x: 235, endPoint y: 196, distance: 235.3
click at [12, 197] on div at bounding box center [364, 173] width 728 height 346
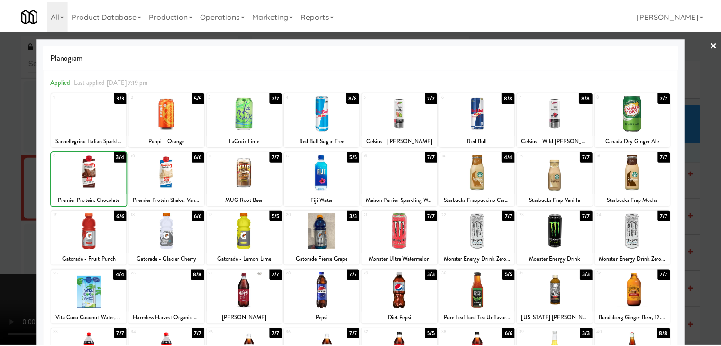
scroll to position [8092, 0]
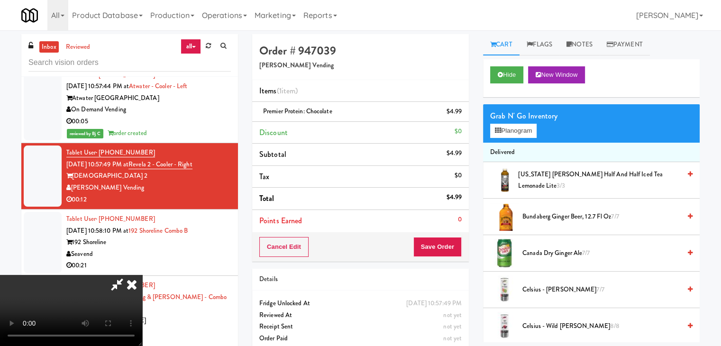
click at [142, 275] on video at bounding box center [71, 310] width 142 height 71
click at [444, 245] on button "Save Order" at bounding box center [437, 247] width 48 height 20
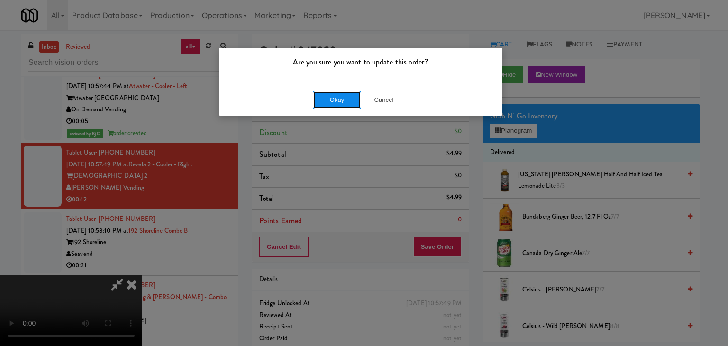
click at [331, 98] on button "Okay" at bounding box center [336, 99] width 47 height 17
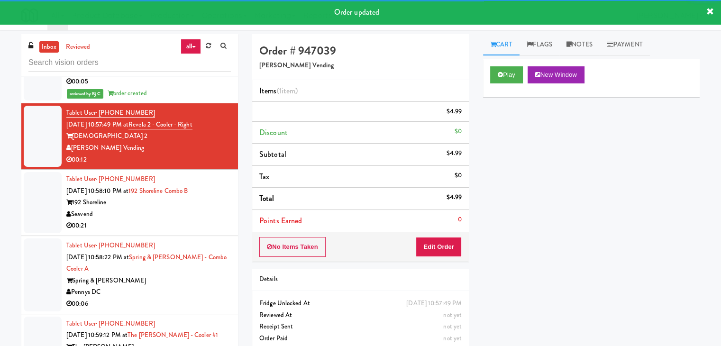
scroll to position [8187, 0]
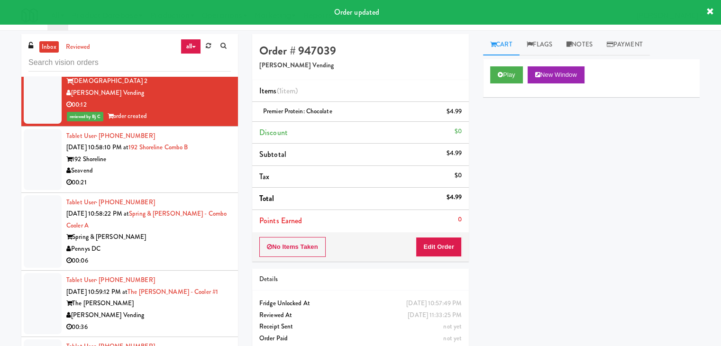
click at [159, 189] on div "00:21" at bounding box center [148, 183] width 164 height 12
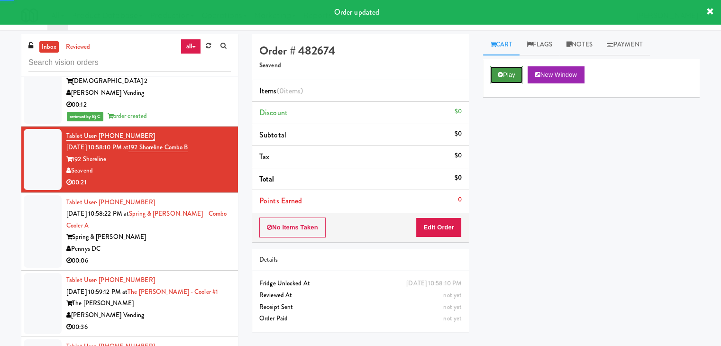
drag, startPoint x: 500, startPoint y: 76, endPoint x: 499, endPoint y: 93, distance: 16.6
click at [500, 78] on button "Play" at bounding box center [506, 74] width 33 height 17
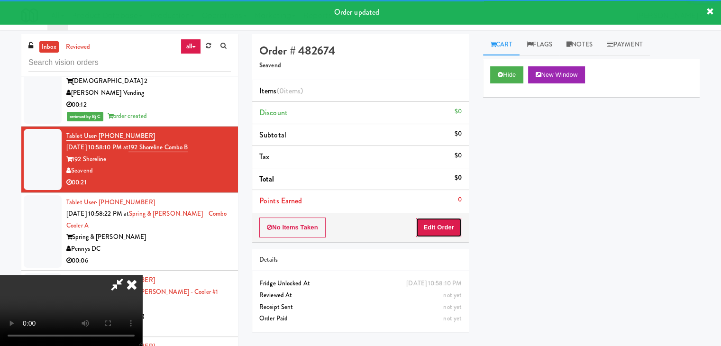
click at [435, 230] on button "Edit Order" at bounding box center [439, 228] width 46 height 20
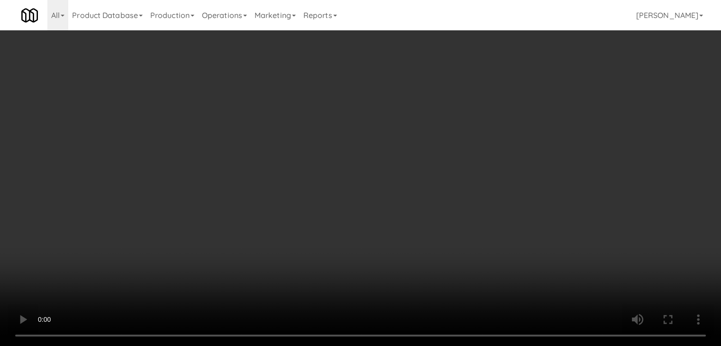
scroll to position [8175, 0]
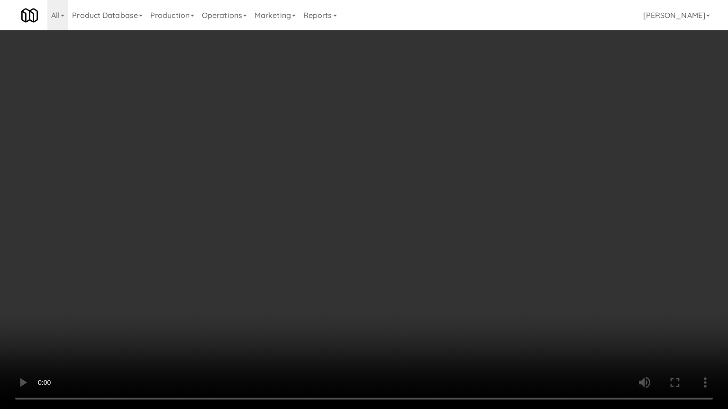
click at [413, 228] on video at bounding box center [364, 204] width 728 height 409
click at [415, 229] on video at bounding box center [364, 204] width 728 height 409
click at [415, 188] on video at bounding box center [364, 204] width 728 height 409
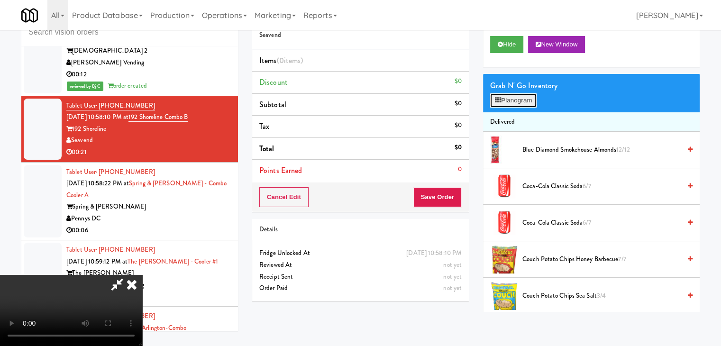
click at [502, 104] on button "Planogram" at bounding box center [513, 100] width 46 height 14
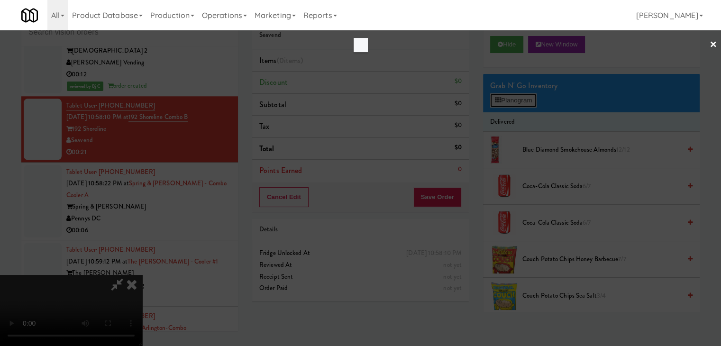
scroll to position [8175, 0]
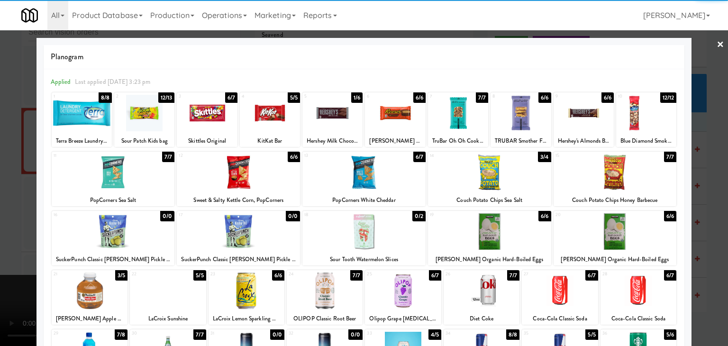
click at [135, 173] on div at bounding box center [113, 172] width 123 height 36
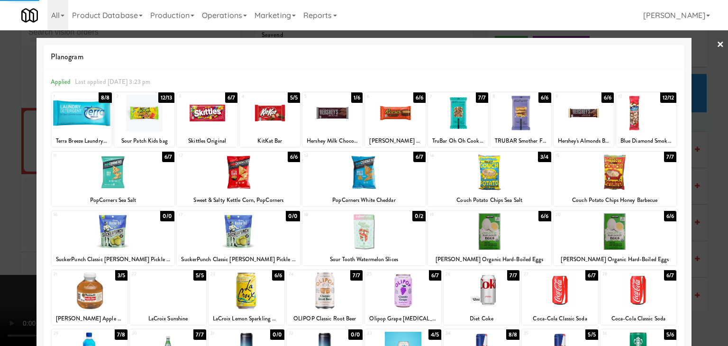
drag, startPoint x: 0, startPoint y: 212, endPoint x: 83, endPoint y: 210, distance: 83.4
click at [0, 213] on div at bounding box center [364, 173] width 728 height 346
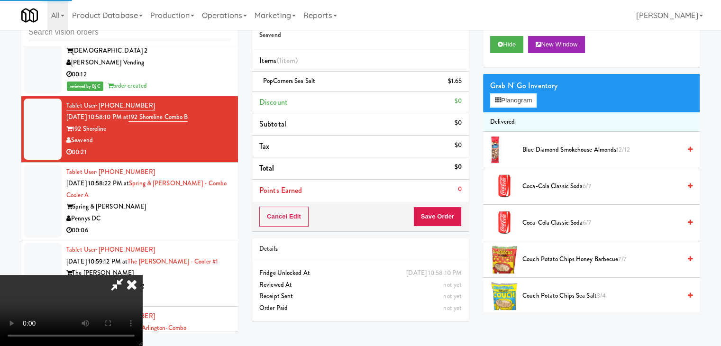
click at [142, 275] on video at bounding box center [71, 310] width 142 height 71
drag, startPoint x: 529, startPoint y: 95, endPoint x: 526, endPoint y: 101, distance: 6.6
click at [529, 97] on button "Planogram" at bounding box center [513, 100] width 46 height 14
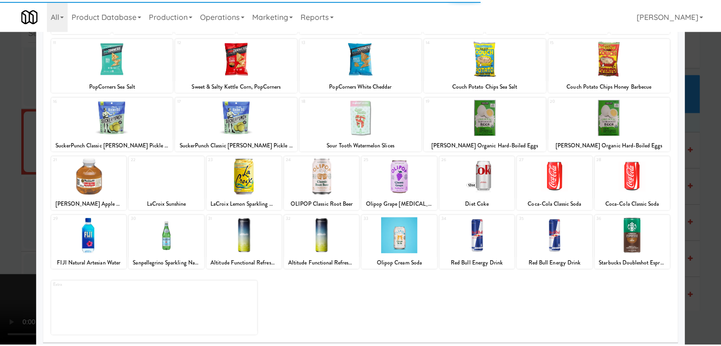
scroll to position [119, 0]
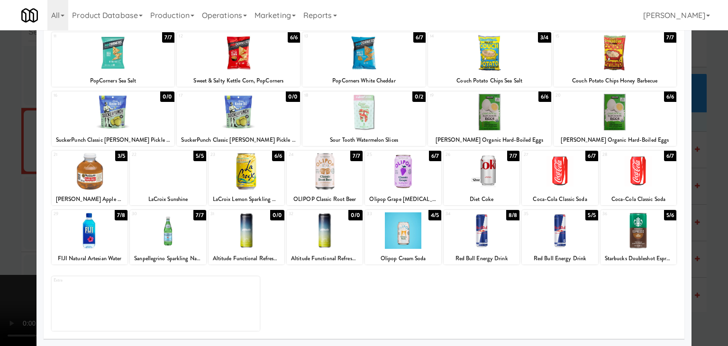
click at [393, 237] on div at bounding box center [403, 230] width 76 height 36
drag, startPoint x: 0, startPoint y: 281, endPoint x: 111, endPoint y: 280, distance: 110.9
click at [2, 280] on div at bounding box center [364, 173] width 728 height 346
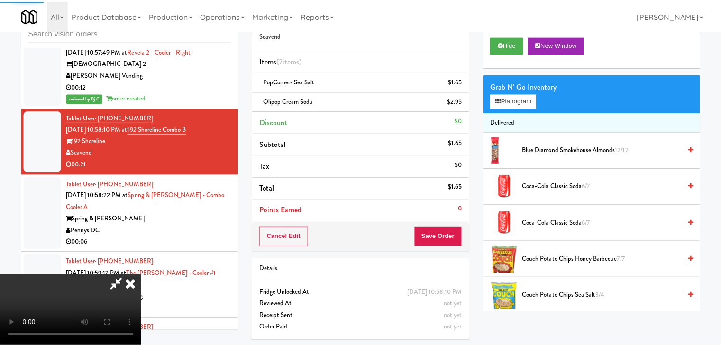
scroll to position [8187, 0]
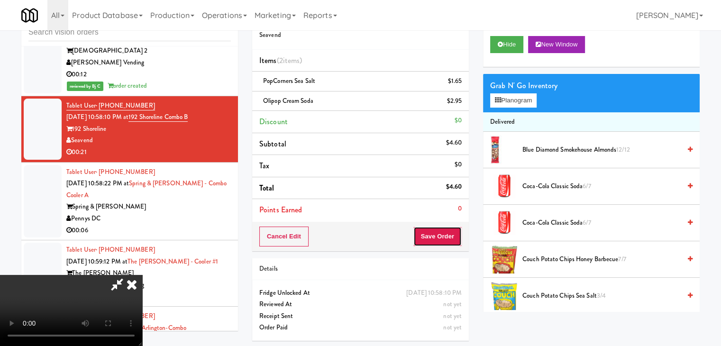
click at [447, 236] on button "Save Order" at bounding box center [437, 237] width 48 height 20
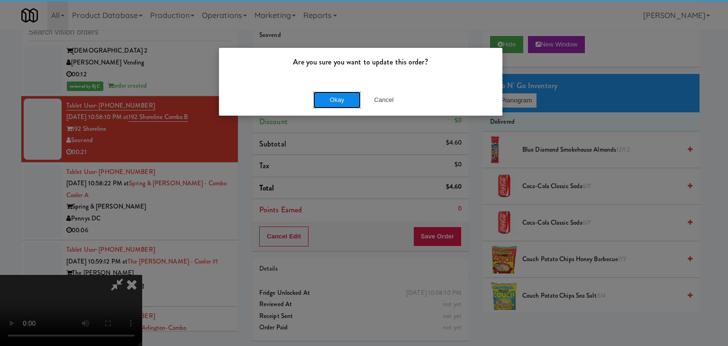
click at [347, 102] on button "Okay" at bounding box center [336, 99] width 47 height 17
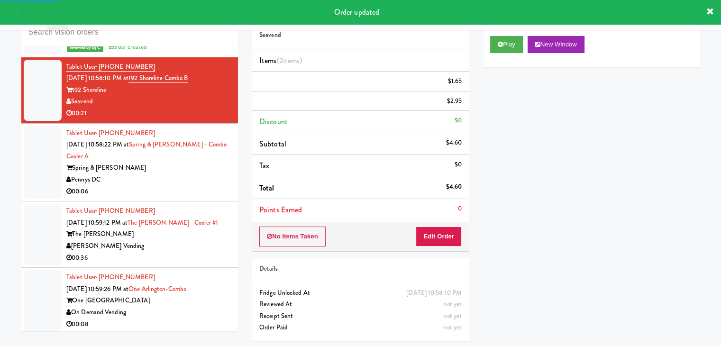
scroll to position [8281, 0]
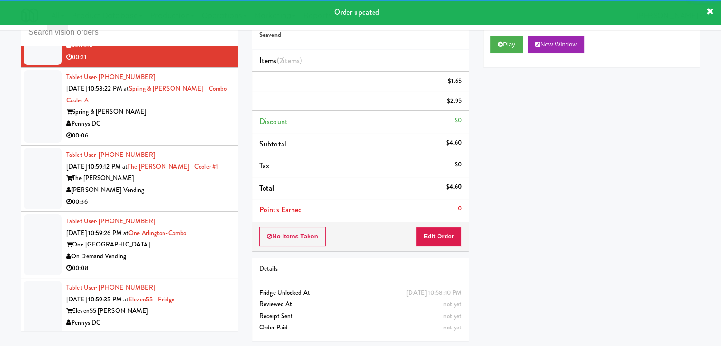
click at [196, 130] on div "Pennys DC" at bounding box center [148, 124] width 164 height 12
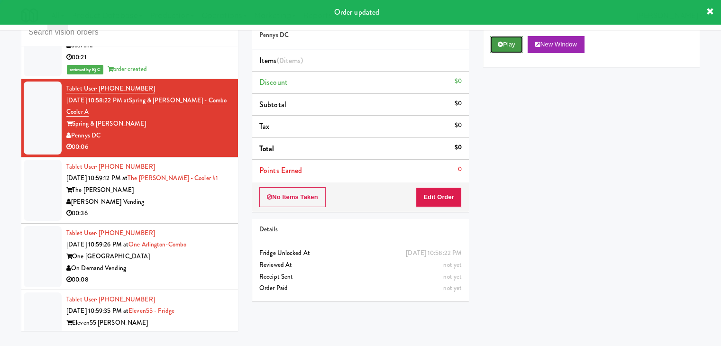
click at [500, 44] on icon at bounding box center [500, 44] width 5 height 6
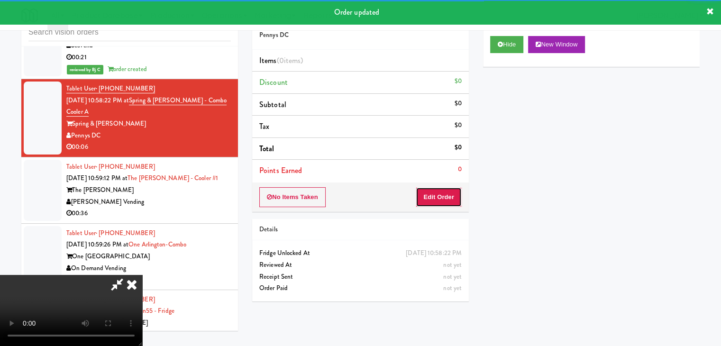
click at [438, 195] on button "Edit Order" at bounding box center [439, 197] width 46 height 20
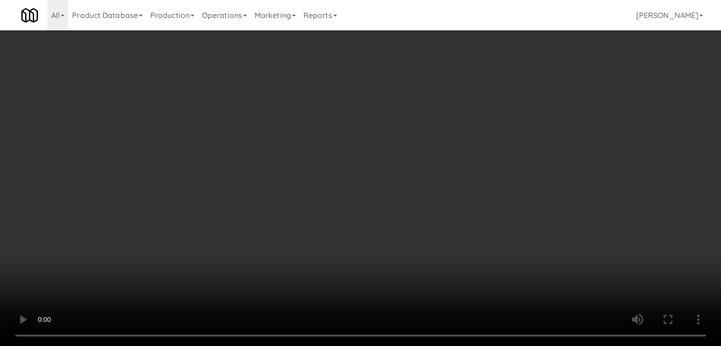
scroll to position [8269, 0]
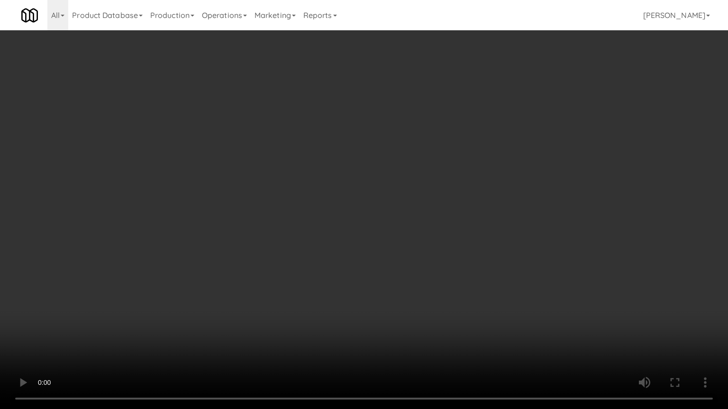
click at [385, 254] on video at bounding box center [364, 204] width 728 height 409
click at [384, 256] on video at bounding box center [364, 204] width 728 height 409
click at [388, 259] on video at bounding box center [364, 204] width 728 height 409
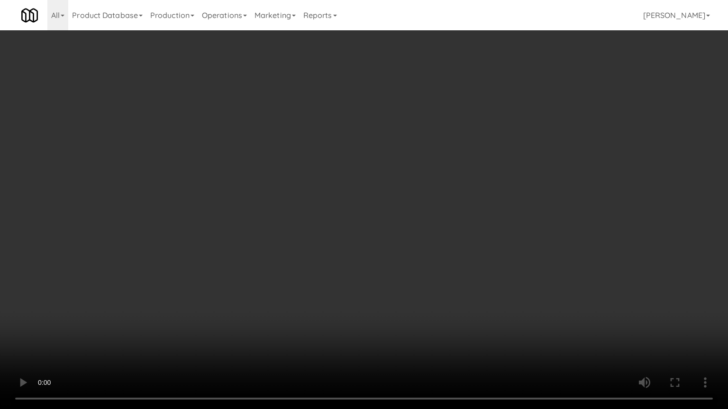
click at [389, 258] on video at bounding box center [364, 204] width 728 height 409
click at [391, 257] on video at bounding box center [364, 204] width 728 height 409
click at [590, 322] on video at bounding box center [364, 204] width 728 height 409
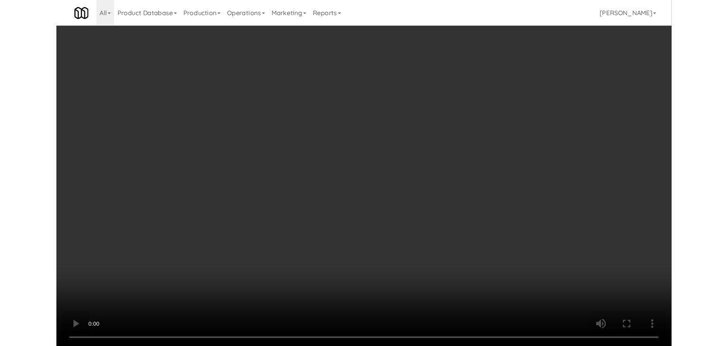
scroll to position [8281, 0]
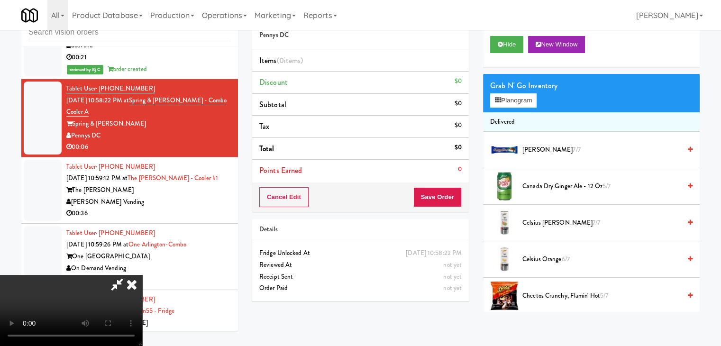
click at [515, 108] on div "Grab N' Go Inventory Planogram" at bounding box center [591, 93] width 217 height 38
click at [519, 101] on button "Planogram" at bounding box center [513, 100] width 46 height 14
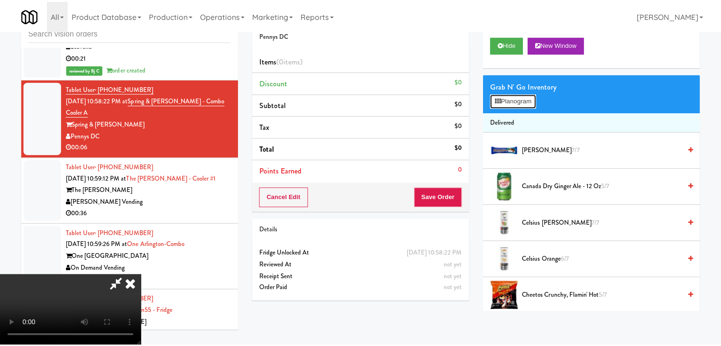
scroll to position [8269, 0]
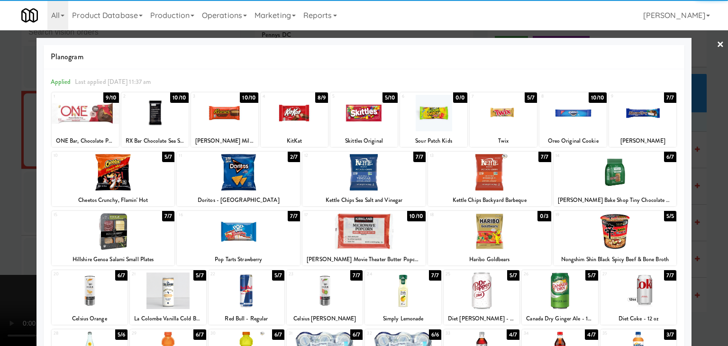
click at [292, 110] on div at bounding box center [294, 113] width 67 height 36
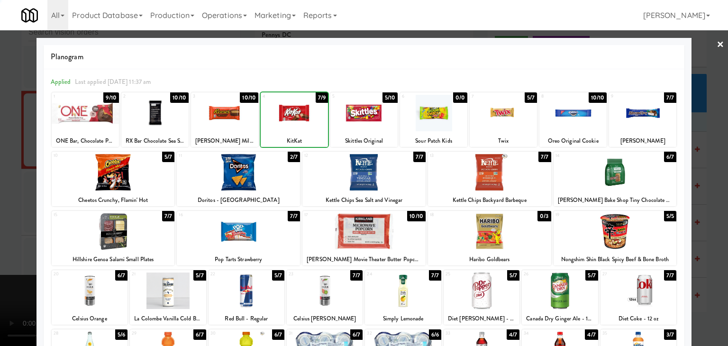
drag, startPoint x: 240, startPoint y: 112, endPoint x: 232, endPoint y: 114, distance: 8.3
click at [239, 112] on div at bounding box center [224, 113] width 67 height 36
drag, startPoint x: 0, startPoint y: 143, endPoint x: 250, endPoint y: 182, distance: 253.3
click at [9, 146] on div at bounding box center [364, 173] width 728 height 346
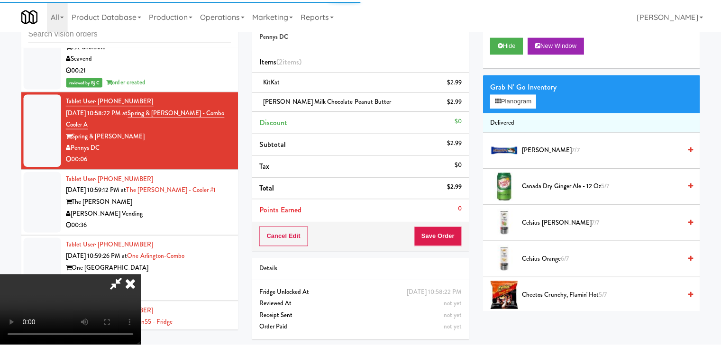
scroll to position [8281, 0]
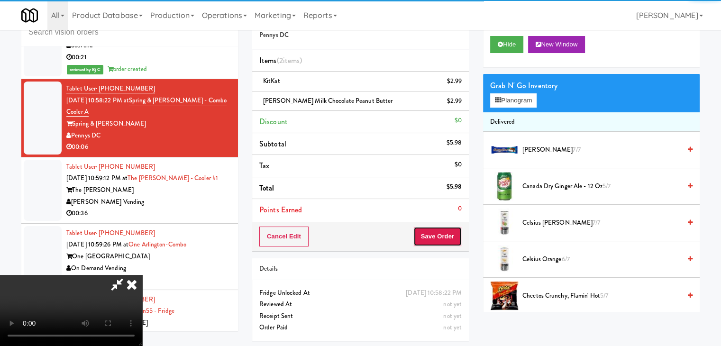
click at [449, 236] on button "Save Order" at bounding box center [437, 237] width 48 height 20
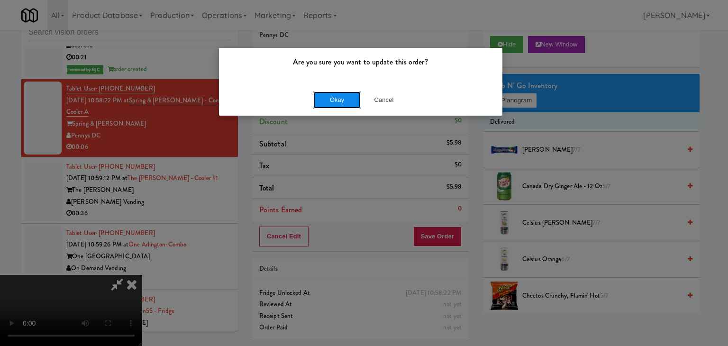
click at [338, 95] on button "Okay" at bounding box center [336, 99] width 47 height 17
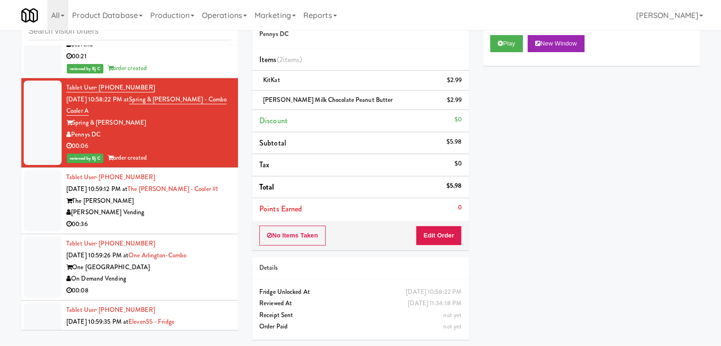
click at [176, 230] on div "00:36" at bounding box center [148, 224] width 164 height 12
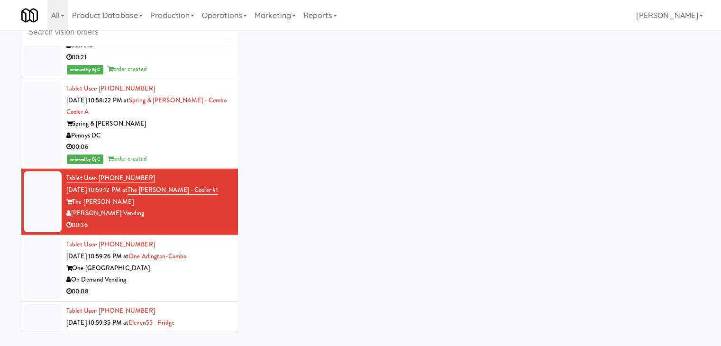
scroll to position [30, 0]
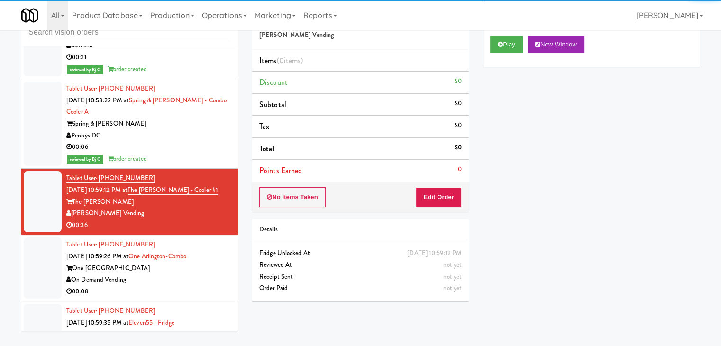
drag, startPoint x: 489, startPoint y: 44, endPoint x: 491, endPoint y: 50, distance: 6.2
click at [490, 44] on div "Play New Window" at bounding box center [591, 48] width 217 height 38
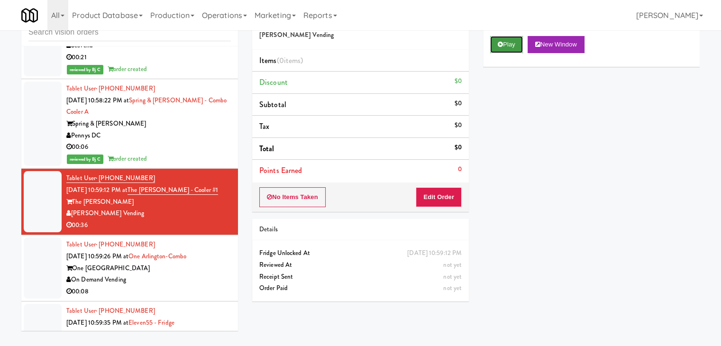
click at [508, 46] on button "Play" at bounding box center [506, 44] width 33 height 17
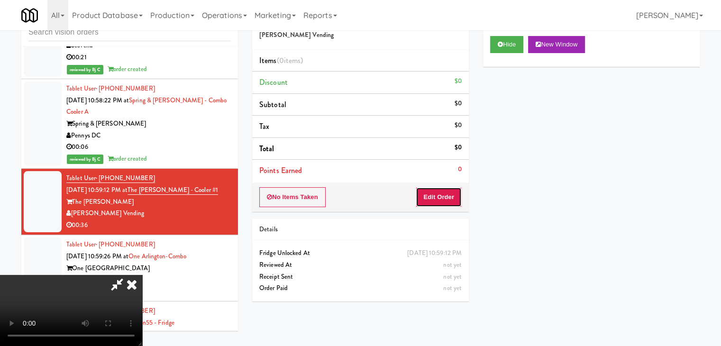
click at [444, 204] on button "Edit Order" at bounding box center [439, 197] width 46 height 20
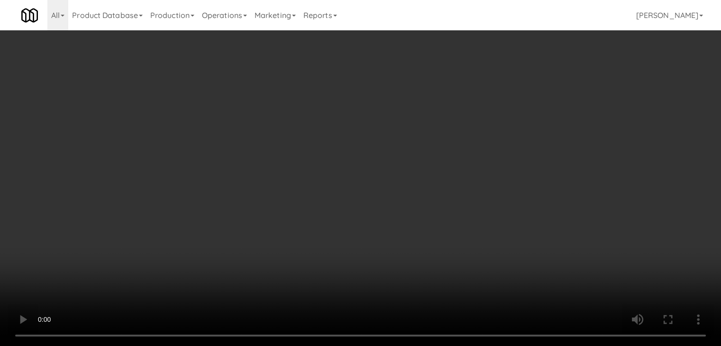
scroll to position [8269, 0]
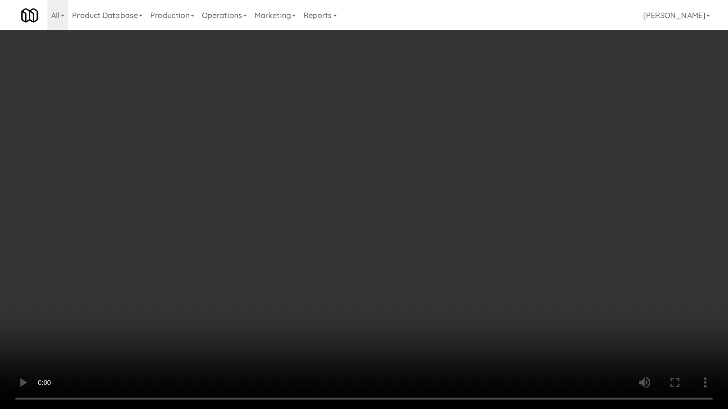
click at [439, 260] on video at bounding box center [364, 204] width 728 height 409
drag, startPoint x: 439, startPoint y: 260, endPoint x: 516, endPoint y: 115, distance: 163.7
click at [441, 258] on video at bounding box center [364, 204] width 728 height 409
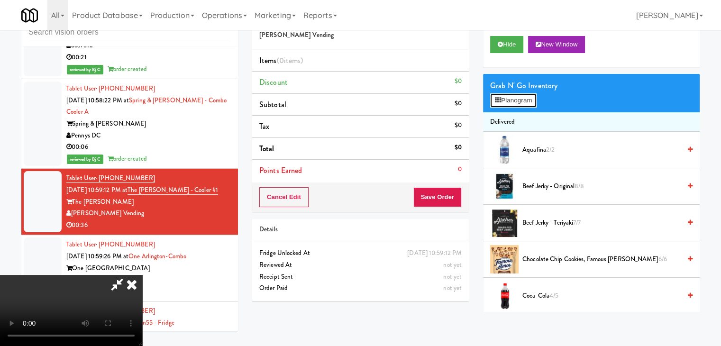
click at [519, 105] on button "Planogram" at bounding box center [513, 100] width 46 height 14
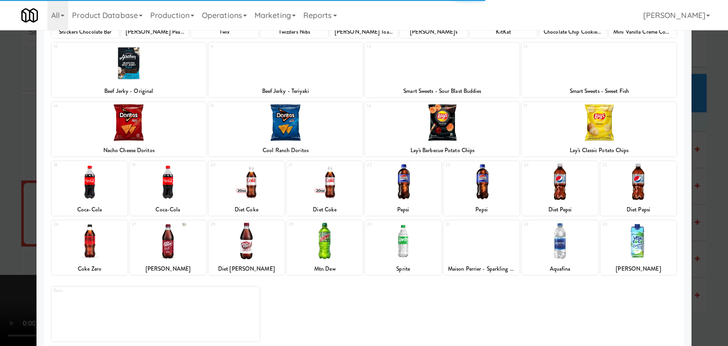
scroll to position [119, 0]
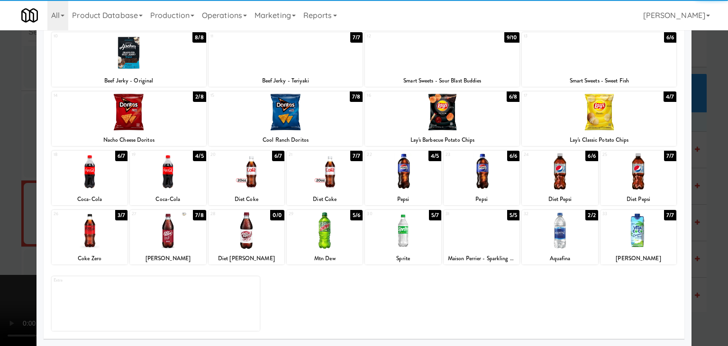
drag, startPoint x: 170, startPoint y: 241, endPoint x: 240, endPoint y: 211, distance: 76.0
click at [172, 241] on div at bounding box center [168, 230] width 76 height 36
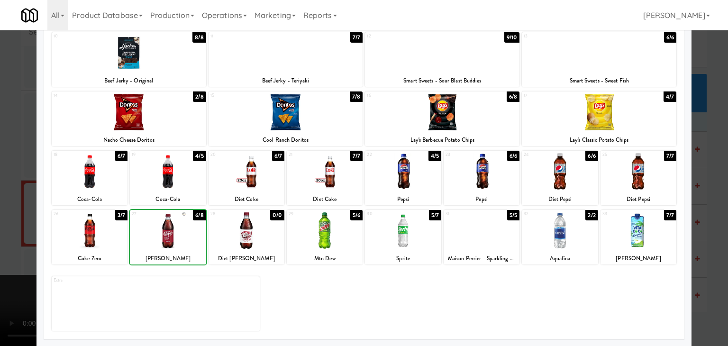
click at [258, 179] on div at bounding box center [247, 171] width 76 height 36
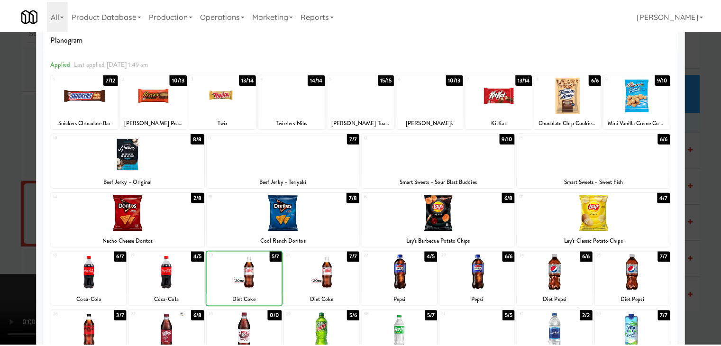
scroll to position [0, 0]
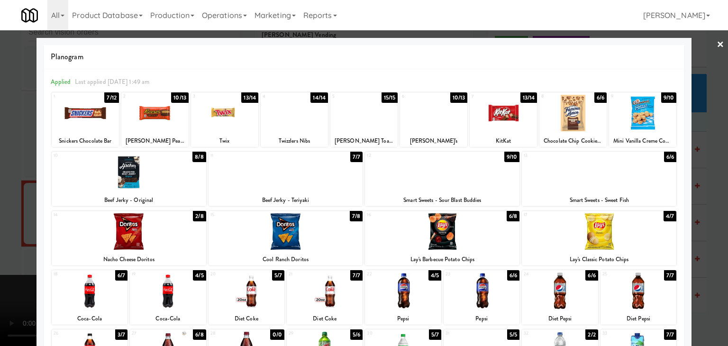
click at [86, 120] on div at bounding box center [85, 113] width 67 height 36
drag, startPoint x: 0, startPoint y: 162, endPoint x: 292, endPoint y: 199, distance: 294.2
click at [17, 163] on div at bounding box center [364, 173] width 728 height 346
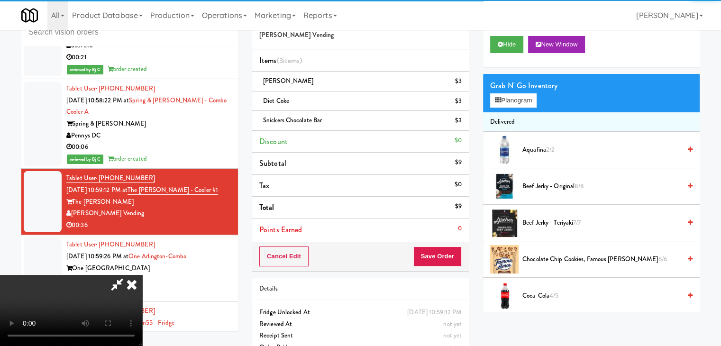
scroll to position [95, 0]
click at [448, 254] on button "Save Order" at bounding box center [437, 256] width 48 height 20
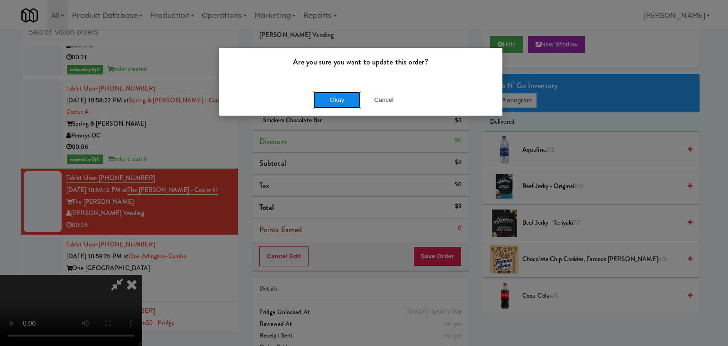
click at [328, 100] on button "Okay" at bounding box center [336, 99] width 47 height 17
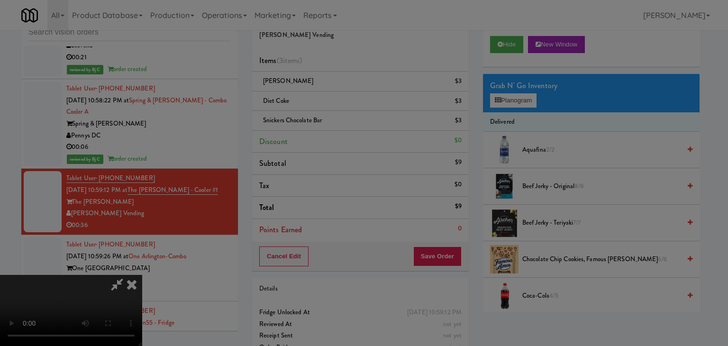
click at [328, 98] on div "Okay Cancel" at bounding box center [360, 82] width 283 height 32
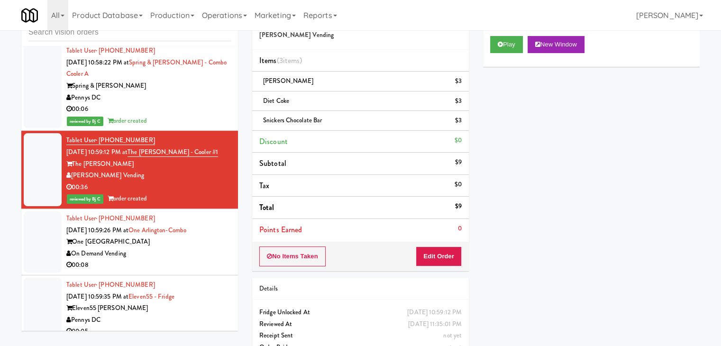
scroll to position [8376, 0]
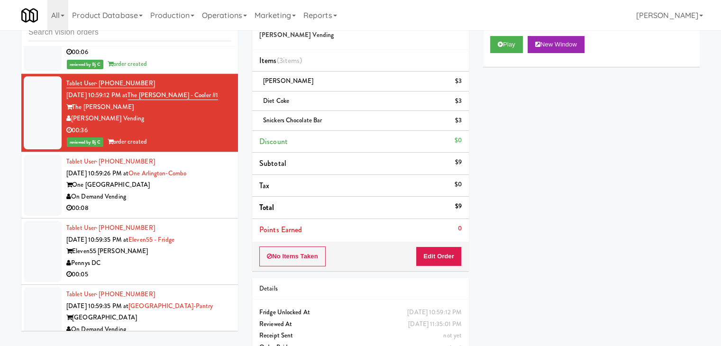
click at [159, 214] on div "00:08" at bounding box center [148, 208] width 164 height 12
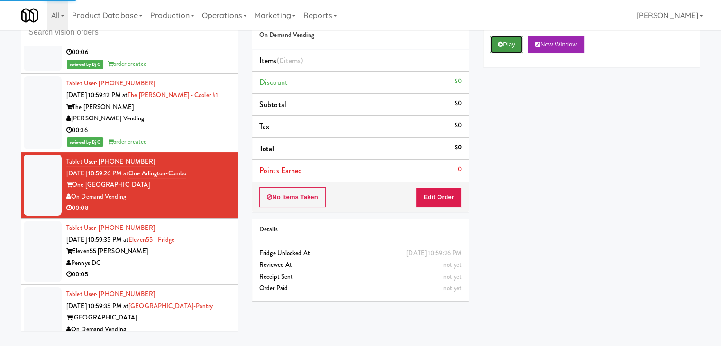
click at [514, 42] on button "Play" at bounding box center [506, 44] width 33 height 17
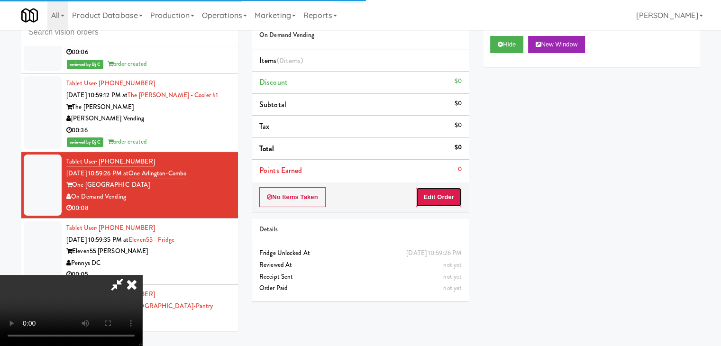
click at [430, 193] on button "Edit Order" at bounding box center [439, 197] width 46 height 20
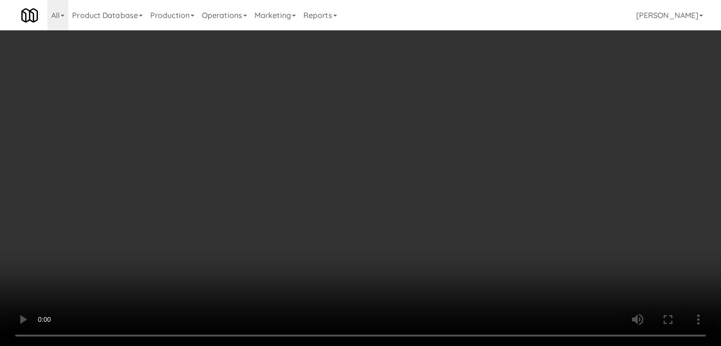
scroll to position [8364, 0]
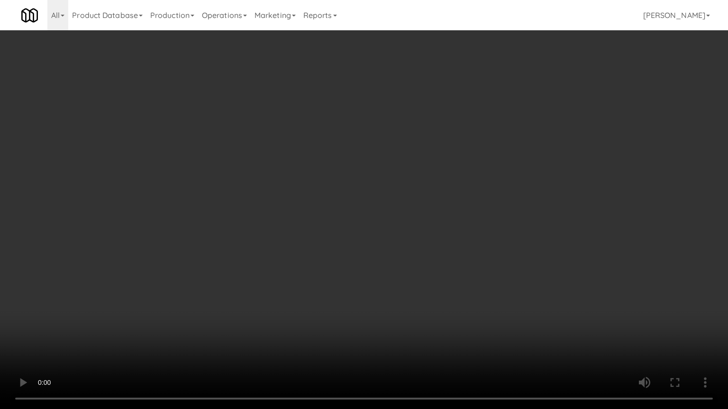
click at [453, 241] on video at bounding box center [364, 204] width 728 height 409
click at [440, 271] on video at bounding box center [364, 204] width 728 height 409
click at [459, 245] on video at bounding box center [364, 204] width 728 height 409
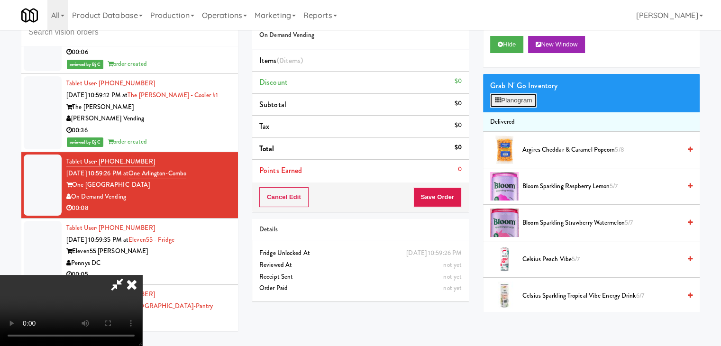
click at [528, 99] on button "Planogram" at bounding box center [513, 100] width 46 height 14
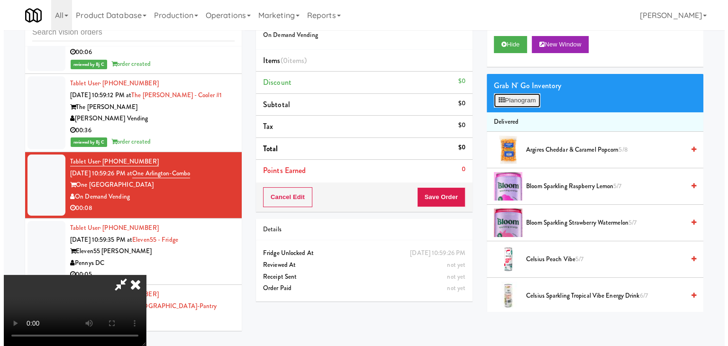
scroll to position [8364, 0]
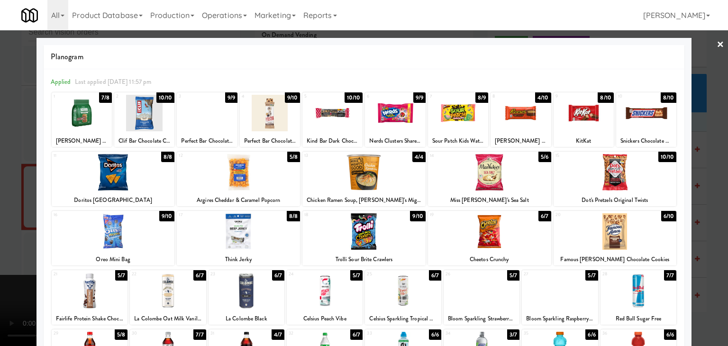
click at [574, 110] on div at bounding box center [583, 113] width 60 height 36
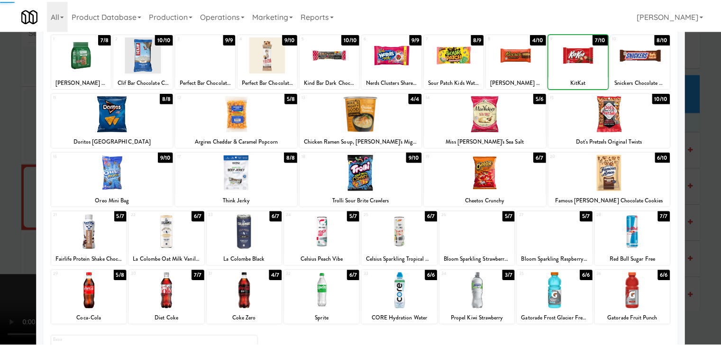
scroll to position [119, 0]
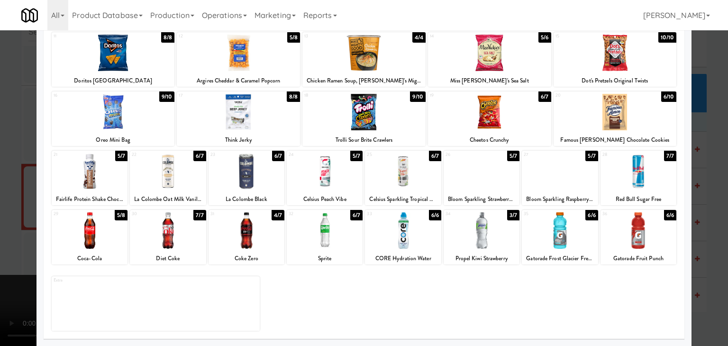
click at [335, 231] on div at bounding box center [325, 230] width 76 height 36
drag, startPoint x: 0, startPoint y: 267, endPoint x: 326, endPoint y: 225, distance: 328.3
click at [32, 259] on div at bounding box center [364, 173] width 728 height 346
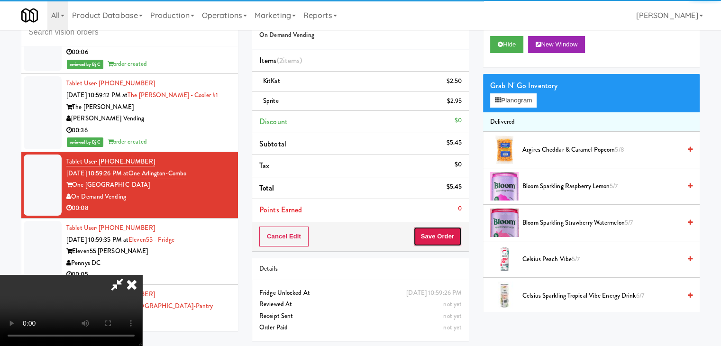
click at [449, 233] on button "Save Order" at bounding box center [437, 237] width 48 height 20
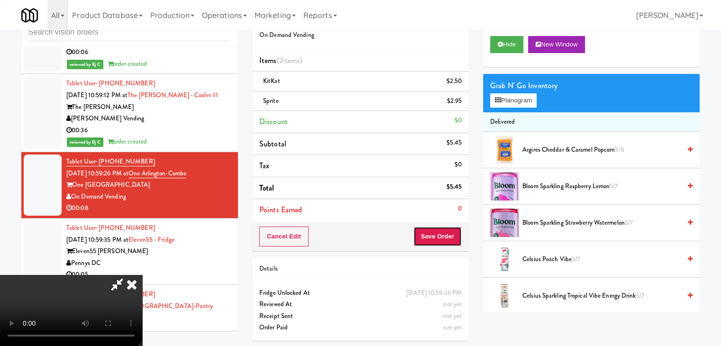
click at [449, 232] on button "Save Order" at bounding box center [437, 237] width 48 height 20
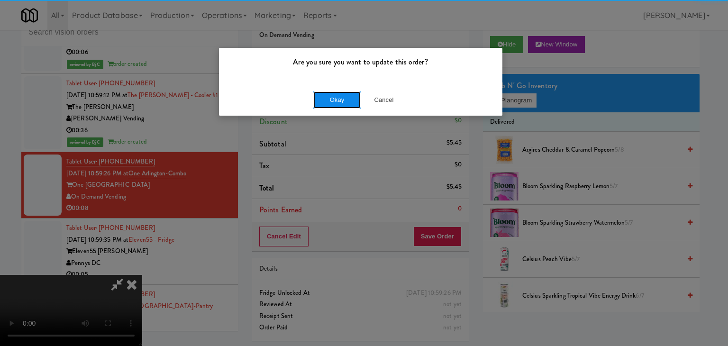
click at [328, 96] on button "Okay" at bounding box center [336, 99] width 47 height 17
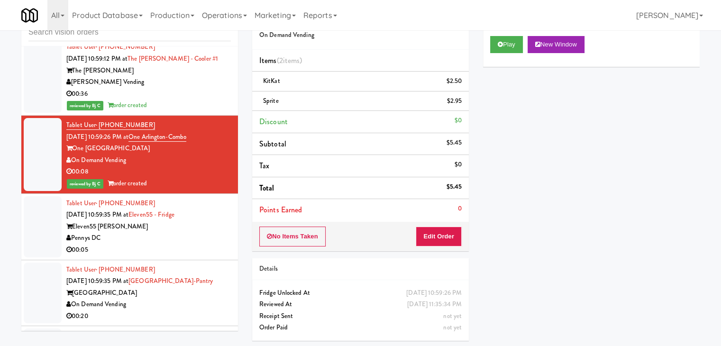
scroll to position [8471, 0]
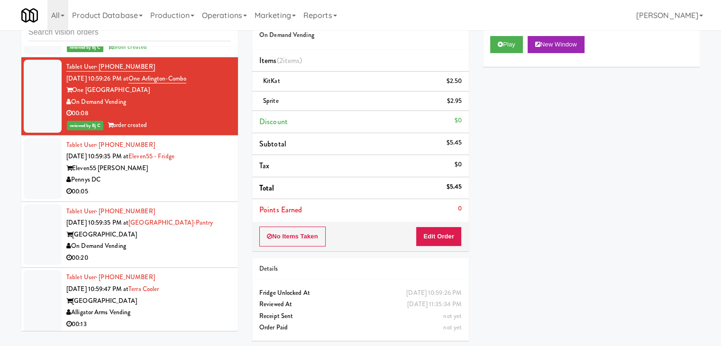
click at [180, 198] on div "Tablet User · (973) 941-0216 [DATE] 10:59:35 PM at Eleven55 - Fridge Eleven55 […" at bounding box center [148, 168] width 164 height 58
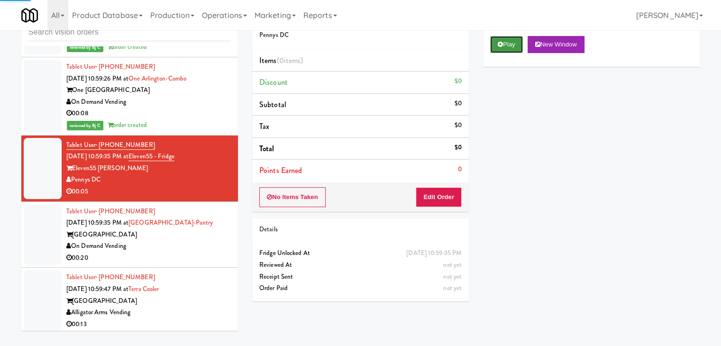
click at [498, 45] on icon at bounding box center [500, 44] width 5 height 6
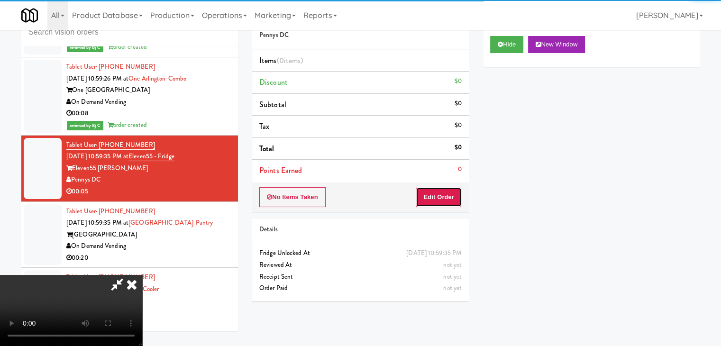
click at [445, 191] on button "Edit Order" at bounding box center [439, 197] width 46 height 20
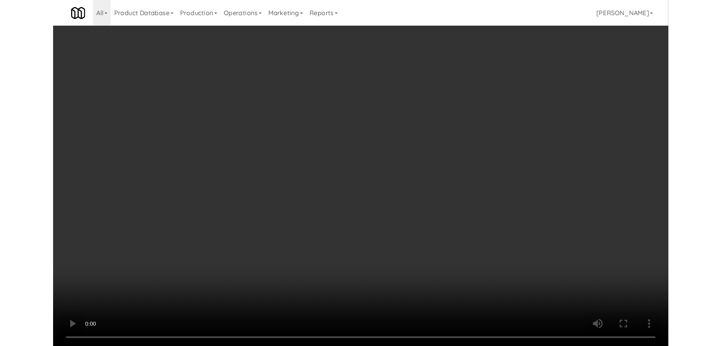
scroll to position [8459, 0]
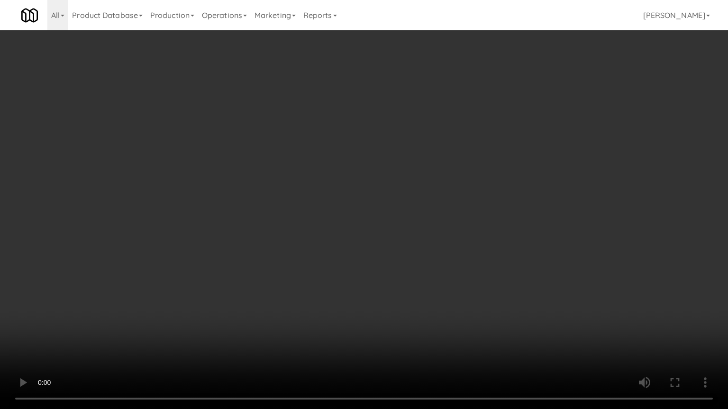
click at [478, 241] on video at bounding box center [364, 204] width 728 height 409
drag, startPoint x: 477, startPoint y: 241, endPoint x: 499, endPoint y: 157, distance: 86.2
click at [477, 237] on video at bounding box center [364, 204] width 728 height 409
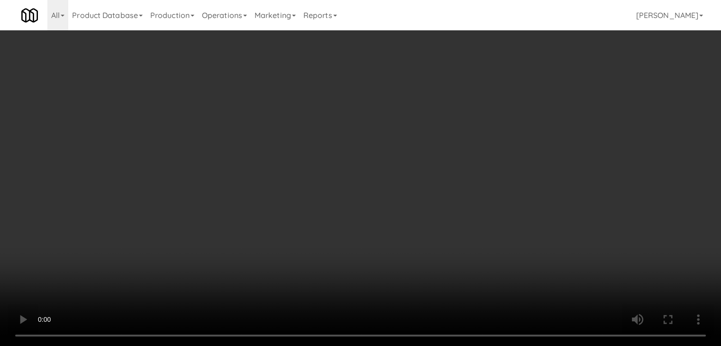
click at [527, 94] on div "Grab N' Go Inventory Planogram" at bounding box center [591, 93] width 217 height 38
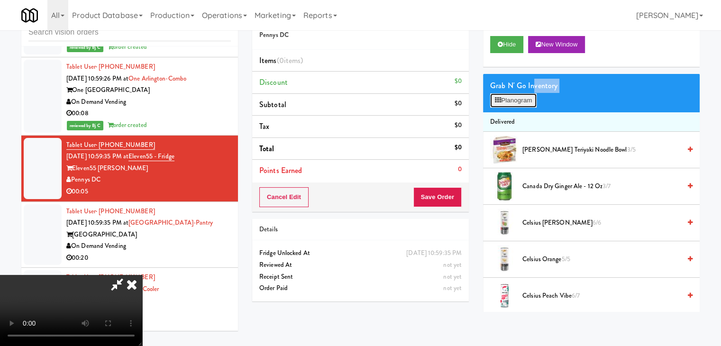
click at [527, 94] on button "Planogram" at bounding box center [513, 100] width 46 height 14
click at [0, 0] on div at bounding box center [0, 0] width 0 height 0
click at [517, 106] on button "Planogram" at bounding box center [513, 100] width 46 height 14
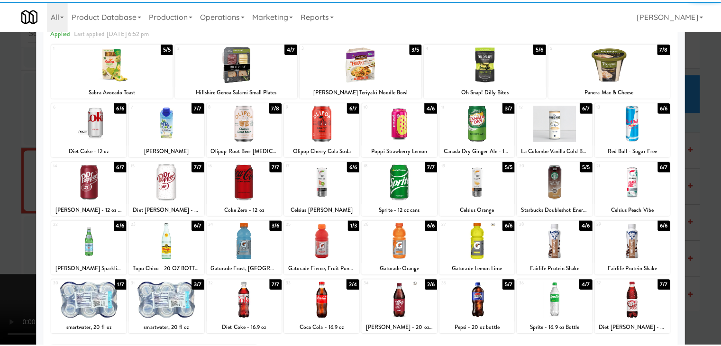
scroll to position [95, 0]
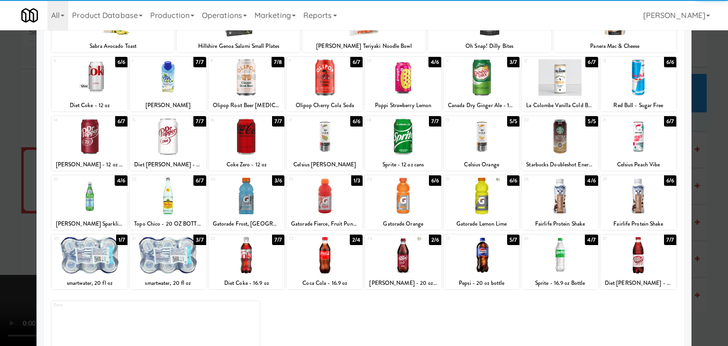
click at [169, 197] on div at bounding box center [168, 196] width 76 height 36
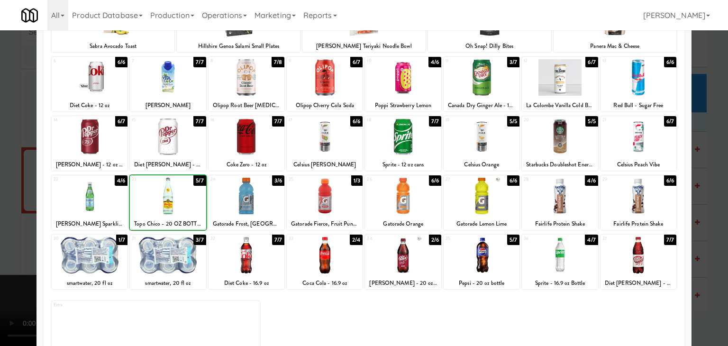
drag, startPoint x: 0, startPoint y: 213, endPoint x: 284, endPoint y: 206, distance: 284.4
click at [11, 212] on div at bounding box center [364, 173] width 728 height 346
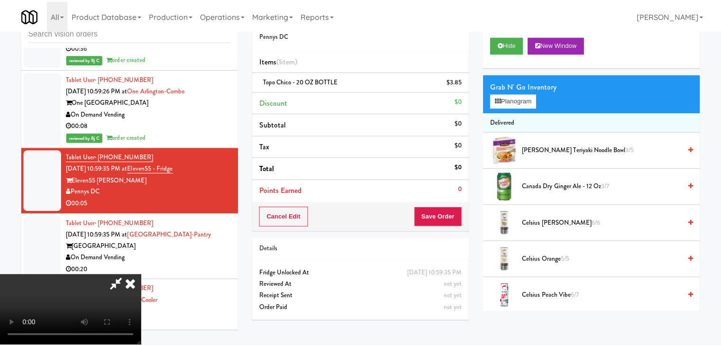
scroll to position [8471, 0]
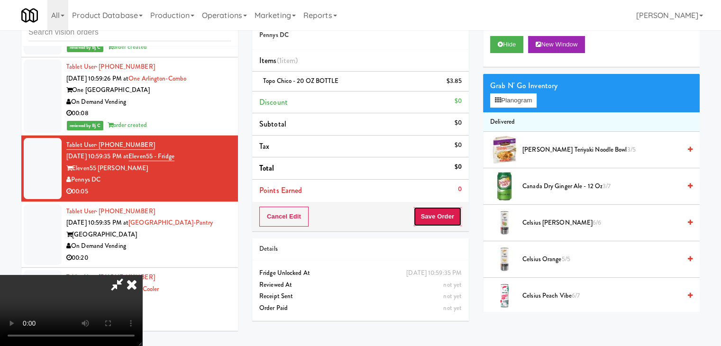
click at [447, 224] on button "Save Order" at bounding box center [437, 217] width 48 height 20
click at [447, 218] on button "Save Order" at bounding box center [437, 217] width 48 height 20
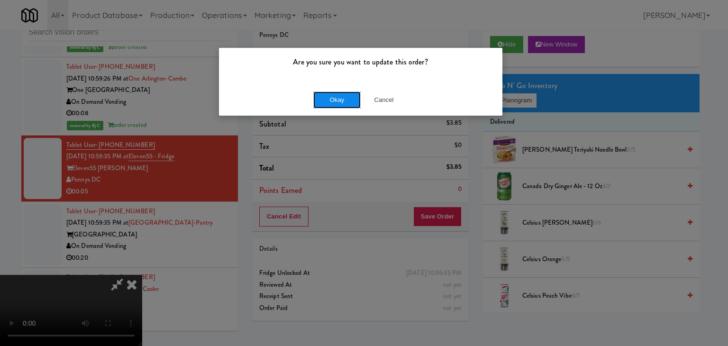
click at [345, 101] on button "Okay" at bounding box center [336, 99] width 47 height 17
click at [345, 102] on div "Okay Cancel" at bounding box center [360, 100] width 283 height 32
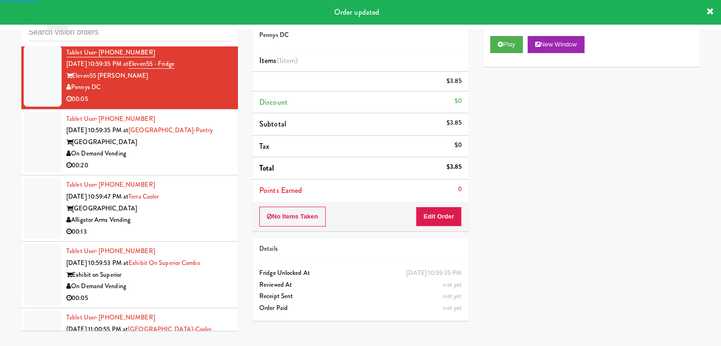
scroll to position [8566, 0]
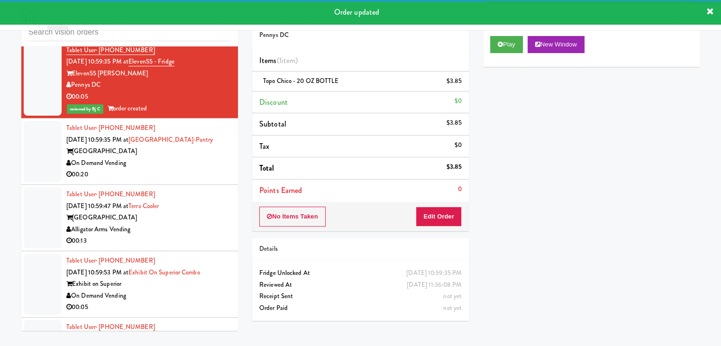
click at [206, 181] on div "00:20" at bounding box center [148, 175] width 164 height 12
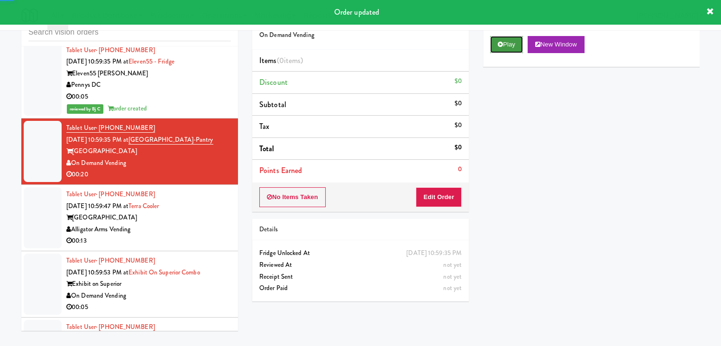
click at [501, 48] on button "Play" at bounding box center [506, 44] width 33 height 17
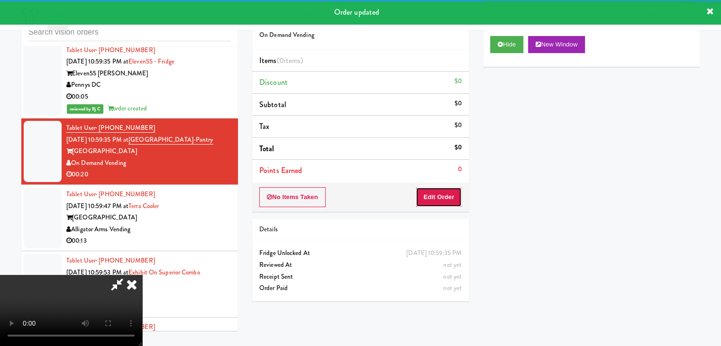
click at [443, 194] on button "Edit Order" at bounding box center [439, 197] width 46 height 20
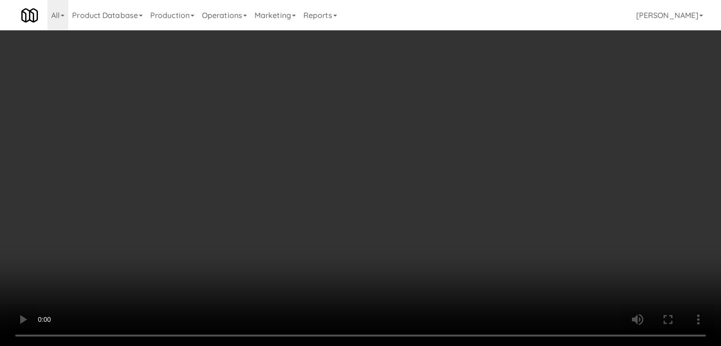
scroll to position [8554, 0]
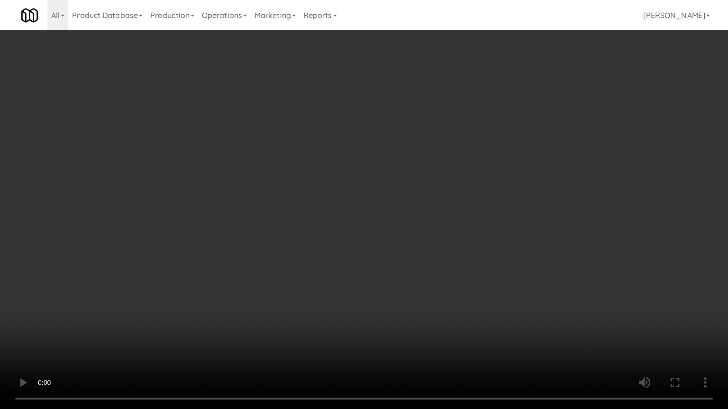
click at [425, 282] on video at bounding box center [364, 204] width 728 height 409
click at [436, 281] on video at bounding box center [364, 204] width 728 height 409
click at [433, 278] on video at bounding box center [364, 204] width 728 height 409
click at [425, 282] on video at bounding box center [364, 204] width 728 height 409
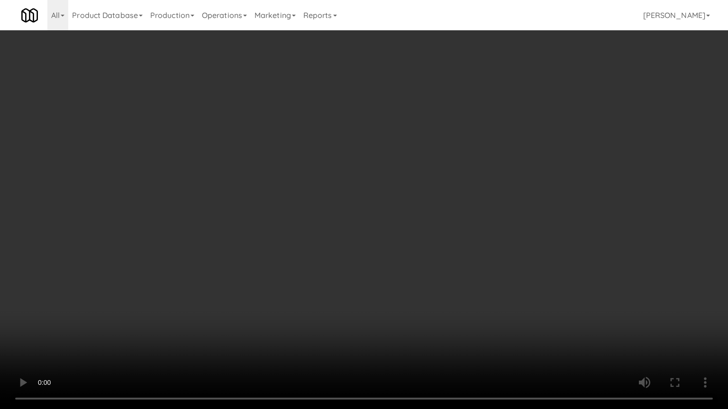
click at [320, 311] on video at bounding box center [364, 204] width 728 height 409
click at [308, 307] on video at bounding box center [364, 204] width 728 height 409
click at [294, 320] on video at bounding box center [364, 204] width 728 height 409
click at [296, 320] on video at bounding box center [364, 204] width 728 height 409
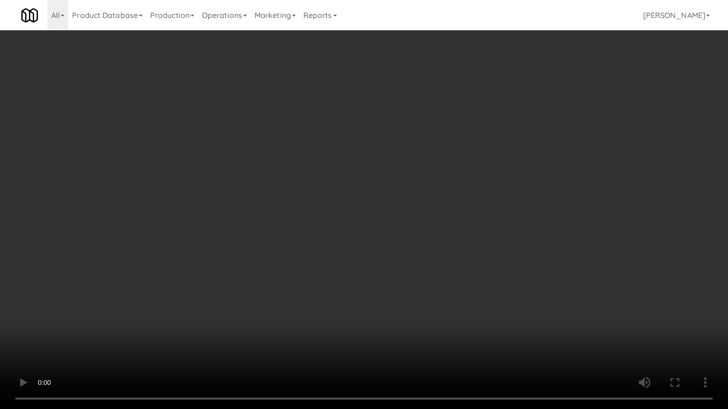
click at [296, 320] on video at bounding box center [364, 204] width 728 height 409
click at [295, 319] on video at bounding box center [364, 204] width 728 height 409
click at [292, 319] on video at bounding box center [364, 204] width 728 height 409
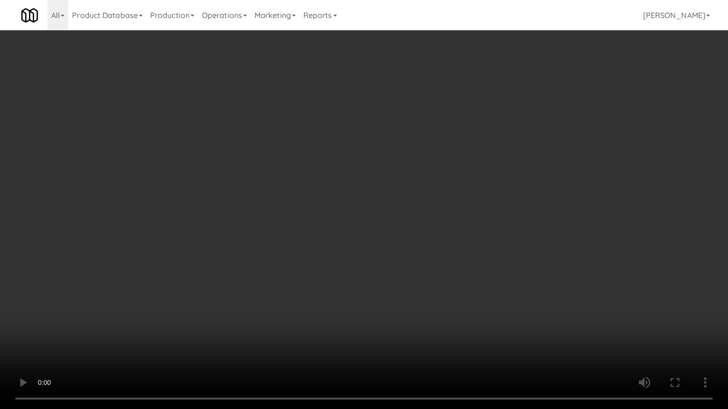
click at [291, 319] on video at bounding box center [364, 204] width 728 height 409
click at [290, 319] on video at bounding box center [364, 204] width 728 height 409
click at [358, 345] on video at bounding box center [364, 204] width 728 height 409
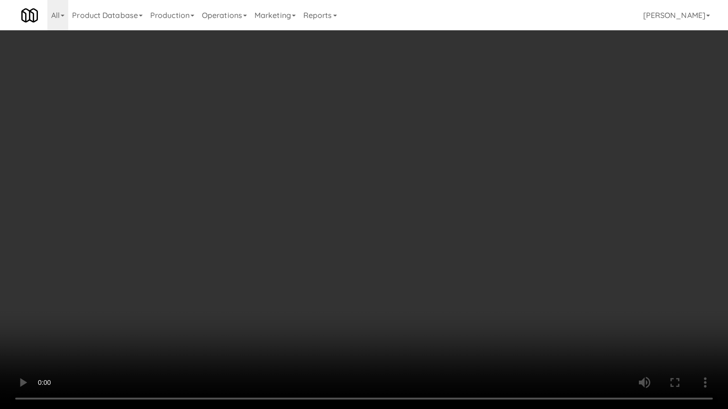
click at [425, 228] on video at bounding box center [364, 204] width 728 height 409
click at [425, 247] on video at bounding box center [364, 204] width 728 height 409
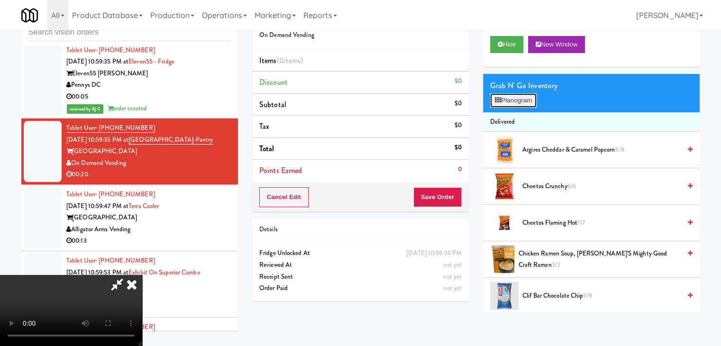
click at [528, 99] on button "Planogram" at bounding box center [513, 100] width 46 height 14
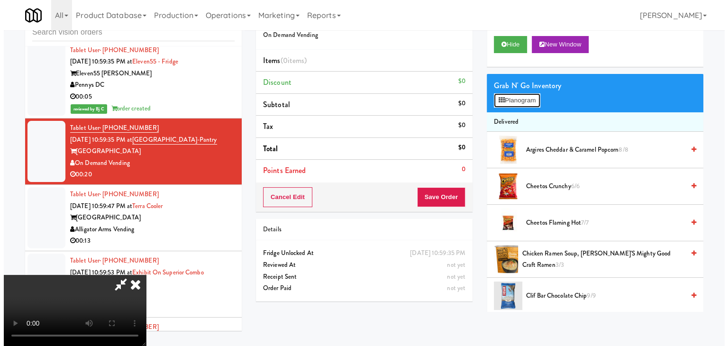
scroll to position [8554, 0]
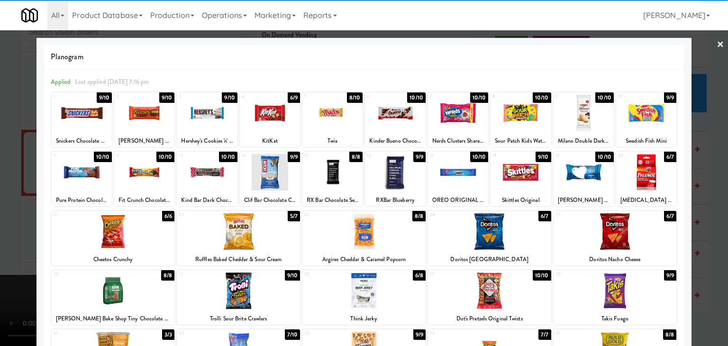
drag, startPoint x: 103, startPoint y: 228, endPoint x: 271, endPoint y: 239, distance: 168.1
click at [105, 228] on div at bounding box center [113, 231] width 123 height 36
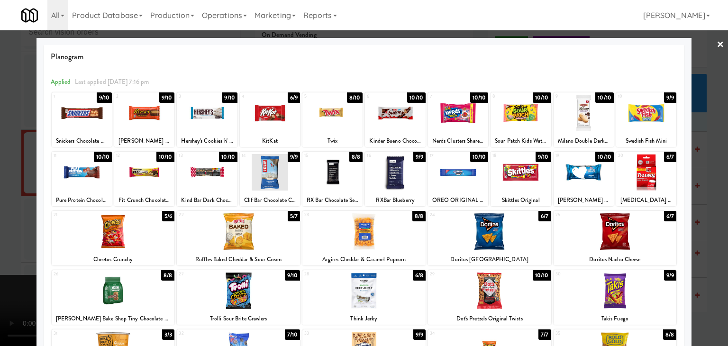
drag, startPoint x: 601, startPoint y: 302, endPoint x: 590, endPoint y: 302, distance: 11.4
click at [602, 302] on div at bounding box center [614, 290] width 123 height 36
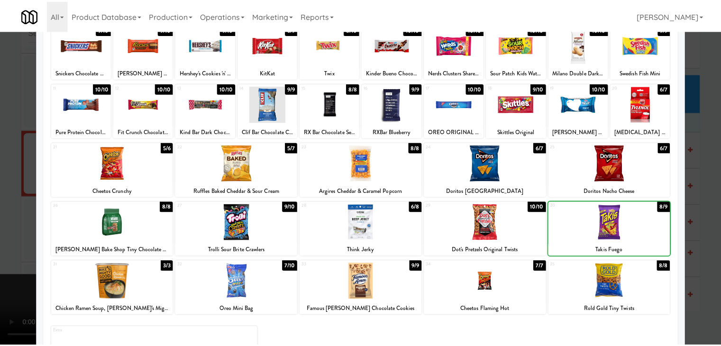
scroll to position [119, 0]
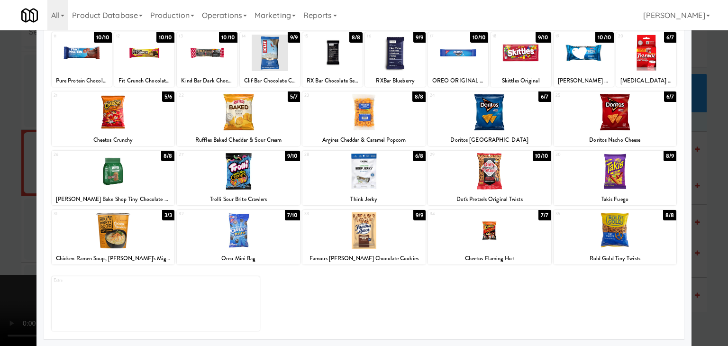
click at [493, 238] on div at bounding box center [489, 230] width 123 height 36
drag, startPoint x: 4, startPoint y: 252, endPoint x: 11, endPoint y: 281, distance: 30.2
click at [11, 281] on div at bounding box center [364, 173] width 728 height 346
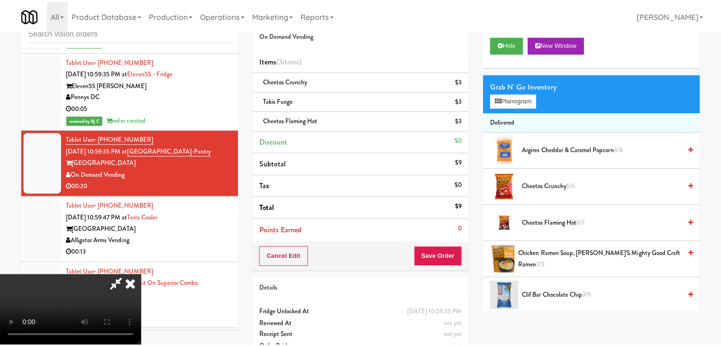
scroll to position [8566, 0]
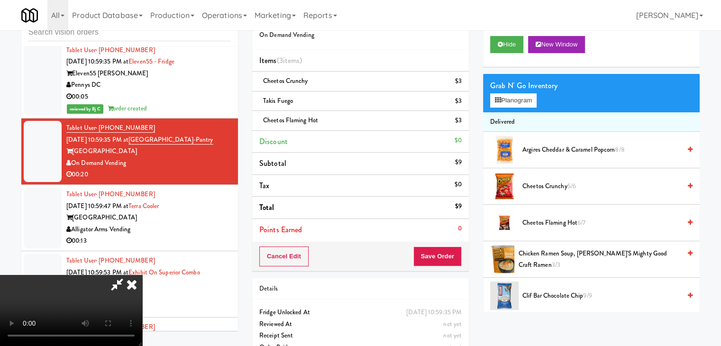
click at [142, 275] on video at bounding box center [71, 310] width 142 height 71
click at [509, 105] on button "Planogram" at bounding box center [513, 100] width 46 height 14
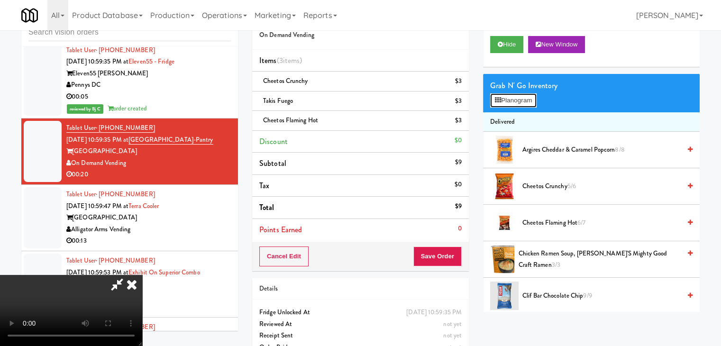
scroll to position [8554, 0]
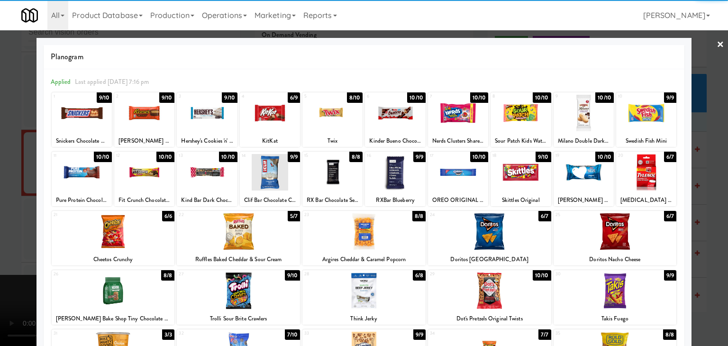
click at [383, 111] on div at bounding box center [395, 113] width 60 height 36
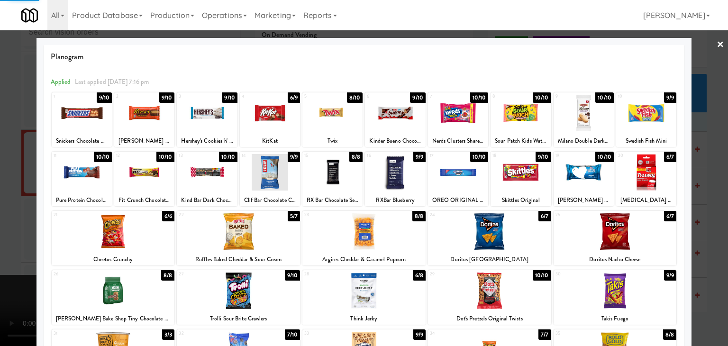
drag, startPoint x: 0, startPoint y: 252, endPoint x: 177, endPoint y: 256, distance: 176.8
click at [8, 252] on div at bounding box center [364, 173] width 728 height 346
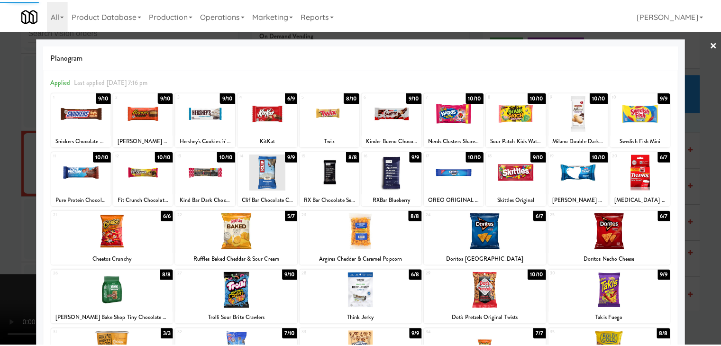
scroll to position [8566, 0]
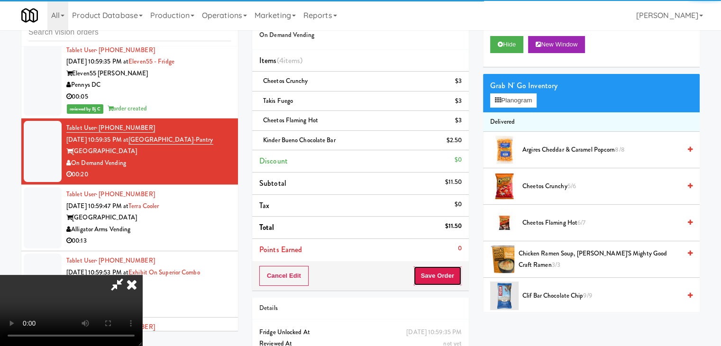
click at [461, 281] on button "Save Order" at bounding box center [437, 276] width 48 height 20
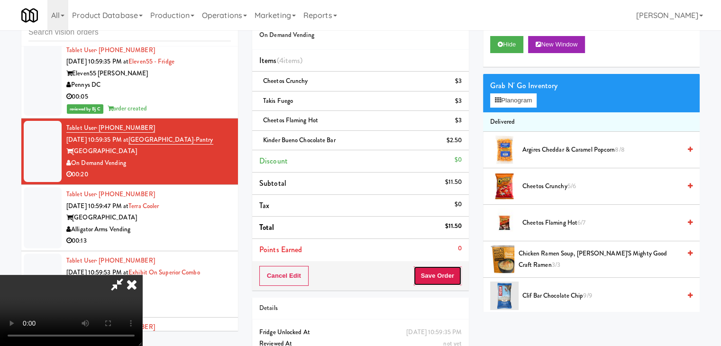
click at [449, 272] on button "Save Order" at bounding box center [437, 276] width 48 height 20
click at [449, 273] on button "Save Order" at bounding box center [437, 276] width 48 height 20
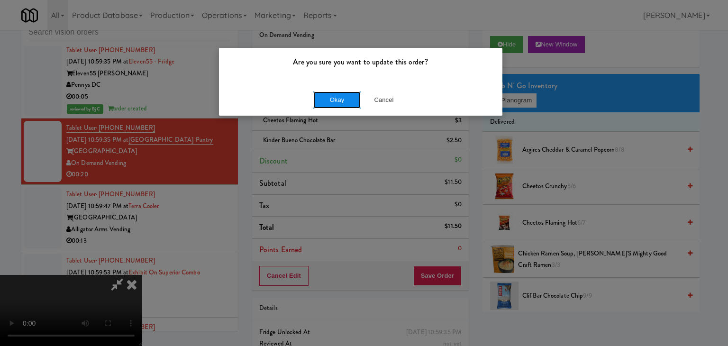
click at [351, 105] on button "Okay" at bounding box center [336, 99] width 47 height 17
click at [351, 105] on div "Are you sure you want to update this order? Okay Cancel" at bounding box center [364, 173] width 728 height 346
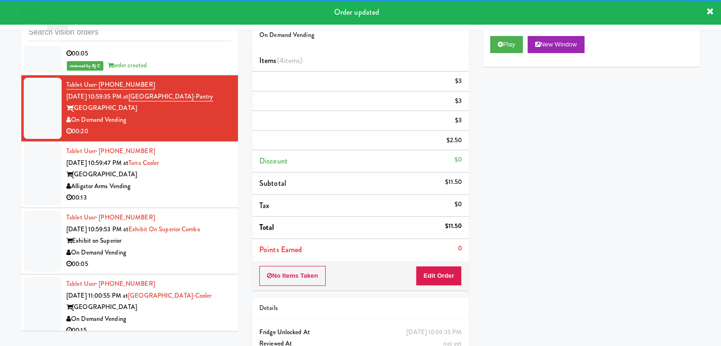
scroll to position [8660, 0]
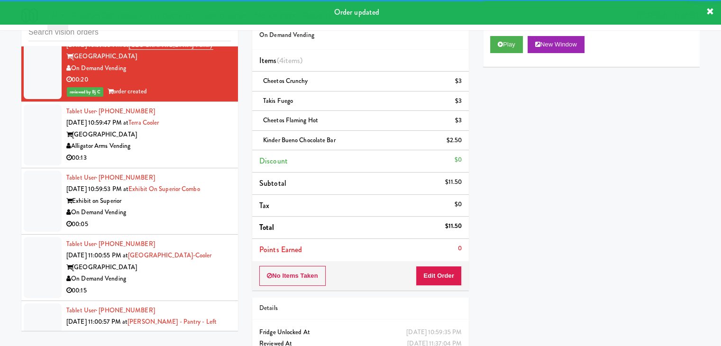
click at [189, 164] on div "00:13" at bounding box center [148, 158] width 164 height 12
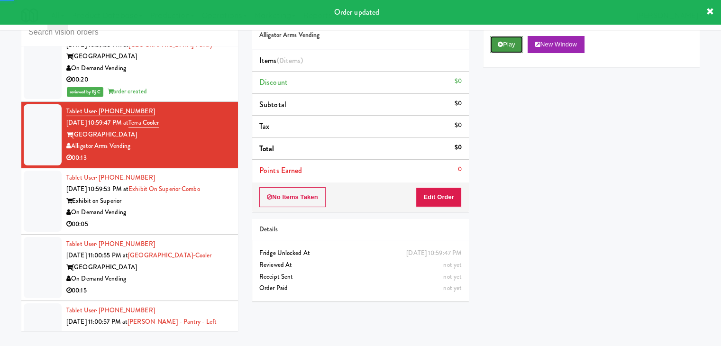
click at [511, 49] on button "Play" at bounding box center [506, 44] width 33 height 17
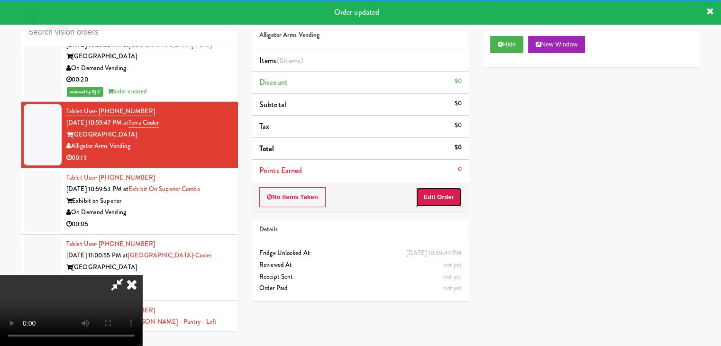
click at [437, 194] on button "Edit Order" at bounding box center [439, 197] width 46 height 20
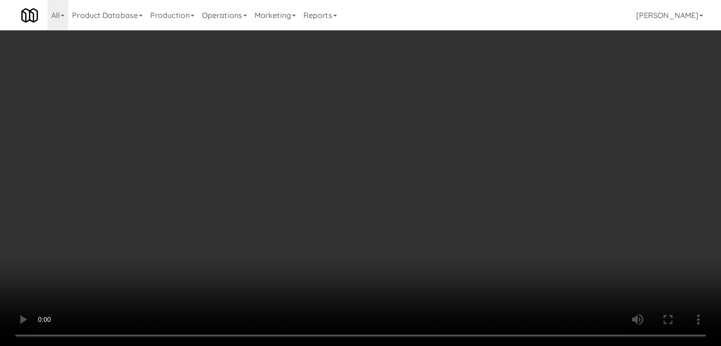
scroll to position [8649, 0]
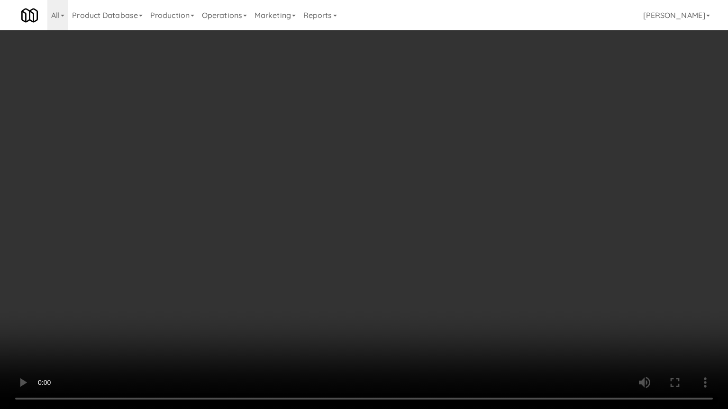
click at [455, 223] on video at bounding box center [364, 204] width 728 height 409
click at [456, 221] on video at bounding box center [364, 204] width 728 height 409
click at [459, 222] on video at bounding box center [364, 204] width 728 height 409
click at [459, 223] on video at bounding box center [364, 204] width 728 height 409
click at [462, 219] on video at bounding box center [364, 204] width 728 height 409
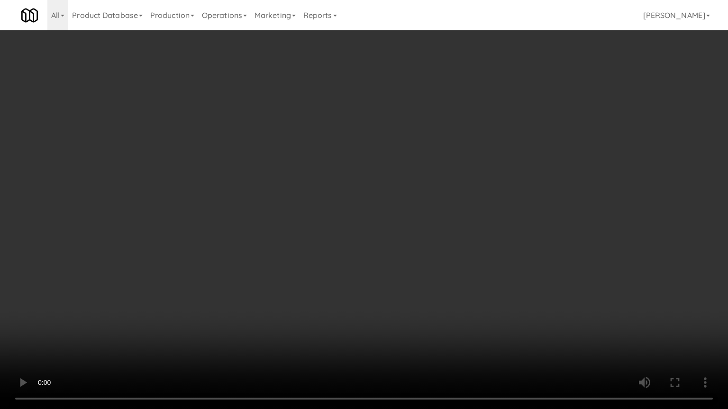
click at [464, 215] on video at bounding box center [364, 204] width 728 height 409
click at [459, 206] on video at bounding box center [364, 204] width 728 height 409
drag, startPoint x: 459, startPoint y: 206, endPoint x: 481, endPoint y: 137, distance: 71.8
click at [459, 203] on video at bounding box center [364, 204] width 728 height 409
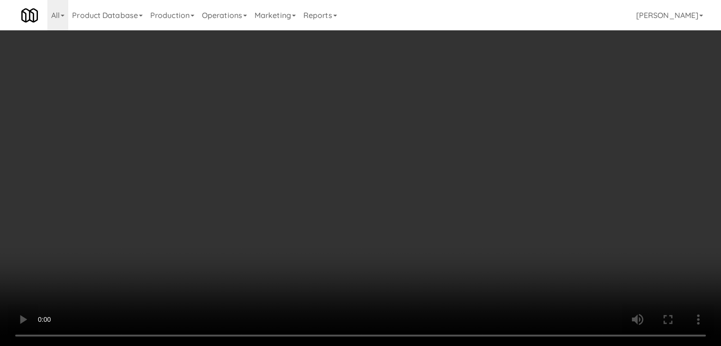
click at [528, 95] on div "Grab N' Go Inventory Planogram" at bounding box center [591, 93] width 217 height 38
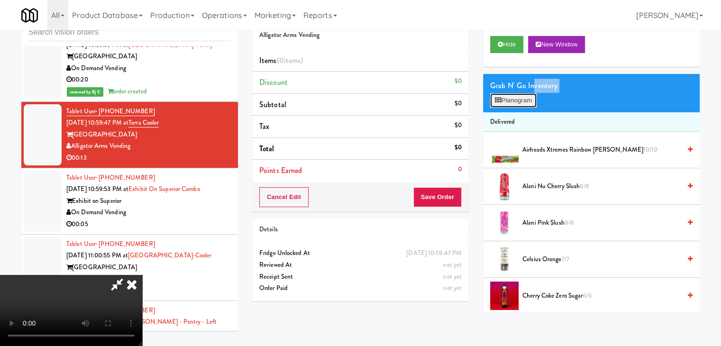
click at [528, 95] on button "Planogram" at bounding box center [513, 100] width 46 height 14
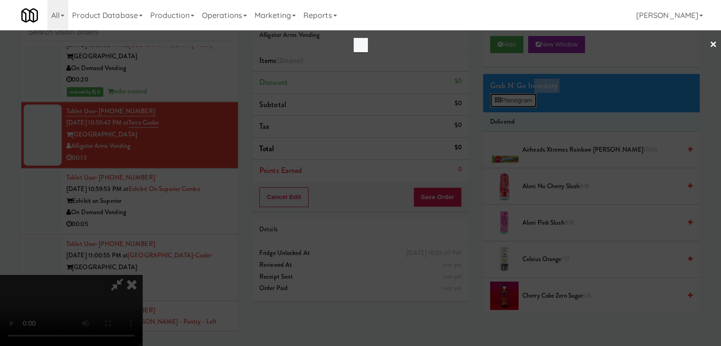
scroll to position [8649, 0]
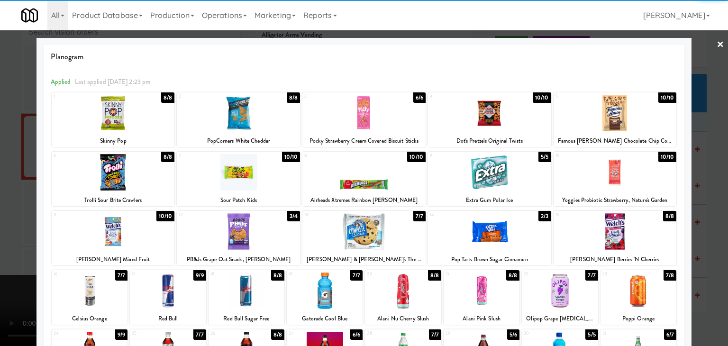
click at [364, 178] on div at bounding box center [363, 172] width 123 height 36
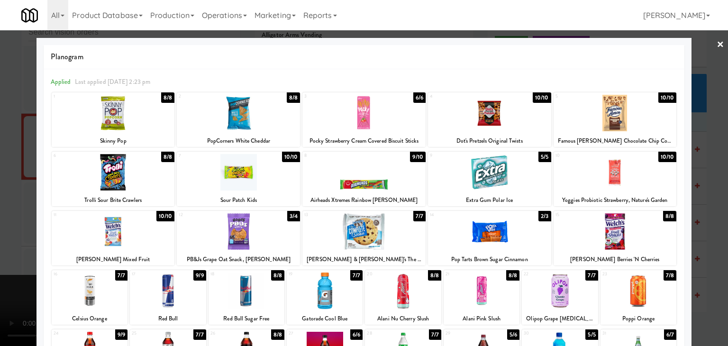
drag, startPoint x: 112, startPoint y: 232, endPoint x: 0, endPoint y: 241, distance: 112.7
click at [112, 233] on div at bounding box center [113, 231] width 123 height 36
click at [21, 242] on div at bounding box center [364, 173] width 728 height 346
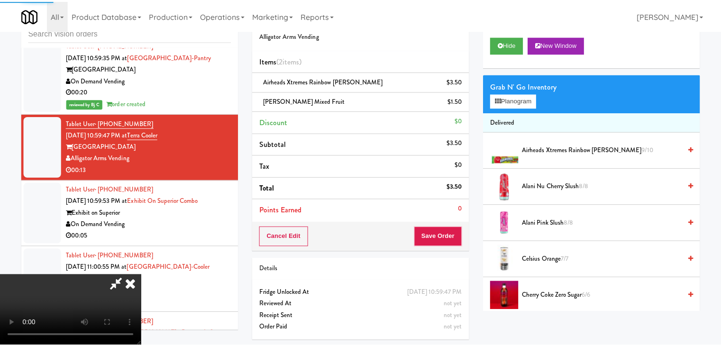
scroll to position [8660, 0]
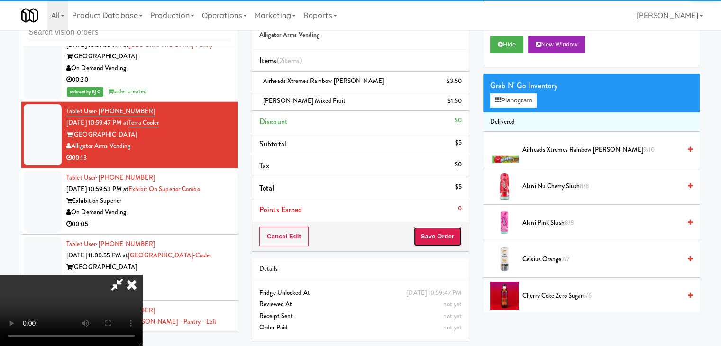
drag, startPoint x: 434, startPoint y: 237, endPoint x: 445, endPoint y: 237, distance: 11.8
click at [435, 237] on button "Save Order" at bounding box center [437, 237] width 48 height 20
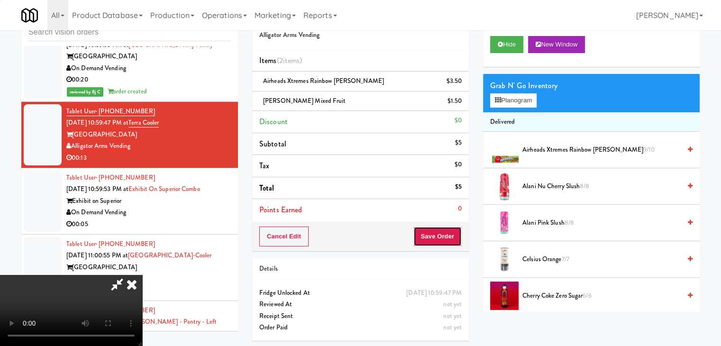
click at [445, 237] on button "Save Order" at bounding box center [437, 237] width 48 height 20
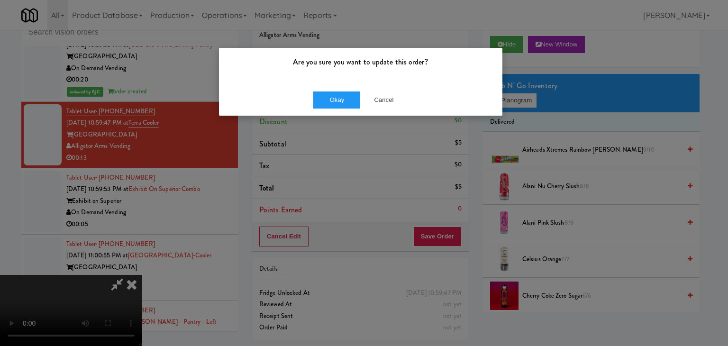
click at [334, 90] on div "Okay Cancel" at bounding box center [360, 100] width 283 height 32
click at [335, 95] on button "Okay" at bounding box center [336, 99] width 47 height 17
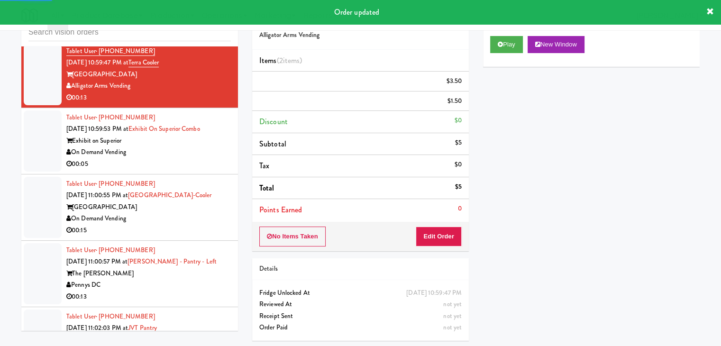
scroll to position [8803, 0]
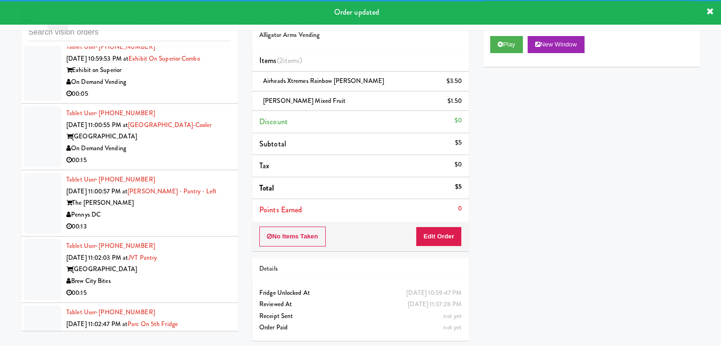
click at [201, 88] on div "On Demand Vending" at bounding box center [148, 82] width 164 height 12
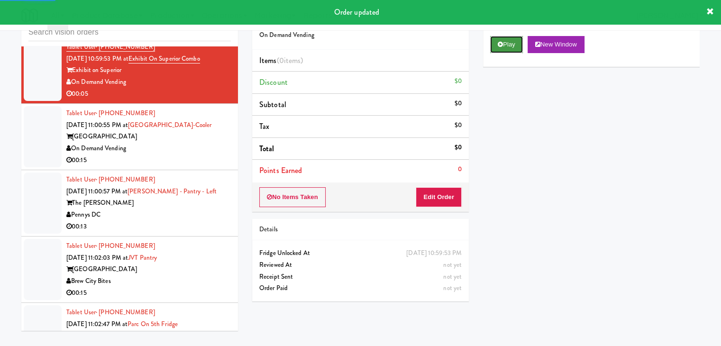
click at [503, 50] on button "Play" at bounding box center [506, 44] width 33 height 17
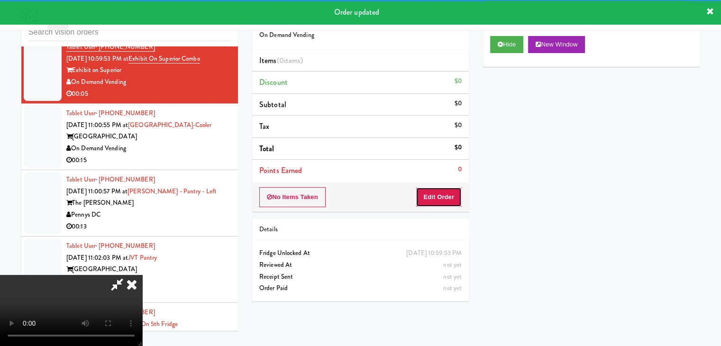
click at [425, 196] on button "Edit Order" at bounding box center [439, 197] width 46 height 20
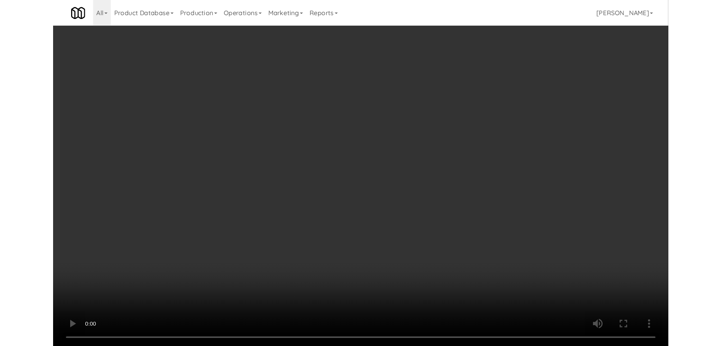
scroll to position [8791, 0]
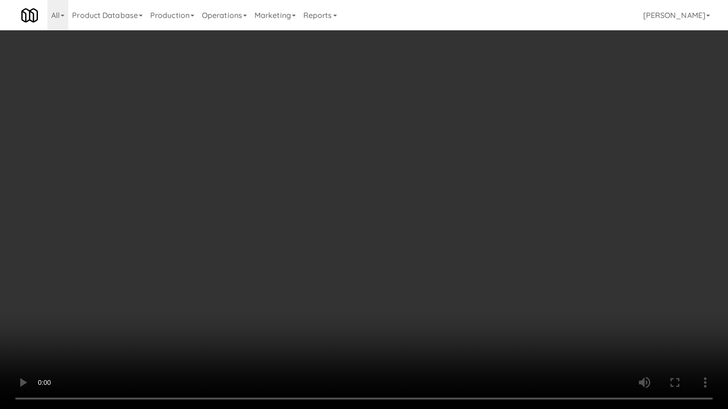
click at [426, 258] on video at bounding box center [364, 204] width 728 height 409
click at [299, 345] on video at bounding box center [364, 204] width 728 height 409
click at [337, 315] on video at bounding box center [364, 204] width 728 height 409
click at [349, 313] on video at bounding box center [364, 204] width 728 height 409
click at [367, 312] on video at bounding box center [364, 204] width 728 height 409
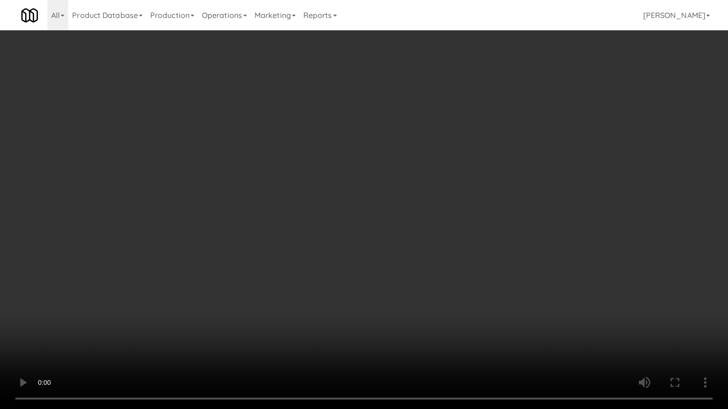
click at [367, 312] on video at bounding box center [364, 204] width 728 height 409
click at [376, 294] on video at bounding box center [364, 204] width 728 height 409
drag, startPoint x: 375, startPoint y: 294, endPoint x: 476, endPoint y: 133, distance: 189.5
click at [375, 292] on video at bounding box center [364, 204] width 728 height 409
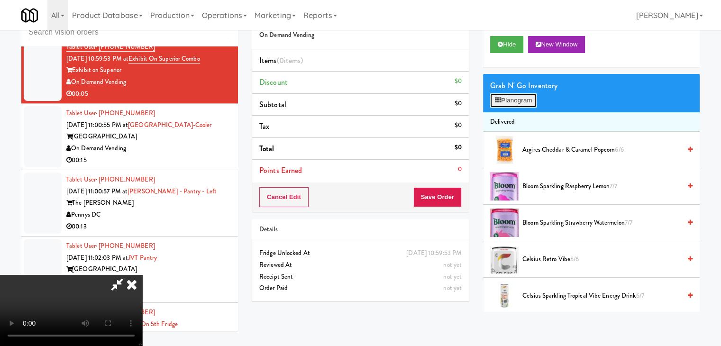
click at [515, 101] on button "Planogram" at bounding box center [513, 100] width 46 height 14
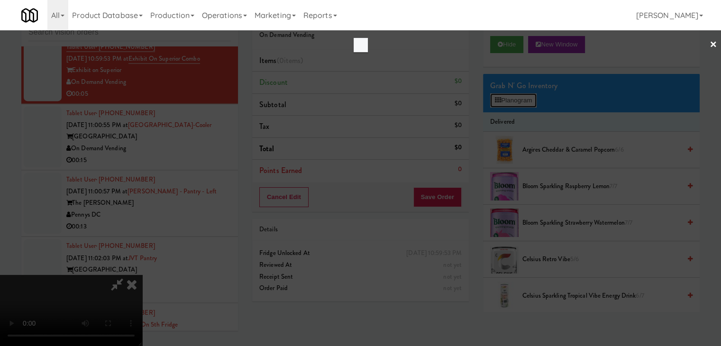
scroll to position [8791, 0]
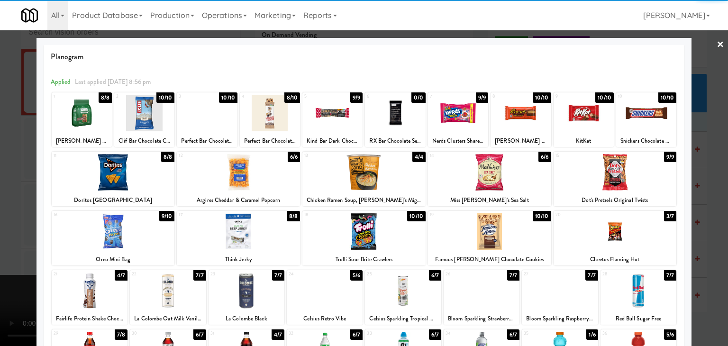
drag, startPoint x: 91, startPoint y: 118, endPoint x: 37, endPoint y: 152, distance: 63.2
click at [93, 118] on div at bounding box center [82, 113] width 60 height 36
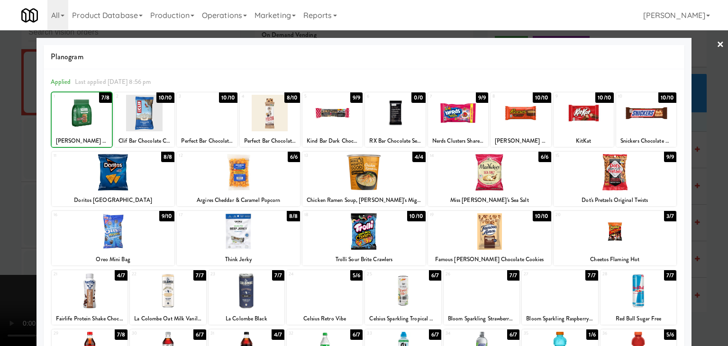
click at [11, 173] on div at bounding box center [364, 173] width 728 height 346
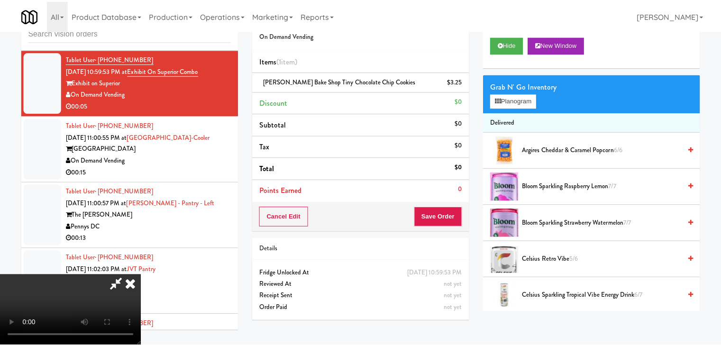
scroll to position [8803, 0]
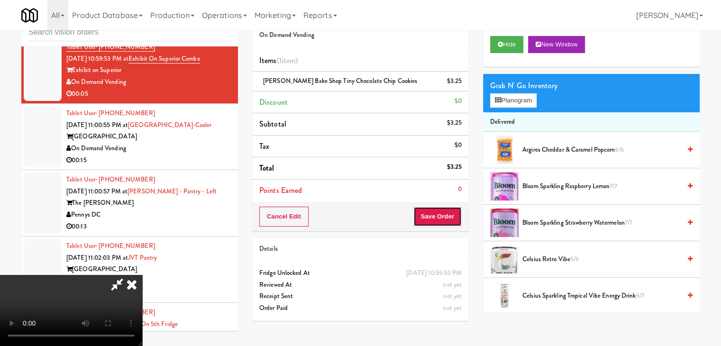
click at [451, 220] on button "Save Order" at bounding box center [437, 217] width 48 height 20
click at [450, 220] on button "Save Order" at bounding box center [437, 217] width 48 height 20
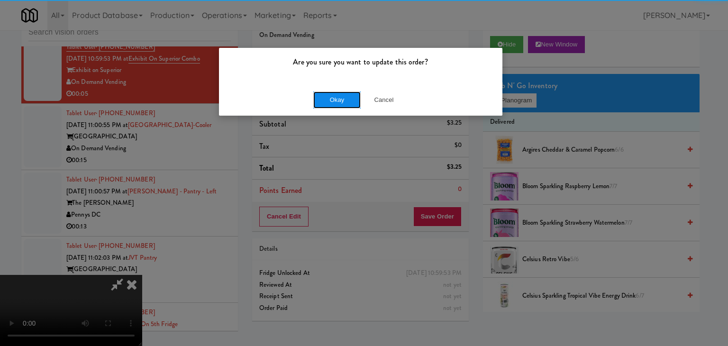
click at [341, 99] on button "Okay" at bounding box center [336, 99] width 47 height 17
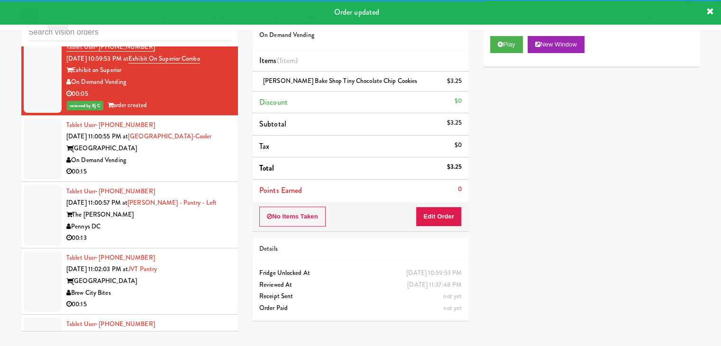
click at [180, 178] on div "00:15" at bounding box center [148, 172] width 164 height 12
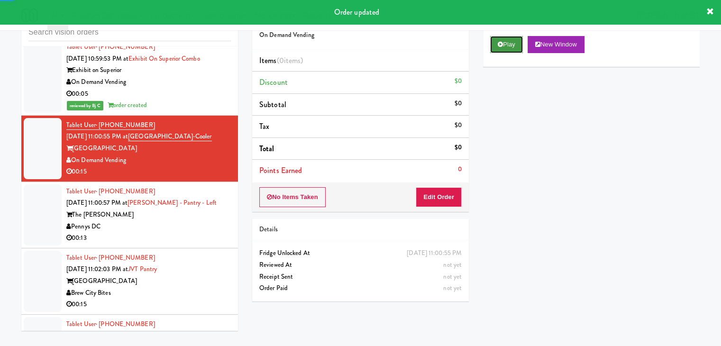
click at [504, 39] on button "Play" at bounding box center [506, 44] width 33 height 17
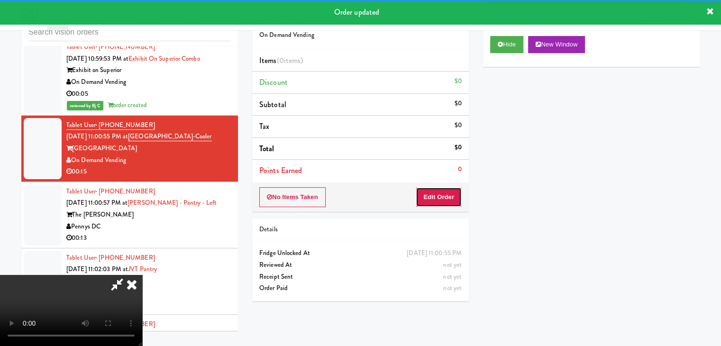
click at [428, 194] on button "Edit Order" at bounding box center [439, 197] width 46 height 20
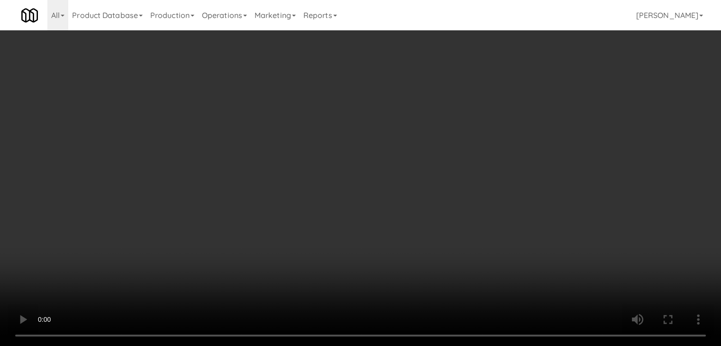
scroll to position [8791, 0]
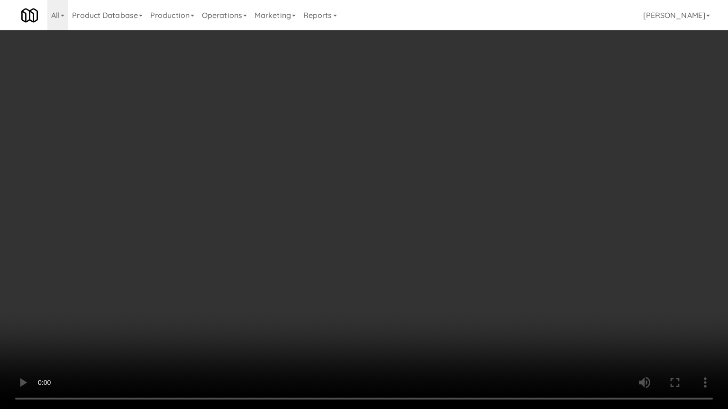
click at [404, 235] on video at bounding box center [364, 204] width 728 height 409
click at [404, 236] on video at bounding box center [364, 204] width 728 height 409
click at [405, 232] on video at bounding box center [364, 204] width 728 height 409
click at [398, 228] on video at bounding box center [364, 204] width 728 height 409
click at [400, 227] on video at bounding box center [364, 204] width 728 height 409
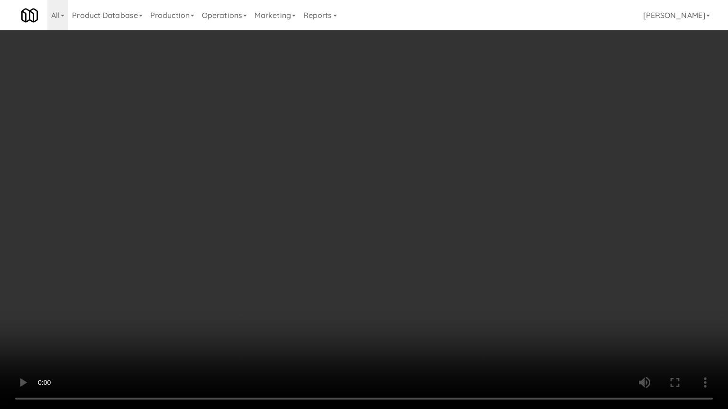
click at [427, 227] on video at bounding box center [364, 204] width 728 height 409
click at [442, 220] on video at bounding box center [364, 204] width 728 height 409
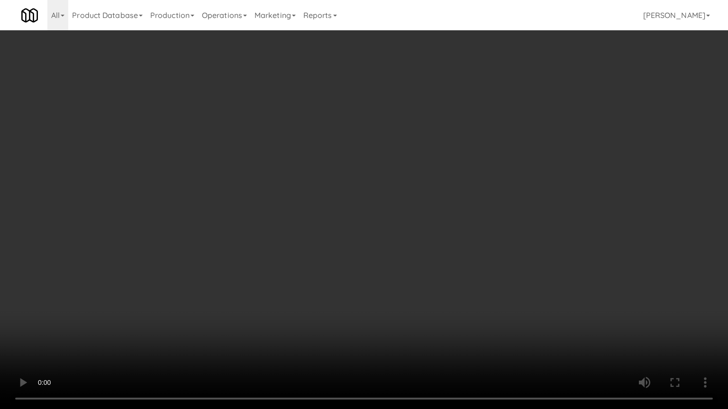
click at [442, 221] on video at bounding box center [364, 204] width 728 height 409
click at [440, 218] on video at bounding box center [364, 204] width 728 height 409
click at [411, 207] on video at bounding box center [364, 204] width 728 height 409
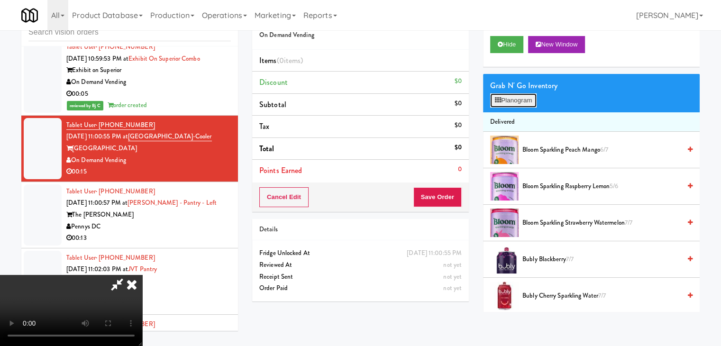
click at [521, 97] on button "Planogram" at bounding box center [513, 100] width 46 height 14
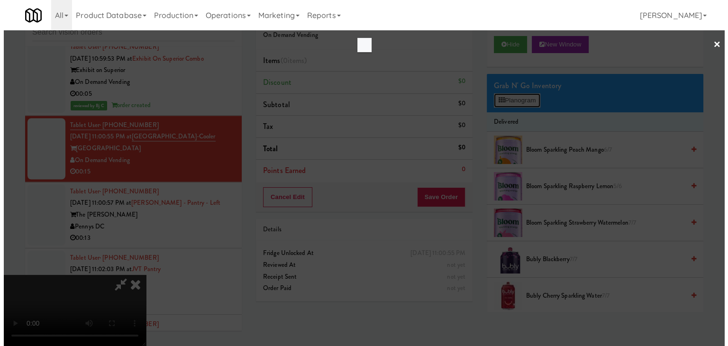
scroll to position [8791, 0]
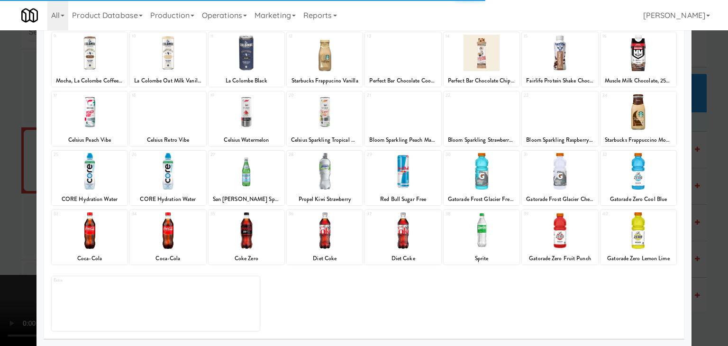
click at [634, 241] on div at bounding box center [638, 230] width 76 height 36
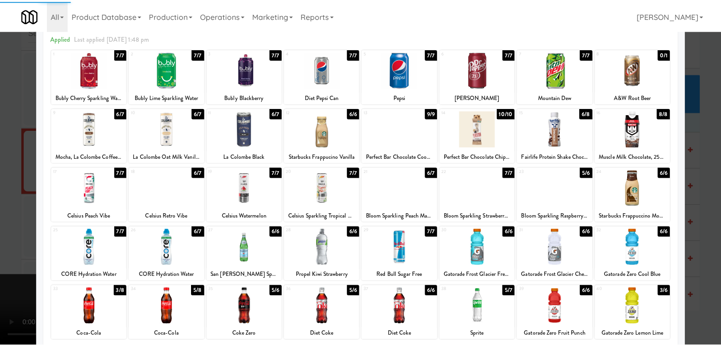
scroll to position [0, 0]
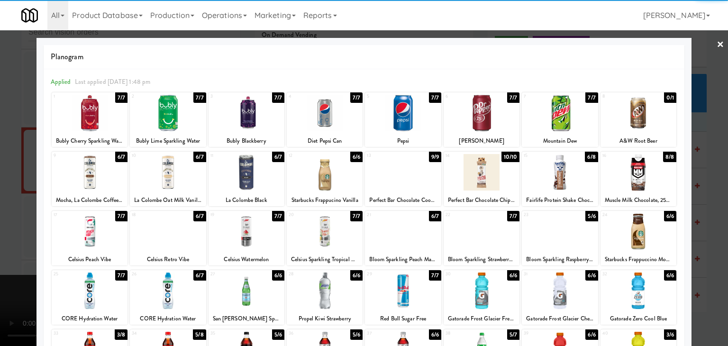
click at [95, 110] on div at bounding box center [90, 113] width 76 height 36
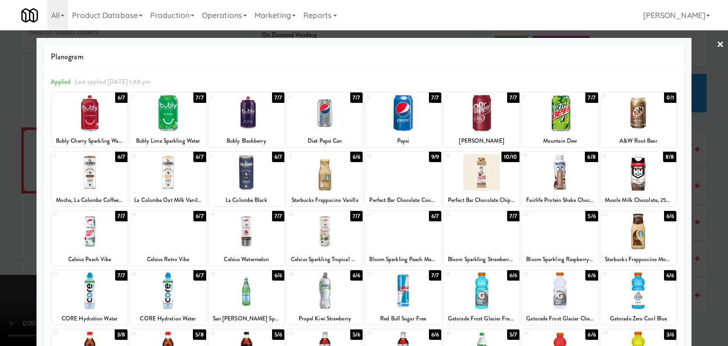
drag, startPoint x: 0, startPoint y: 155, endPoint x: 77, endPoint y: 155, distance: 76.8
click at [50, 155] on div "× Planogram Applied Last applied [DATE] 1:48 pm 1 6/7 Bubly Cherry Sparkling Wa…" at bounding box center [364, 173] width 728 height 346
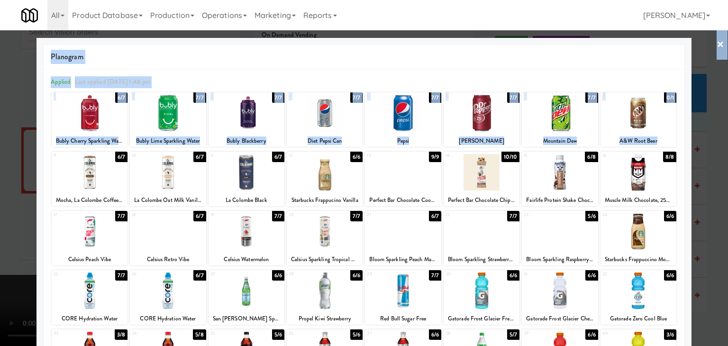
click at [0, 224] on div at bounding box center [364, 173] width 728 height 346
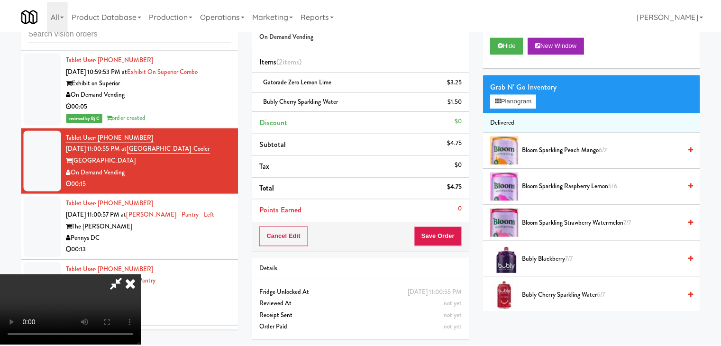
scroll to position [8803, 0]
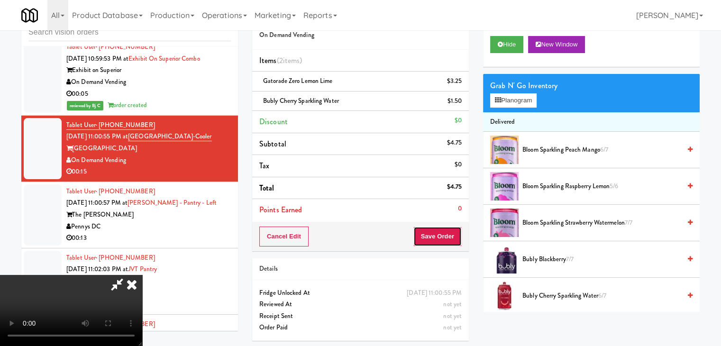
click at [452, 239] on button "Save Order" at bounding box center [437, 237] width 48 height 20
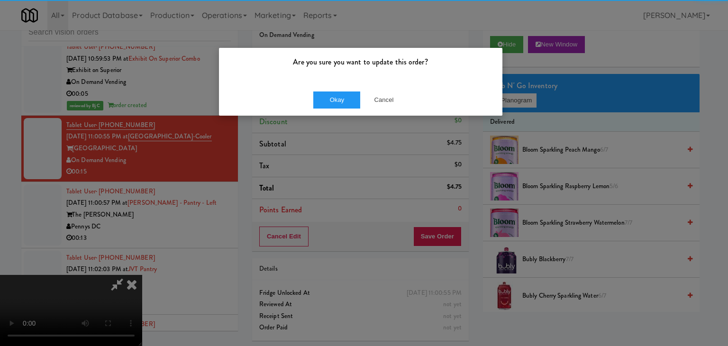
click at [349, 109] on div "Okay Cancel" at bounding box center [360, 100] width 283 height 32
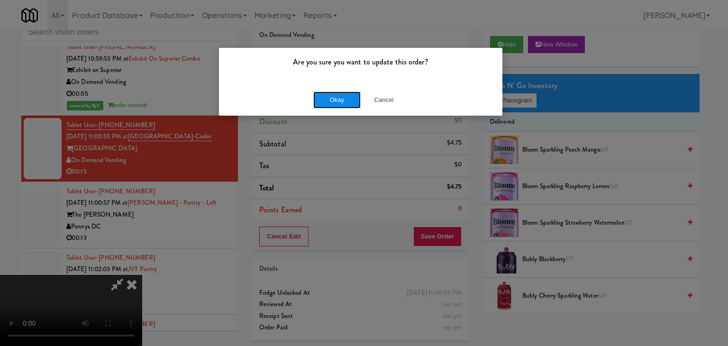
click at [344, 97] on button "Okay" at bounding box center [336, 99] width 47 height 17
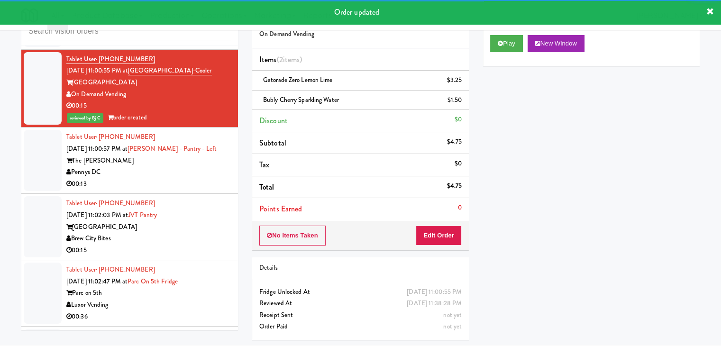
scroll to position [8992, 0]
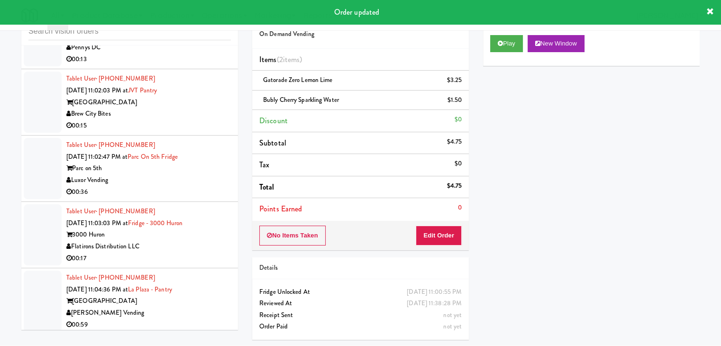
click at [218, 65] on div "00:13" at bounding box center [148, 60] width 164 height 12
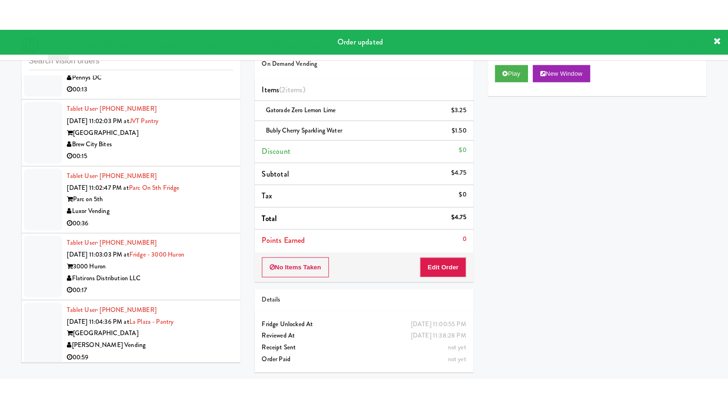
scroll to position [30, 0]
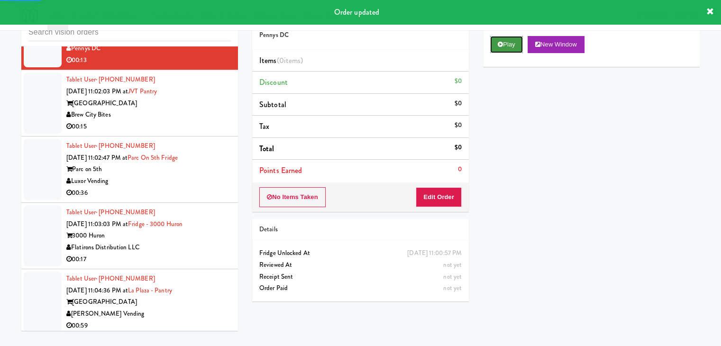
click at [505, 43] on button "Play" at bounding box center [506, 44] width 33 height 17
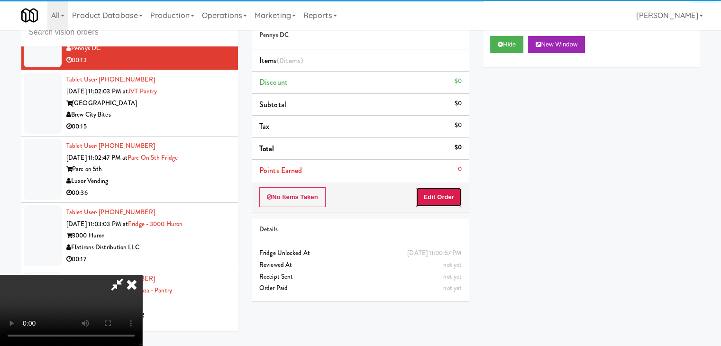
click at [435, 194] on button "Edit Order" at bounding box center [439, 197] width 46 height 20
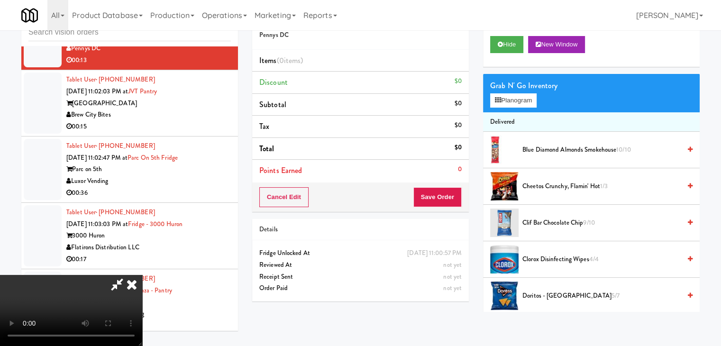
scroll to position [8980, 0]
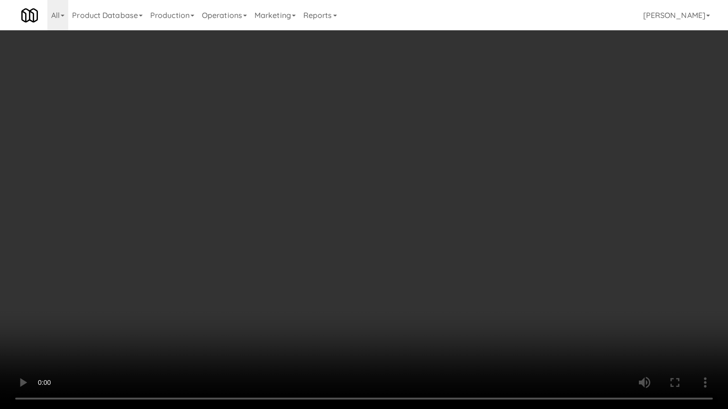
click at [399, 345] on video at bounding box center [364, 204] width 728 height 409
click at [404, 288] on video at bounding box center [364, 204] width 728 height 409
click at [449, 265] on video at bounding box center [364, 204] width 728 height 409
click at [521, 248] on video at bounding box center [364, 204] width 728 height 409
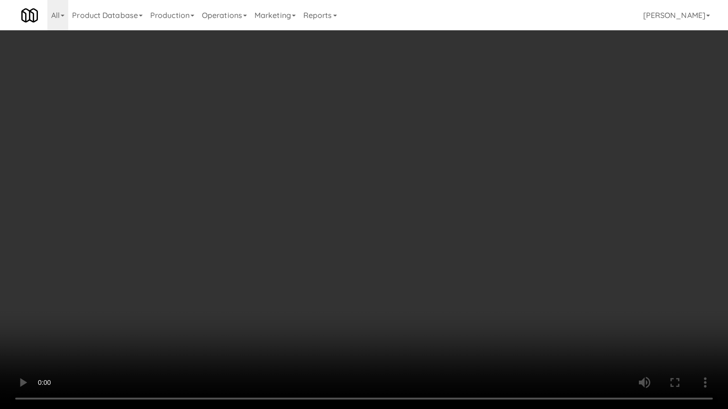
click at [519, 248] on video at bounding box center [364, 204] width 728 height 409
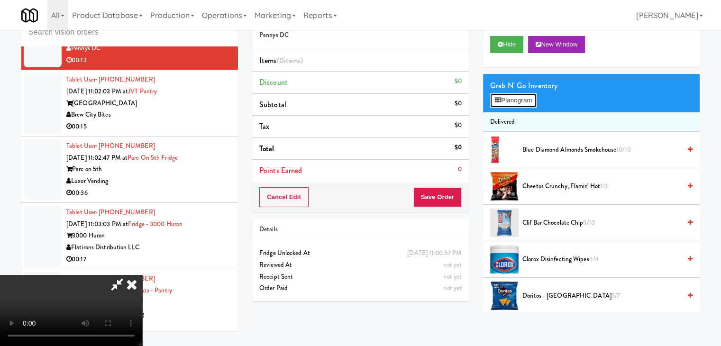
click at [520, 97] on button "Planogram" at bounding box center [513, 100] width 46 height 14
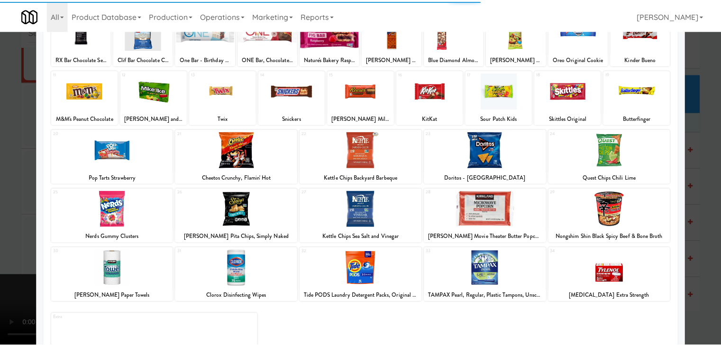
scroll to position [95, 0]
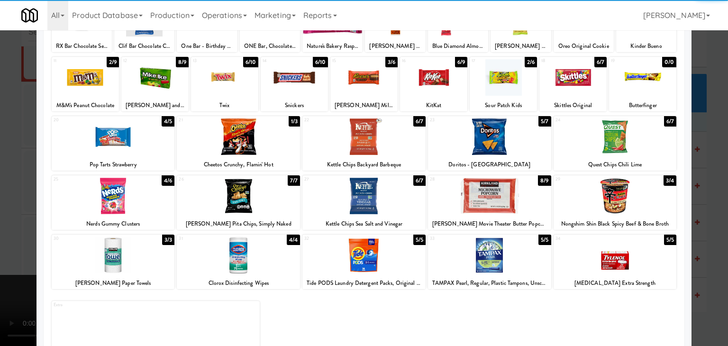
click at [228, 250] on div at bounding box center [238, 255] width 123 height 36
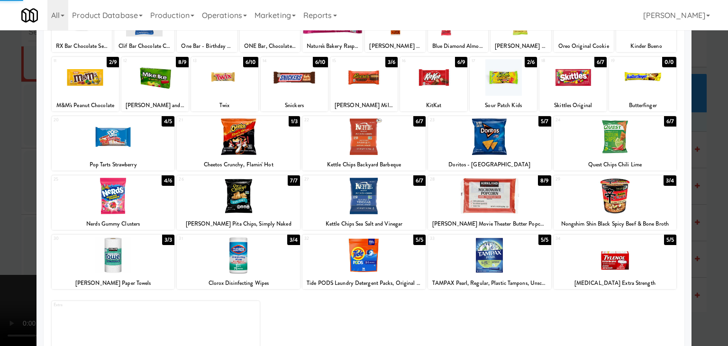
click at [118, 252] on div at bounding box center [113, 255] width 123 height 36
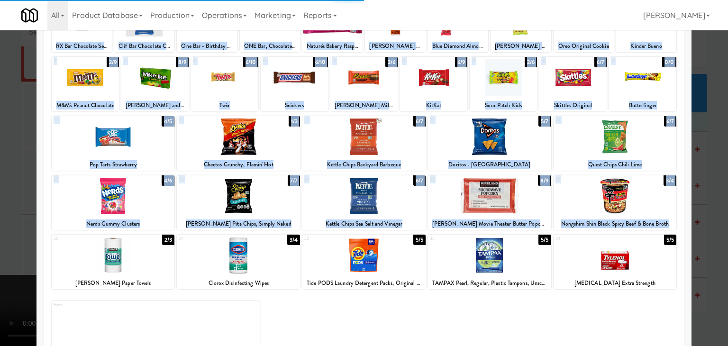
drag, startPoint x: 0, startPoint y: 251, endPoint x: 61, endPoint y: 254, distance: 61.2
click at [61, 254] on div "× Planogram Applied Last applied [DATE] 11:02 am 1 9/10 RX Bar Chocolate Sea Sa…" at bounding box center [364, 173] width 728 height 346
click at [0, 249] on div at bounding box center [364, 173] width 728 height 346
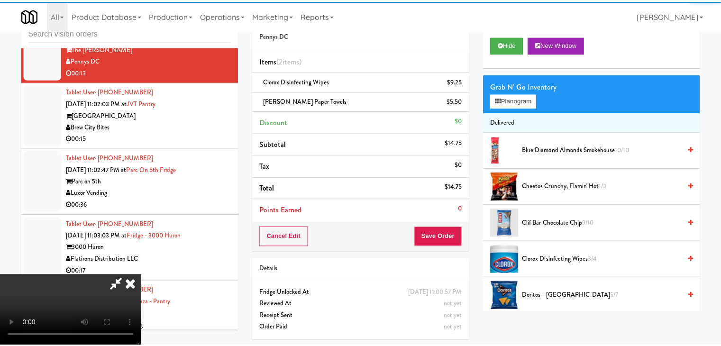
scroll to position [8992, 0]
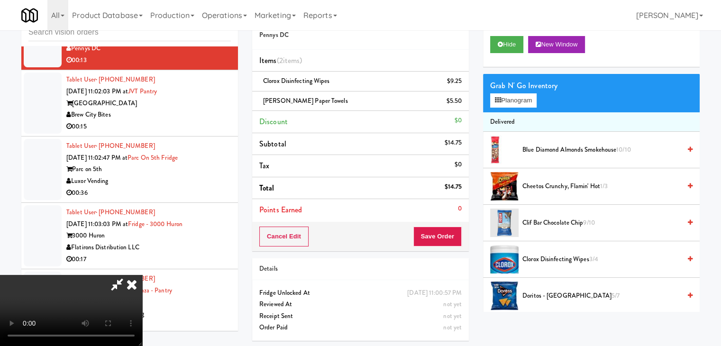
click at [142, 275] on video at bounding box center [71, 310] width 142 height 71
click at [481, 241] on div "Cart Flags Notes Payment Hide New Window Grab N' Go Inventory Planogram Deliver…" at bounding box center [591, 158] width 231 height 308
click at [451, 241] on div "Cancel Edit Save Order" at bounding box center [360, 236] width 217 height 29
click at [452, 241] on button "Save Order" at bounding box center [437, 237] width 48 height 20
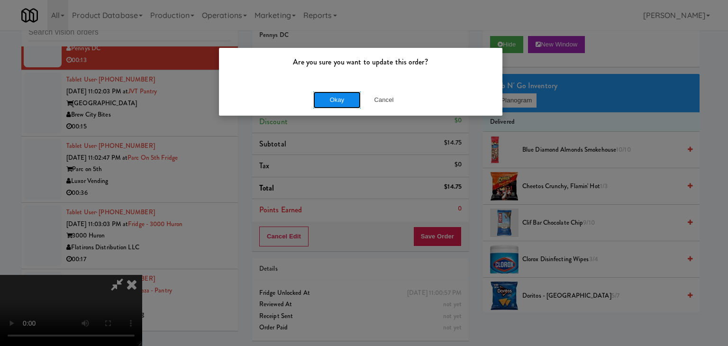
click at [335, 102] on button "Okay" at bounding box center [336, 99] width 47 height 17
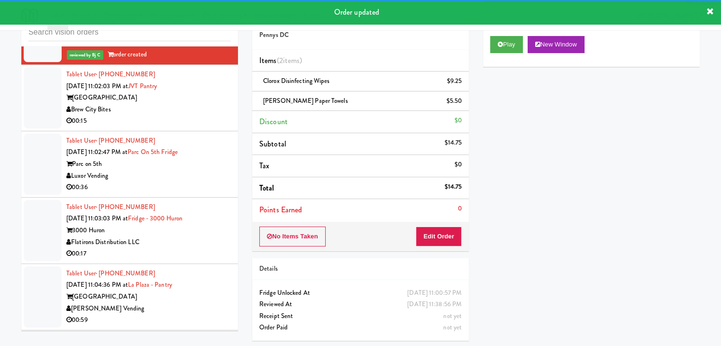
scroll to position [9003, 0]
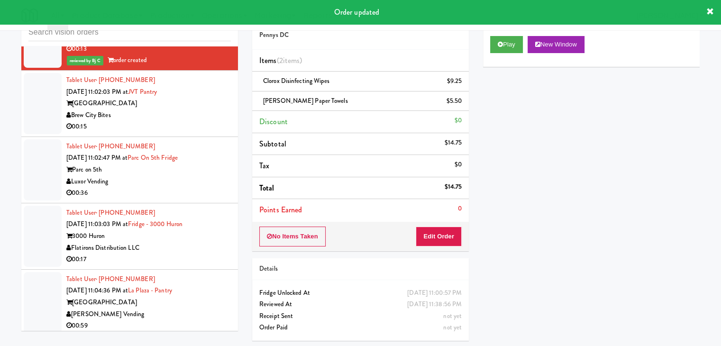
click at [218, 121] on div "Brew City Bites" at bounding box center [148, 115] width 164 height 12
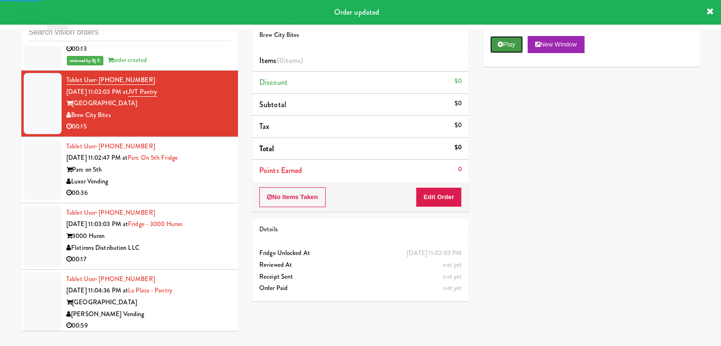
click at [505, 45] on button "Play" at bounding box center [506, 44] width 33 height 17
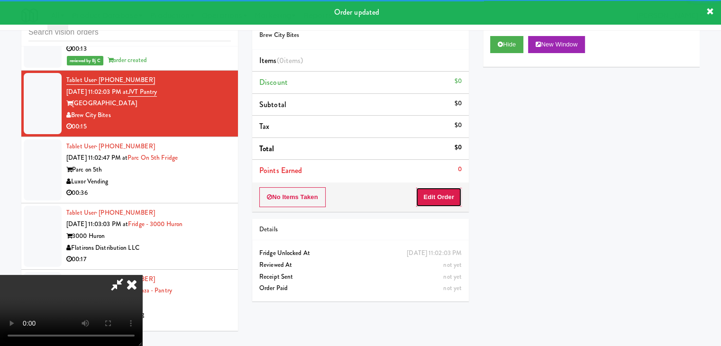
click at [437, 195] on button "Edit Order" at bounding box center [439, 197] width 46 height 20
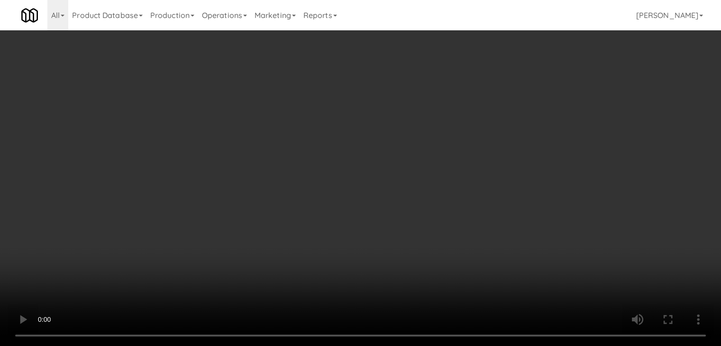
scroll to position [8992, 0]
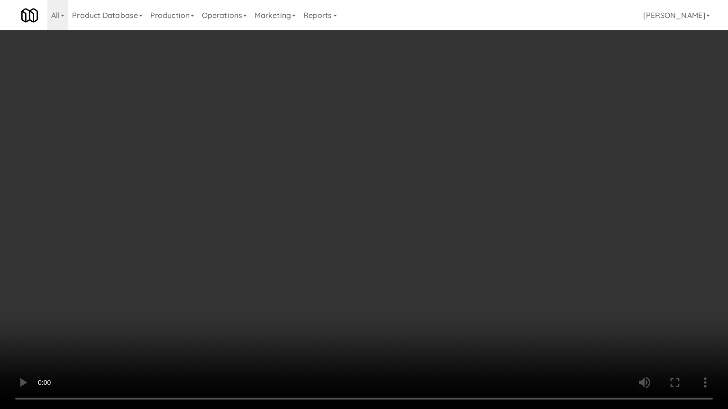
click at [415, 301] on video at bounding box center [364, 204] width 728 height 409
click at [413, 305] on video at bounding box center [364, 204] width 728 height 409
click at [440, 288] on video at bounding box center [364, 204] width 728 height 409
click at [442, 288] on video at bounding box center [364, 204] width 728 height 409
click at [462, 266] on video at bounding box center [364, 204] width 728 height 409
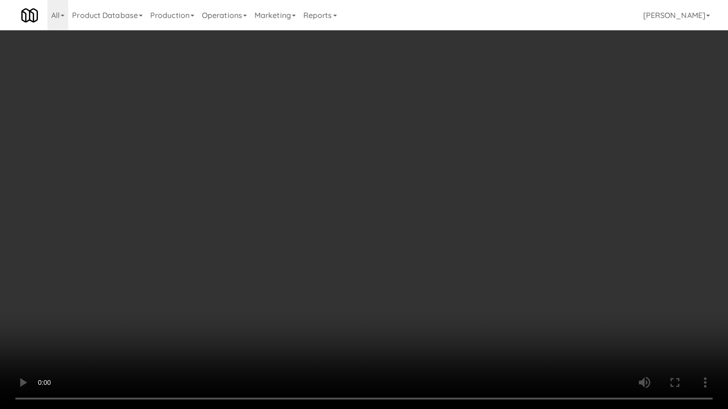
click at [462, 266] on video at bounding box center [364, 204] width 728 height 409
click at [486, 273] on video at bounding box center [364, 204] width 728 height 409
drag, startPoint x: 487, startPoint y: 273, endPoint x: 489, endPoint y: 278, distance: 4.9
click at [487, 275] on video at bounding box center [364, 204] width 728 height 409
drag, startPoint x: 461, startPoint y: 337, endPoint x: 440, endPoint y: 359, distance: 30.5
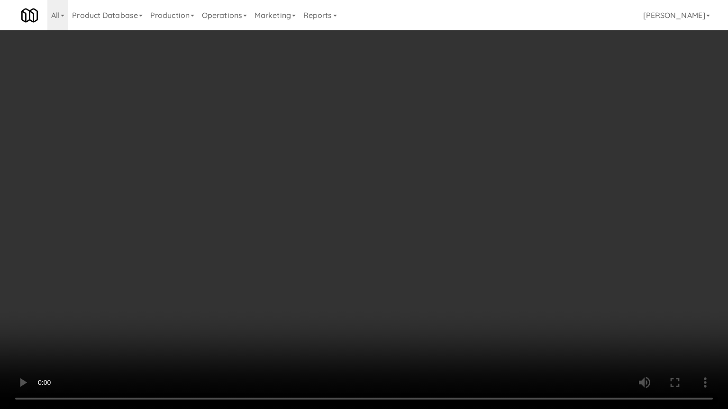
click at [456, 345] on video at bounding box center [364, 204] width 728 height 409
click at [446, 318] on video at bounding box center [364, 204] width 728 height 409
click at [223, 292] on video at bounding box center [364, 204] width 728 height 409
click at [227, 289] on video at bounding box center [364, 204] width 728 height 409
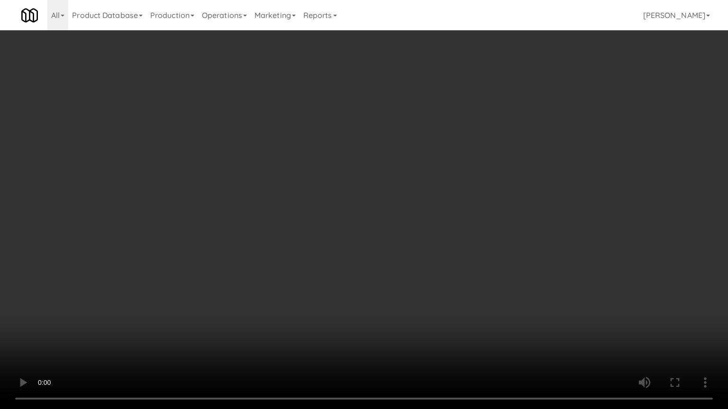
click at [227, 289] on video at bounding box center [364, 204] width 728 height 409
click at [255, 306] on video at bounding box center [364, 204] width 728 height 409
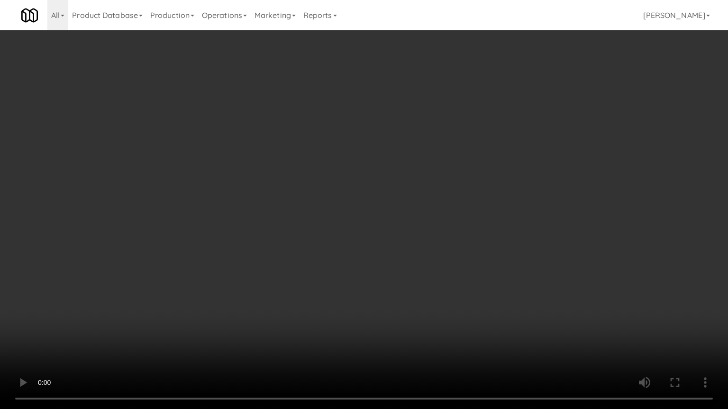
click at [255, 306] on video at bounding box center [364, 204] width 728 height 409
click
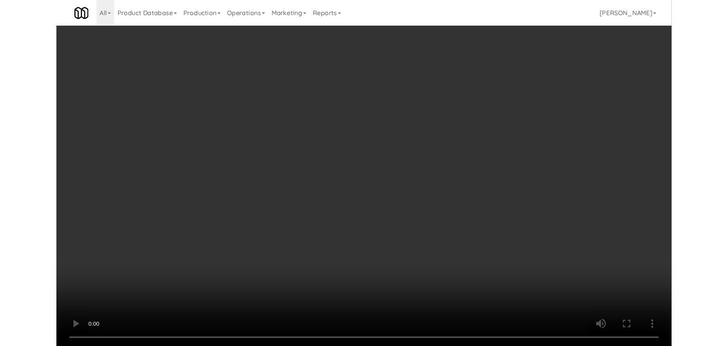
scroll to position [9003, 0]
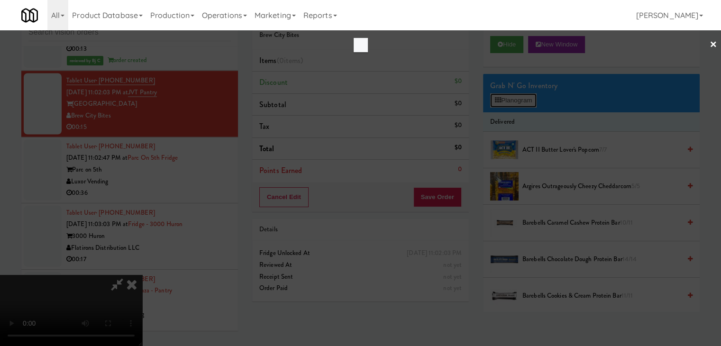
scroll to position [8992, 0]
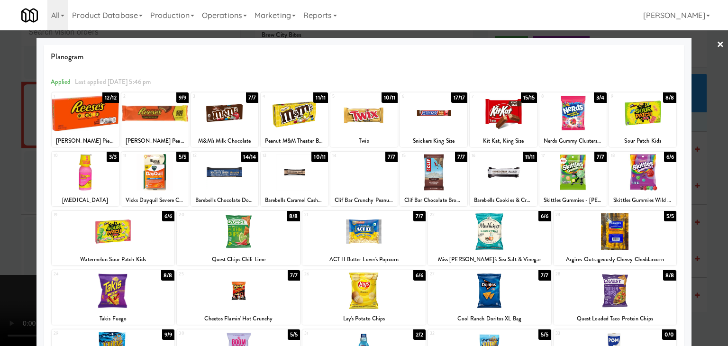
drag, startPoint x: 0, startPoint y: 169, endPoint x: 40, endPoint y: 171, distance: 39.8
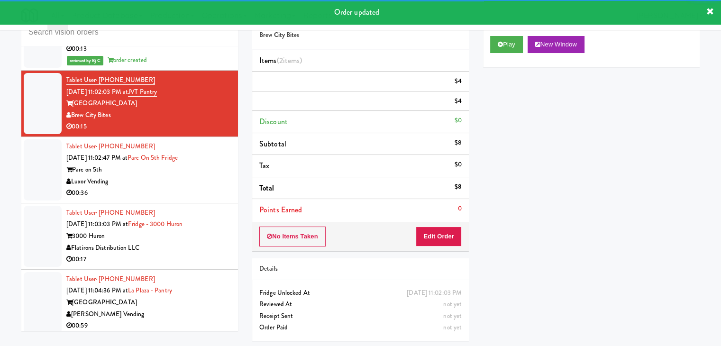
drag, startPoint x: 205, startPoint y: 219, endPoint x: 206, endPoint y: 224, distance: 5.3
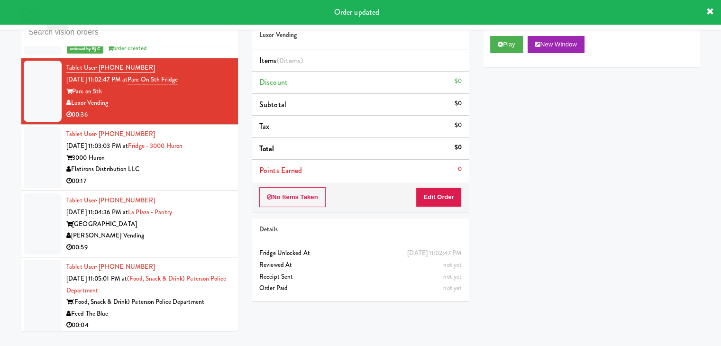
scroll to position [9098, 0]
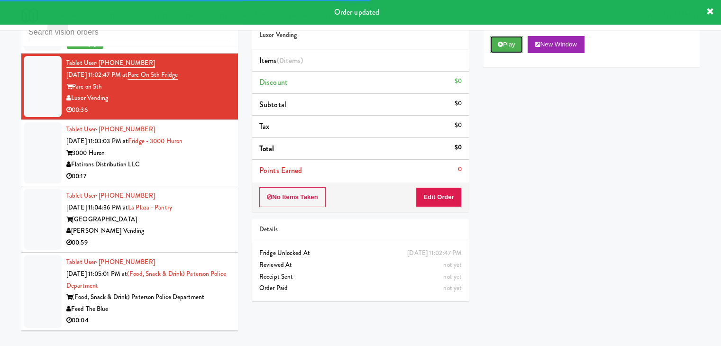
drag, startPoint x: 518, startPoint y: 39, endPoint x: 506, endPoint y: 78, distance: 40.8
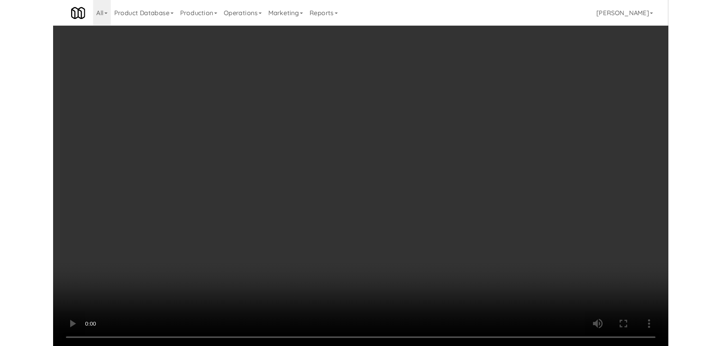
scroll to position [9087, 0]
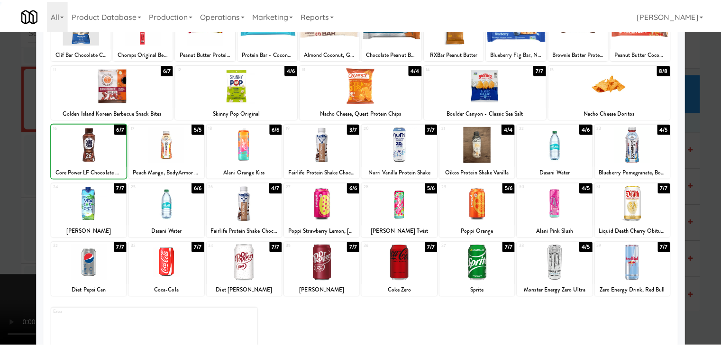
scroll to position [119, 0]
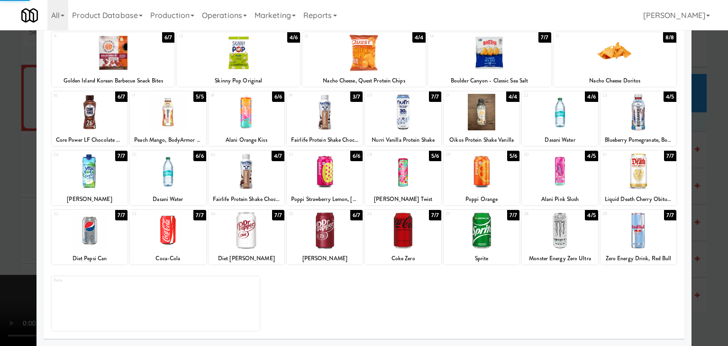
drag, startPoint x: 0, startPoint y: 289, endPoint x: 234, endPoint y: 259, distance: 236.0
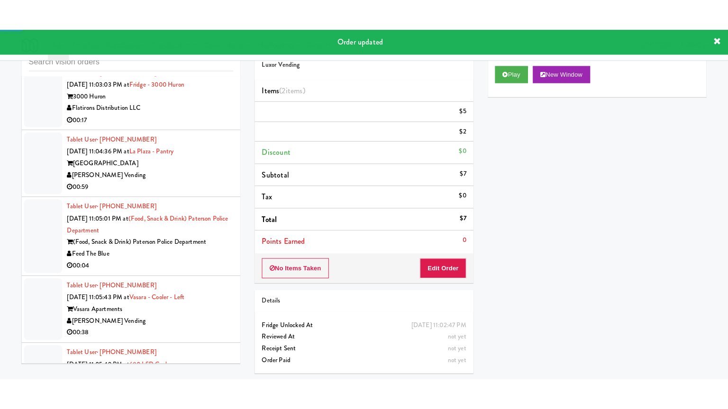
scroll to position [9193, 0]
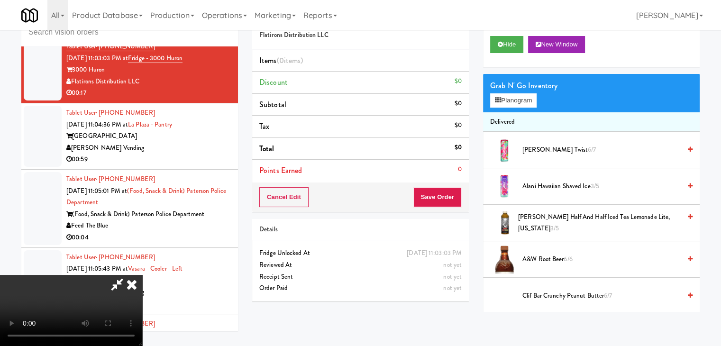
scroll to position [9182, 0]
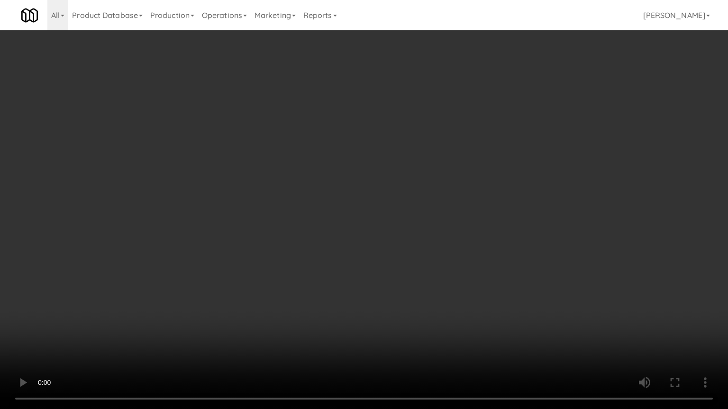
drag, startPoint x: 399, startPoint y: 281, endPoint x: 498, endPoint y: 173, distance: 146.2
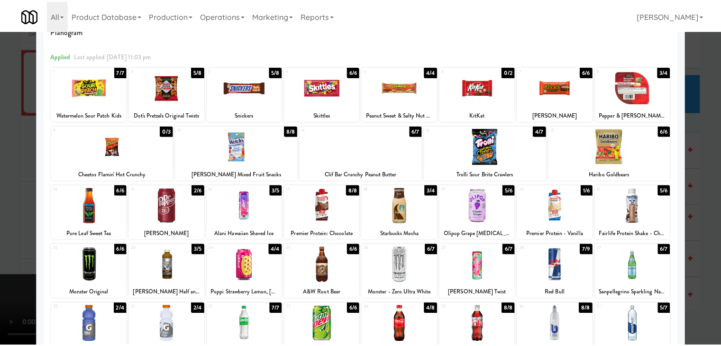
scroll to position [25, 0]
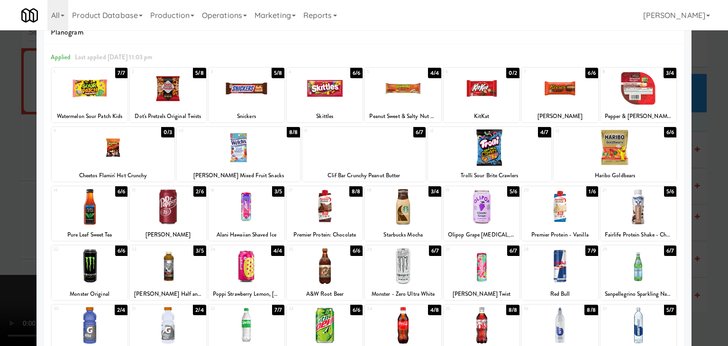
drag, startPoint x: 0, startPoint y: 256, endPoint x: 133, endPoint y: 254, distance: 133.2
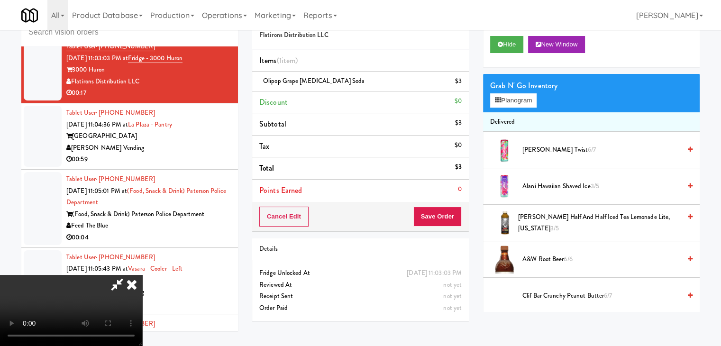
scroll to position [9182, 0]
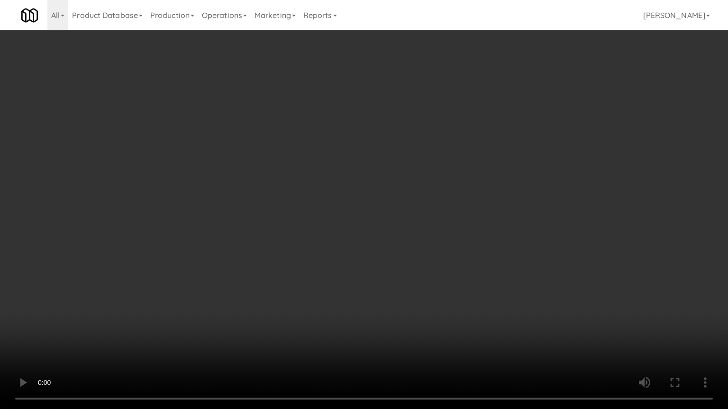
drag, startPoint x: 445, startPoint y: 295, endPoint x: 542, endPoint y: 152, distance: 172.7
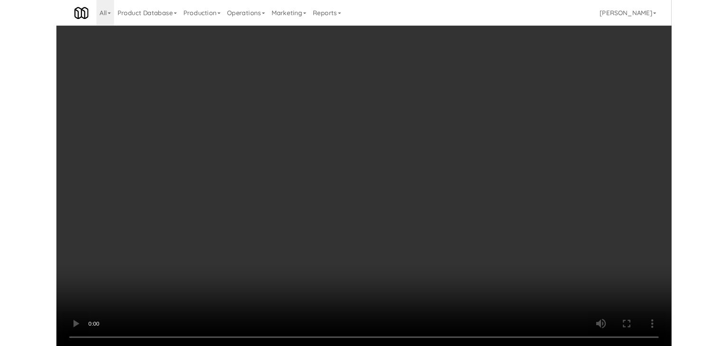
scroll to position [9193, 0]
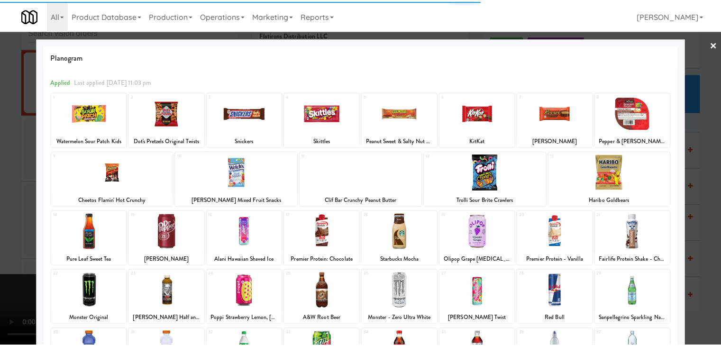
scroll to position [47, 0]
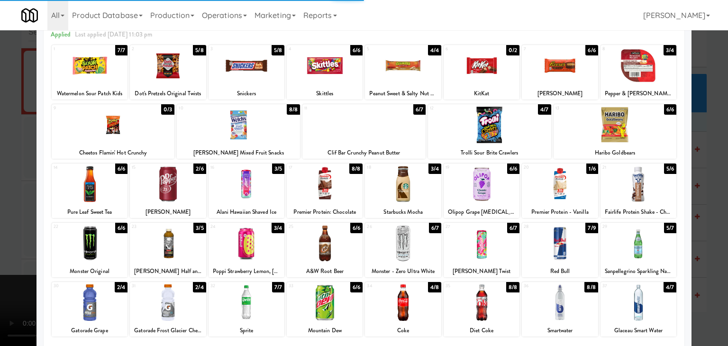
drag, startPoint x: 0, startPoint y: 234, endPoint x: 105, endPoint y: 241, distance: 105.4
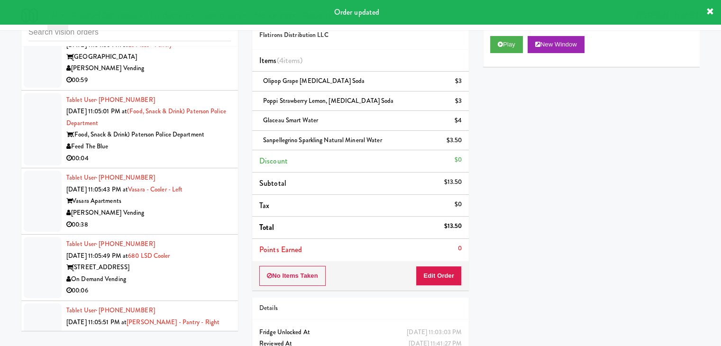
scroll to position [9288, 0]
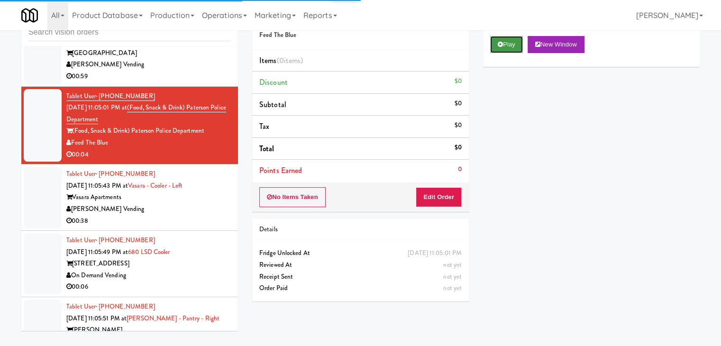
drag, startPoint x: 504, startPoint y: 45, endPoint x: 506, endPoint y: 50, distance: 6.0
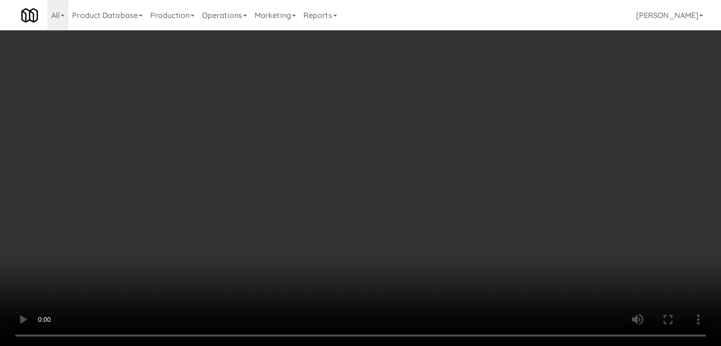
scroll to position [9276, 0]
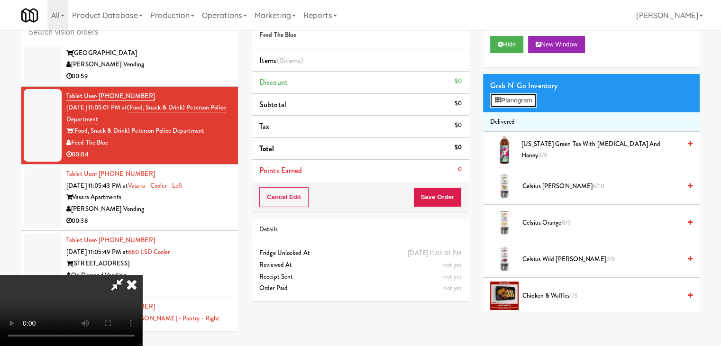
scroll to position [9276, 0]
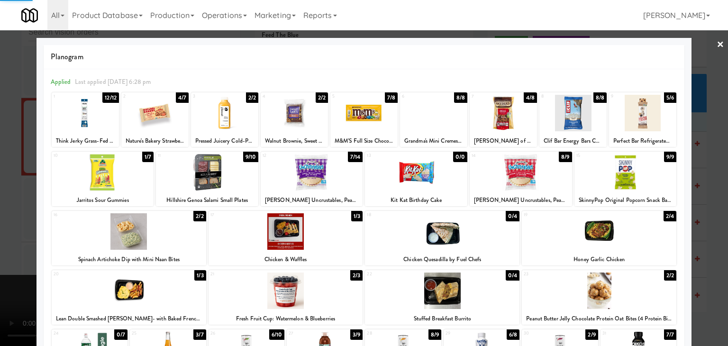
drag, startPoint x: 0, startPoint y: 226, endPoint x: 190, endPoint y: 206, distance: 190.6
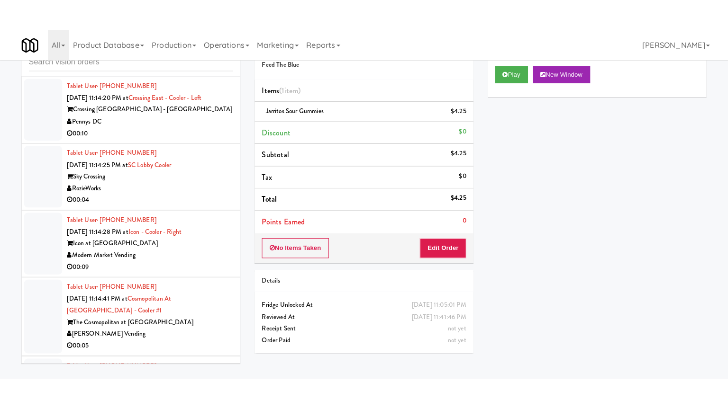
scroll to position [12057, 0]
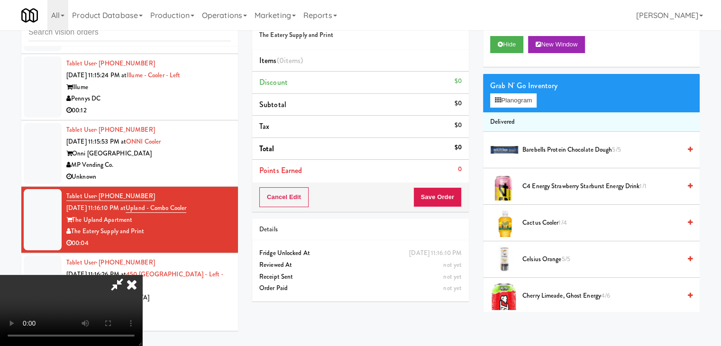
scroll to position [12046, 0]
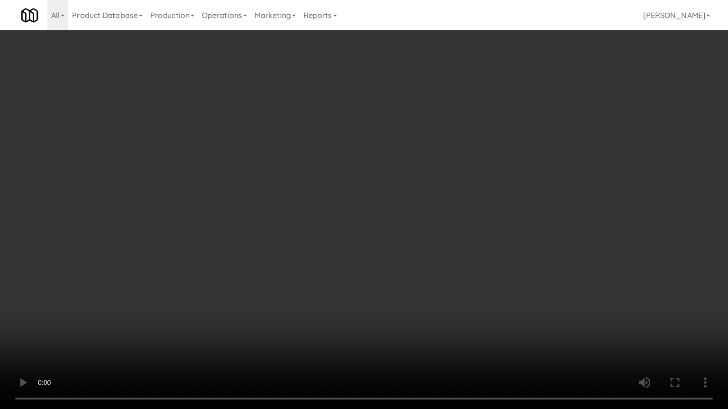
drag, startPoint x: 470, startPoint y: 330, endPoint x: 475, endPoint y: 320, distance: 10.8
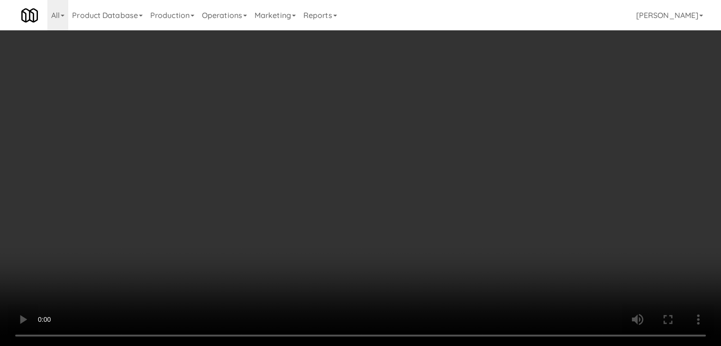
scroll to position [12057, 0]
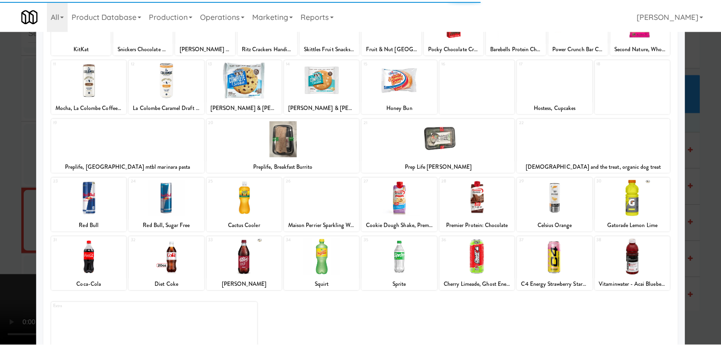
scroll to position [95, 0]
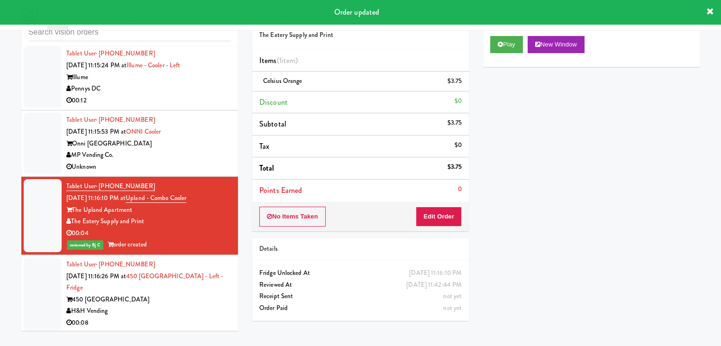
scroll to position [12069, 0]
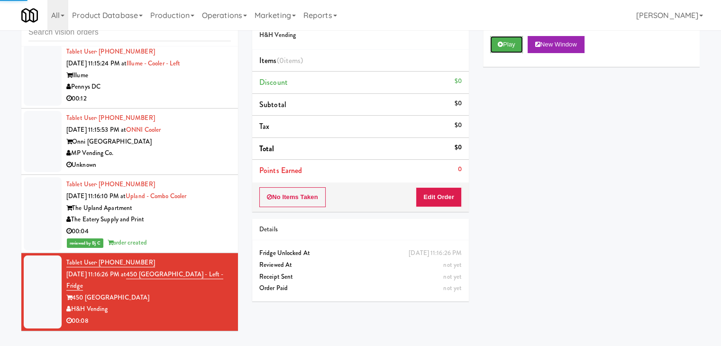
drag, startPoint x: 510, startPoint y: 47, endPoint x: 455, endPoint y: 140, distance: 108.3
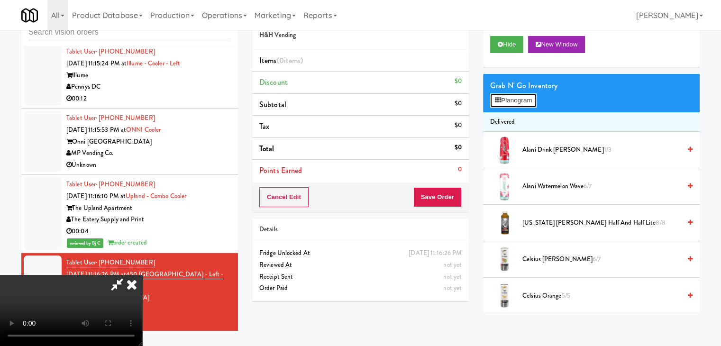
scroll to position [12057, 0]
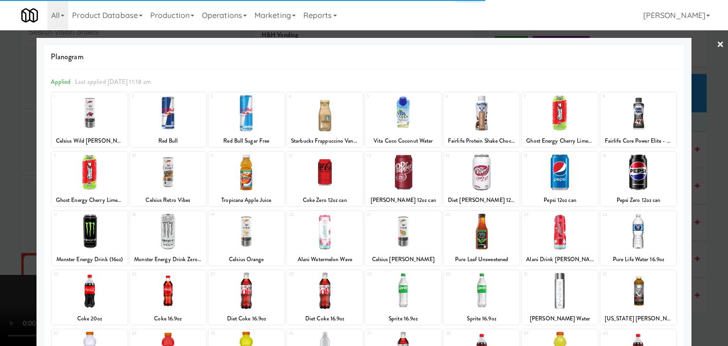
drag, startPoint x: 562, startPoint y: 172, endPoint x: 574, endPoint y: 174, distance: 12.9
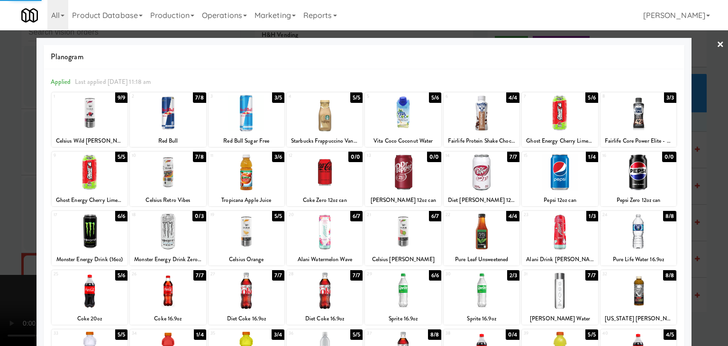
drag, startPoint x: 701, startPoint y: 183, endPoint x: 604, endPoint y: 198, distance: 98.7
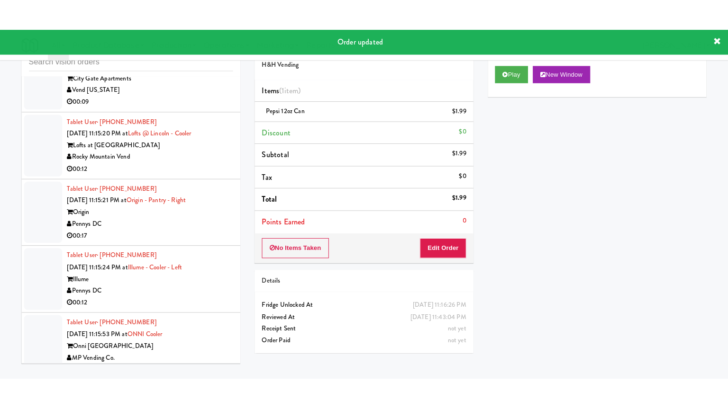
scroll to position [11879, 0]
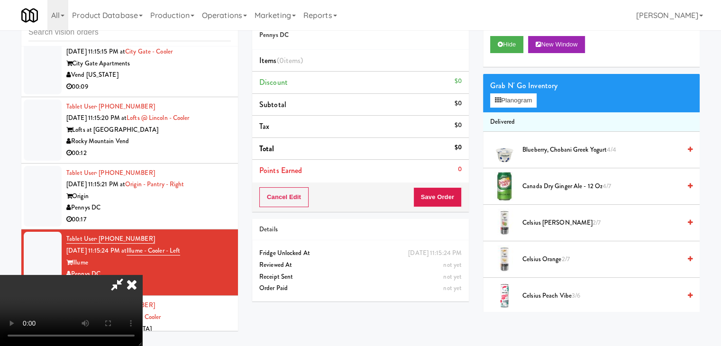
scroll to position [11868, 0]
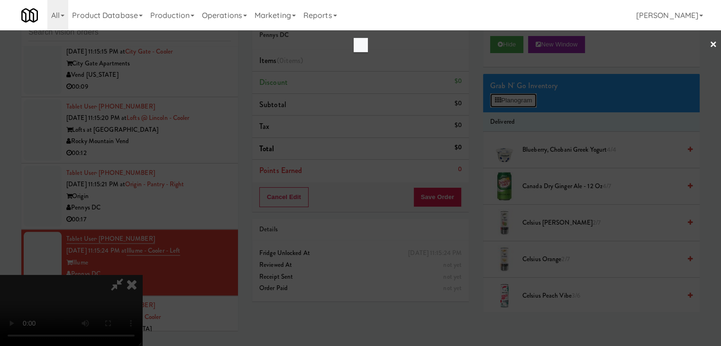
scroll to position [11868, 0]
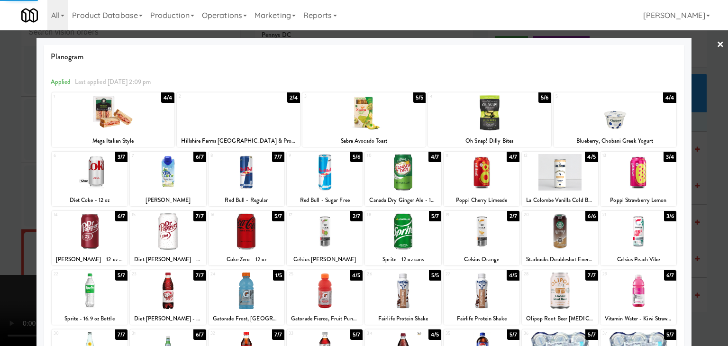
drag, startPoint x: 0, startPoint y: 191, endPoint x: 137, endPoint y: 193, distance: 137.0
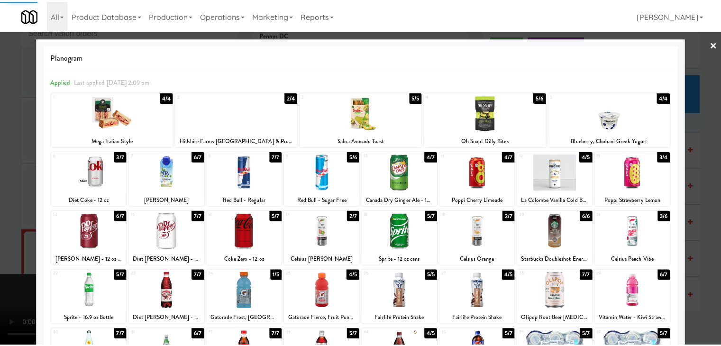
scroll to position [11879, 0]
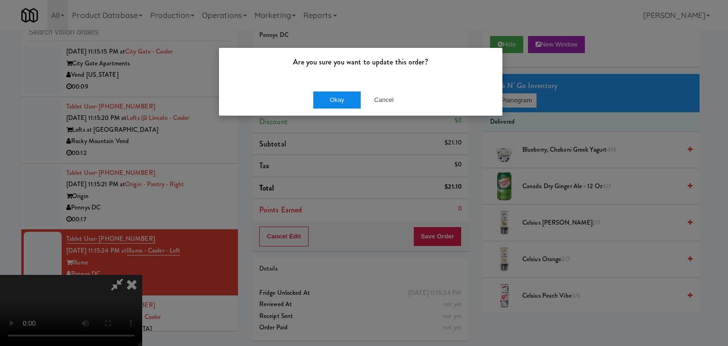
drag, startPoint x: 344, startPoint y: 88, endPoint x: 340, endPoint y: 95, distance: 8.5
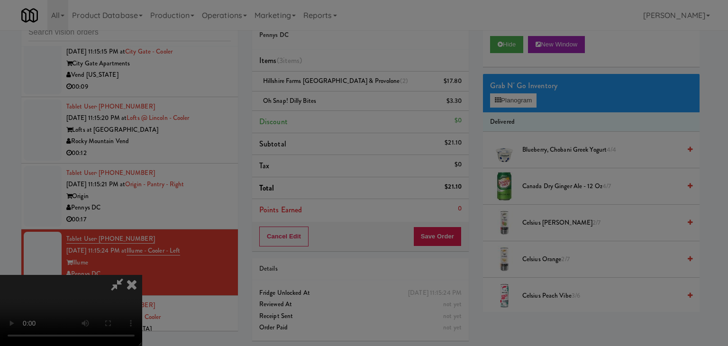
drag, startPoint x: 339, startPoint y: 96, endPoint x: 340, endPoint y: 110, distance: 14.7
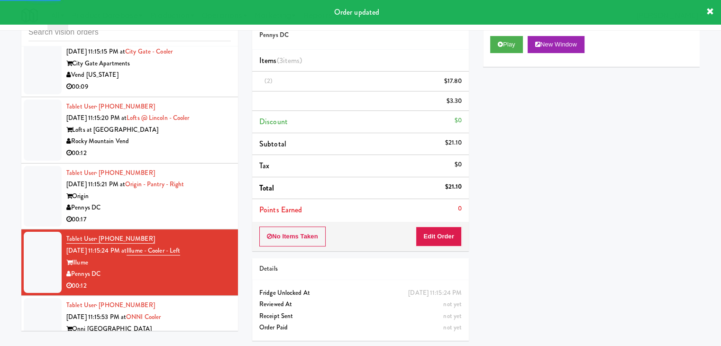
scroll to position [11832, 0]
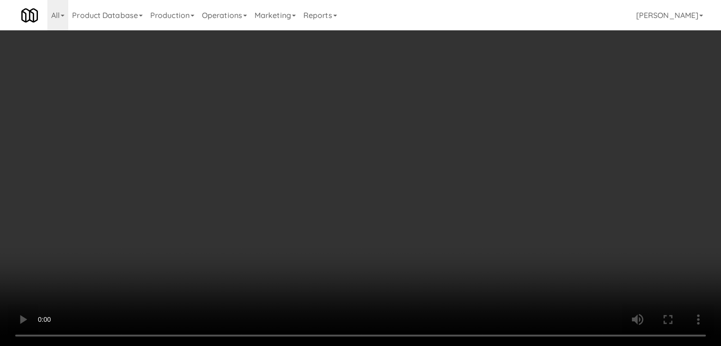
scroll to position [11820, 0]
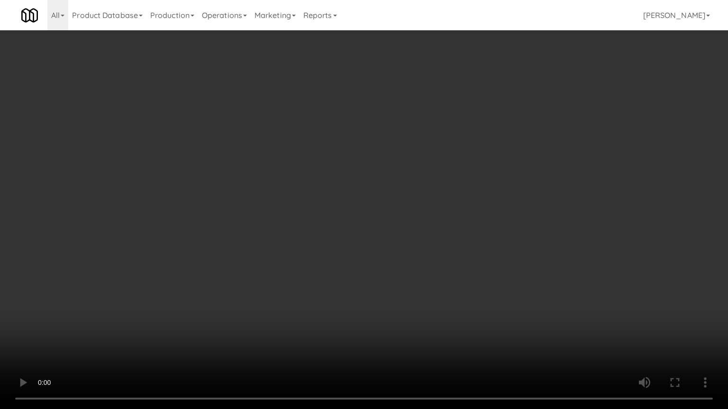
drag, startPoint x: 427, startPoint y: 290, endPoint x: 474, endPoint y: 185, distance: 114.8
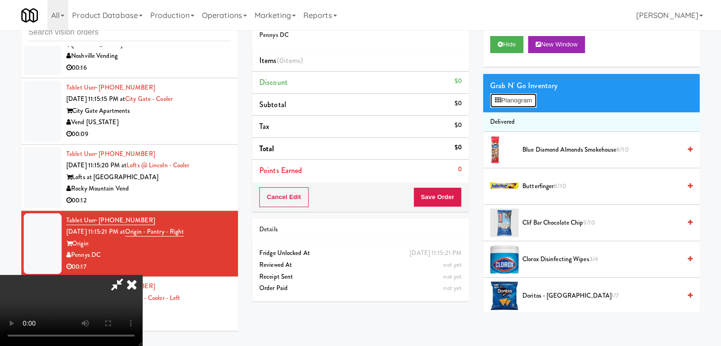
scroll to position [11820, 0]
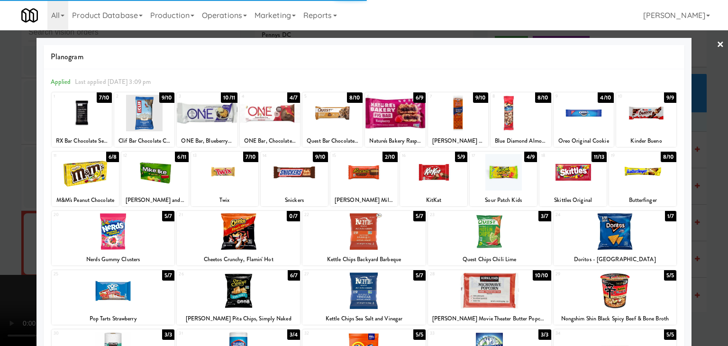
drag, startPoint x: 0, startPoint y: 269, endPoint x: 212, endPoint y: 254, distance: 212.8
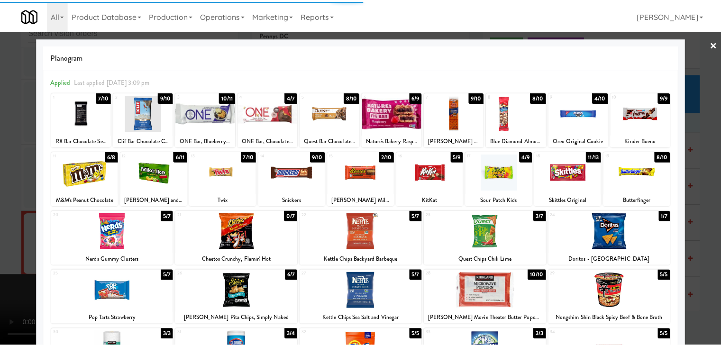
scroll to position [11832, 0]
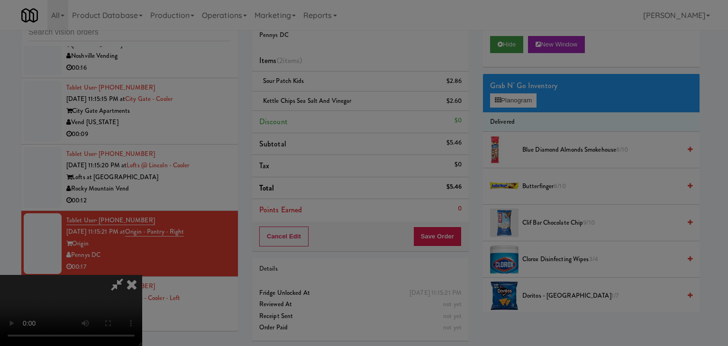
drag, startPoint x: 340, startPoint y: 100, endPoint x: 512, endPoint y: 44, distance: 181.2
